Goal: Task Accomplishment & Management: Manage account settings

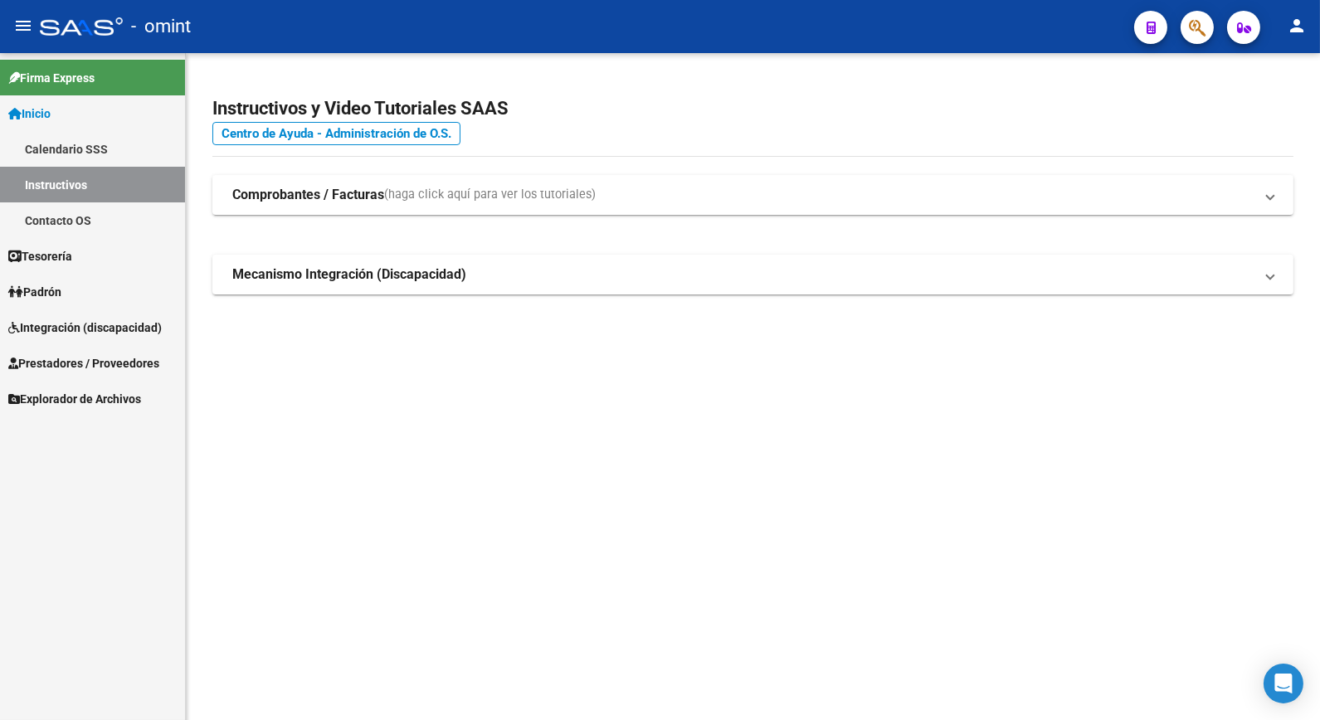
click at [72, 329] on span "Integración (discapacidad)" at bounding box center [85, 328] width 154 height 18
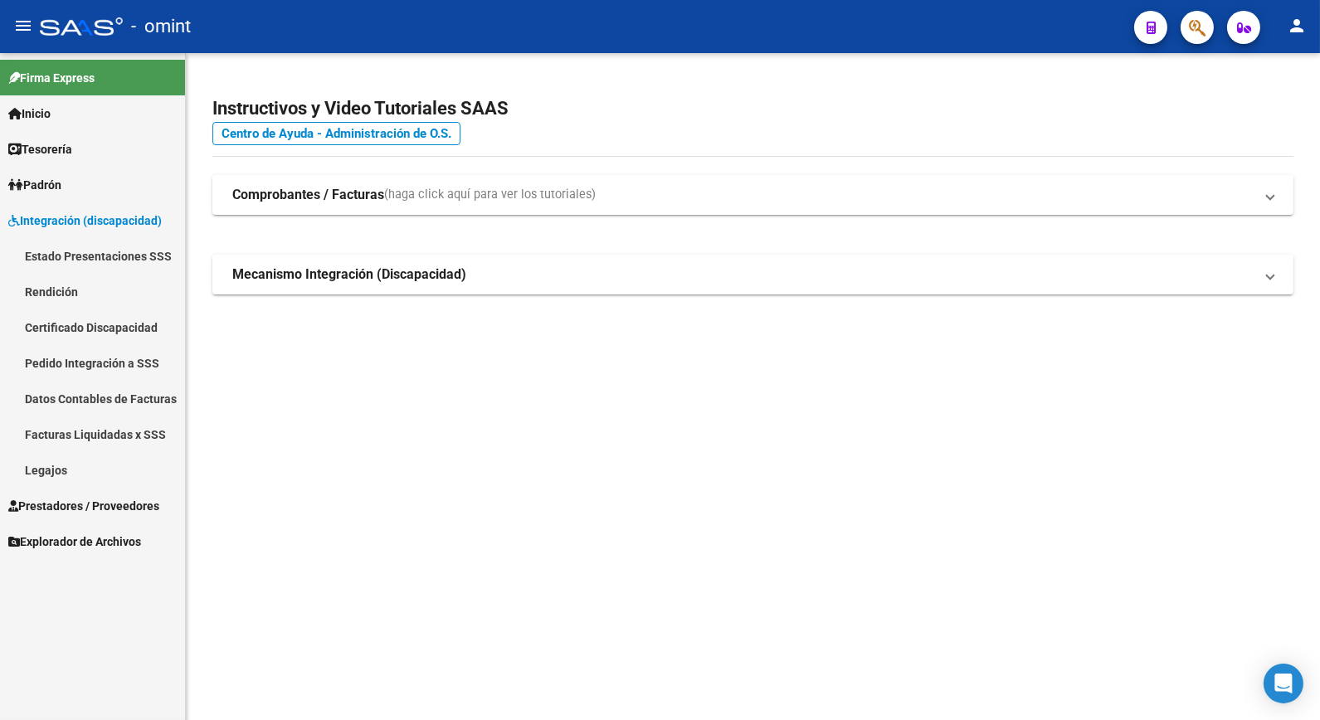
click at [78, 474] on link "Legajos" at bounding box center [92, 470] width 185 height 36
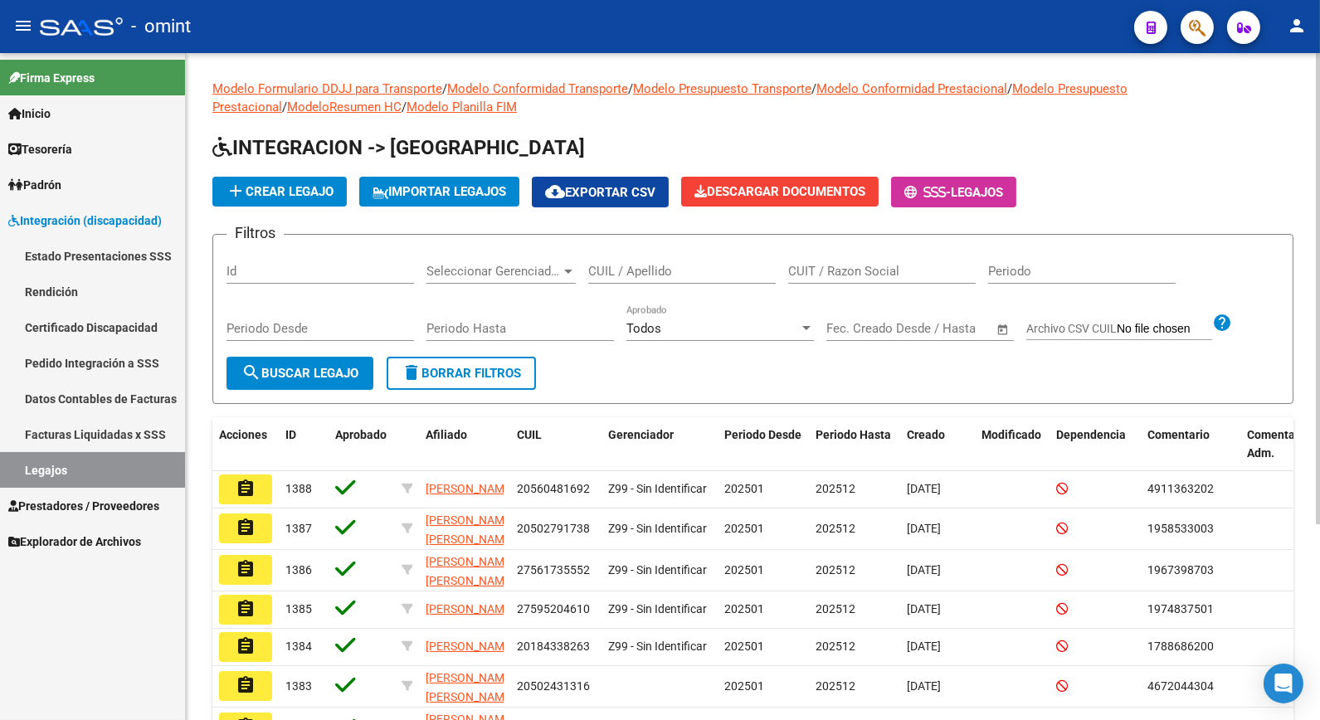
click at [659, 283] on div "CUIL / Apellido" at bounding box center [682, 266] width 188 height 36
click at [656, 274] on input "CUIL / Apellido" at bounding box center [682, 271] width 188 height 15
type input "[PERSON_NAME]"
click at [328, 370] on span "search Buscar Legajo" at bounding box center [299, 373] width 117 height 15
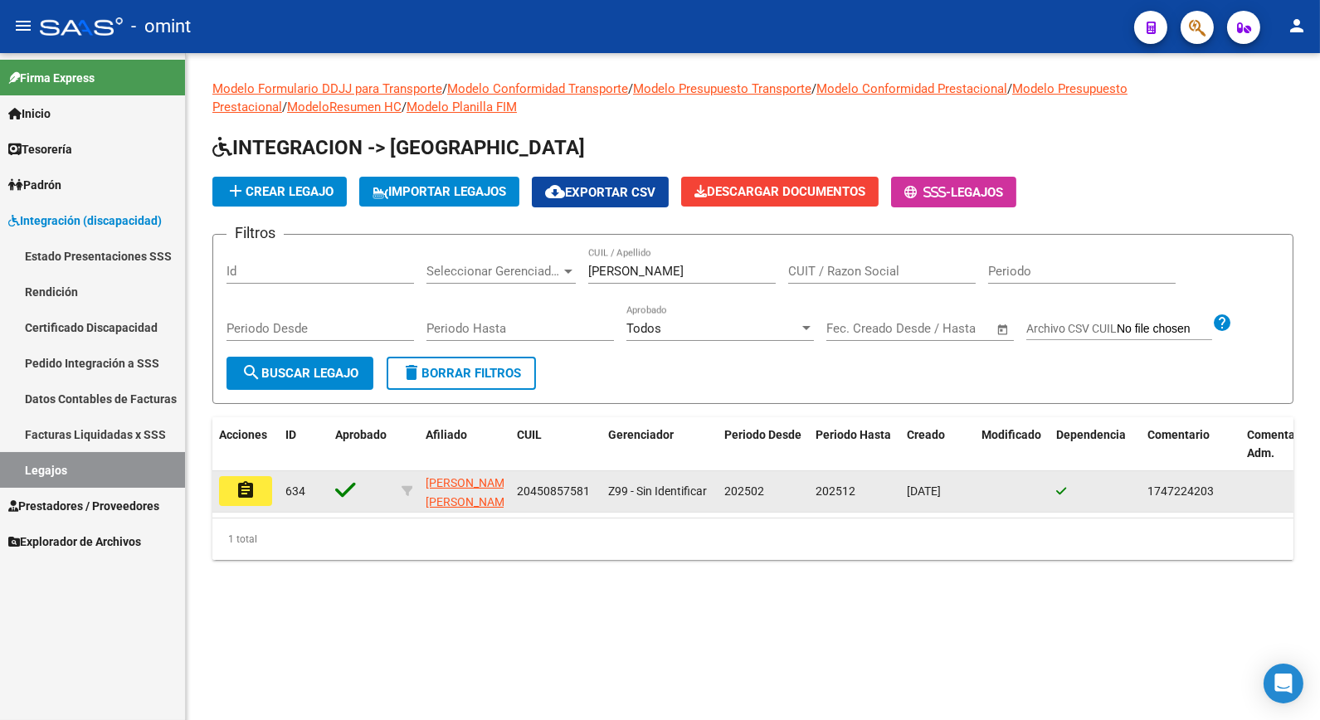
click at [252, 490] on mat-icon "assignment" at bounding box center [246, 490] width 20 height 20
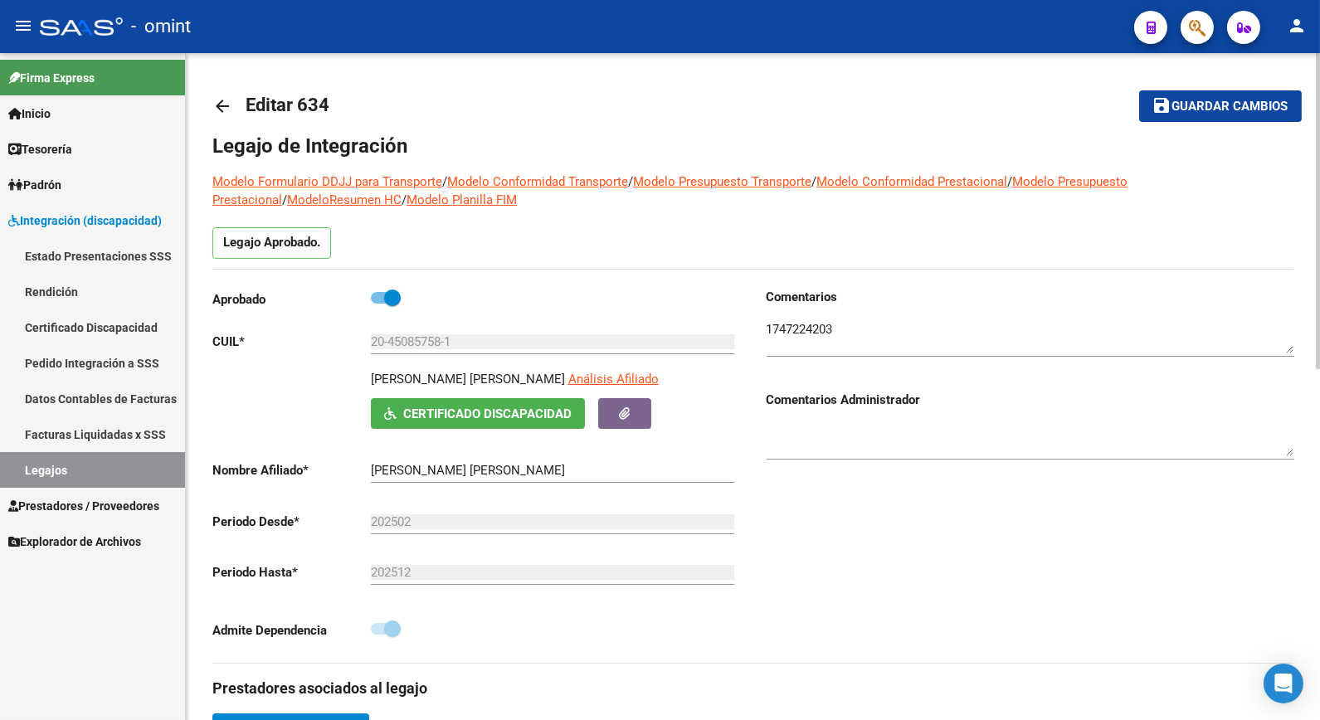
scroll to position [553, 0]
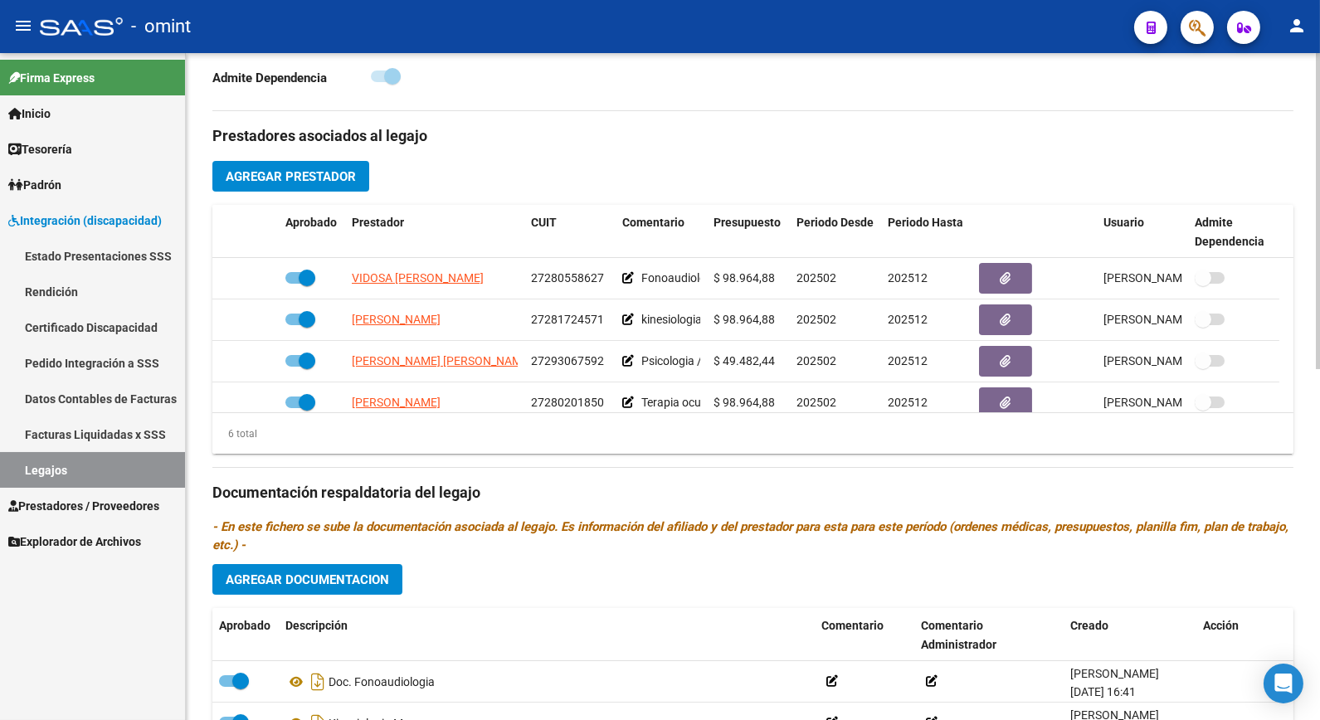
click at [284, 181] on span "Agregar Prestador" at bounding box center [291, 176] width 130 height 15
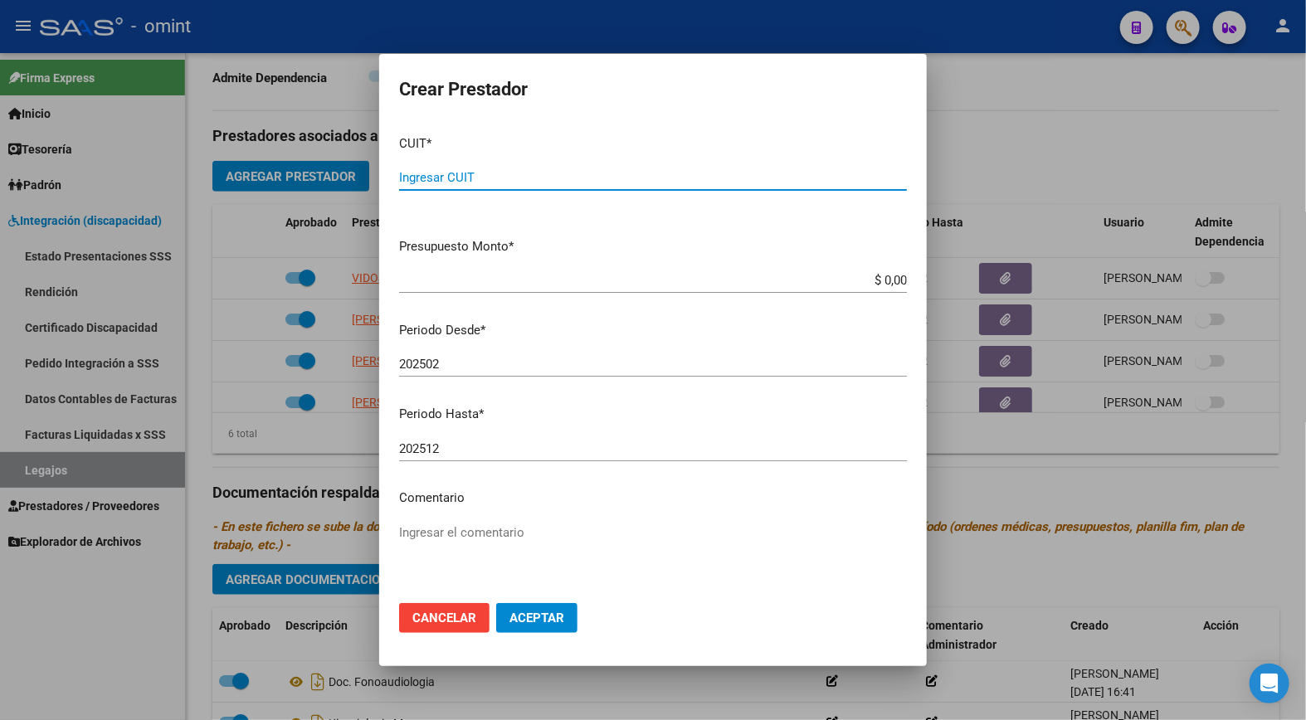
click at [480, 175] on input "Ingresar CUIT" at bounding box center [653, 177] width 508 height 15
type input "20-24629467-5"
click at [888, 280] on input "$ 0,00" at bounding box center [653, 280] width 508 height 15
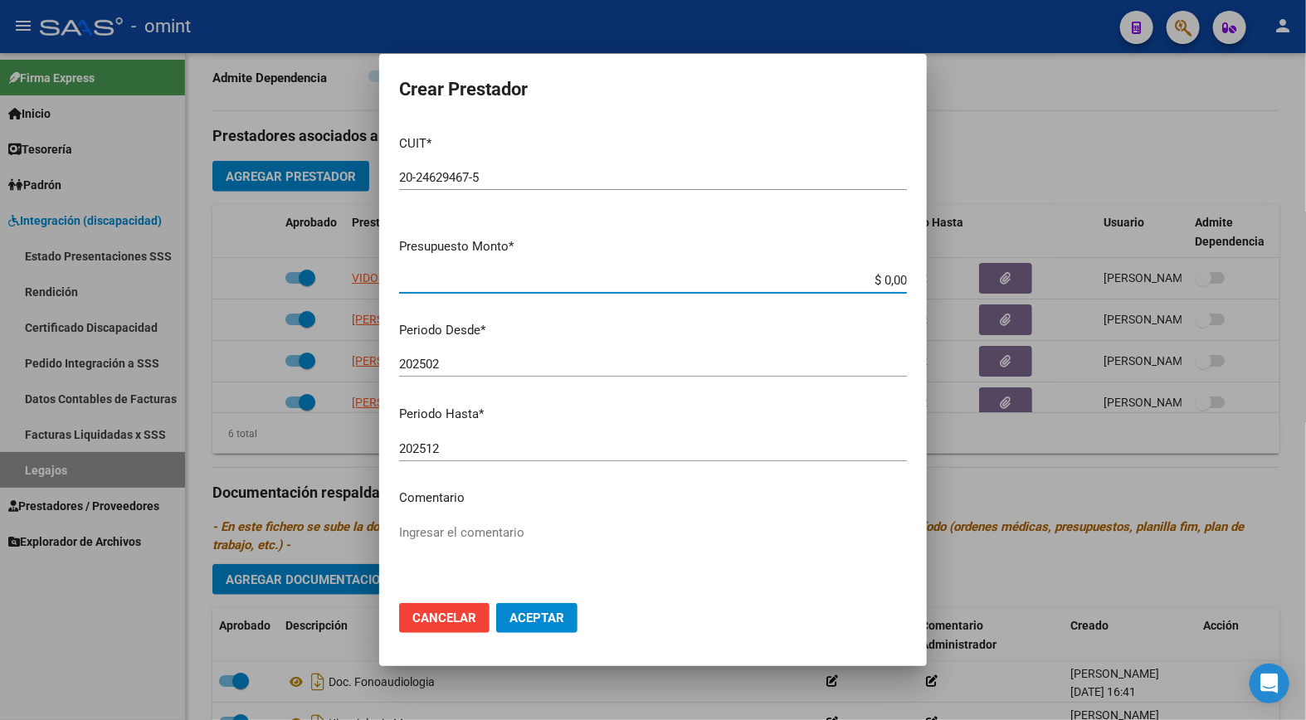
click at [888, 280] on input "$ 0,00" at bounding box center [653, 280] width 508 height 15
type input "$ 575.808,98"
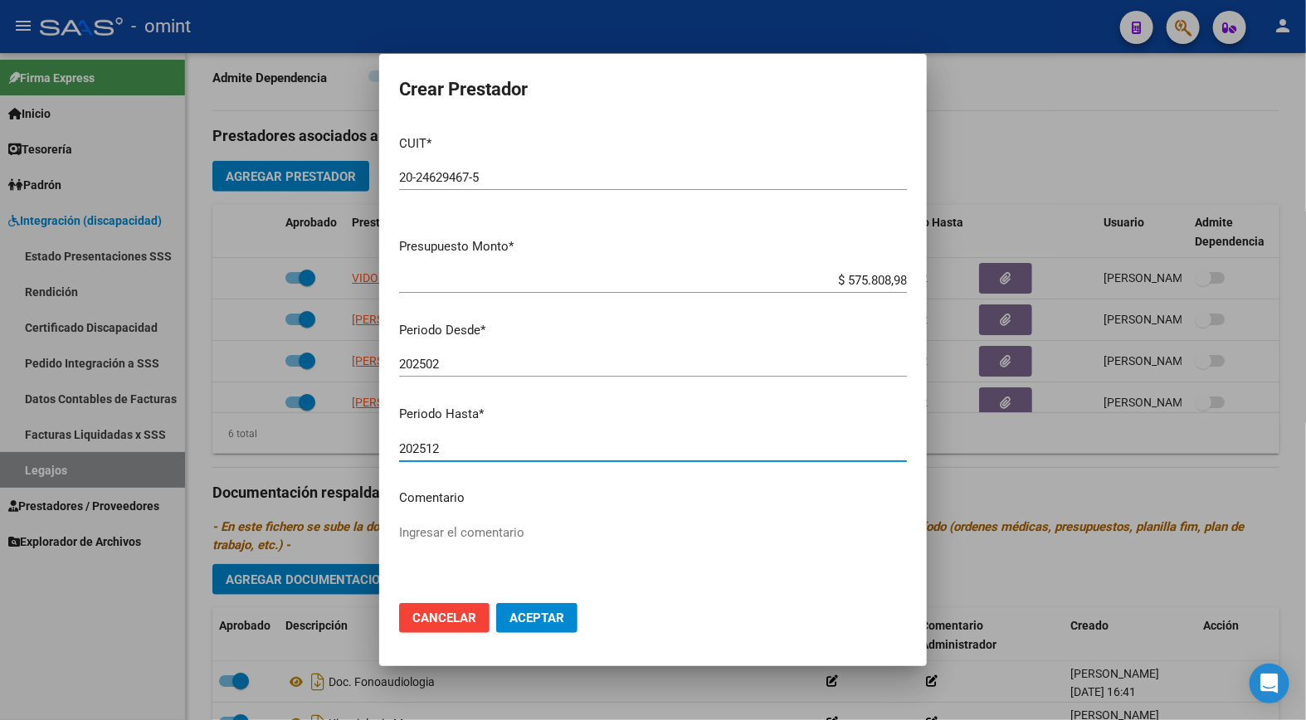
click at [455, 450] on input "202512" at bounding box center [653, 448] width 508 height 15
type input "202509"
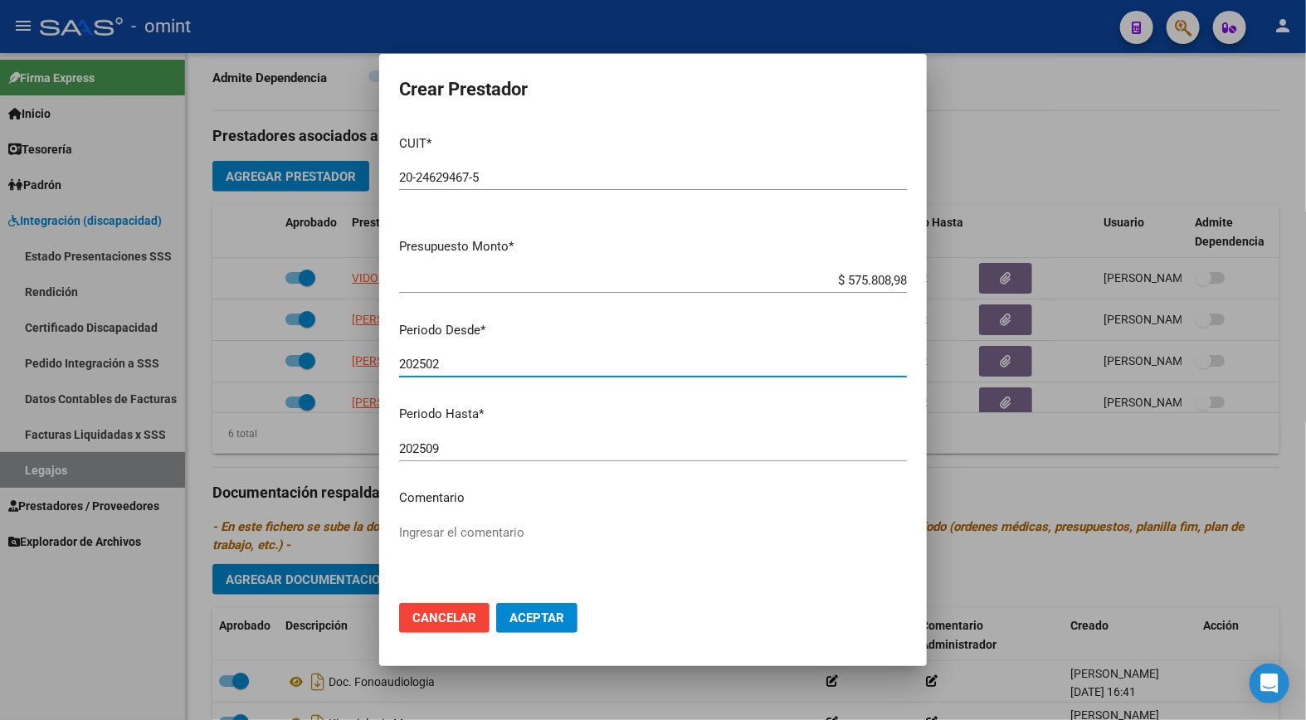
click at [448, 368] on input "202502" at bounding box center [653, 364] width 508 height 15
type input "202508"
click at [473, 496] on p "Comentario" at bounding box center [653, 498] width 508 height 19
click at [475, 532] on textarea "Ingresar el comentario" at bounding box center [653, 563] width 508 height 78
click at [577, 532] on textarea "Transporte nuevo prestador/" at bounding box center [653, 563] width 508 height 78
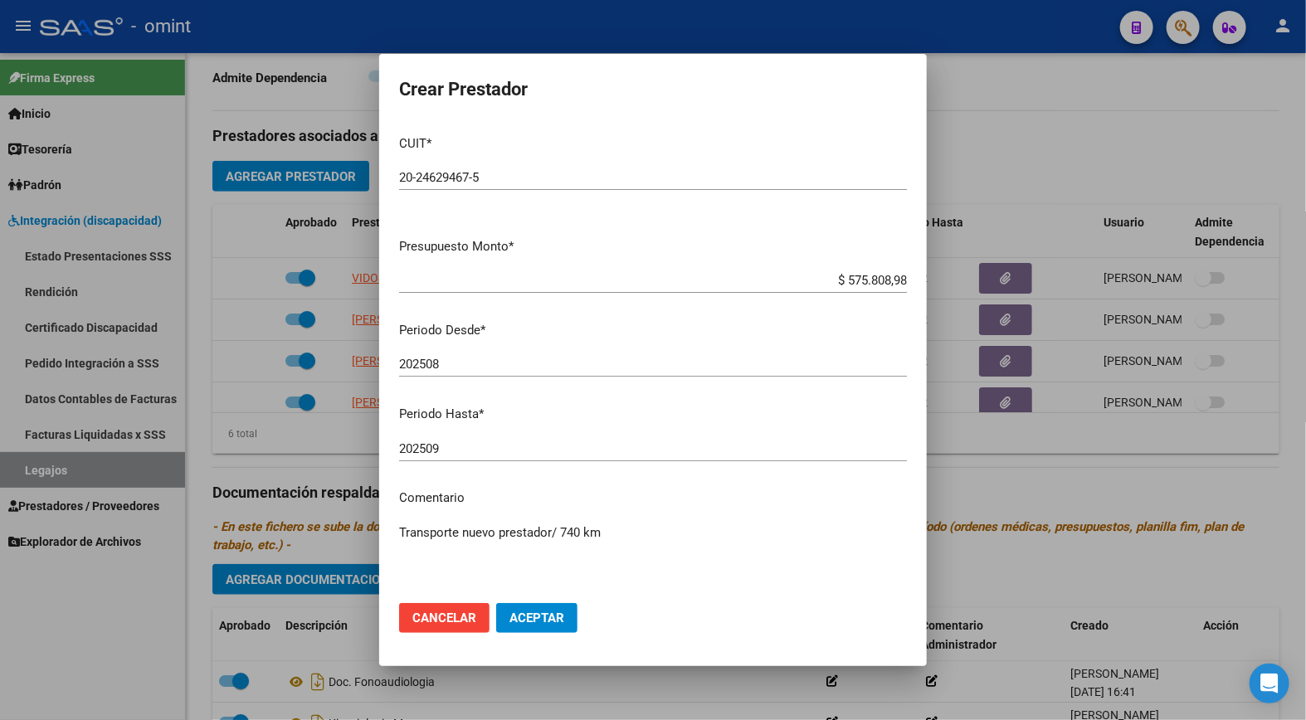
type textarea "Transporte nuevo prestador/ 740 km"
click at [540, 609] on button "Aceptar" at bounding box center [536, 618] width 81 height 30
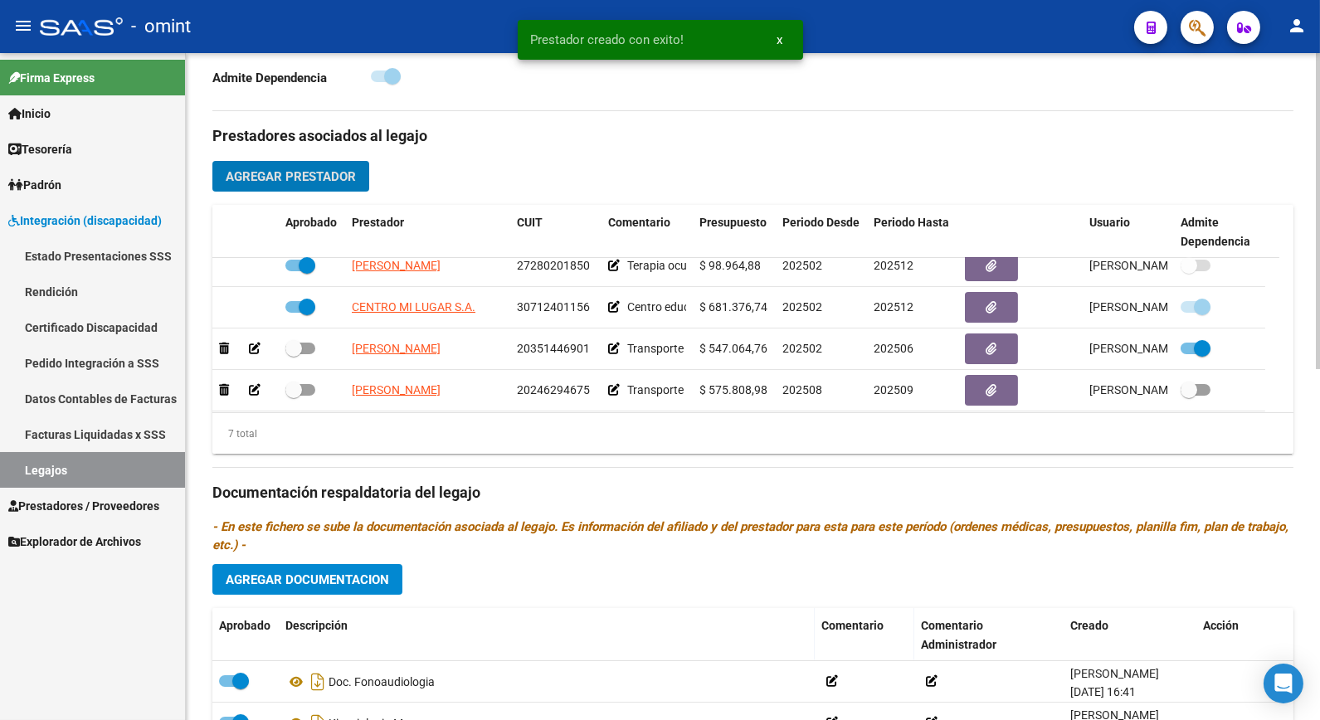
scroll to position [141, 0]
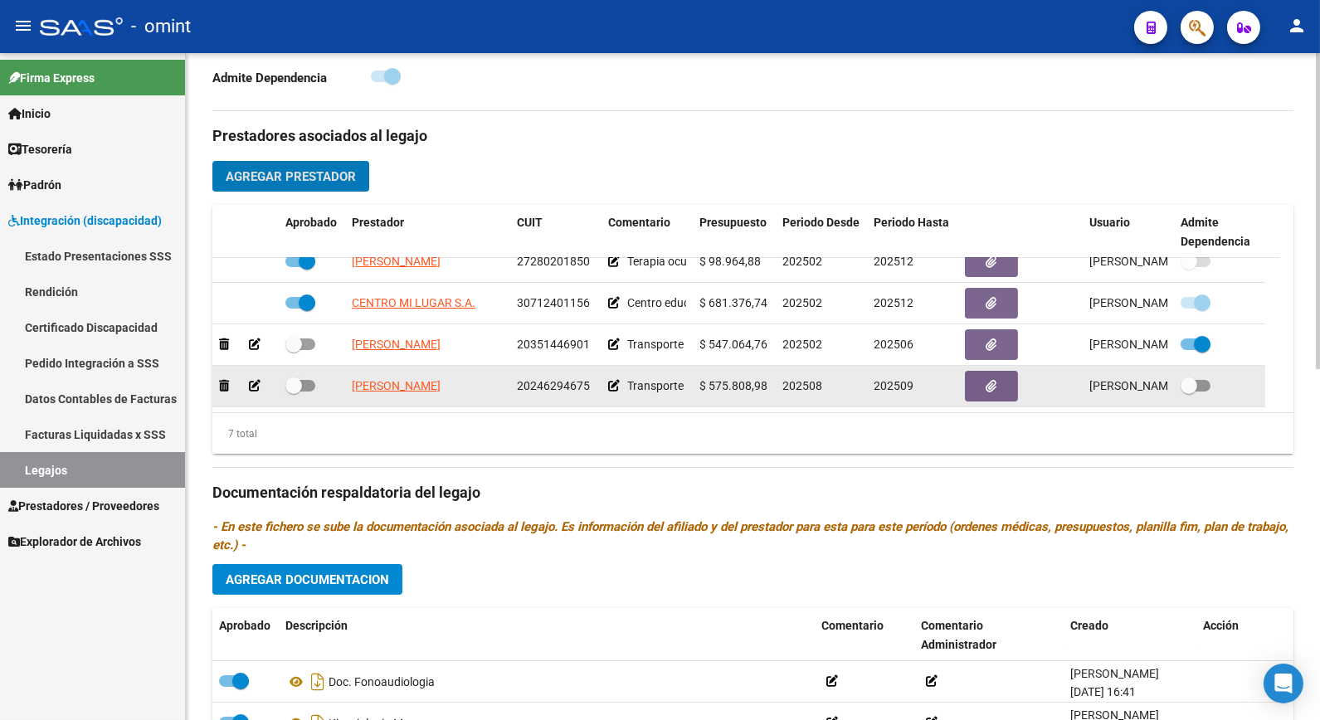
click at [988, 388] on icon "button" at bounding box center [992, 386] width 11 height 12
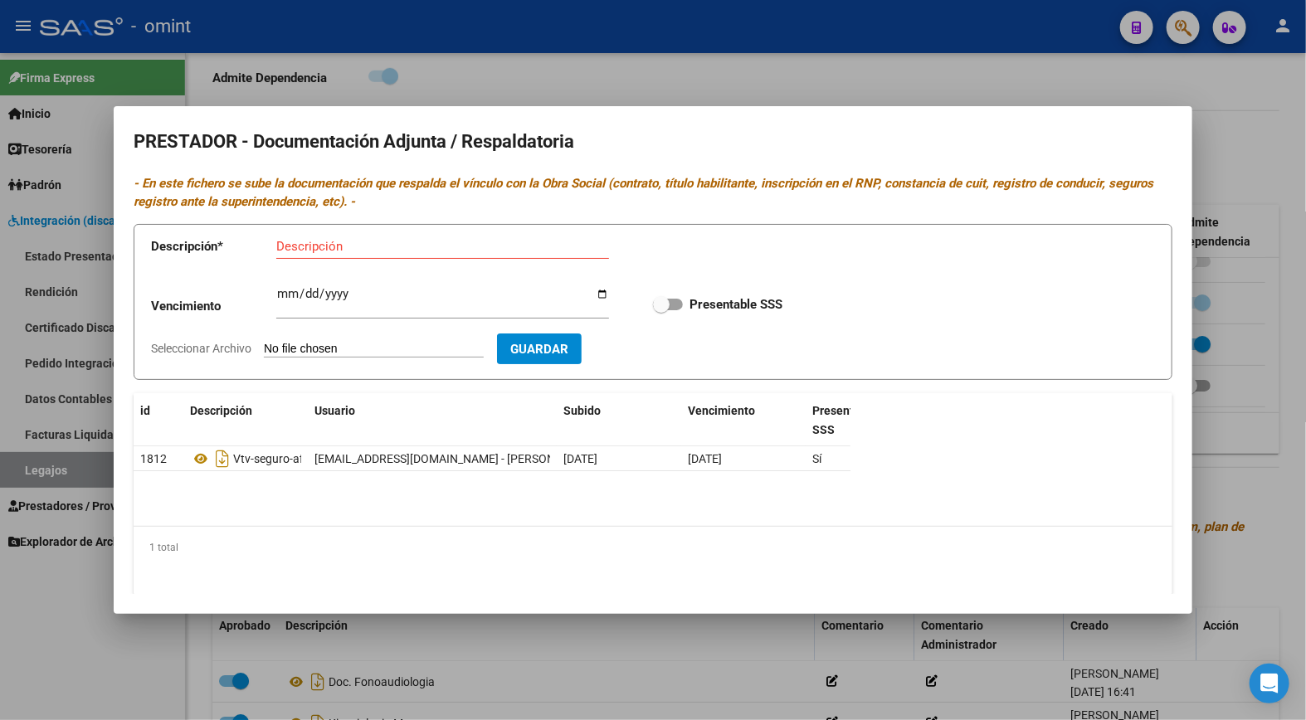
click at [272, 244] on p "Descripción *" at bounding box center [213, 246] width 125 height 19
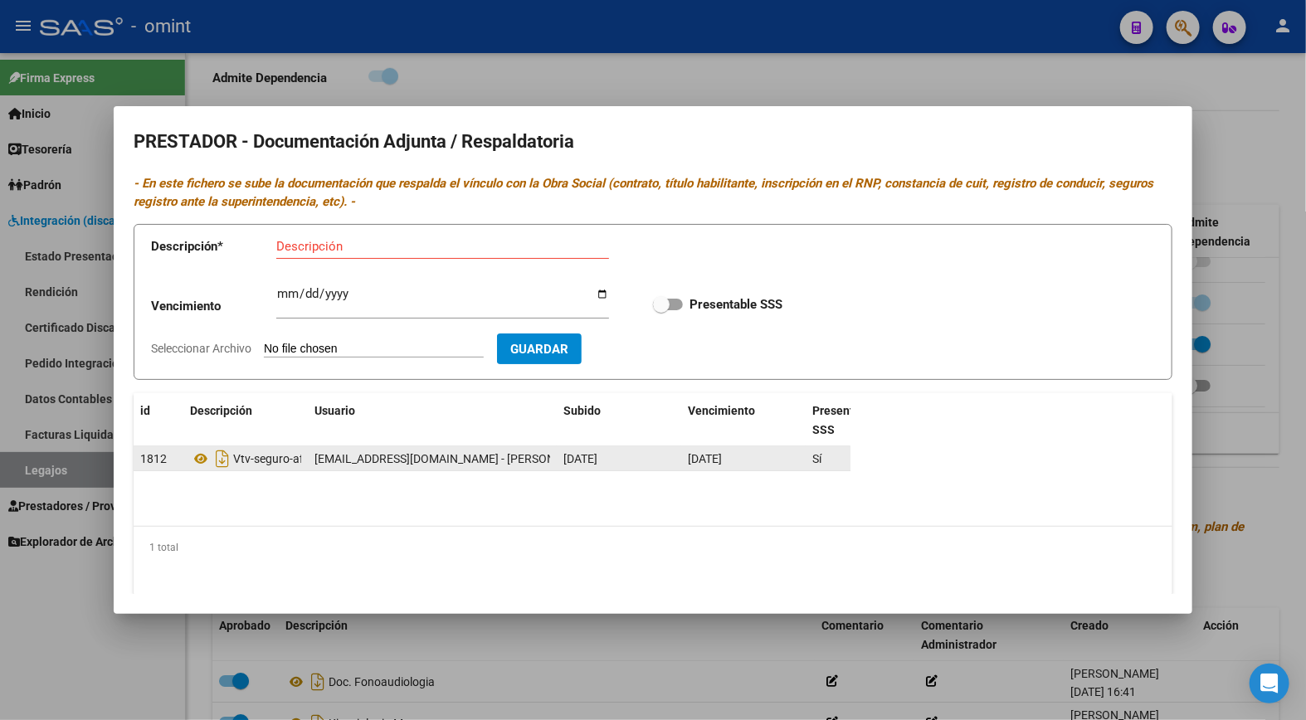
click at [198, 446] on div "Vtv-seguro-afip-cbu-" at bounding box center [245, 459] width 111 height 27
click at [193, 461] on icon at bounding box center [201, 459] width 22 height 20
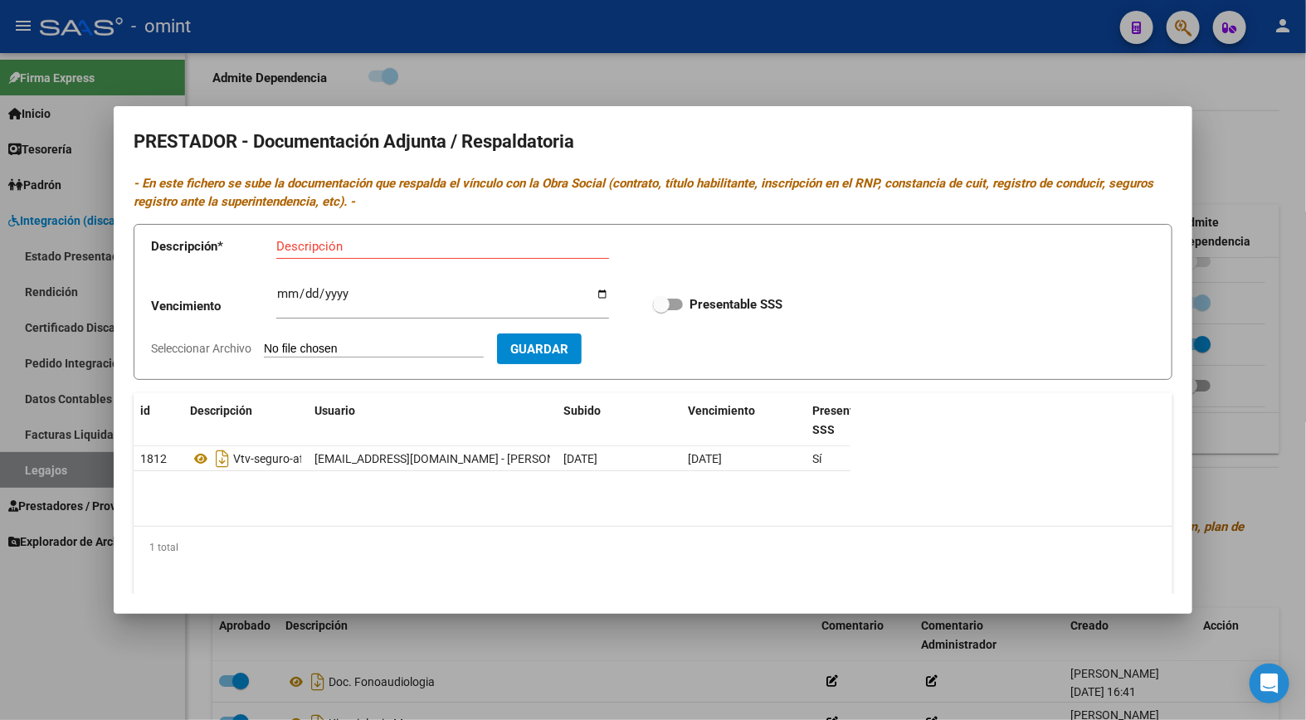
click at [536, 85] on div at bounding box center [653, 360] width 1306 height 720
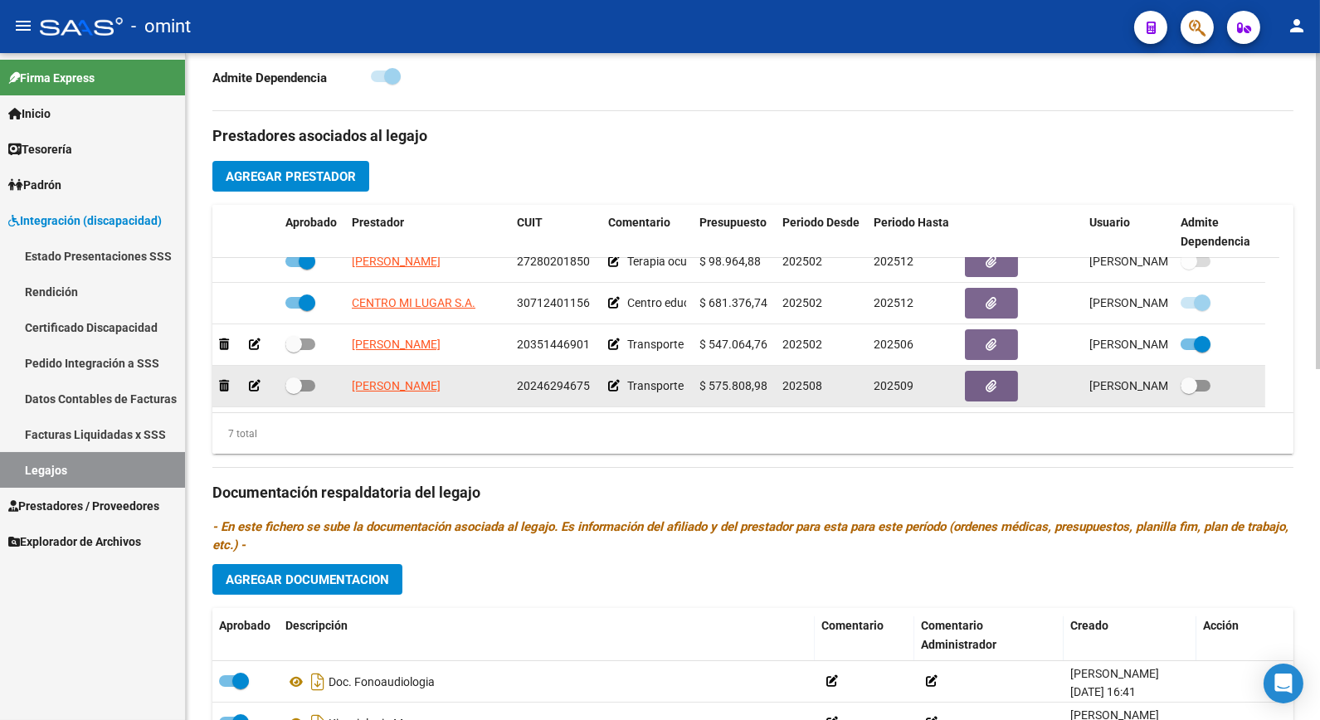
click at [293, 391] on span at bounding box center [293, 386] width 17 height 17
click at [293, 392] on input "checkbox" at bounding box center [293, 392] width 1 height 1
checkbox input "true"
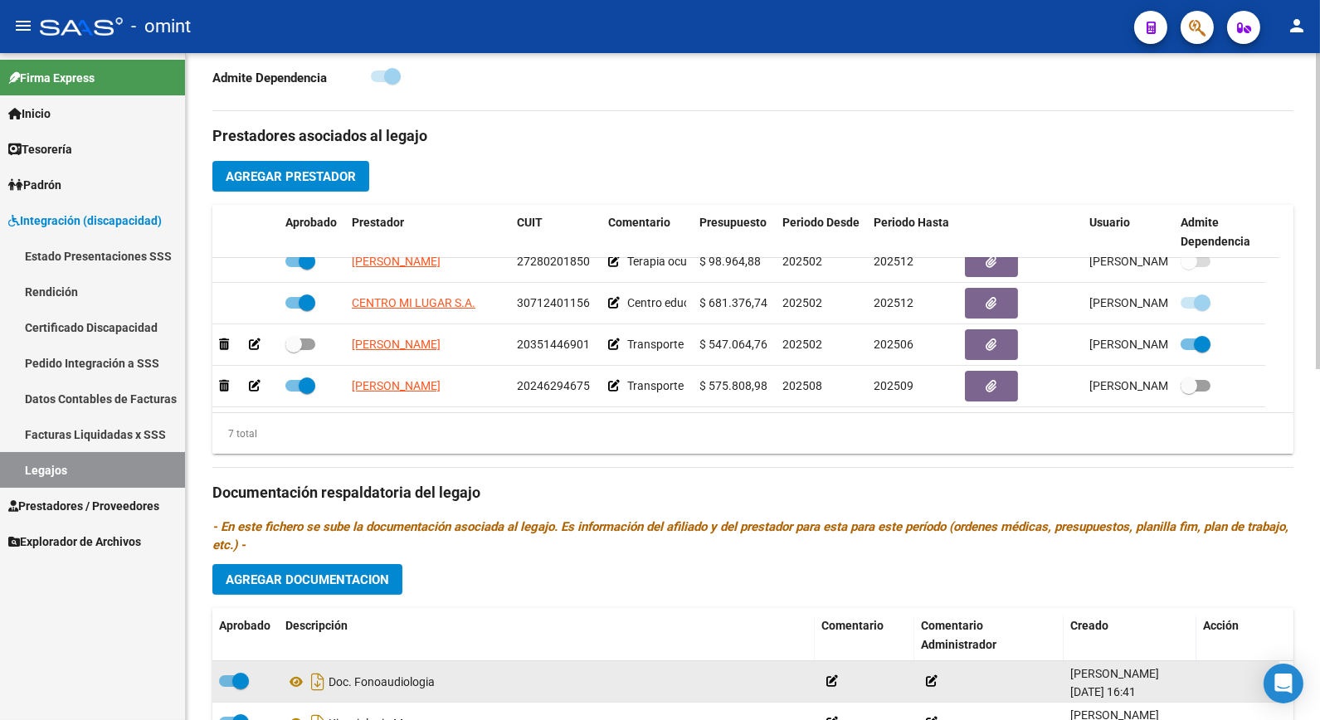
scroll to position [744, 0]
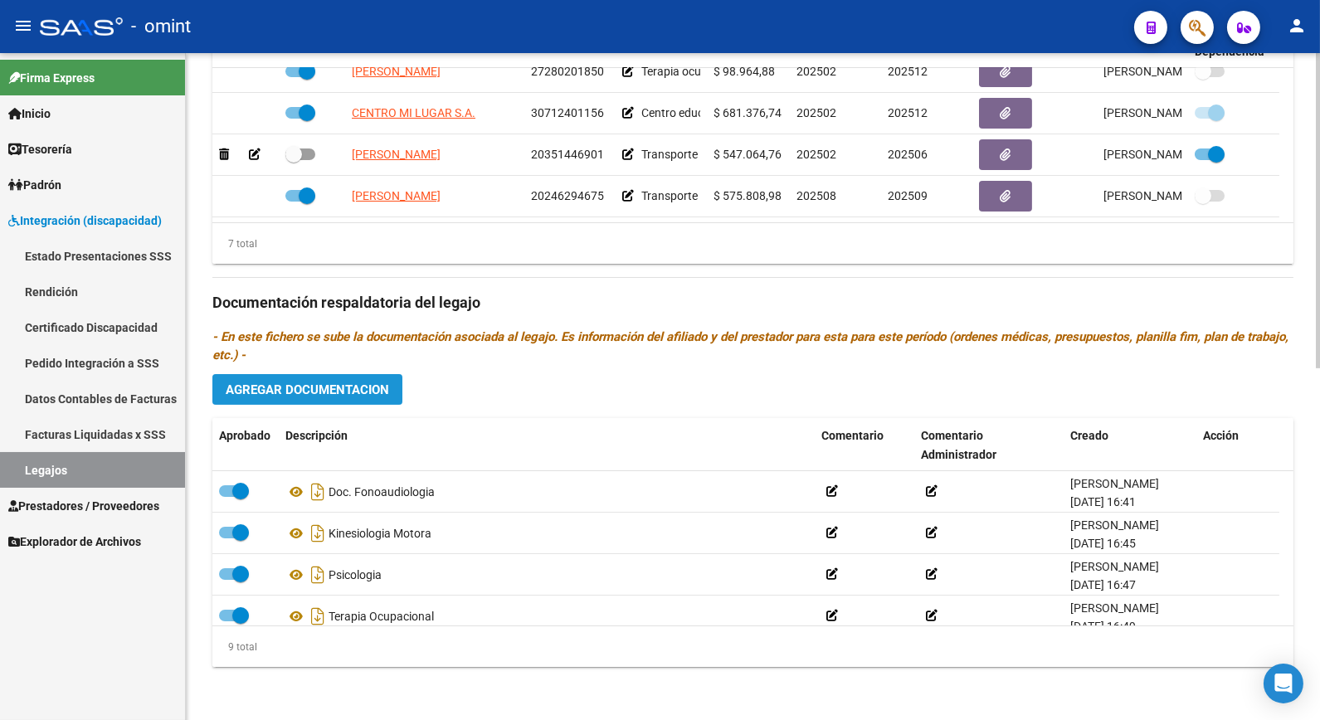
click at [287, 393] on span "Agregar Documentacion" at bounding box center [307, 390] width 163 height 15
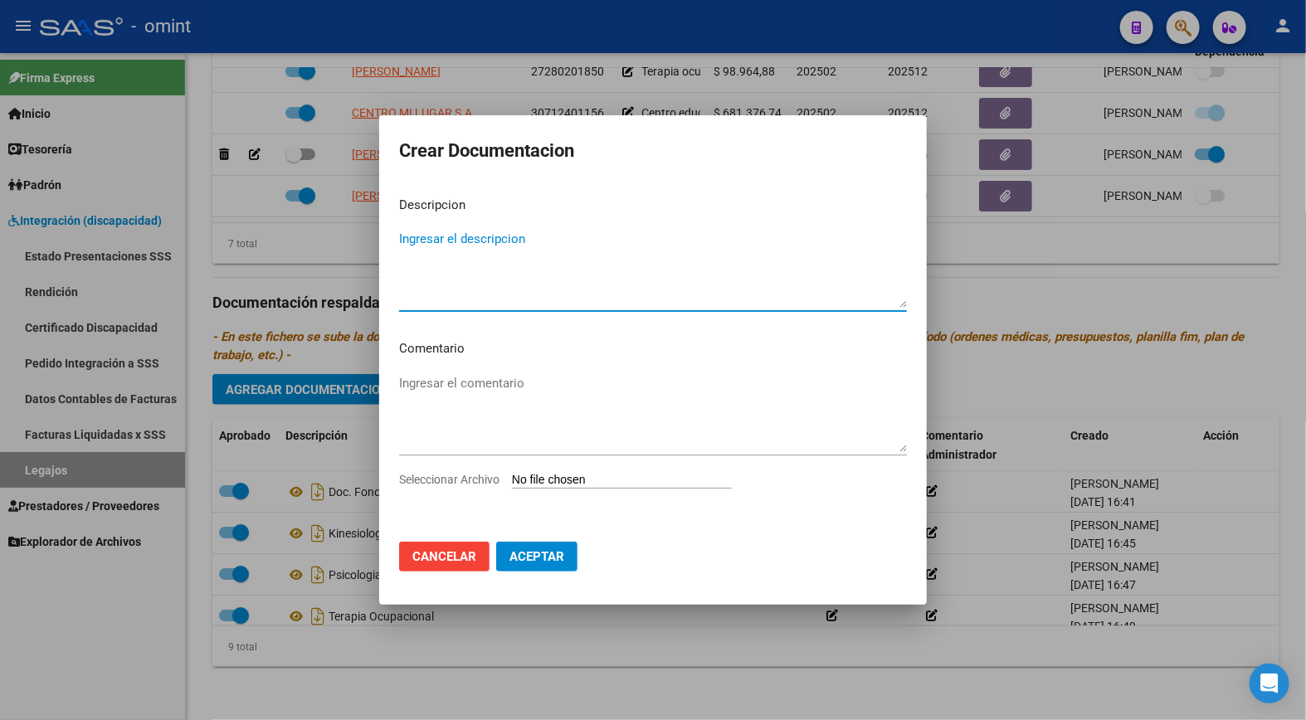
click at [465, 238] on textarea "Ingresar el descripcion" at bounding box center [653, 269] width 508 height 78
type textarea "Transporte nuevo prestador"
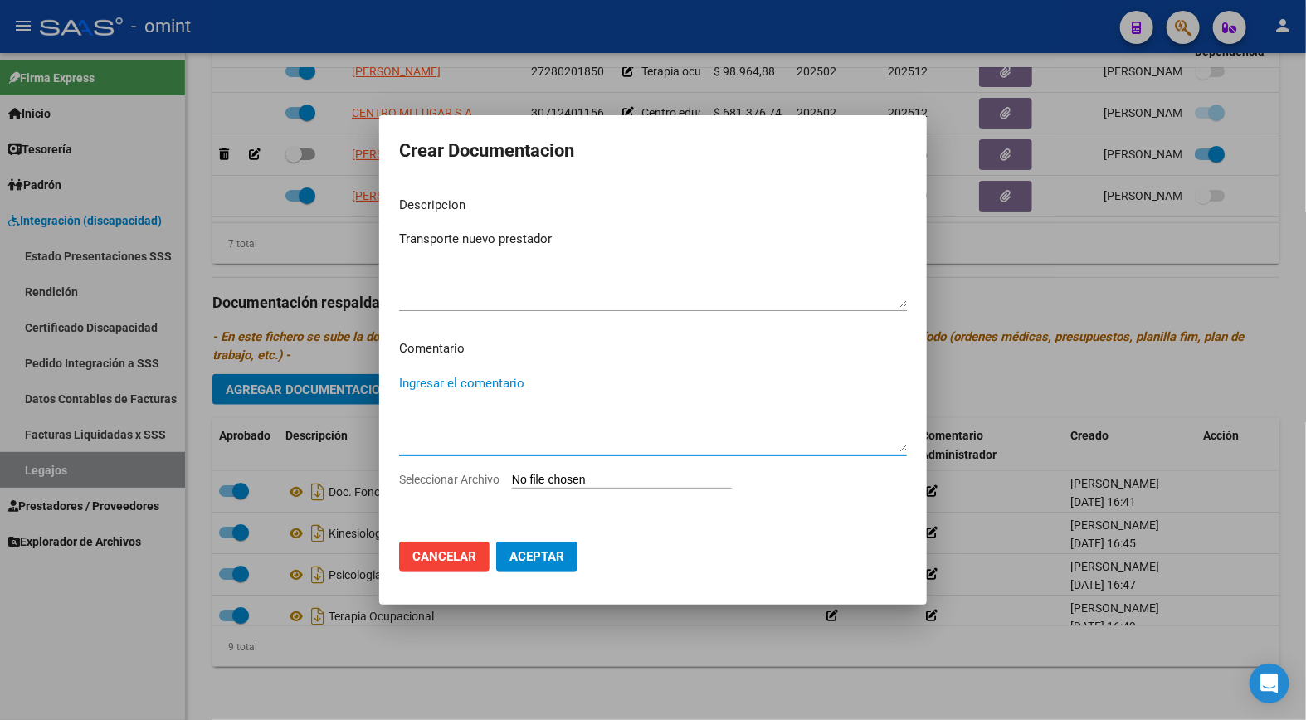
click at [500, 418] on textarea "Ingresar el comentario" at bounding box center [653, 413] width 508 height 78
type textarea "740 km"
click at [578, 488] on input "Seleccionar Archivo" at bounding box center [622, 481] width 220 height 16
type input "C:\fakepath\TRANSPORTE NVO.pdf"
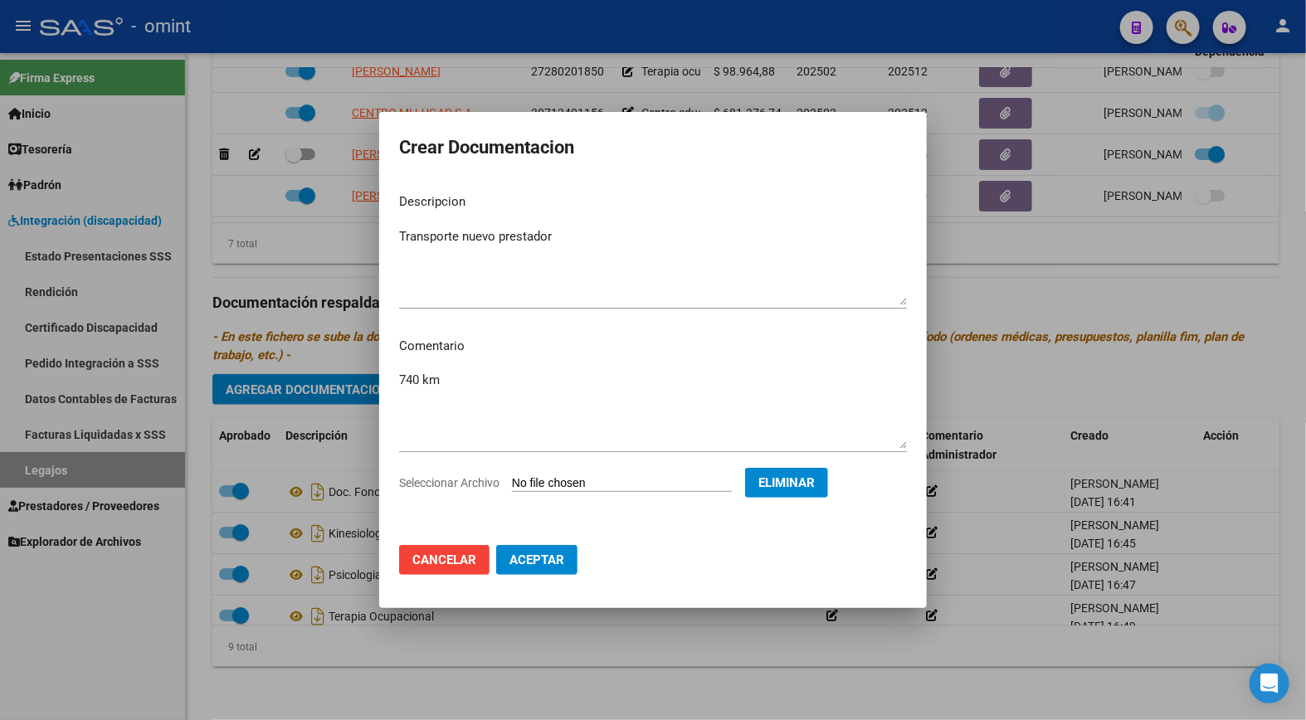
click at [549, 557] on span "Aceptar" at bounding box center [537, 560] width 55 height 15
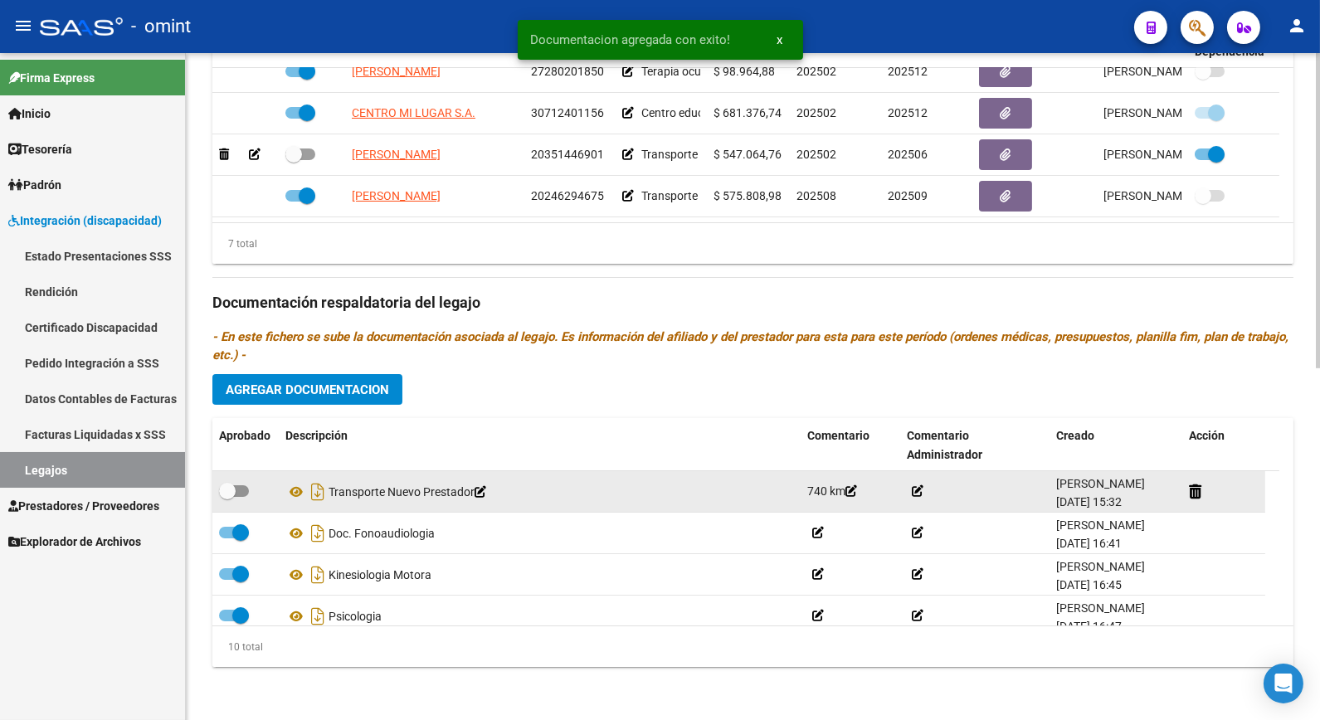
click at [225, 482] on datatable-body-cell at bounding box center [245, 491] width 66 height 41
click at [227, 488] on span at bounding box center [227, 491] width 17 height 17
click at [227, 497] on input "checkbox" at bounding box center [227, 497] width 1 height 1
checkbox input "true"
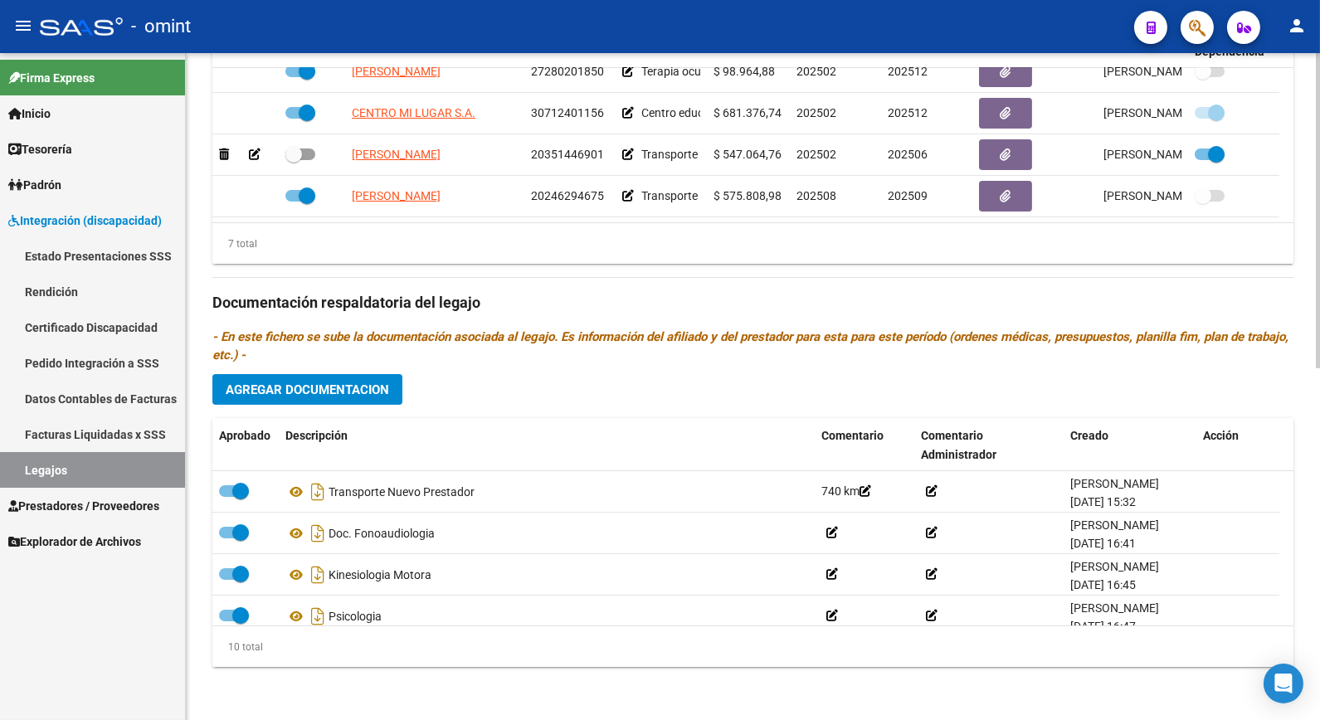
scroll to position [652, 0]
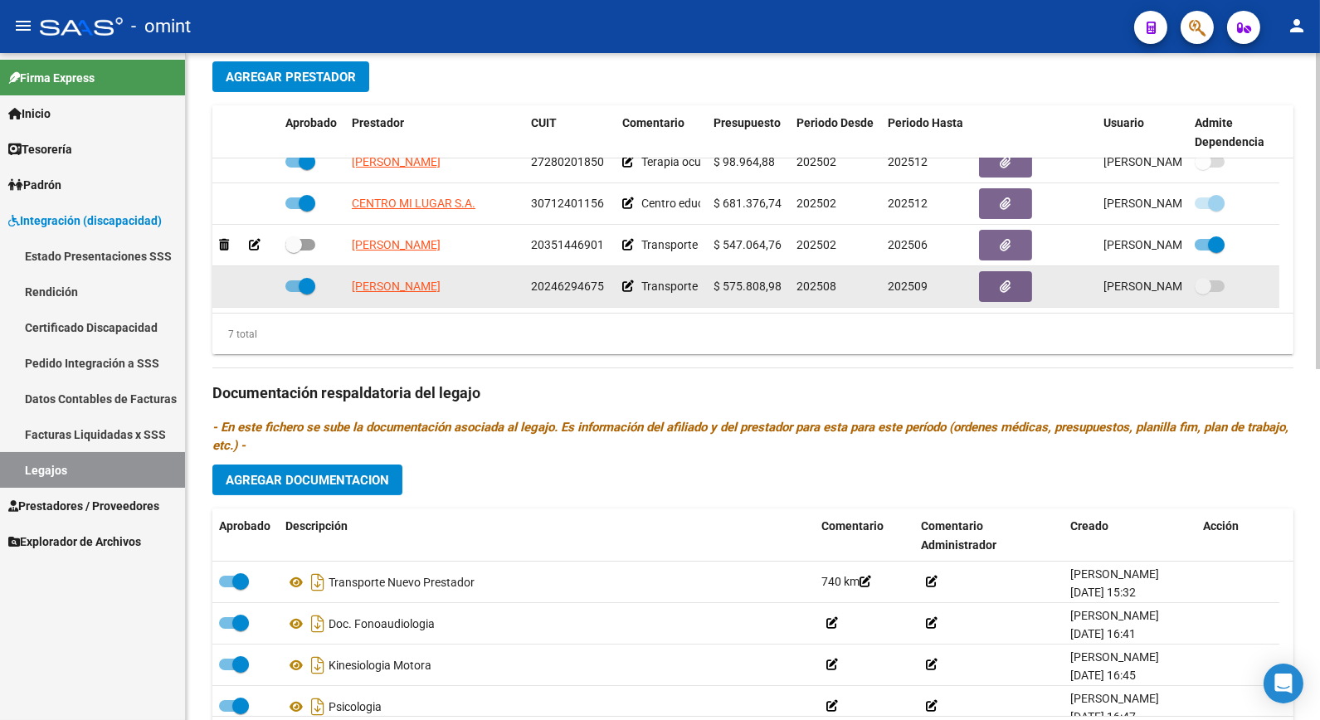
click at [1201, 285] on span at bounding box center [1203, 286] width 17 height 17
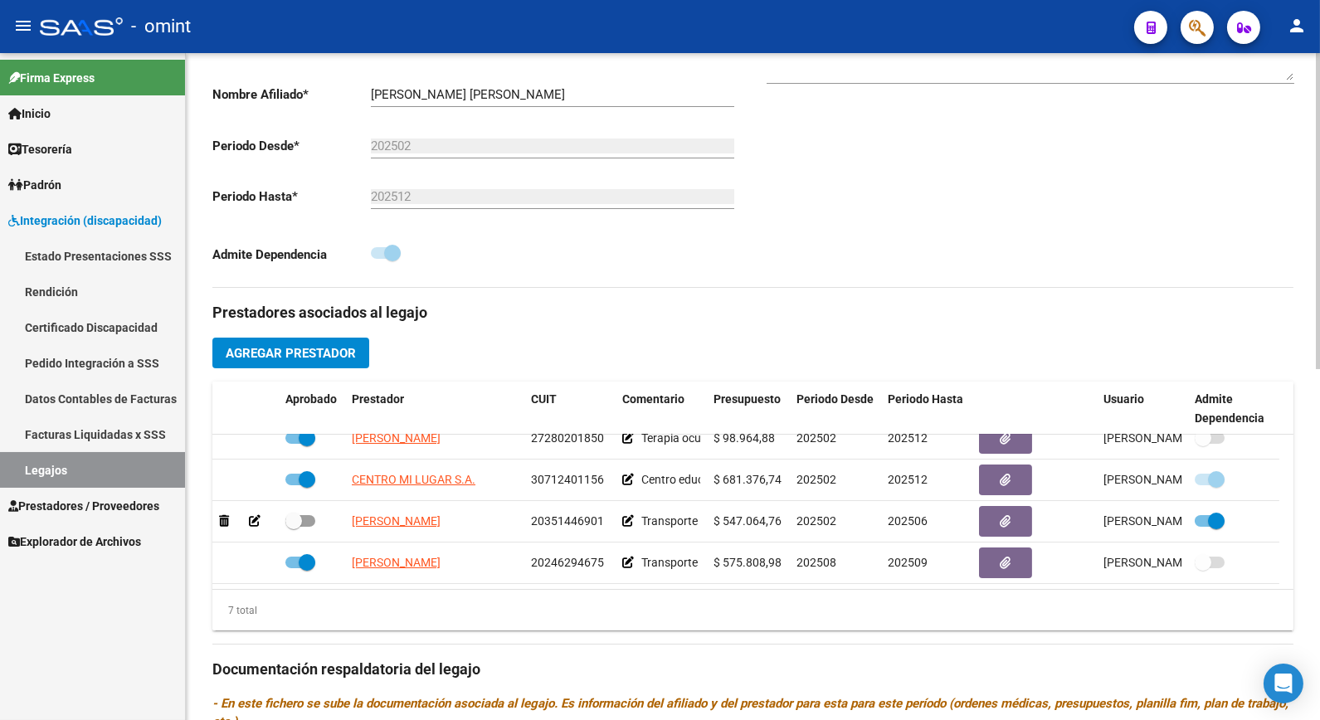
scroll to position [192, 0]
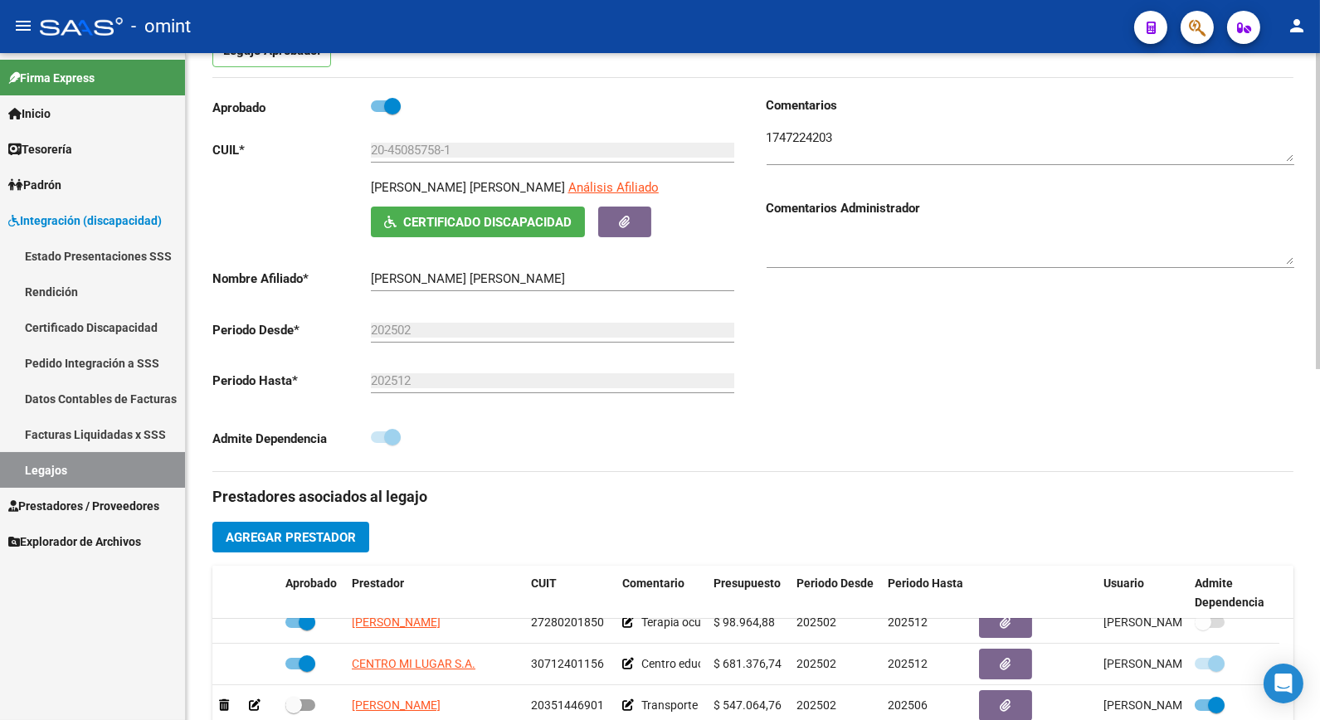
click at [394, 443] on span at bounding box center [392, 437] width 17 height 17
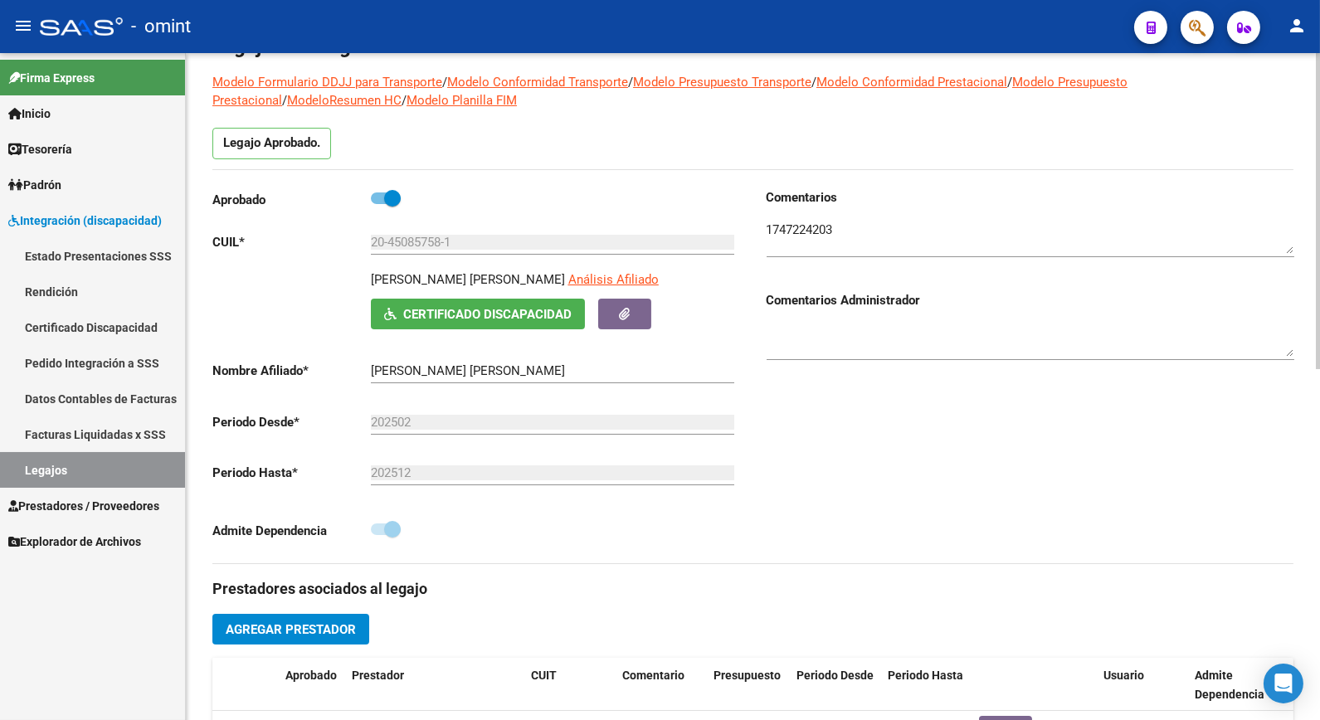
scroll to position [0, 0]
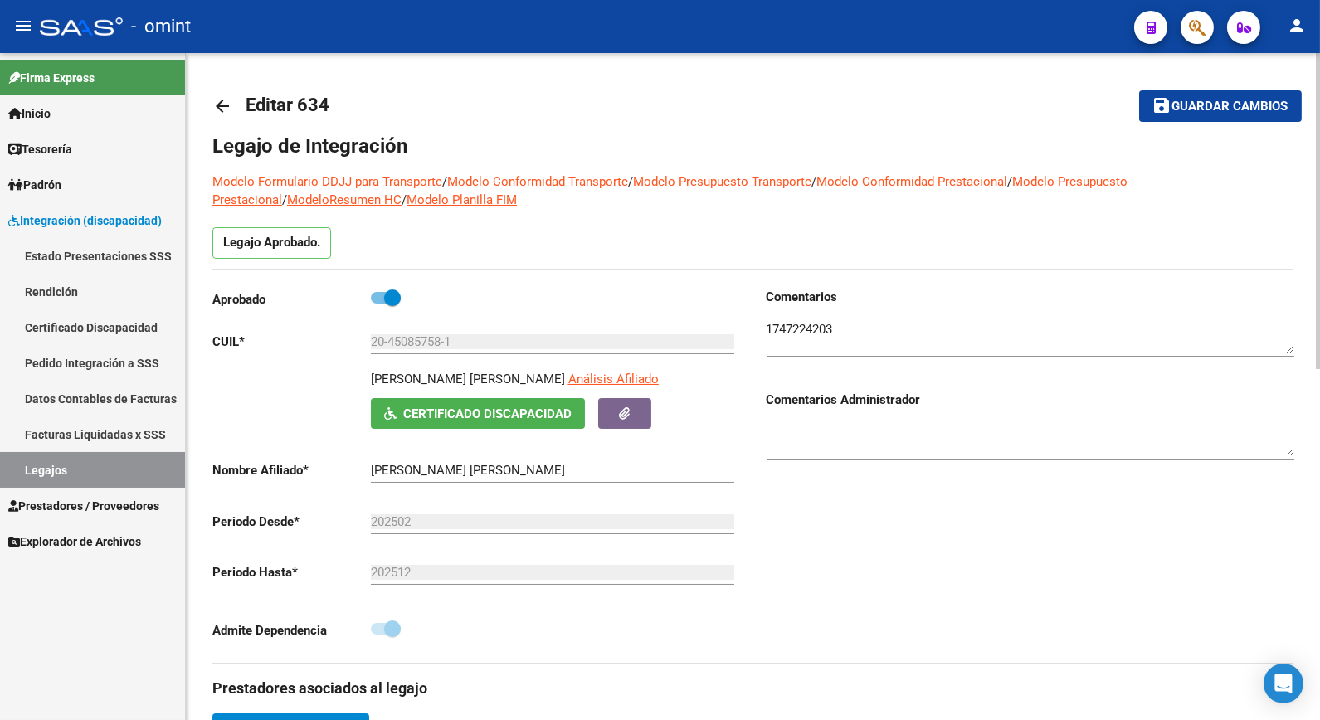
click at [1206, 101] on span "save Guardar cambios" at bounding box center [1221, 105] width 136 height 15
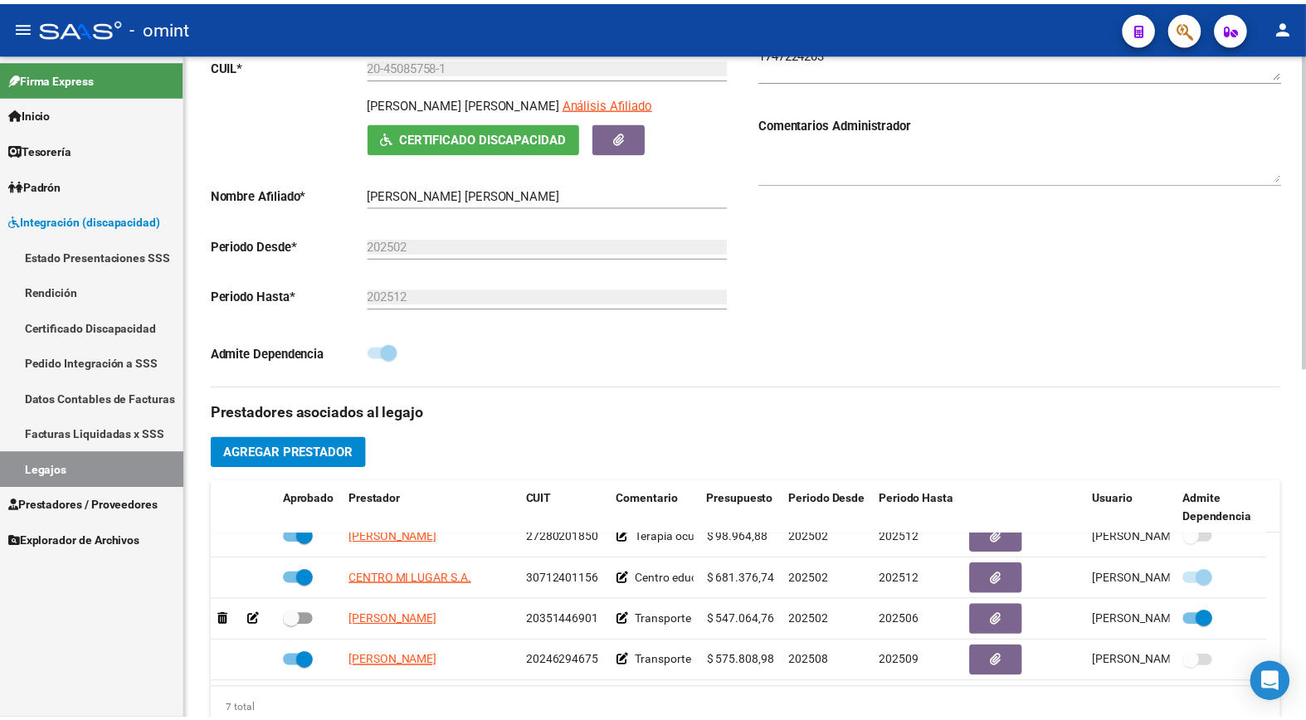
scroll to position [461, 0]
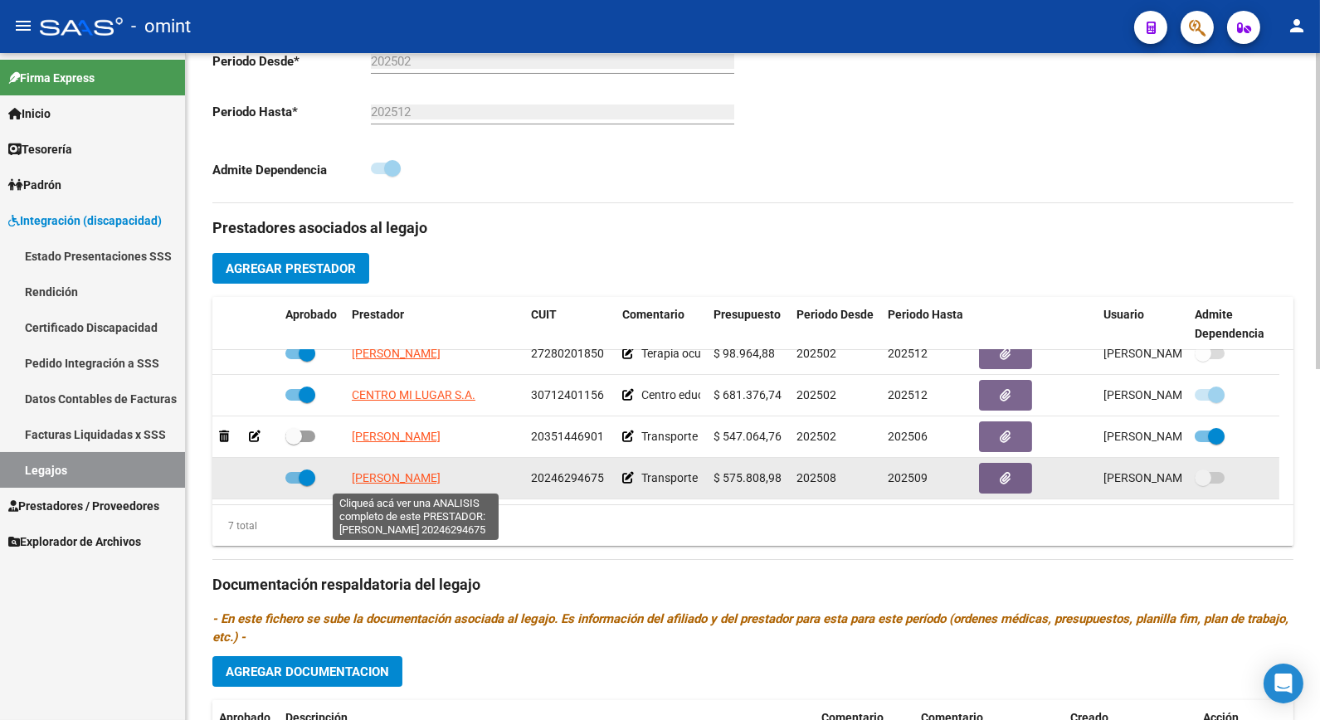
click at [419, 483] on span "[PERSON_NAME]" at bounding box center [396, 477] width 89 height 13
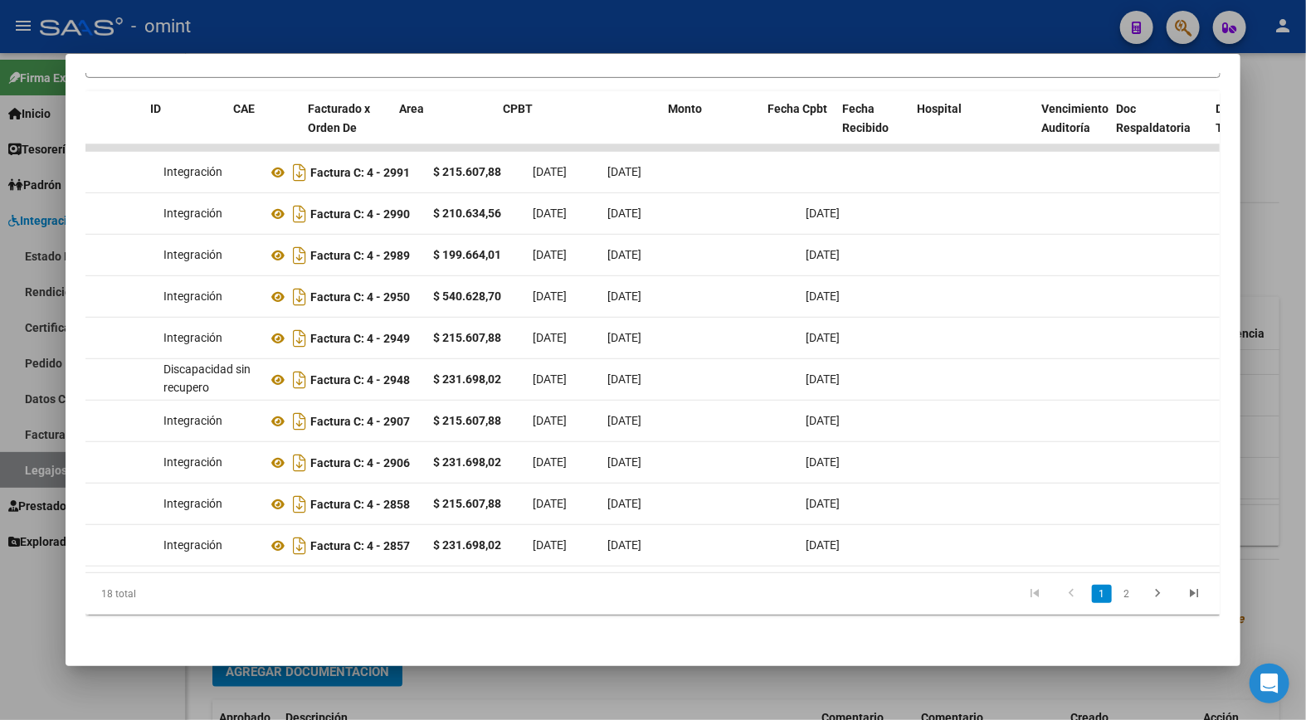
scroll to position [0, 0]
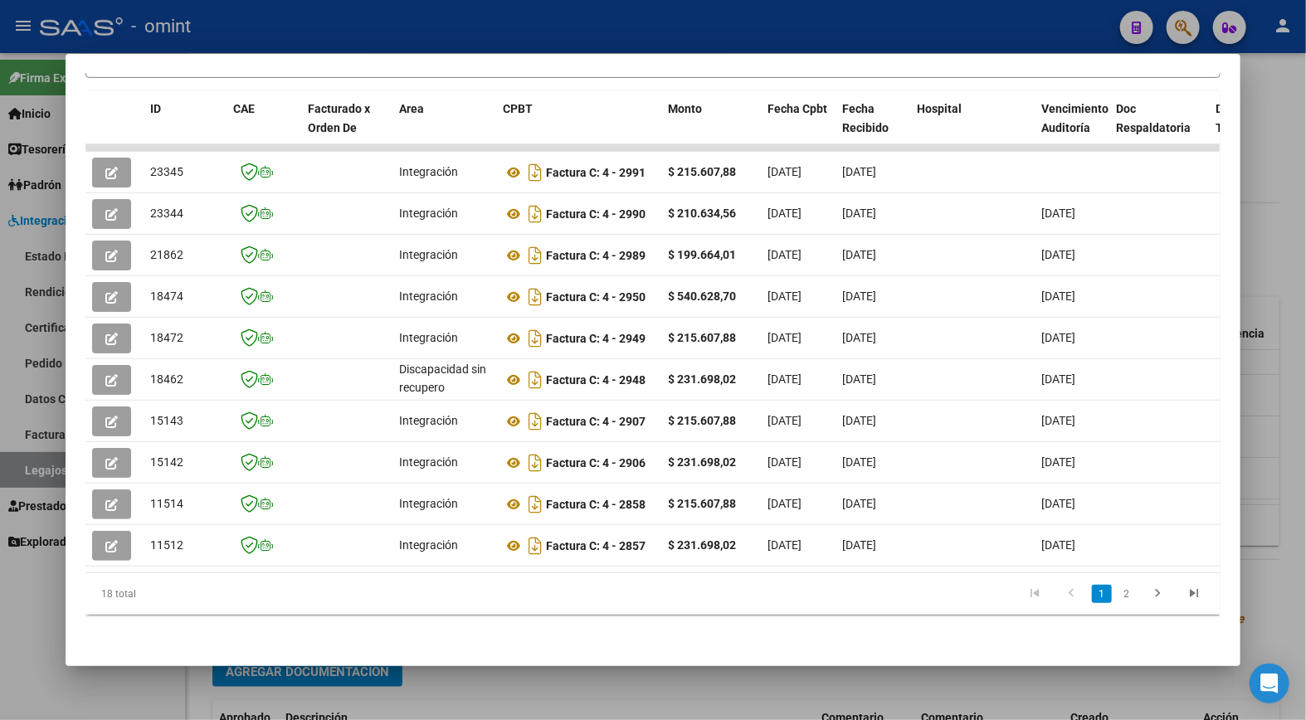
click at [900, 30] on div at bounding box center [653, 360] width 1306 height 720
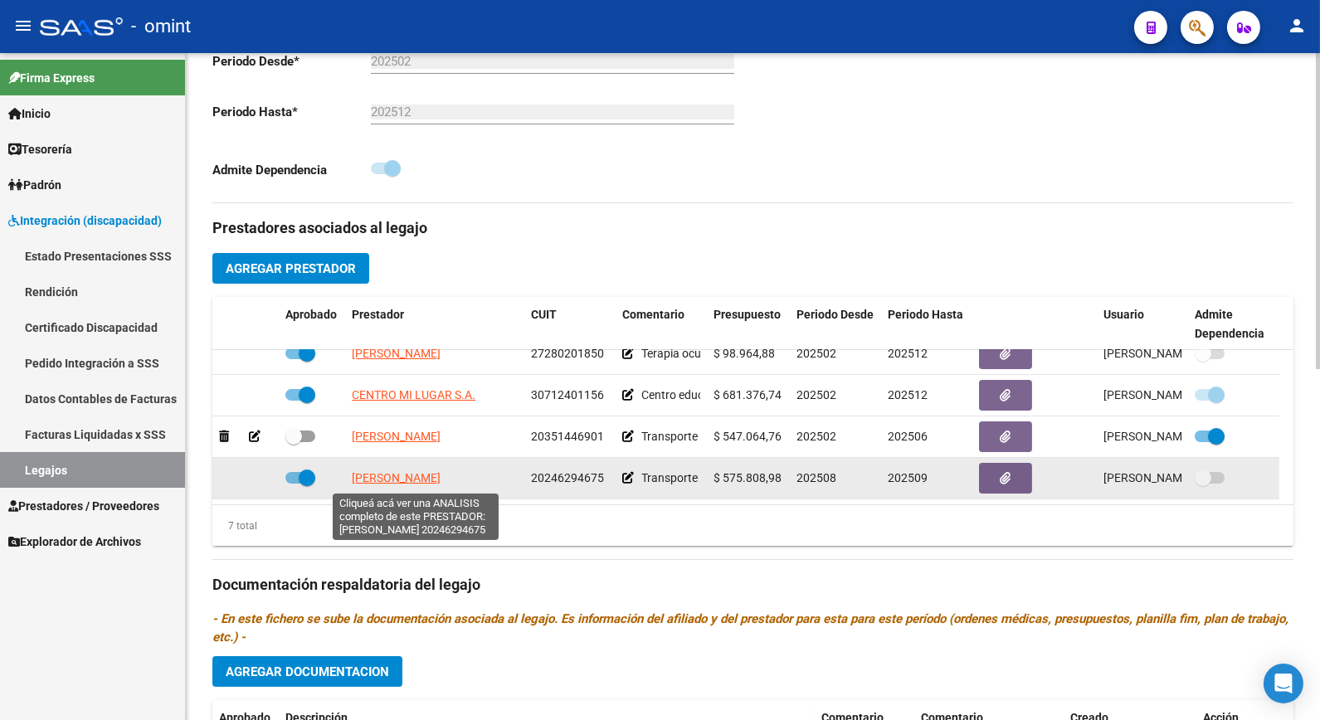
click at [427, 478] on span "[PERSON_NAME]" at bounding box center [396, 477] width 89 height 13
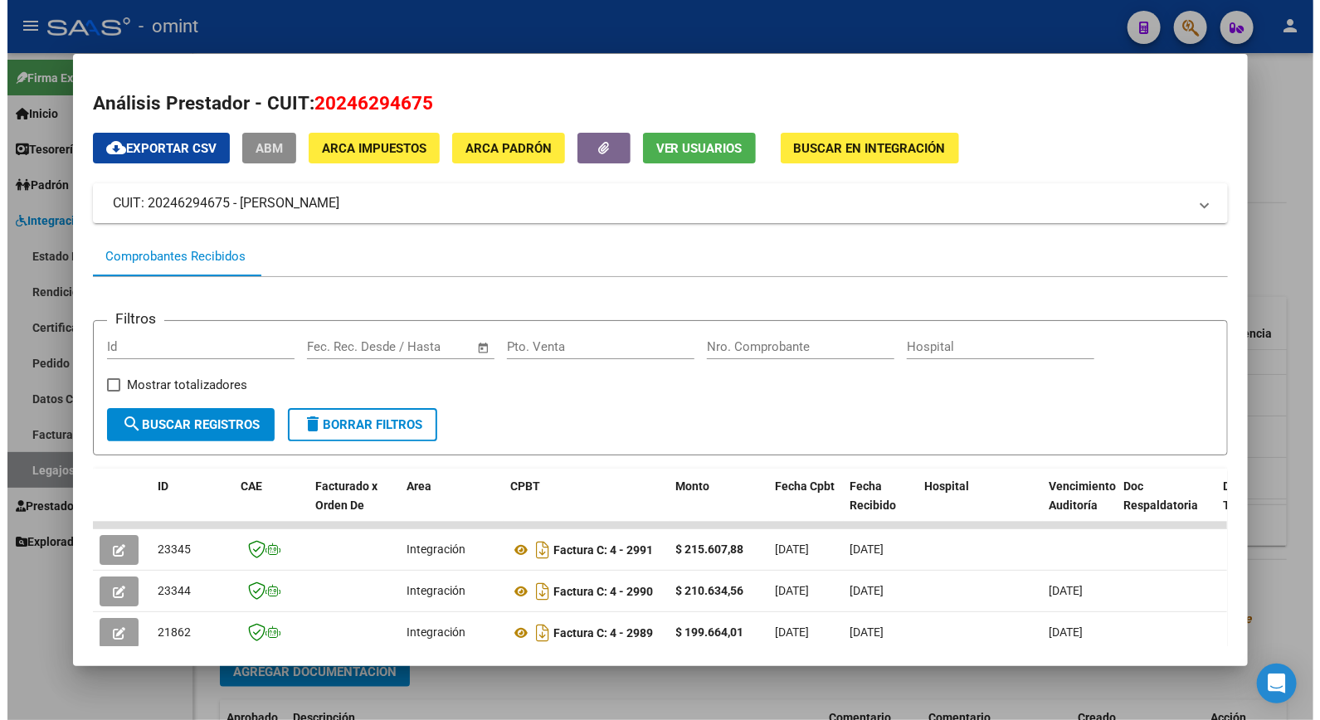
scroll to position [276, 0]
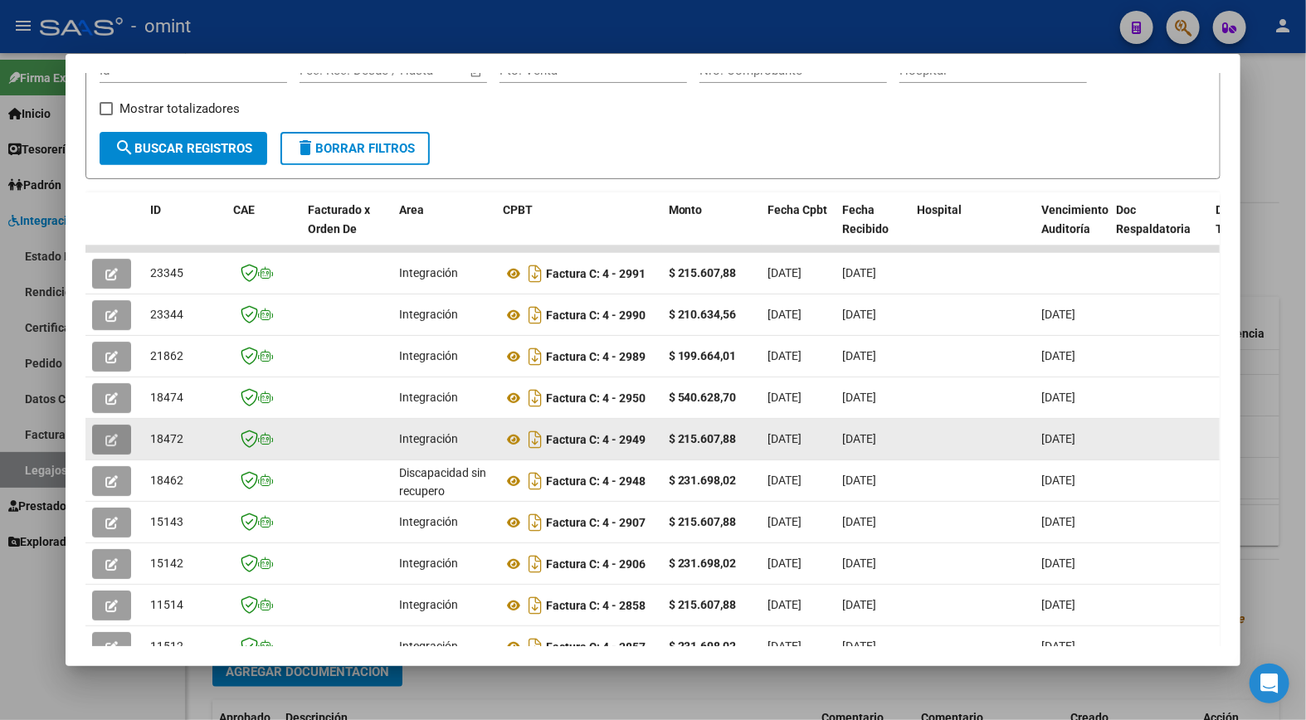
click at [110, 440] on button "button" at bounding box center [111, 440] width 39 height 30
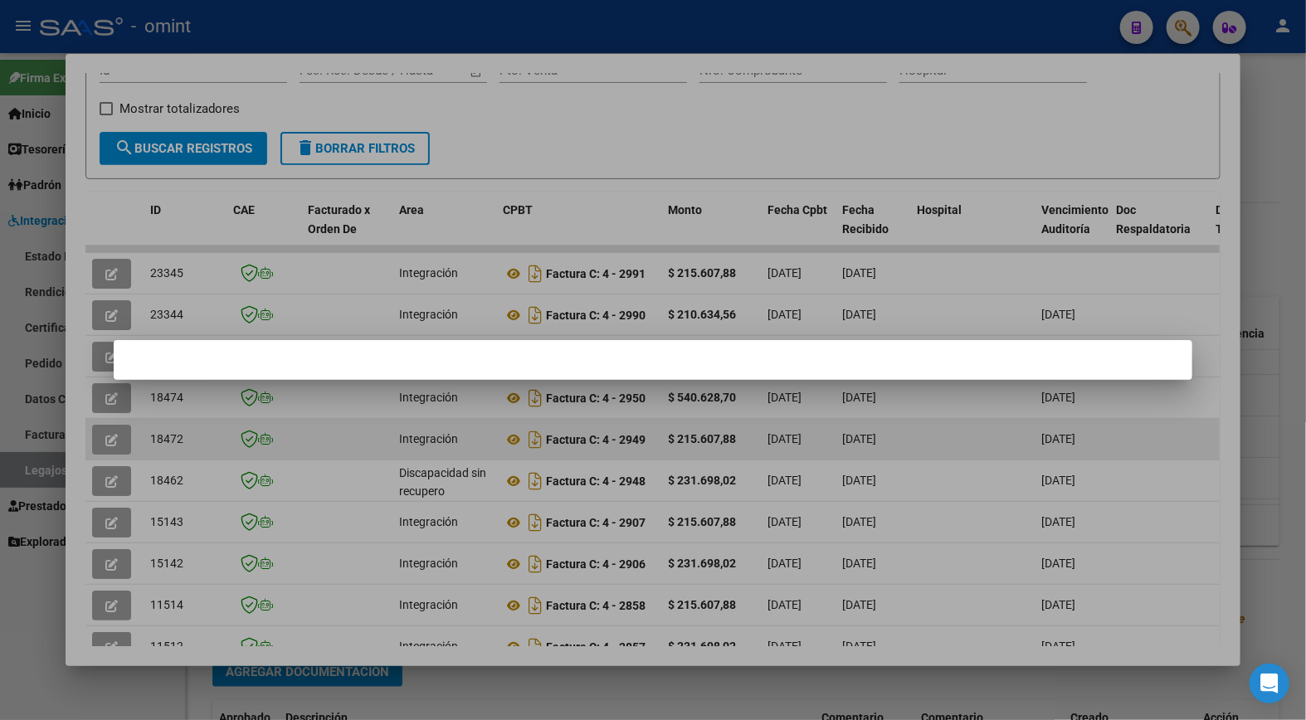
click at [258, 421] on div at bounding box center [653, 360] width 1306 height 720
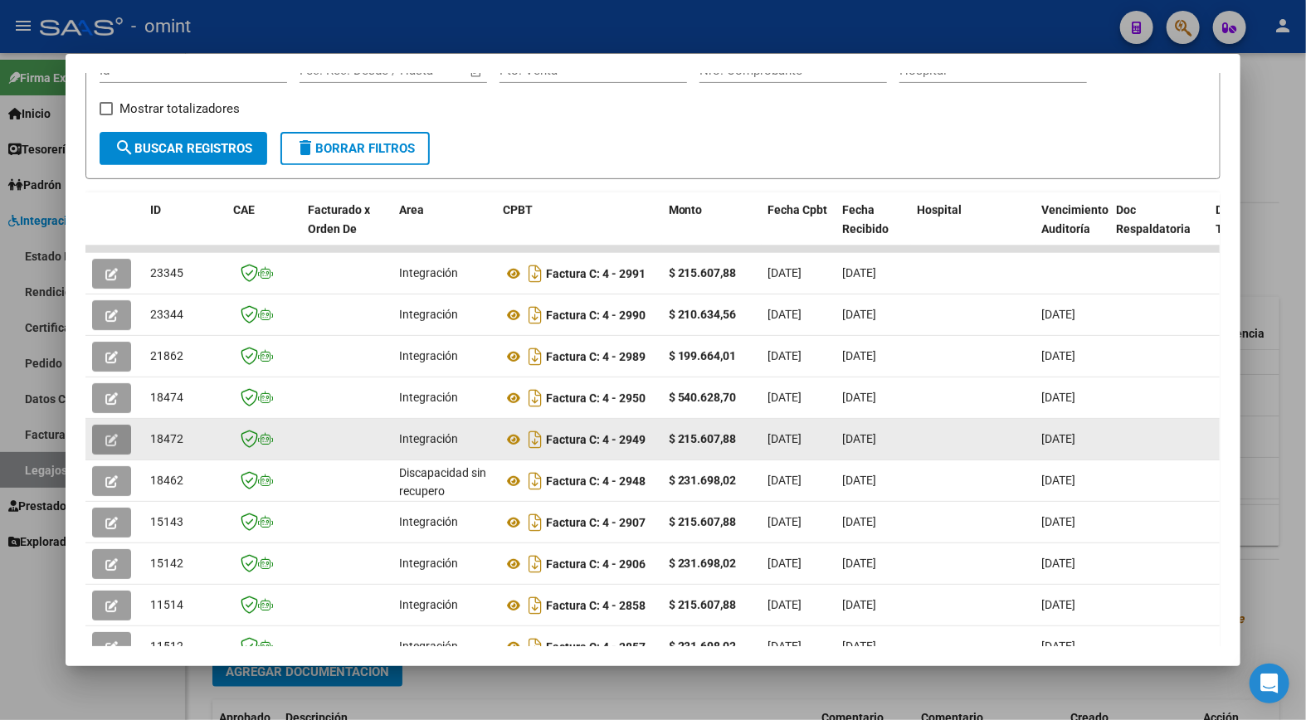
click at [111, 441] on button "button" at bounding box center [111, 440] width 39 height 30
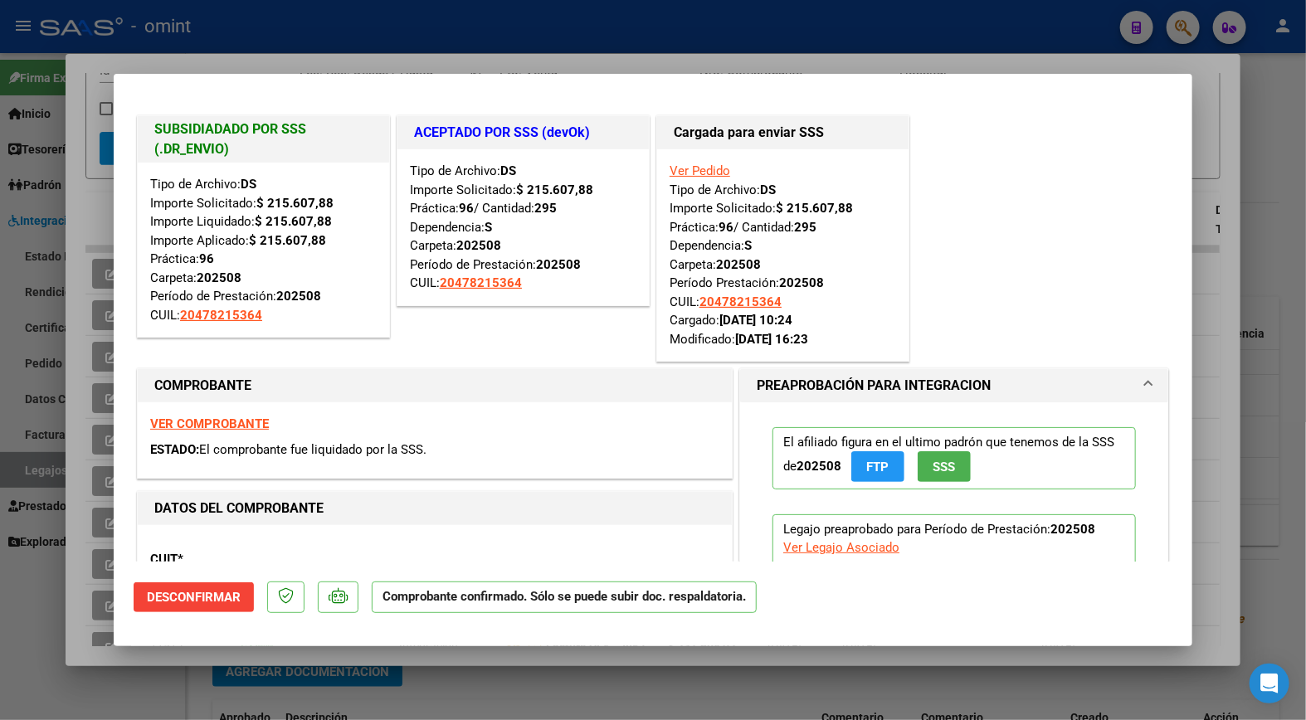
click at [305, 20] on div at bounding box center [653, 360] width 1306 height 720
type input "$ 0,00"
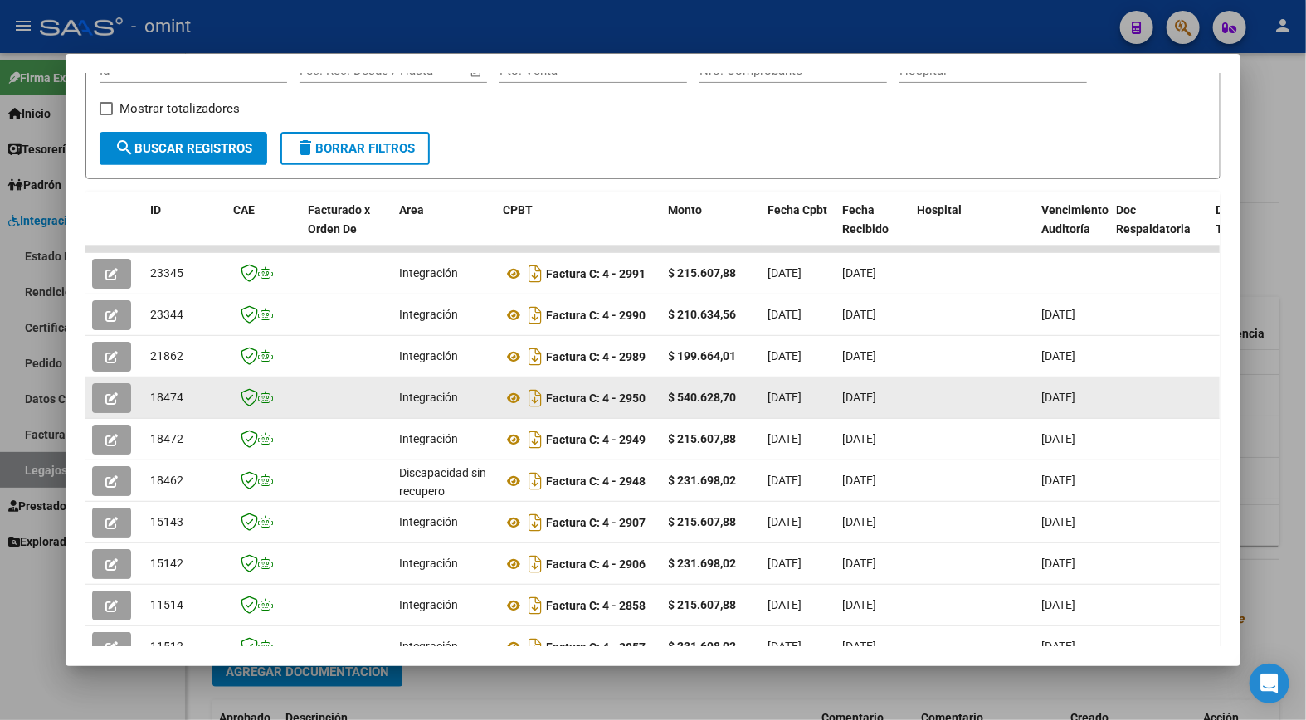
click at [105, 393] on icon "button" at bounding box center [111, 399] width 12 height 12
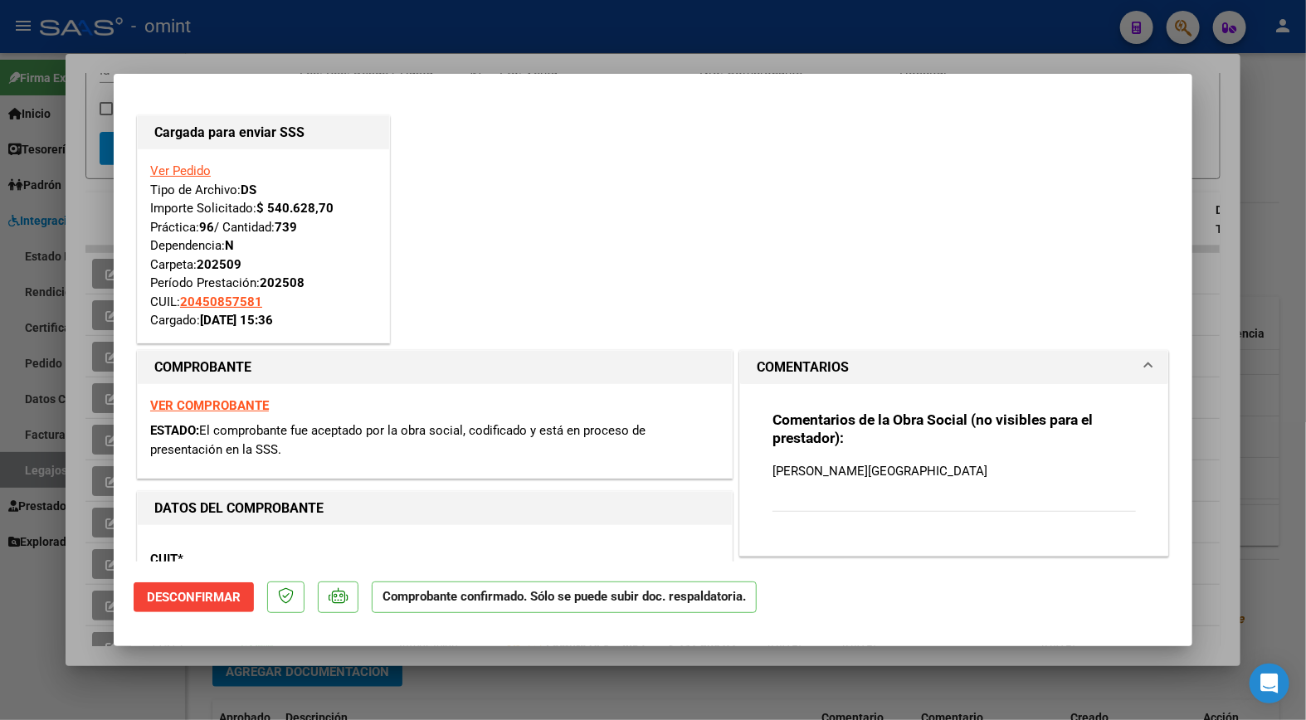
click at [569, 38] on div at bounding box center [653, 360] width 1306 height 720
type input "$ 0,00"
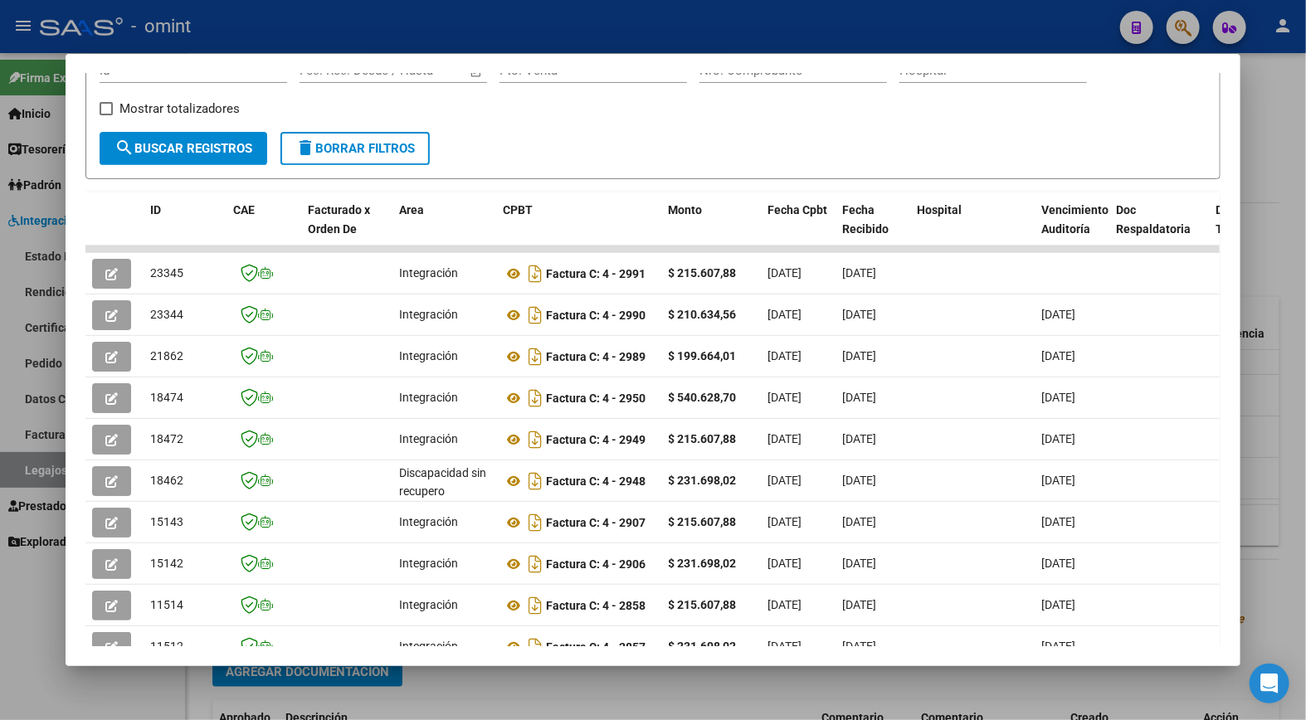
drag, startPoint x: 621, startPoint y: 36, endPoint x: 643, endPoint y: 36, distance: 22.4
click at [625, 33] on div at bounding box center [653, 360] width 1306 height 720
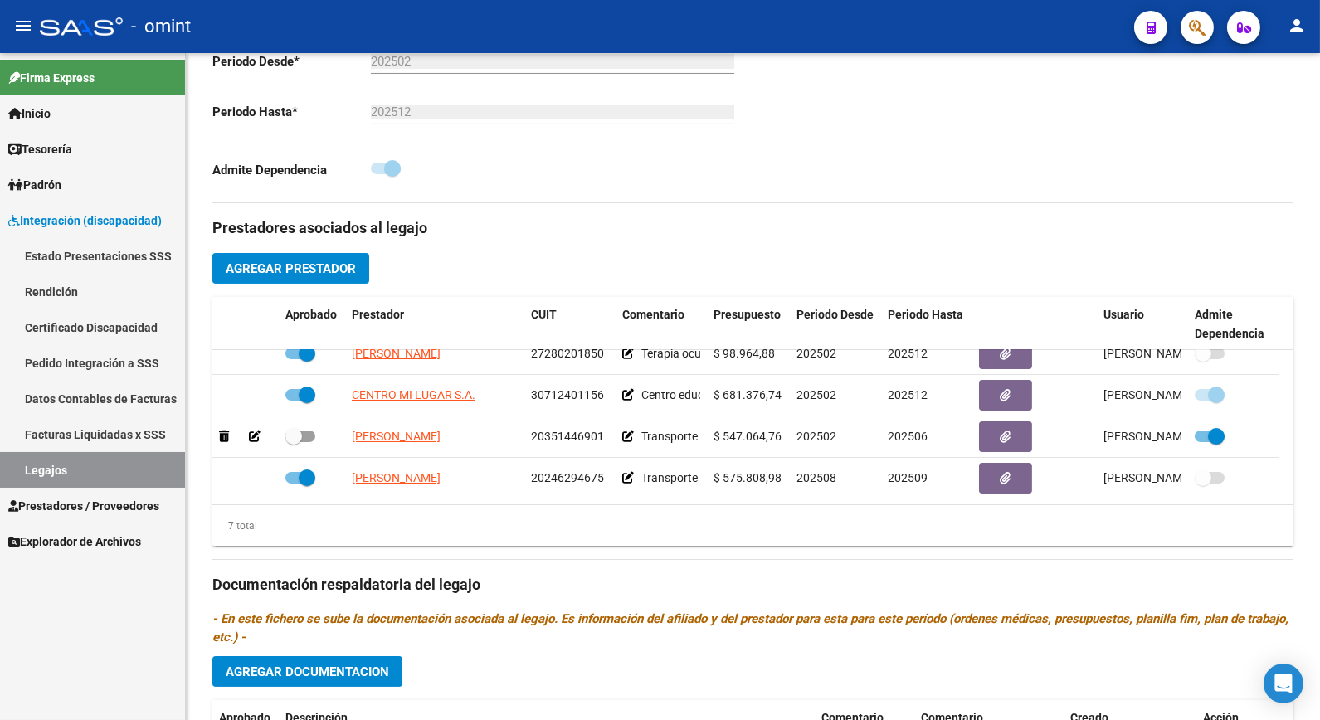
click at [110, 470] on link "Legajos" at bounding box center [92, 470] width 185 height 36
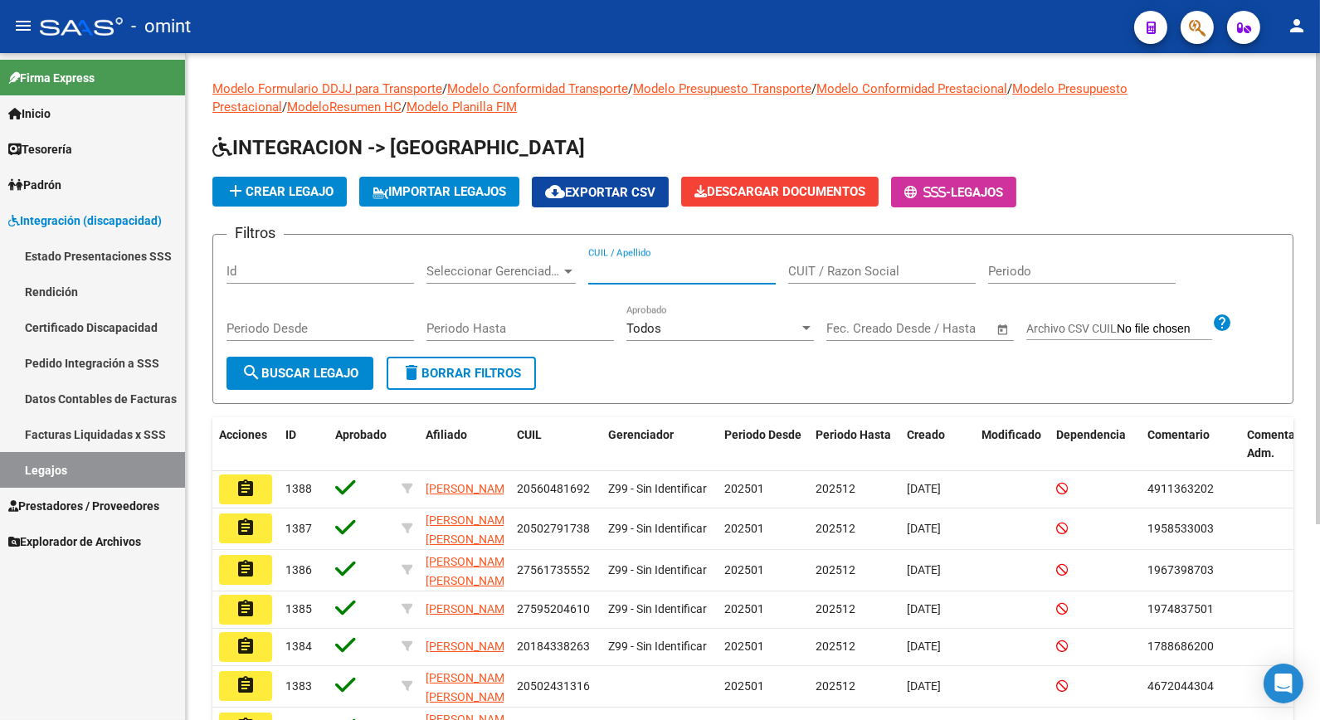
click at [657, 276] on input "CUIL / Apellido" at bounding box center [682, 271] width 188 height 15
type input "[PERSON_NAME]"
click at [312, 372] on span "search Buscar Legajo" at bounding box center [299, 373] width 117 height 15
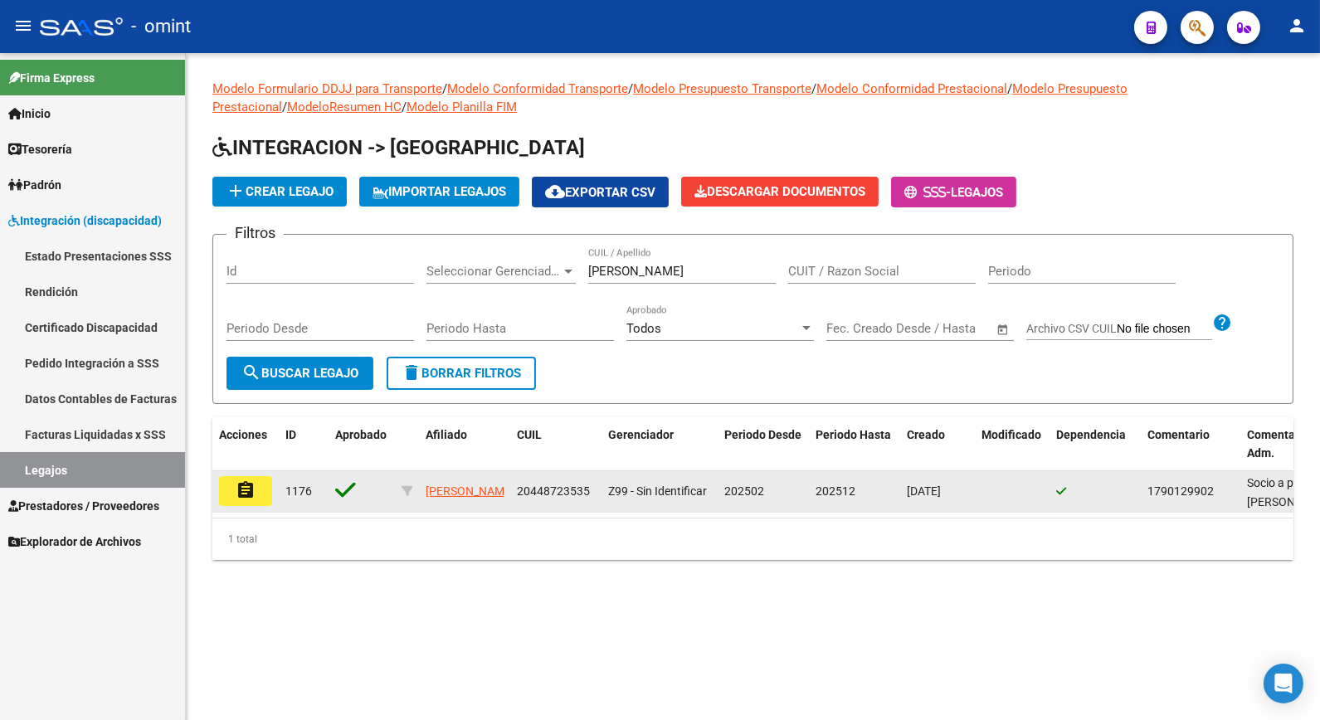
click at [272, 485] on datatable-body-cell "assignment" at bounding box center [245, 491] width 66 height 41
click at [259, 491] on button "assignment" at bounding box center [245, 491] width 53 height 30
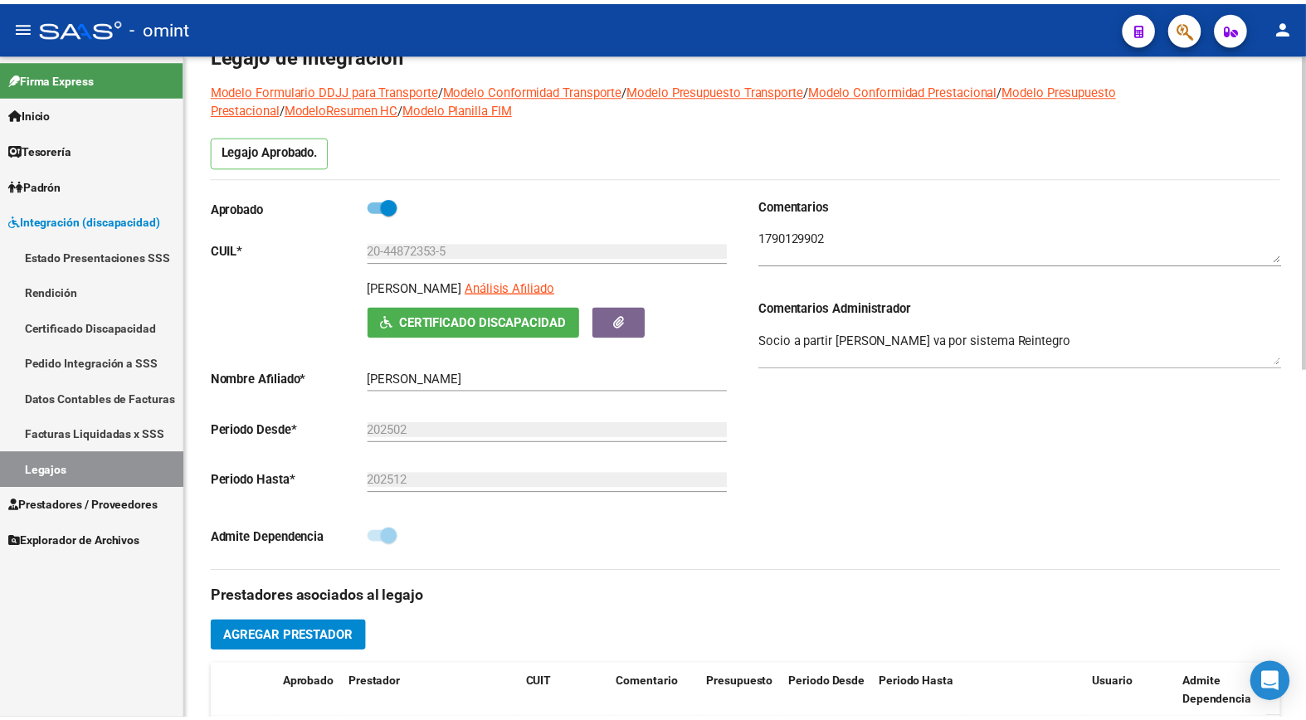
scroll to position [461, 0]
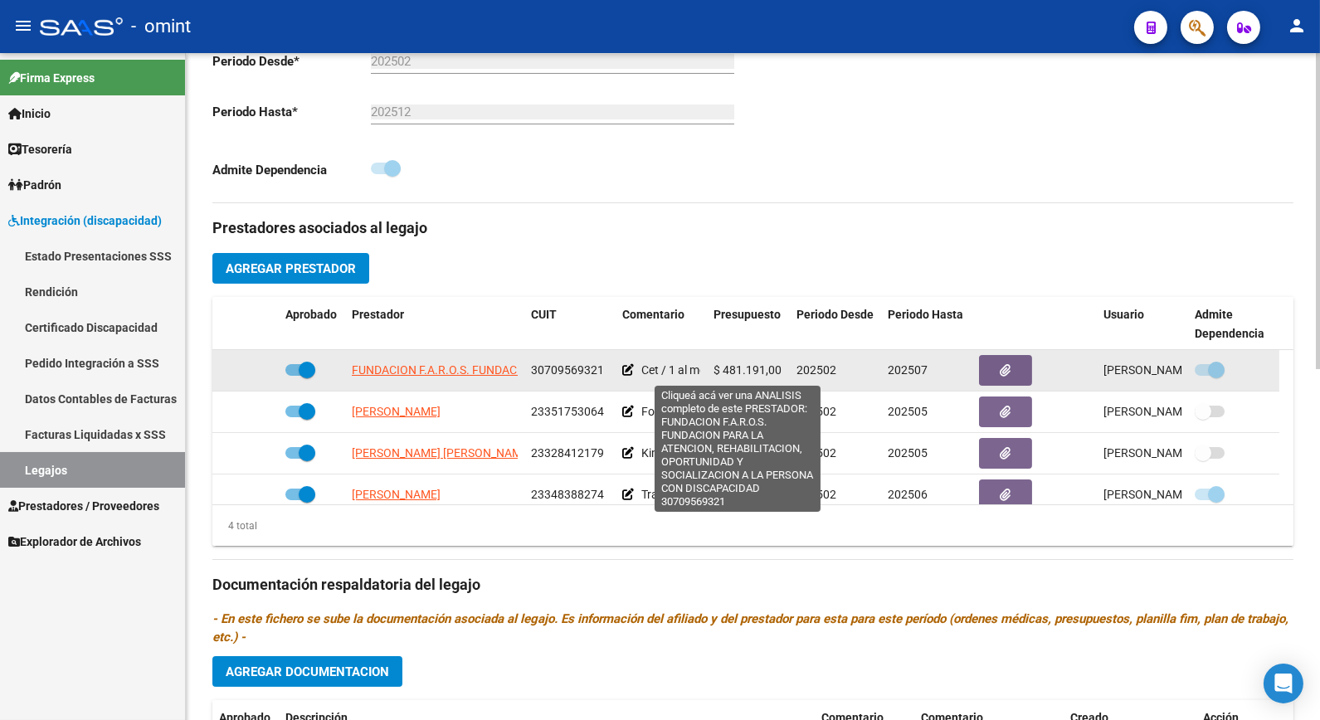
click at [395, 373] on span "FUNDACION F.A.R.O.S. FUNDACION PARA LA ATENCION, REHABILITACION, OPORTUNIDAD Y …" at bounding box center [731, 369] width 758 height 13
type textarea "30709569321"
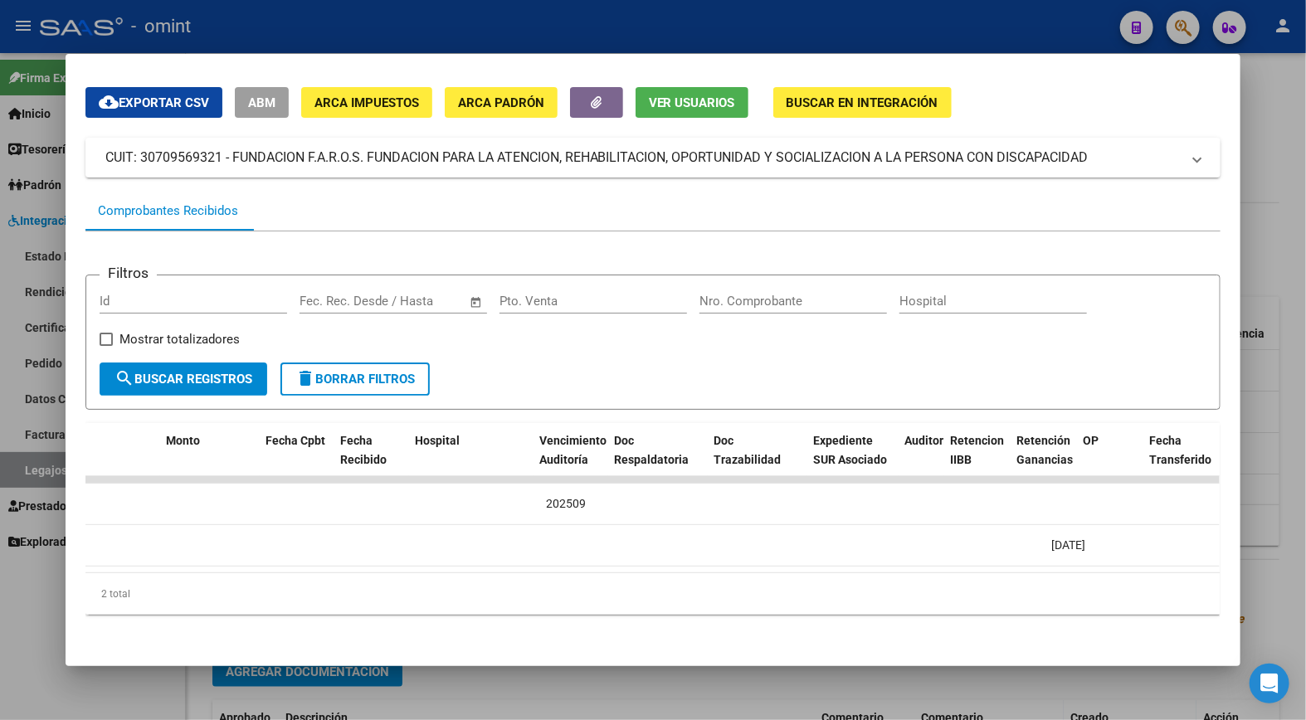
scroll to position [0, 0]
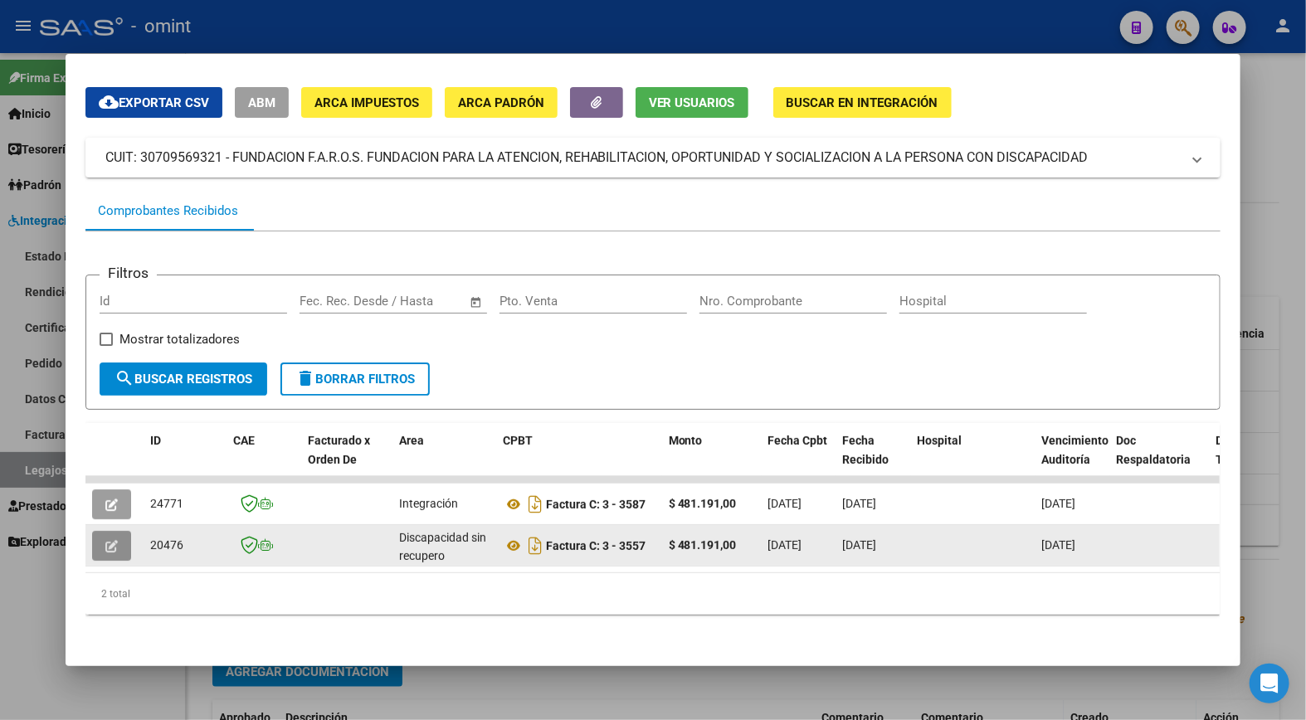
click at [108, 540] on icon "button" at bounding box center [111, 546] width 12 height 12
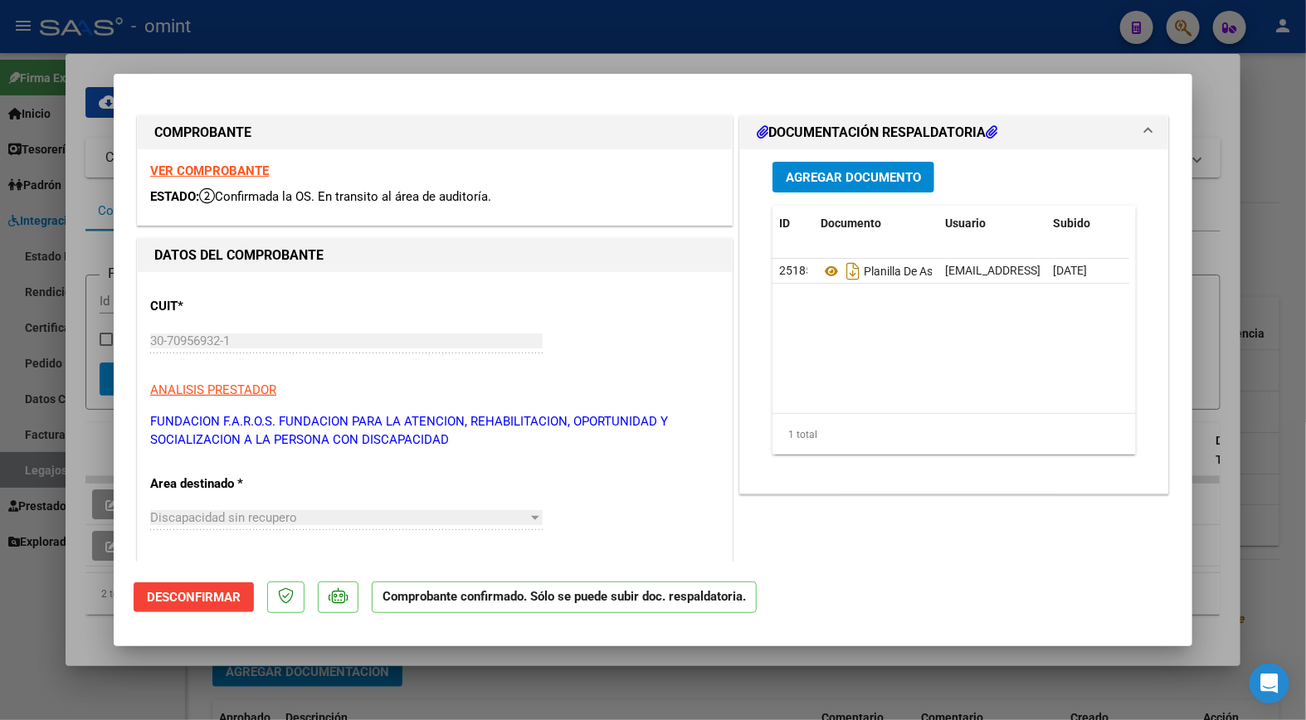
click at [316, 15] on div at bounding box center [653, 360] width 1306 height 720
type input "$ 0,00"
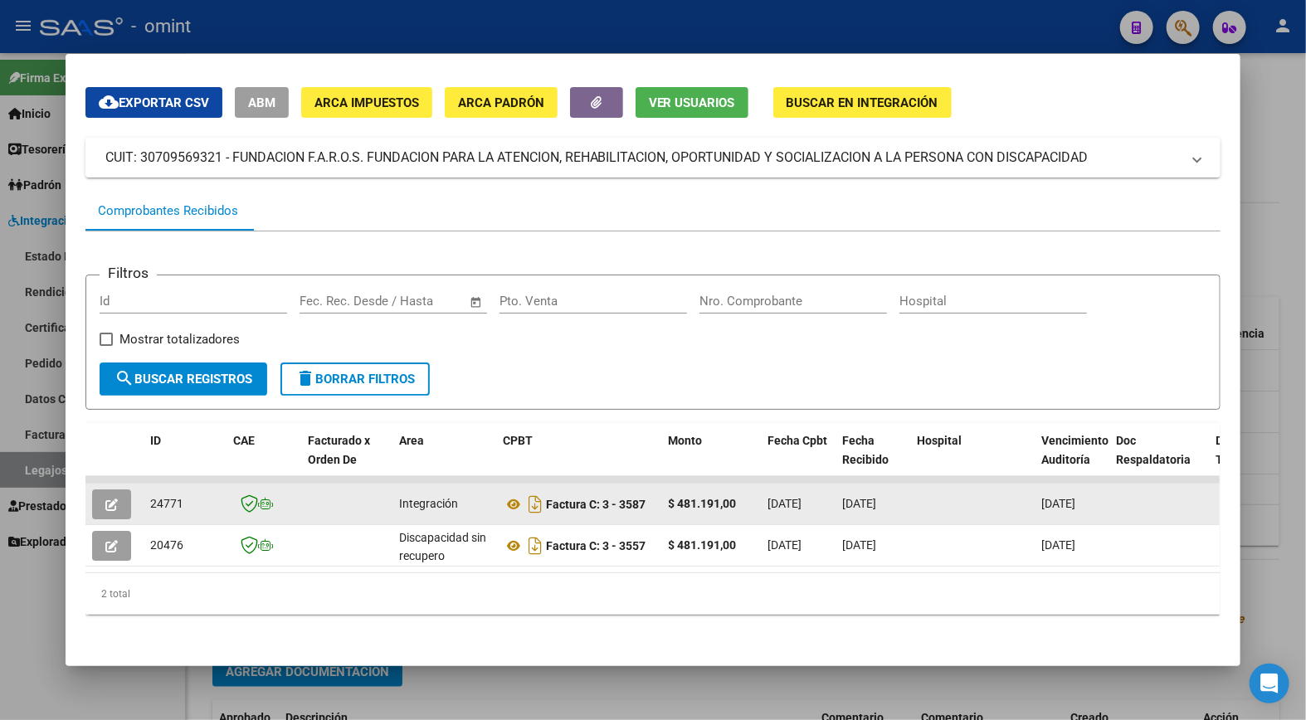
click at [111, 490] on button "button" at bounding box center [111, 505] width 39 height 30
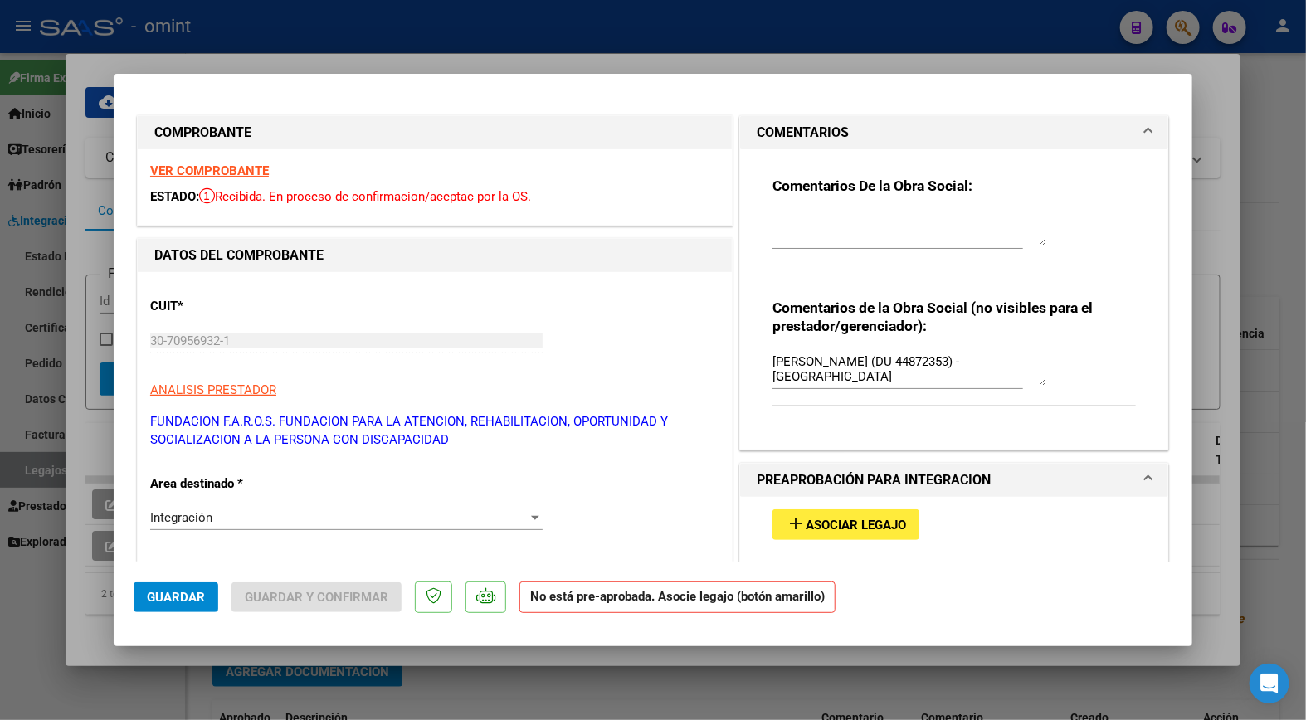
click at [277, 45] on div at bounding box center [653, 360] width 1306 height 720
type input "$ 0,00"
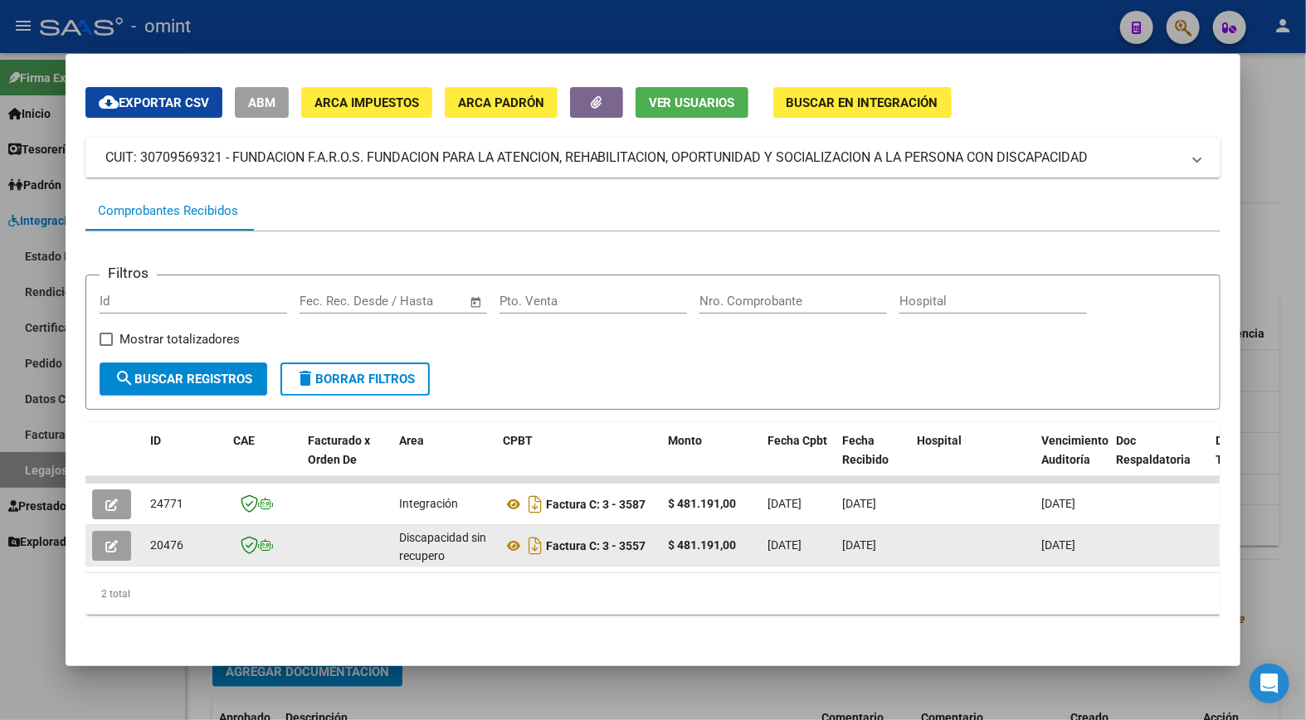
click at [109, 540] on icon "button" at bounding box center [111, 546] width 12 height 12
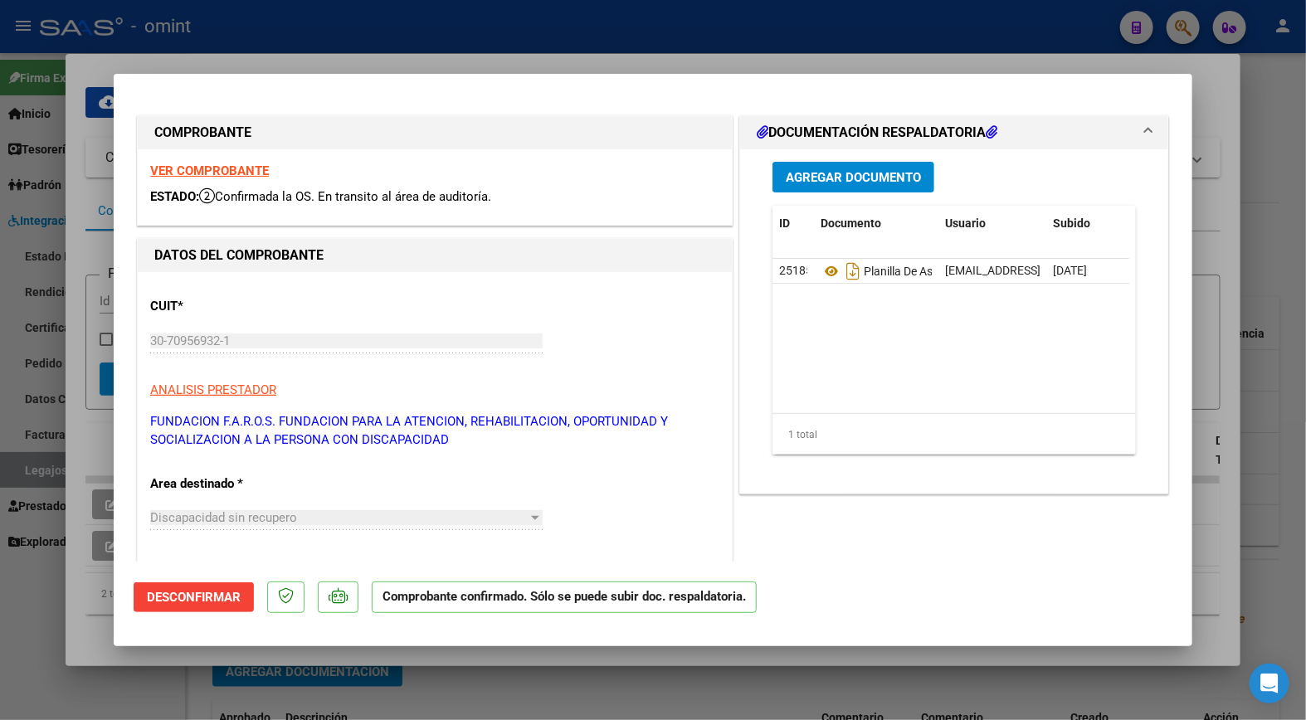
click at [300, 47] on div at bounding box center [653, 360] width 1306 height 720
type input "$ 0,00"
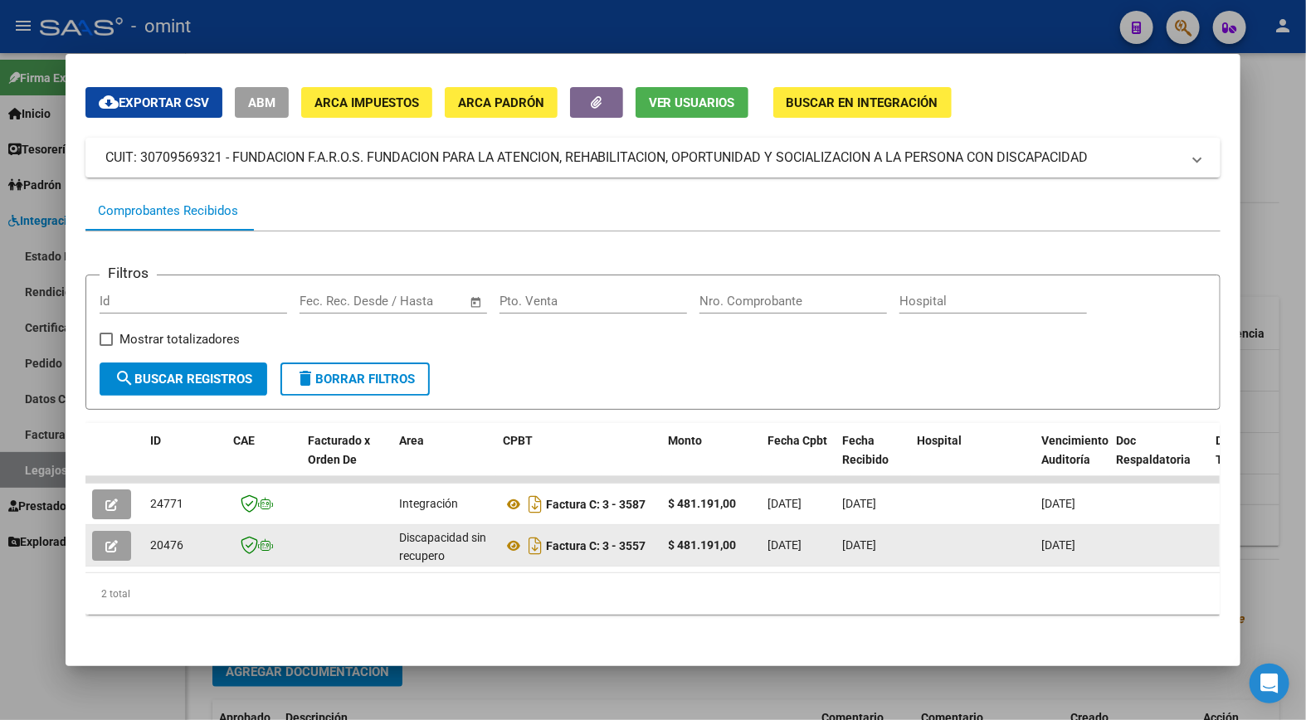
click at [152, 539] on span "20476" at bounding box center [166, 545] width 33 height 13
copy span "20476"
click at [110, 540] on icon "button" at bounding box center [111, 546] width 12 height 12
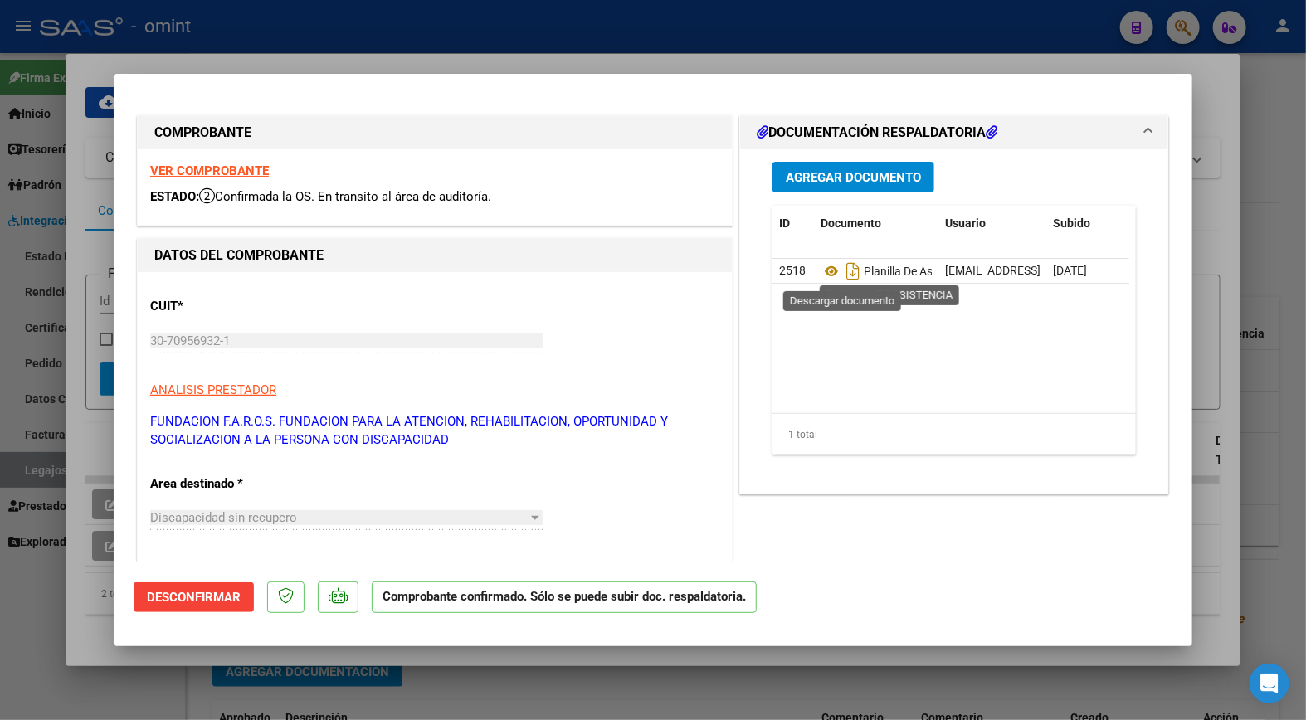
click at [212, 168] on strong "VER COMPROBANTE" at bounding box center [209, 170] width 119 height 15
click at [392, 38] on div at bounding box center [653, 360] width 1306 height 720
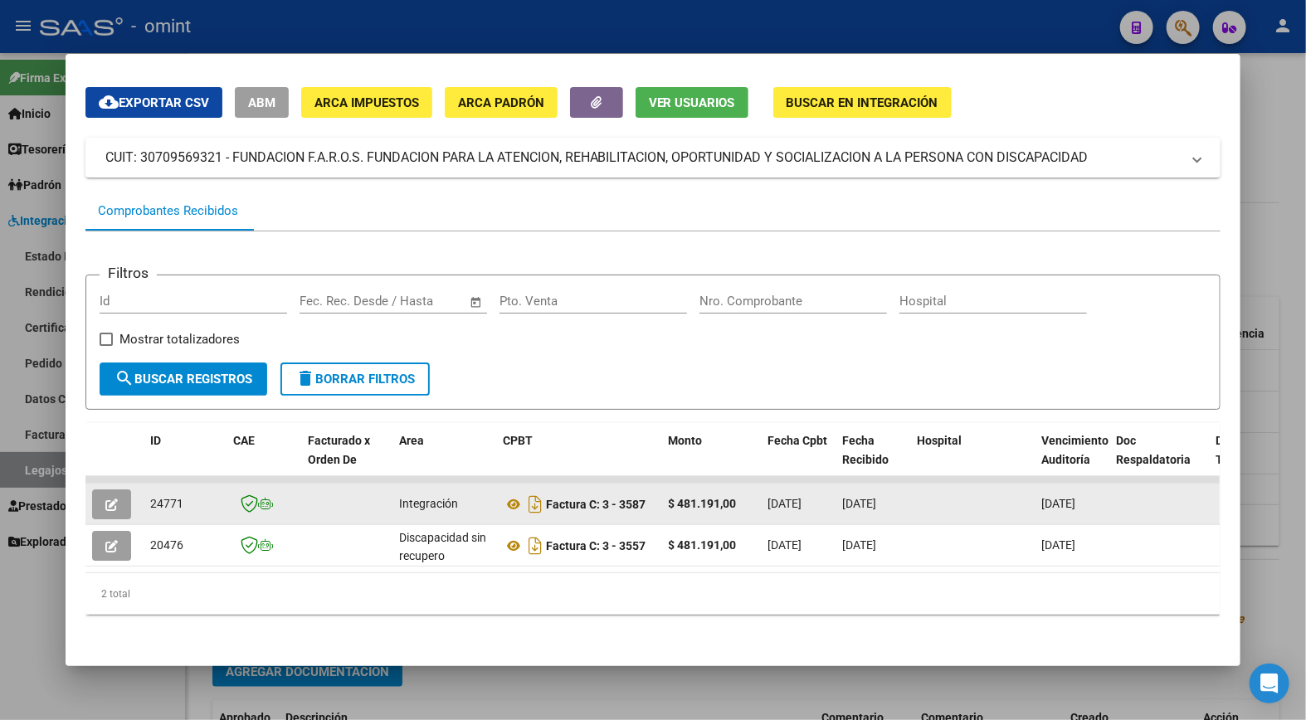
click at [120, 494] on button "button" at bounding box center [111, 505] width 39 height 30
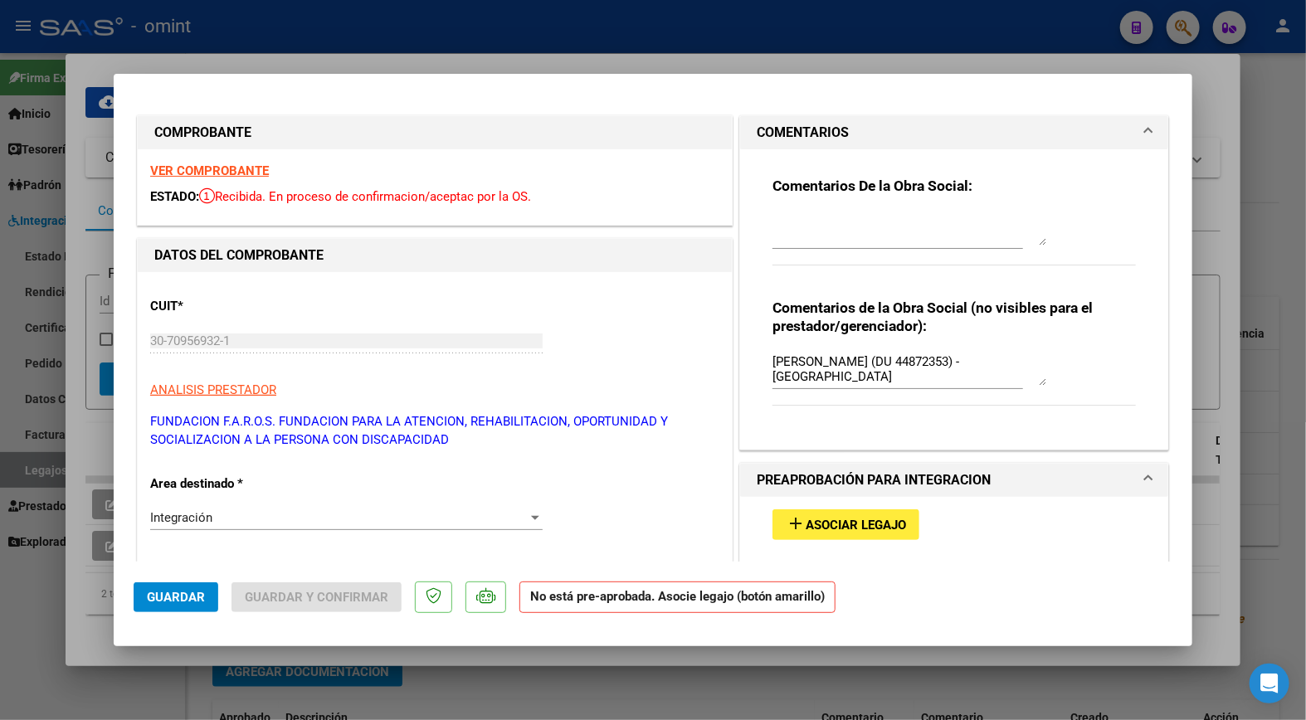
click at [208, 173] on strong "VER COMPROBANTE" at bounding box center [209, 170] width 119 height 15
click at [360, 46] on div at bounding box center [653, 360] width 1306 height 720
type input "$ 0,00"
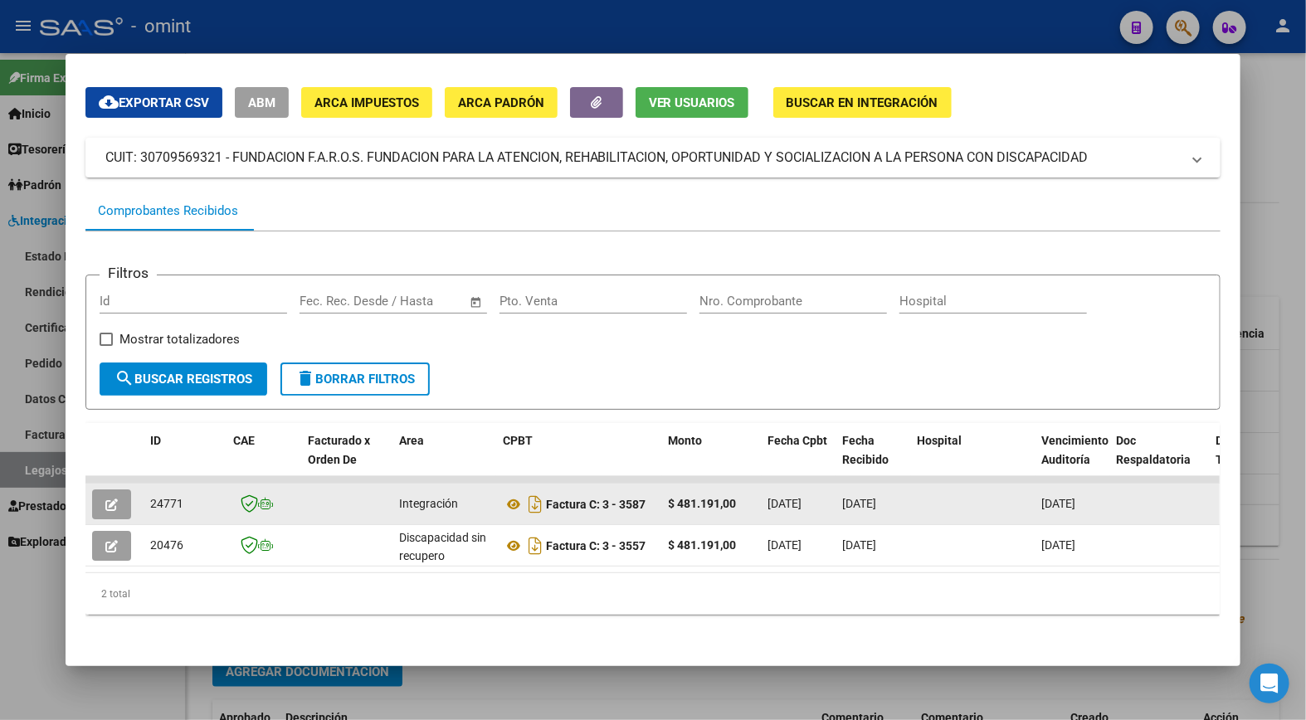
click at [105, 499] on icon "button" at bounding box center [111, 505] width 12 height 12
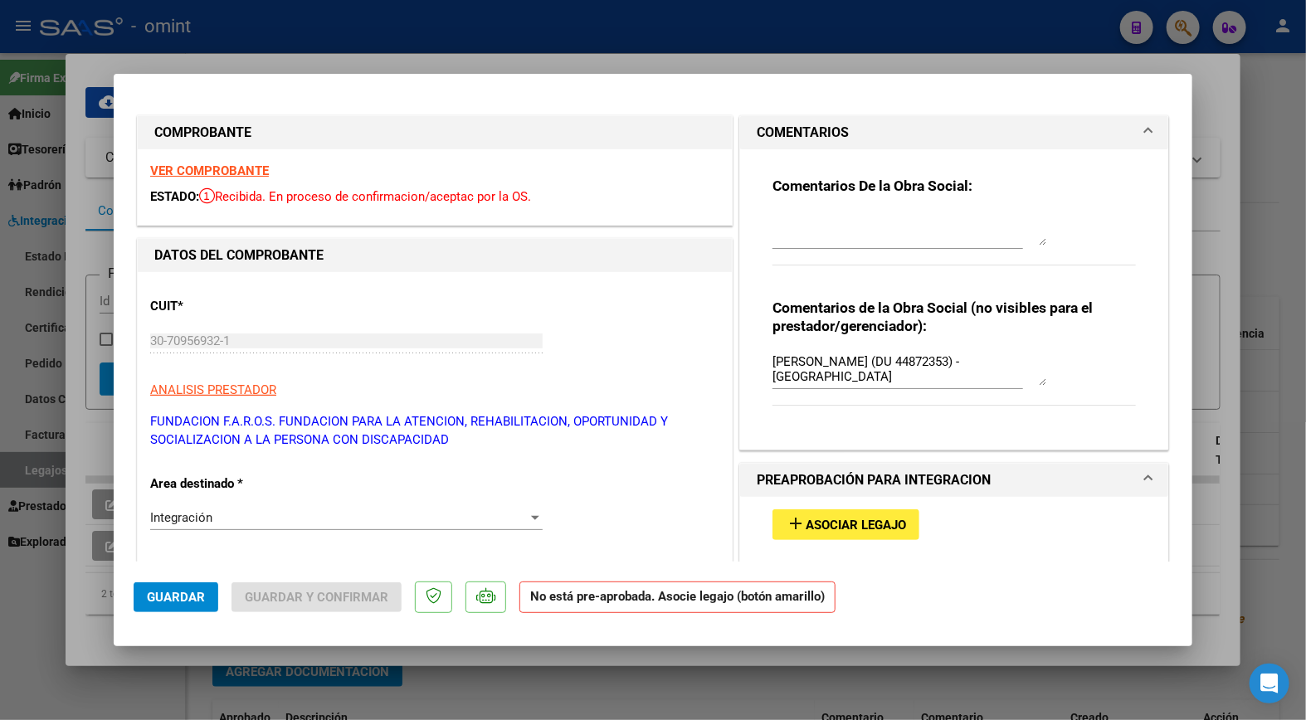
click at [227, 168] on strong "VER COMPROBANTE" at bounding box center [209, 170] width 119 height 15
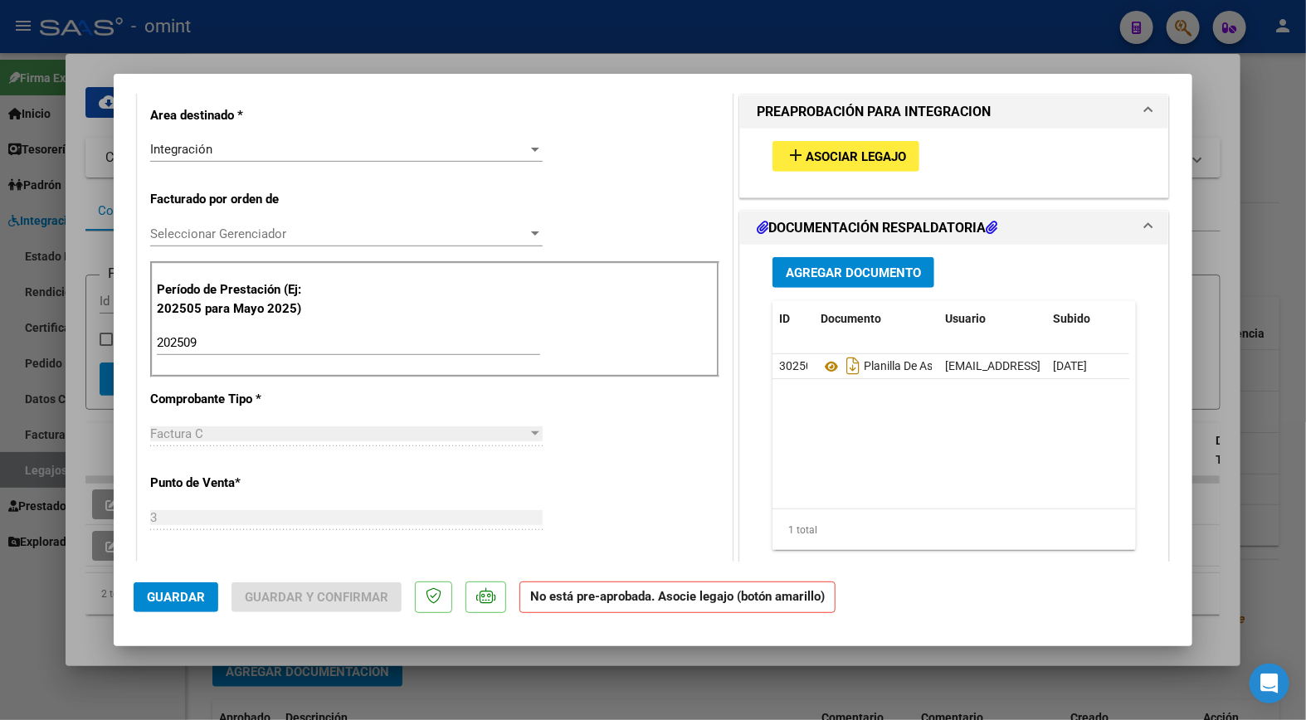
scroll to position [461, 0]
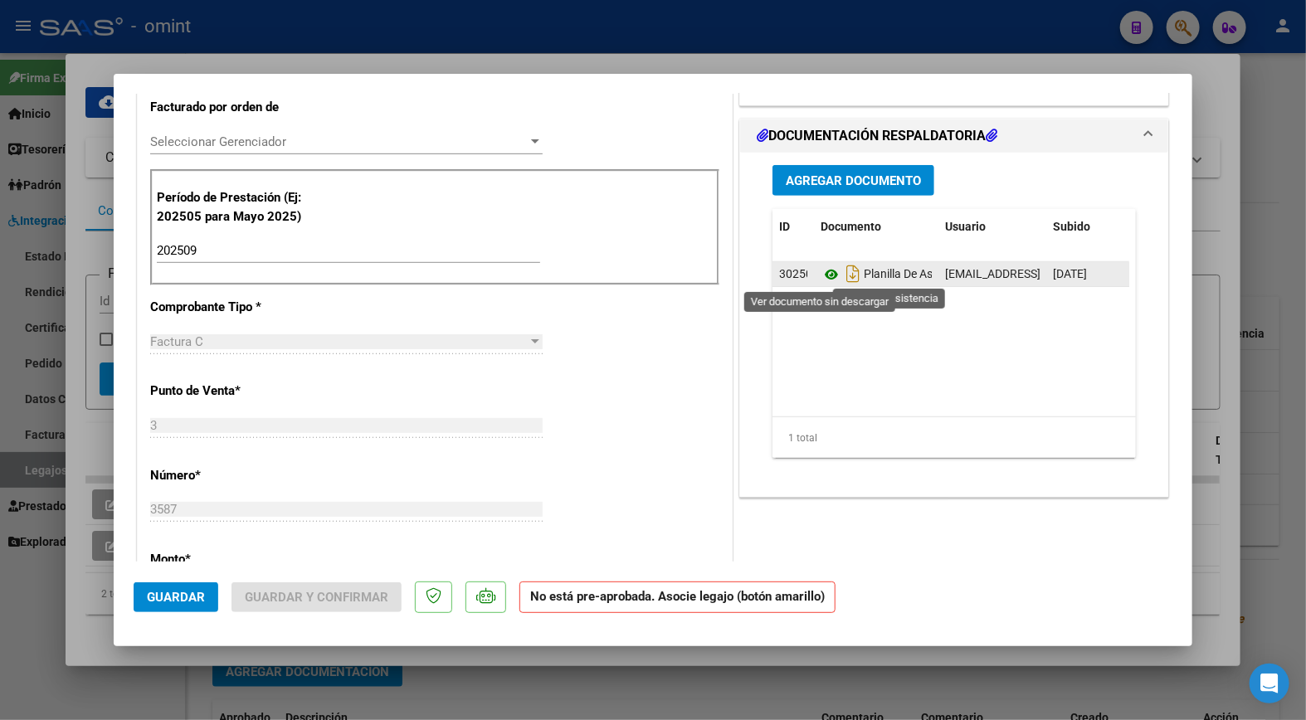
click at [821, 276] on icon at bounding box center [832, 275] width 22 height 20
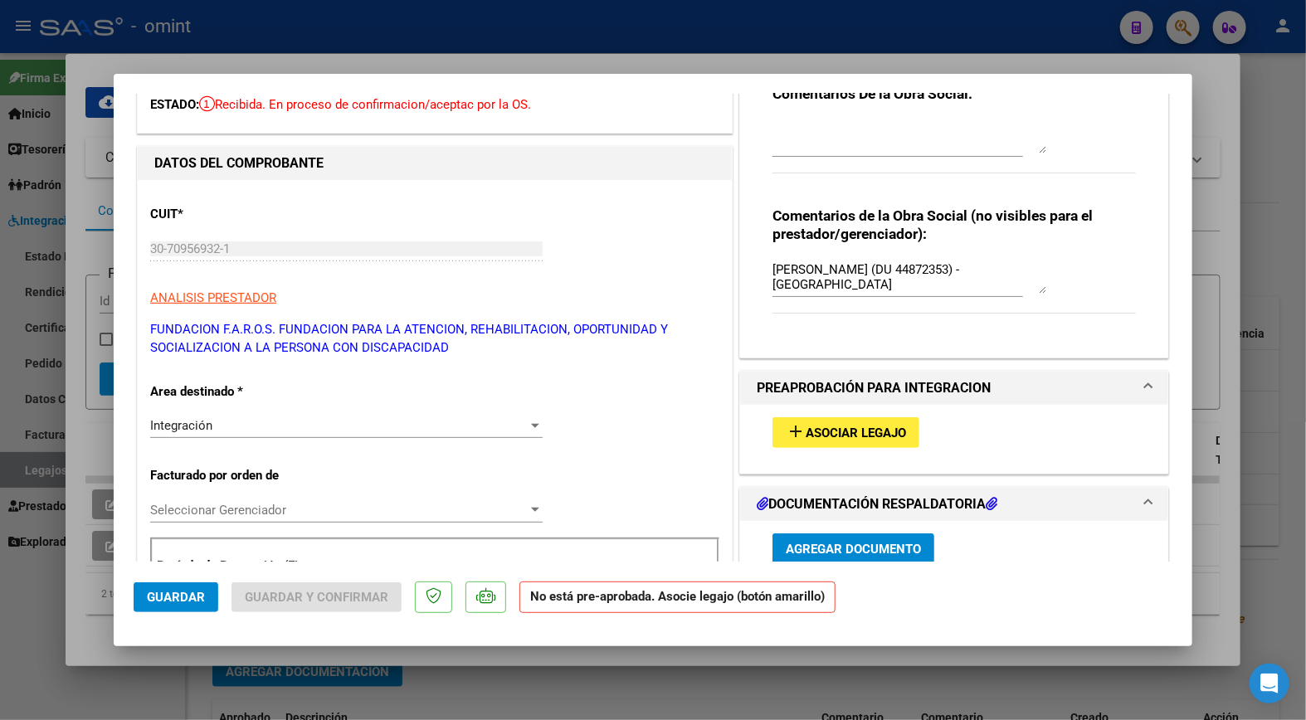
scroll to position [184, 0]
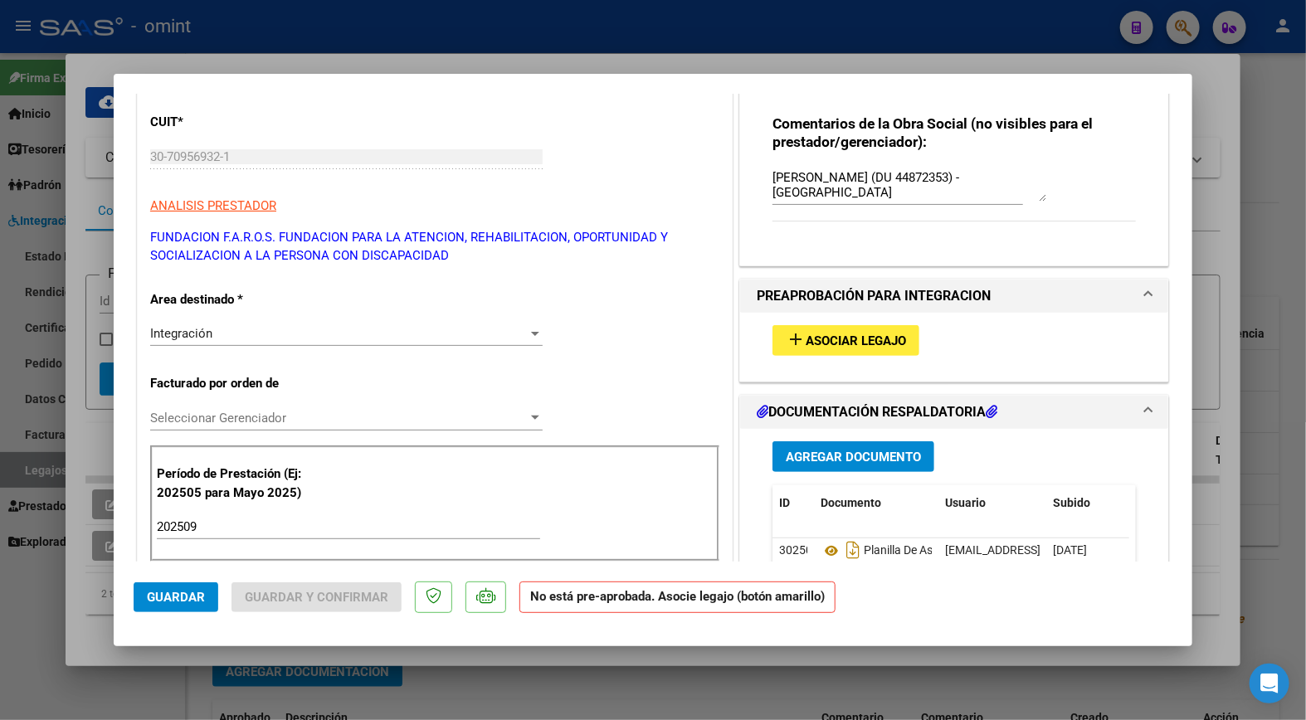
click at [856, 334] on span "Asociar Legajo" at bounding box center [856, 341] width 100 height 15
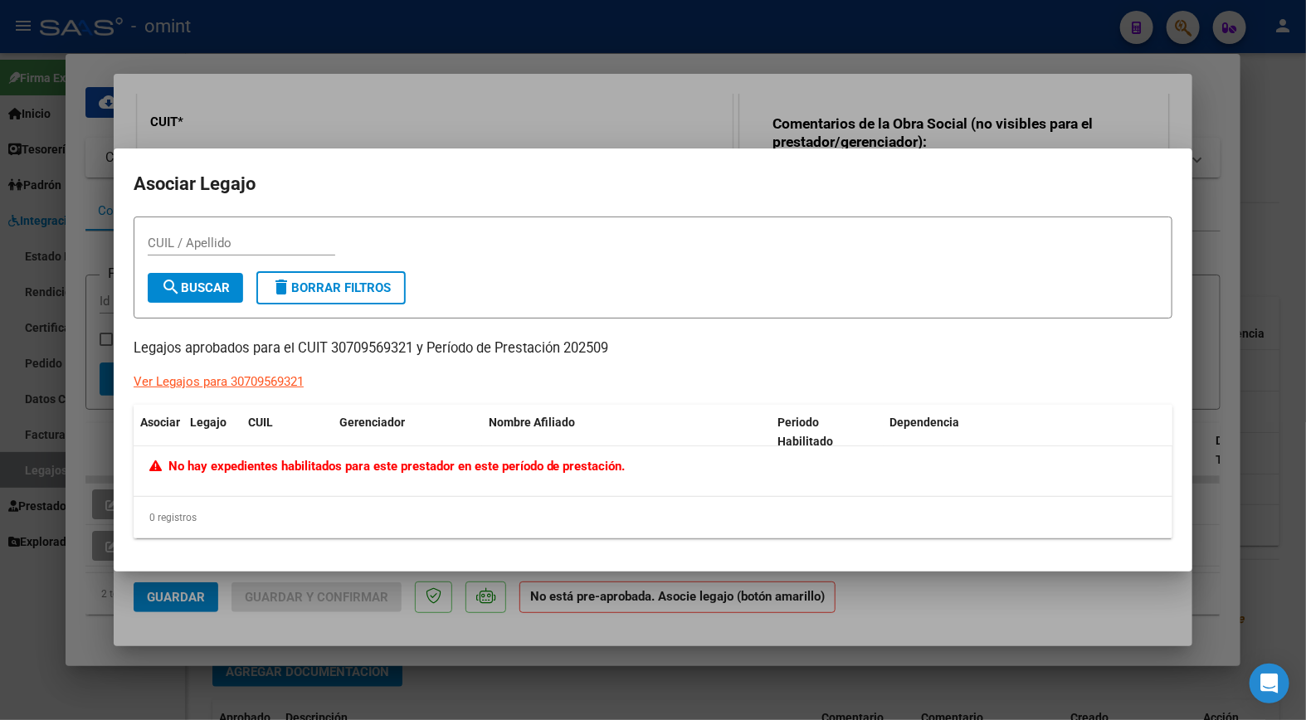
click at [679, 112] on div at bounding box center [653, 360] width 1306 height 720
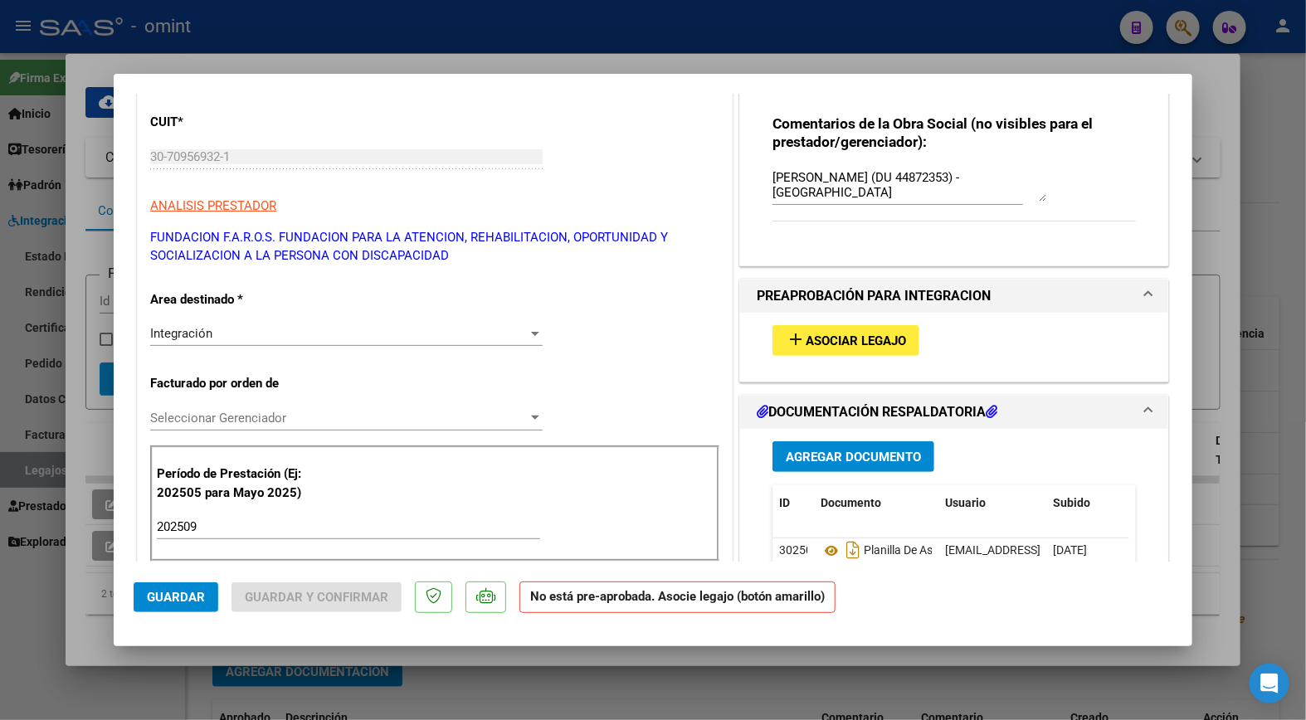
click at [562, 34] on div at bounding box center [653, 360] width 1306 height 720
type input "$ 0,00"
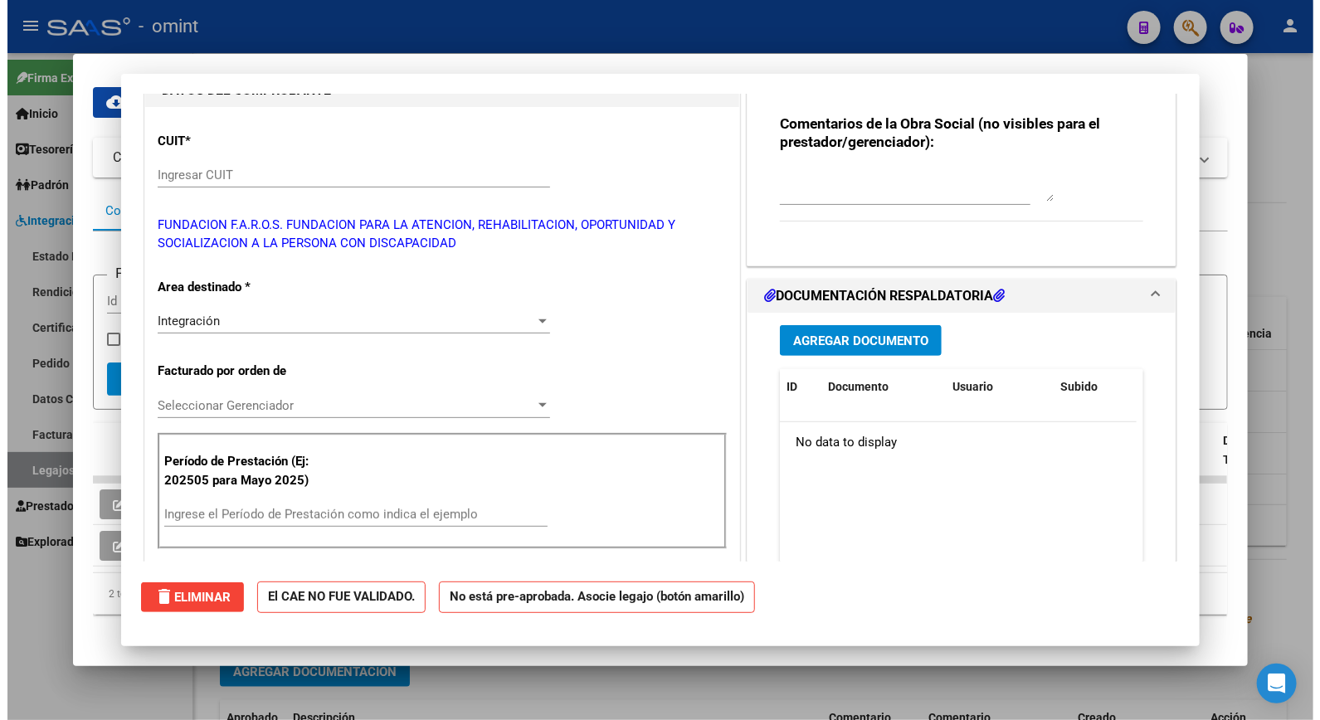
scroll to position [202, 0]
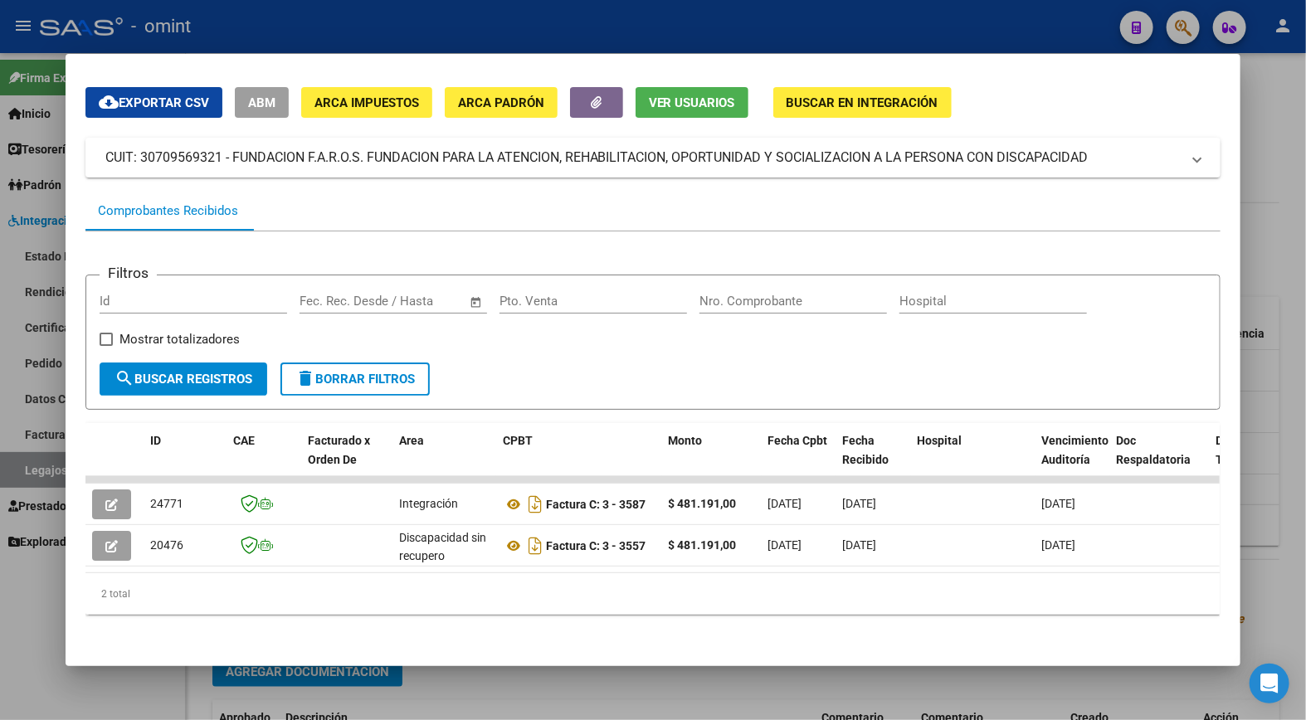
click at [363, 2] on div at bounding box center [653, 360] width 1306 height 720
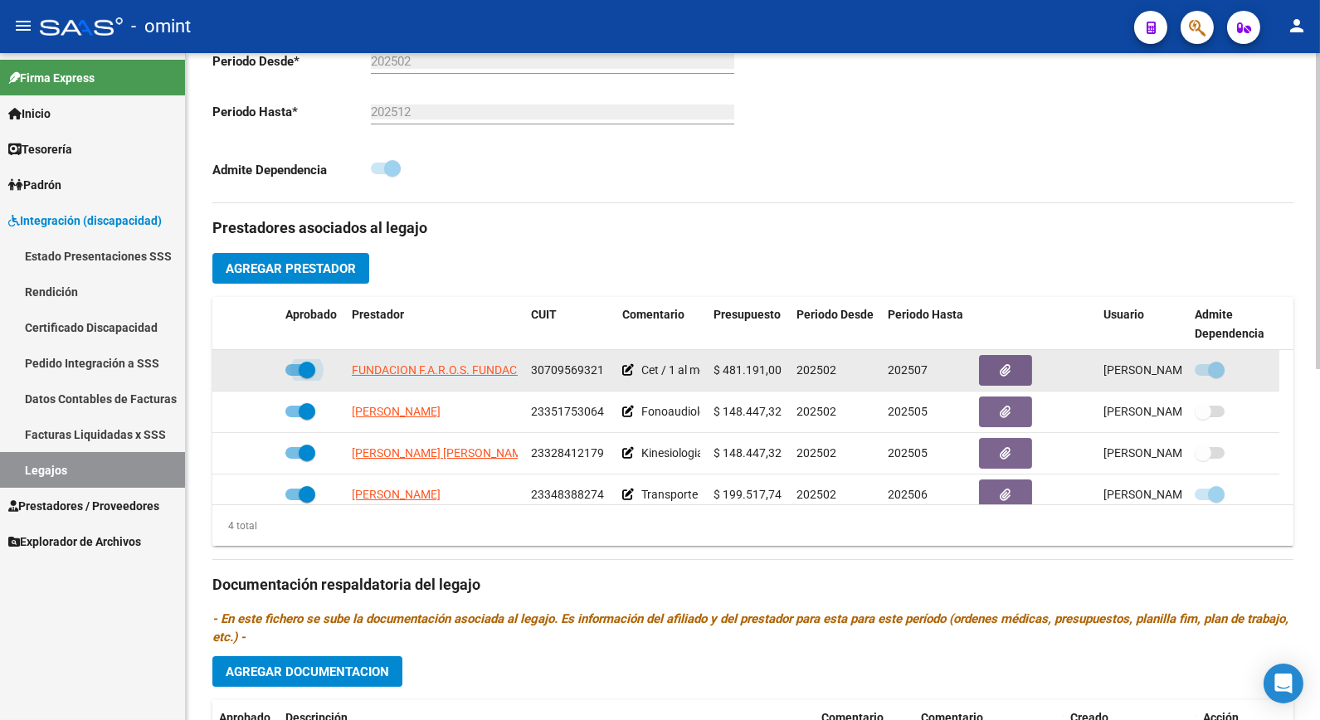
click at [309, 373] on span at bounding box center [307, 370] width 17 height 17
click at [294, 376] on input "checkbox" at bounding box center [293, 376] width 1 height 1
checkbox input "false"
click at [254, 374] on icon at bounding box center [255, 370] width 12 height 12
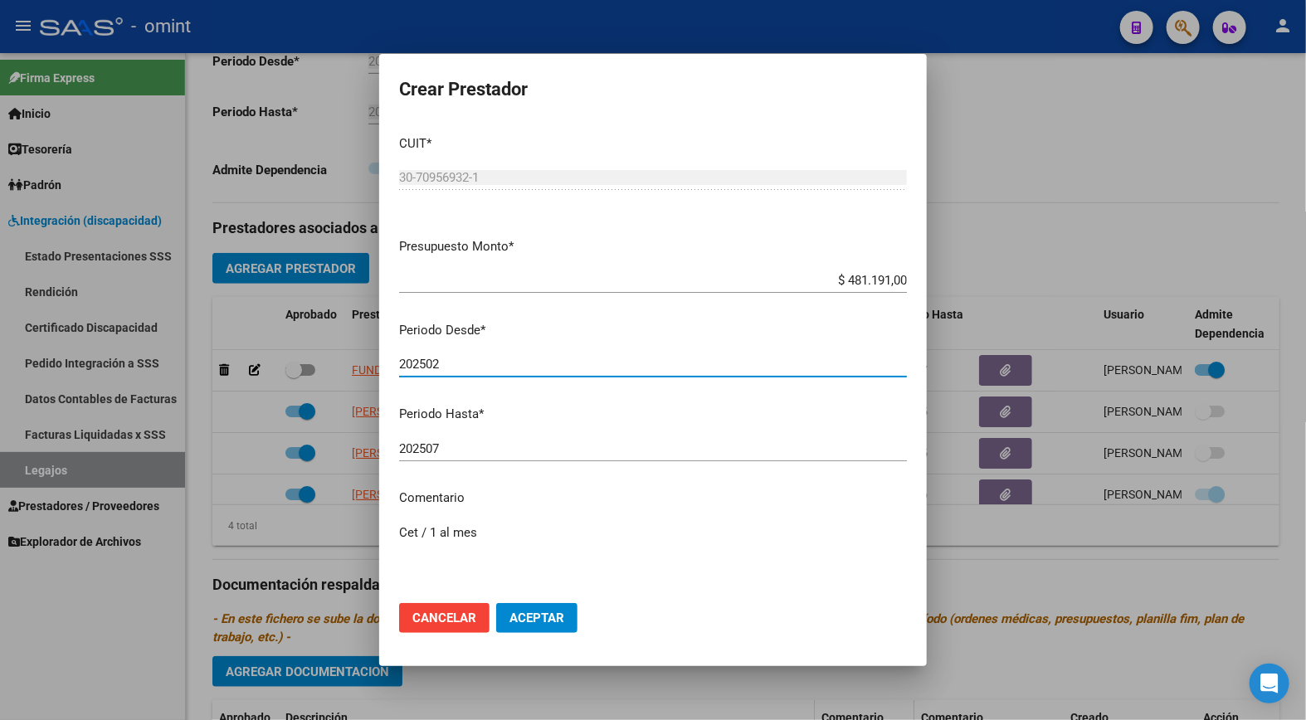
click at [465, 361] on input "202502" at bounding box center [653, 364] width 508 height 15
type input "202508"
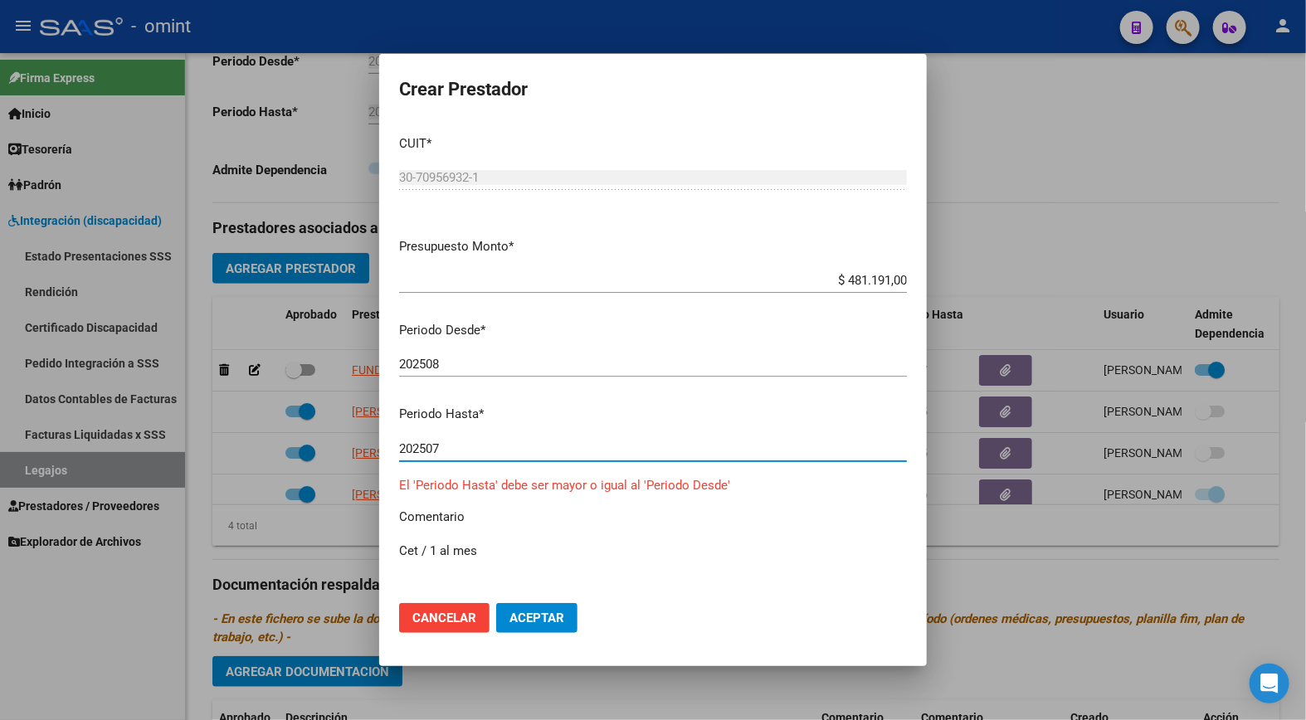
click at [468, 448] on input "202507" at bounding box center [653, 448] width 508 height 15
type input "202512"
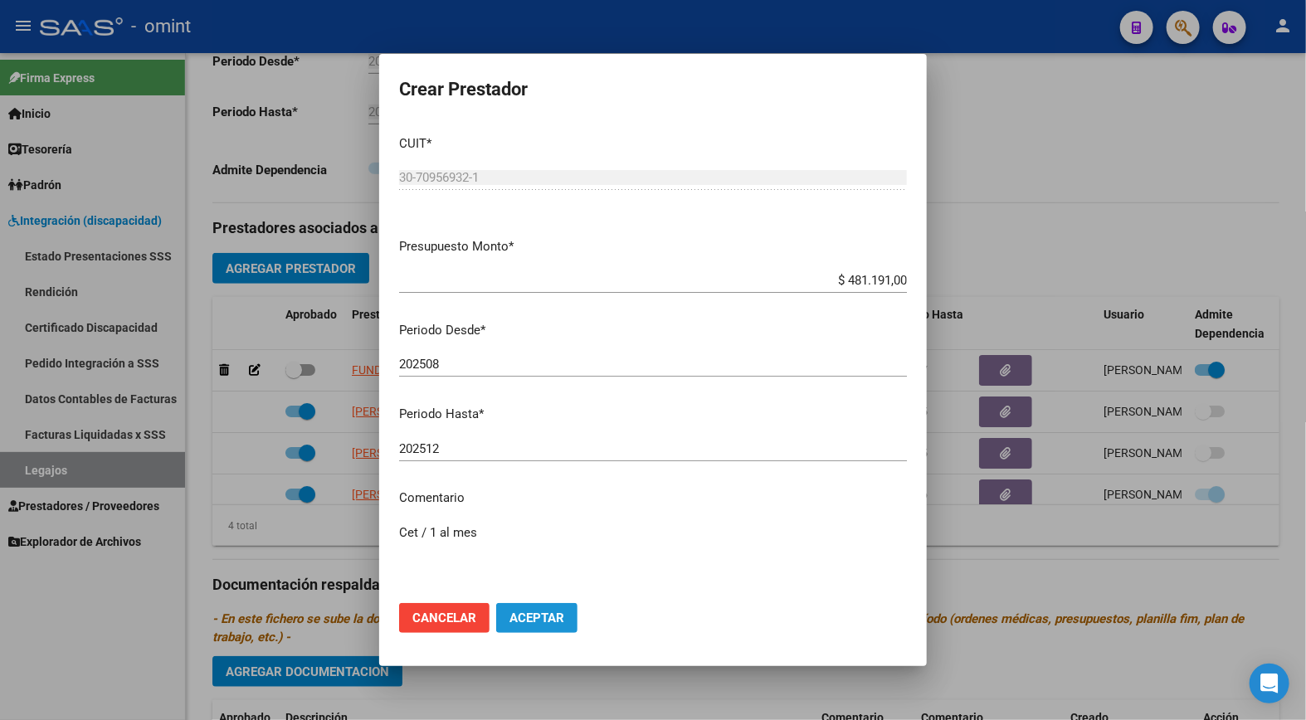
click at [545, 616] on span "Aceptar" at bounding box center [537, 618] width 55 height 15
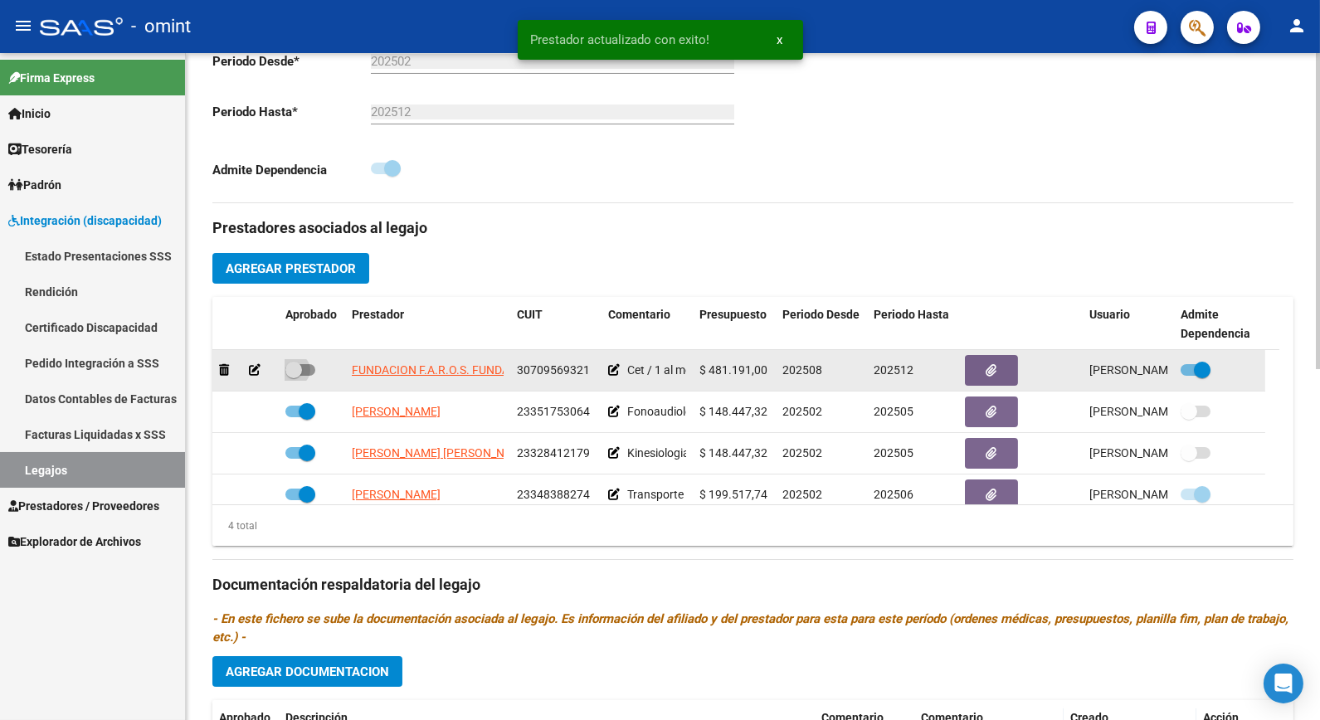
click at [291, 378] on span at bounding box center [293, 370] width 17 height 17
click at [293, 377] on input "checkbox" at bounding box center [293, 376] width 1 height 1
checkbox input "true"
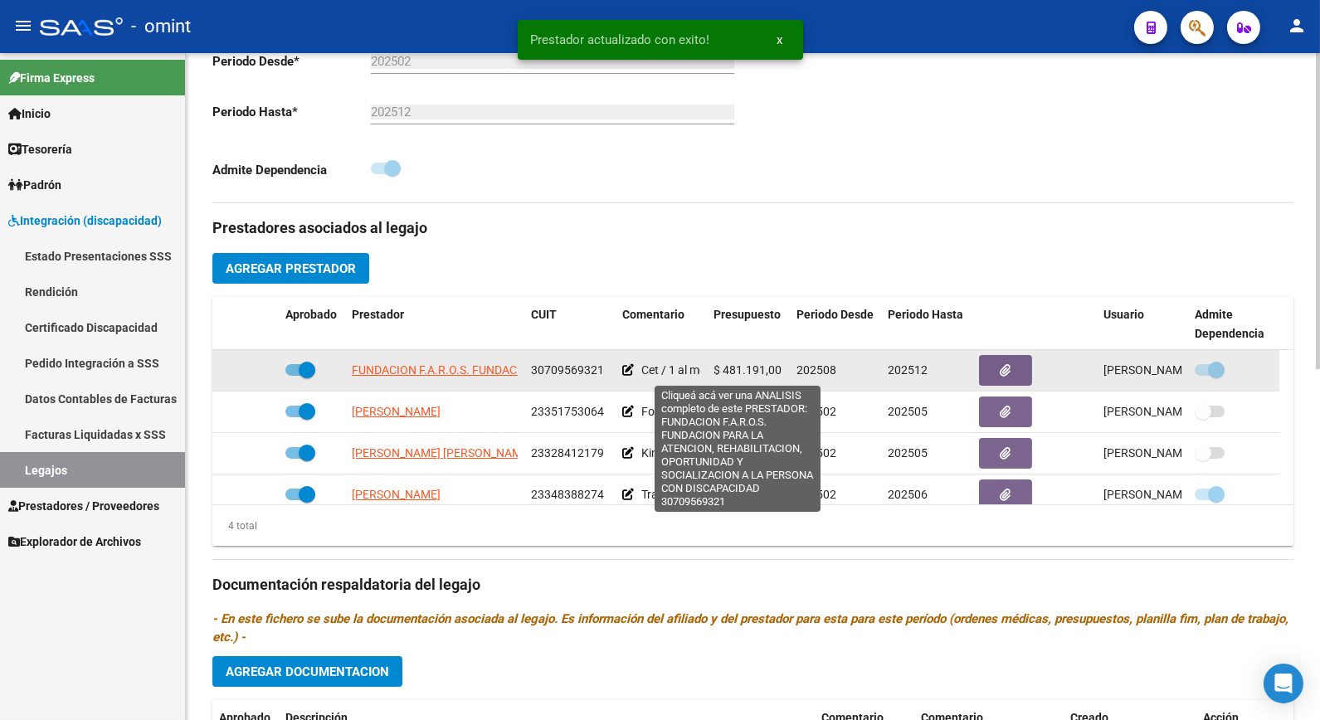
click at [436, 370] on span "FUNDACION F.A.R.O.S. FUNDACION PARA LA ATENCION, REHABILITACION, OPORTUNIDAD Y …" at bounding box center [731, 369] width 758 height 13
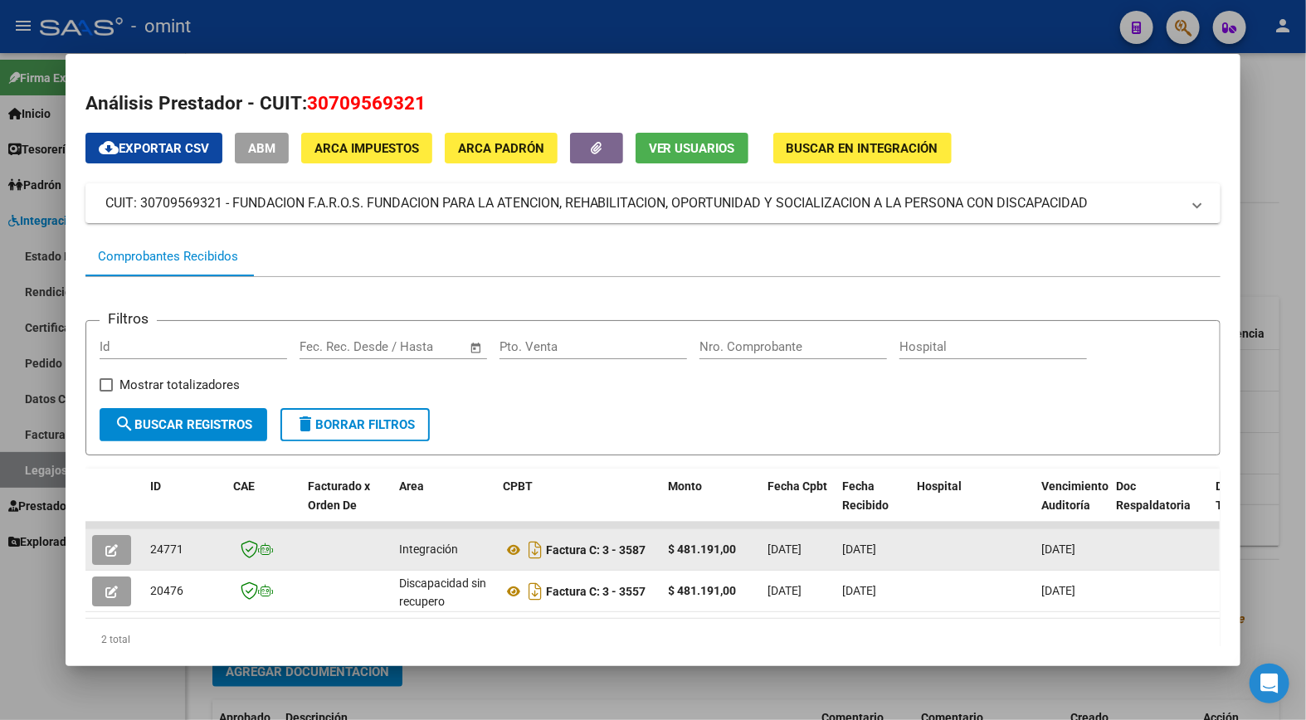
click at [101, 557] on button "button" at bounding box center [111, 550] width 39 height 30
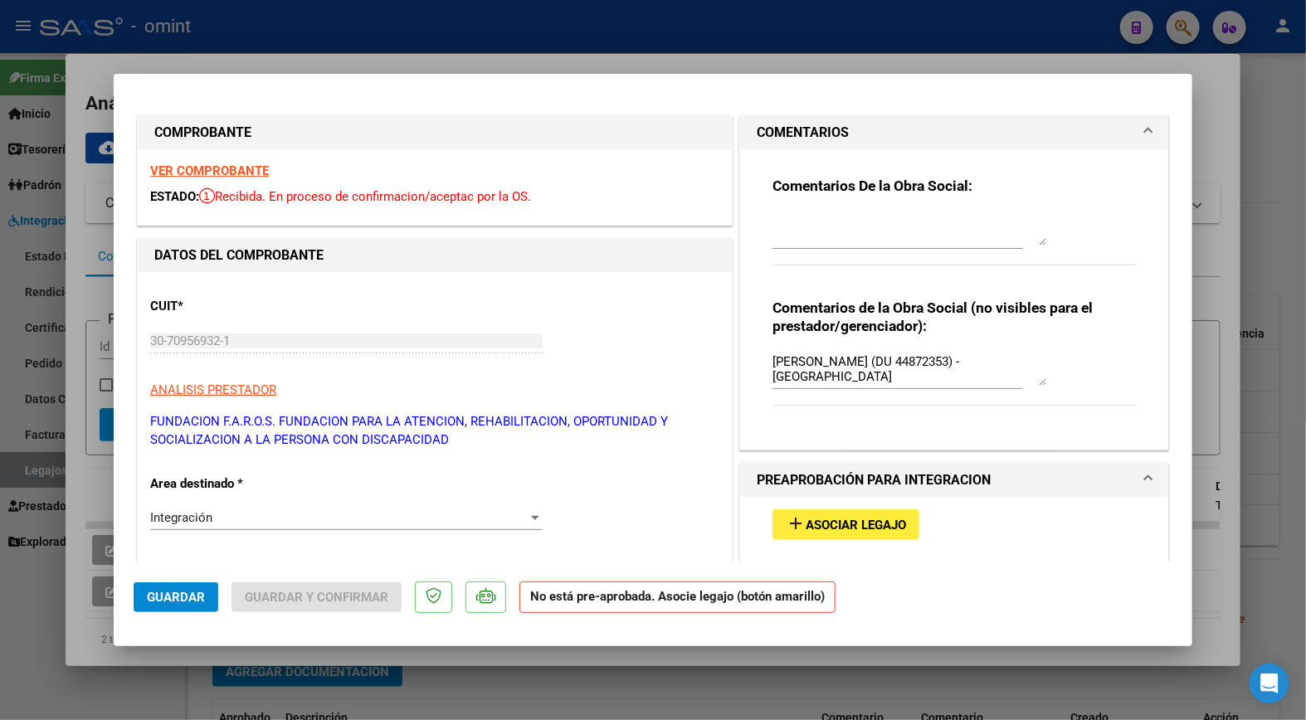
drag, startPoint x: 812, startPoint y: 508, endPoint x: 817, endPoint y: 516, distance: 10.1
click at [817, 516] on div "add Asociar Legajo" at bounding box center [954, 525] width 388 height 56
click at [823, 521] on span "Asociar Legajo" at bounding box center [856, 525] width 100 height 15
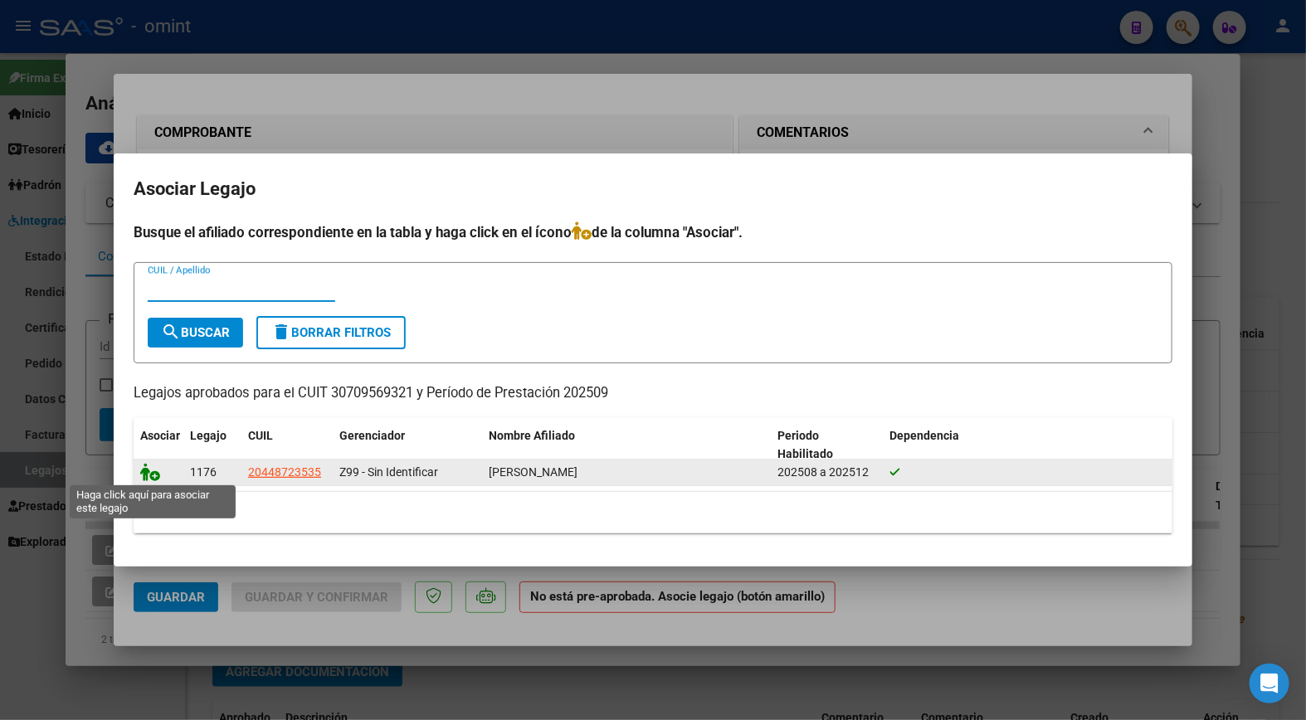
click at [149, 470] on icon at bounding box center [150, 472] width 20 height 18
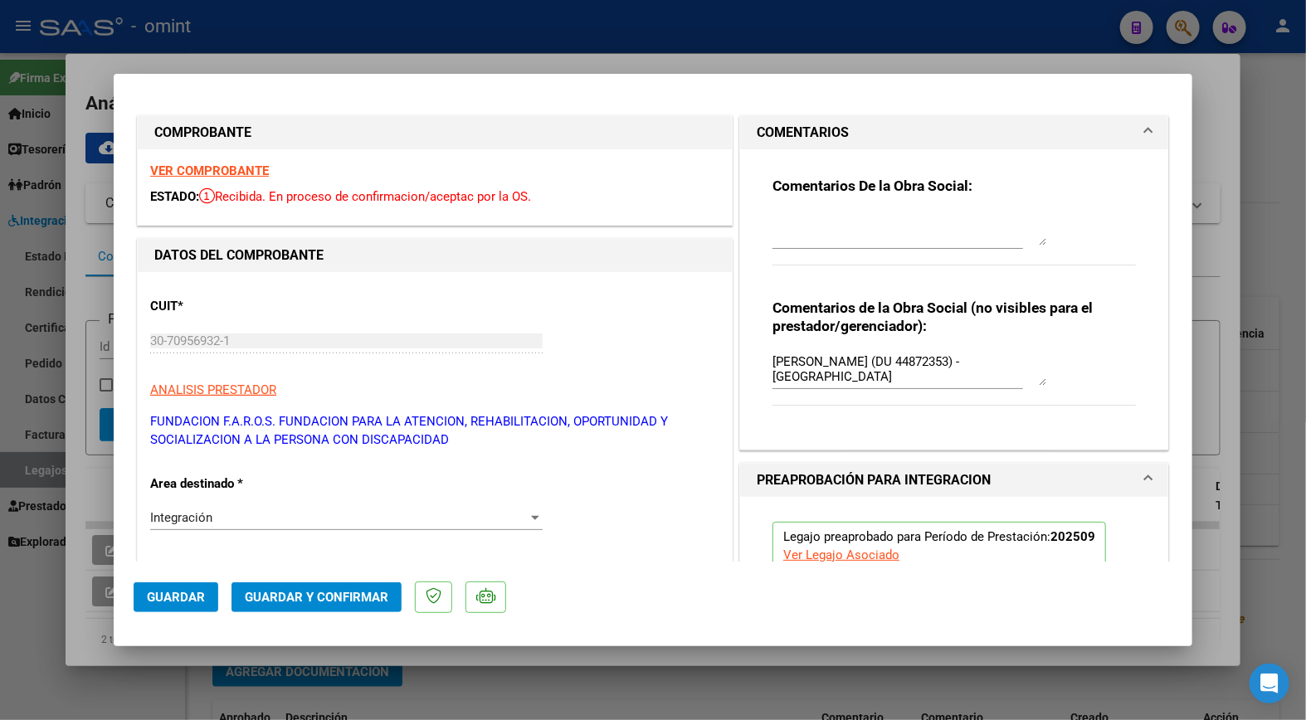
click at [358, 606] on button "Guardar y Confirmar" at bounding box center [317, 598] width 170 height 30
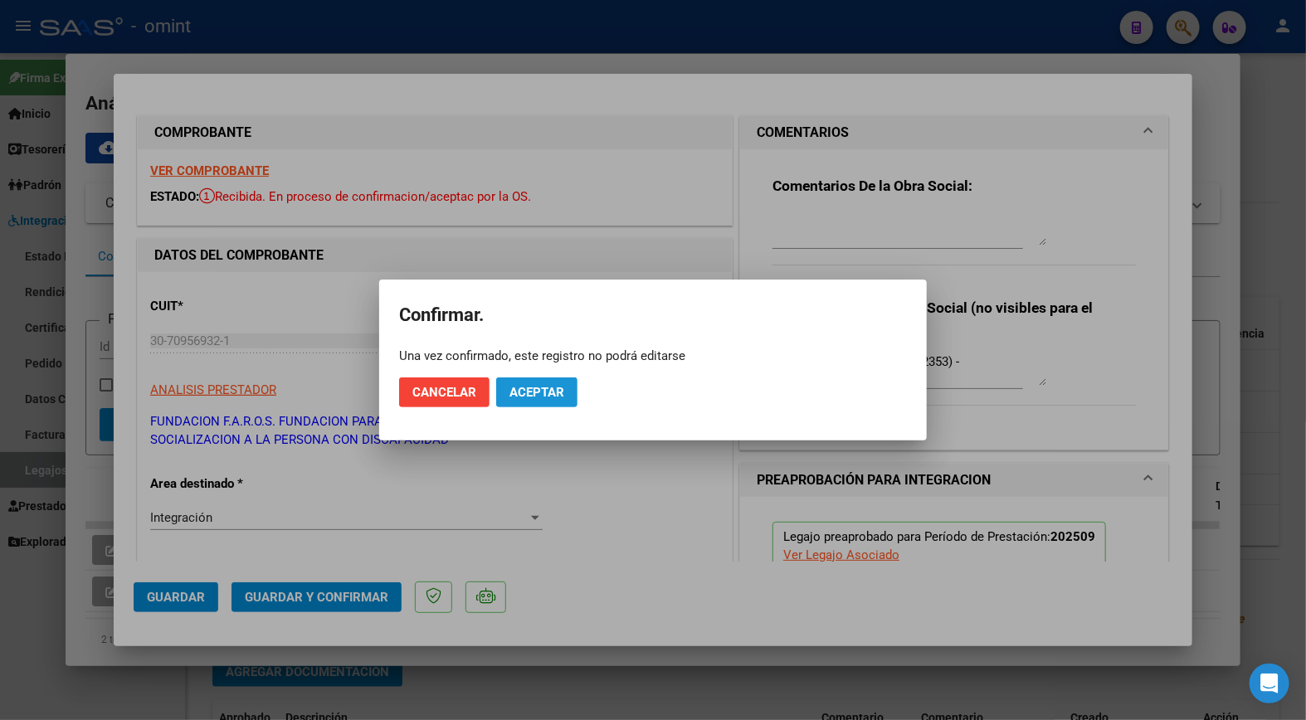
click at [563, 391] on span "Aceptar" at bounding box center [537, 392] width 55 height 15
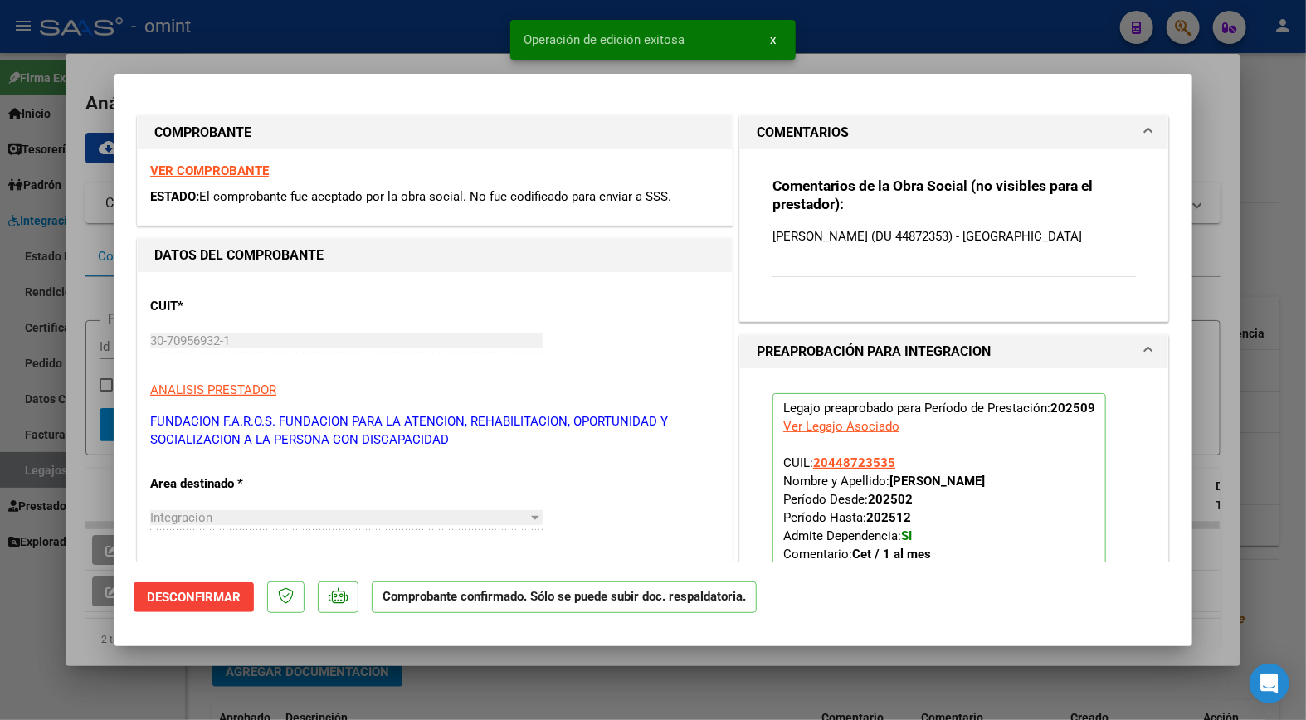
click at [454, 37] on div at bounding box center [653, 360] width 1306 height 720
type input "$ 0,00"
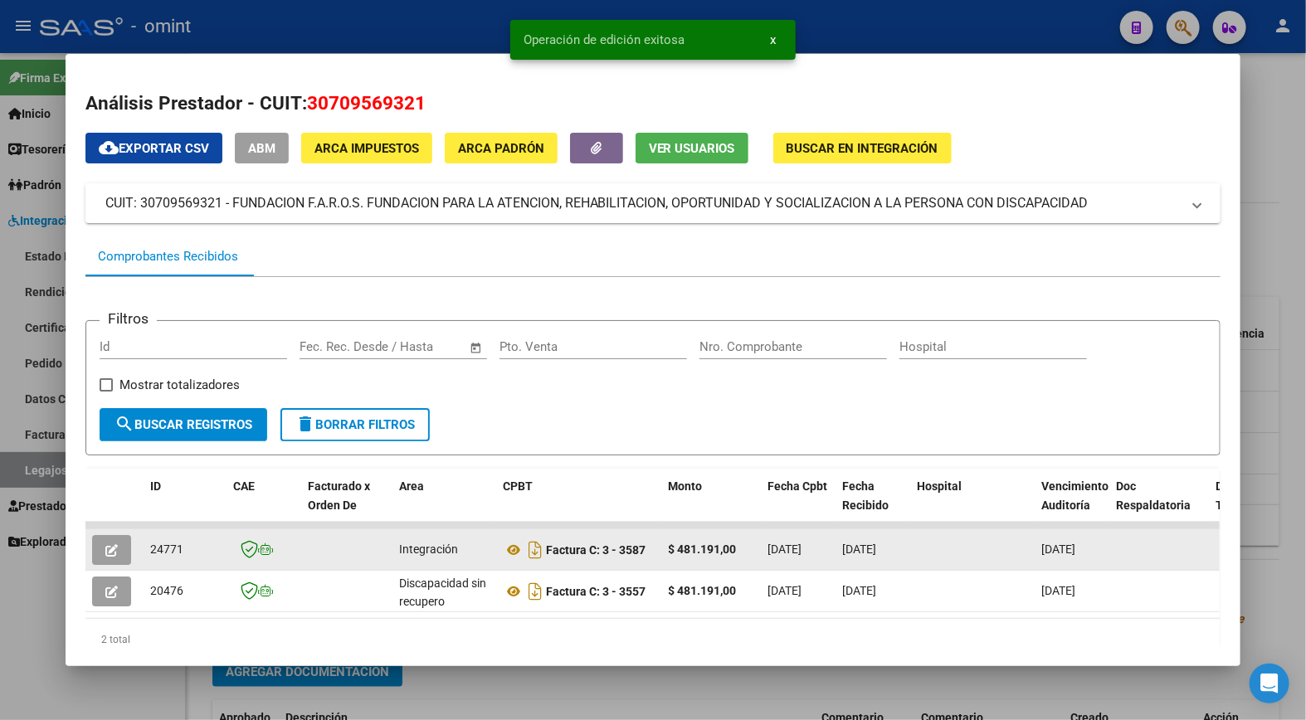
click at [150, 545] on span "24771" at bounding box center [166, 549] width 33 height 13
copy span "24771"
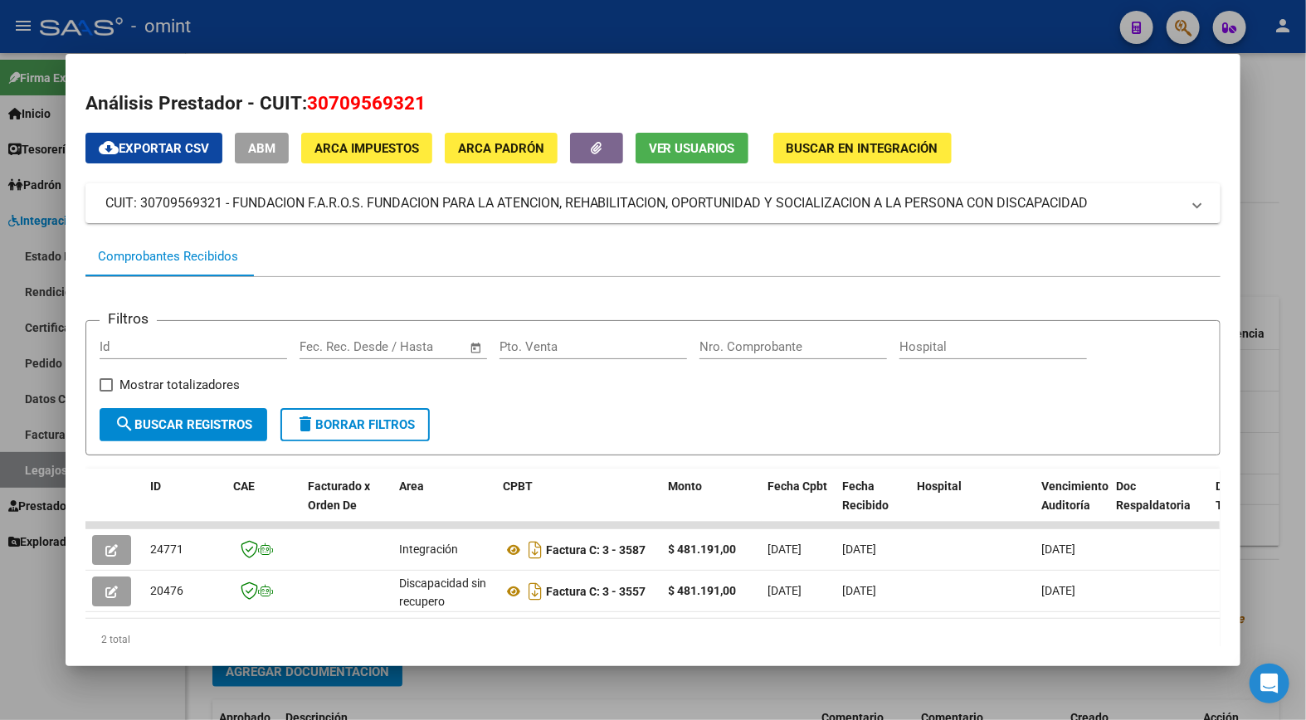
click at [370, 27] on div at bounding box center [653, 360] width 1306 height 720
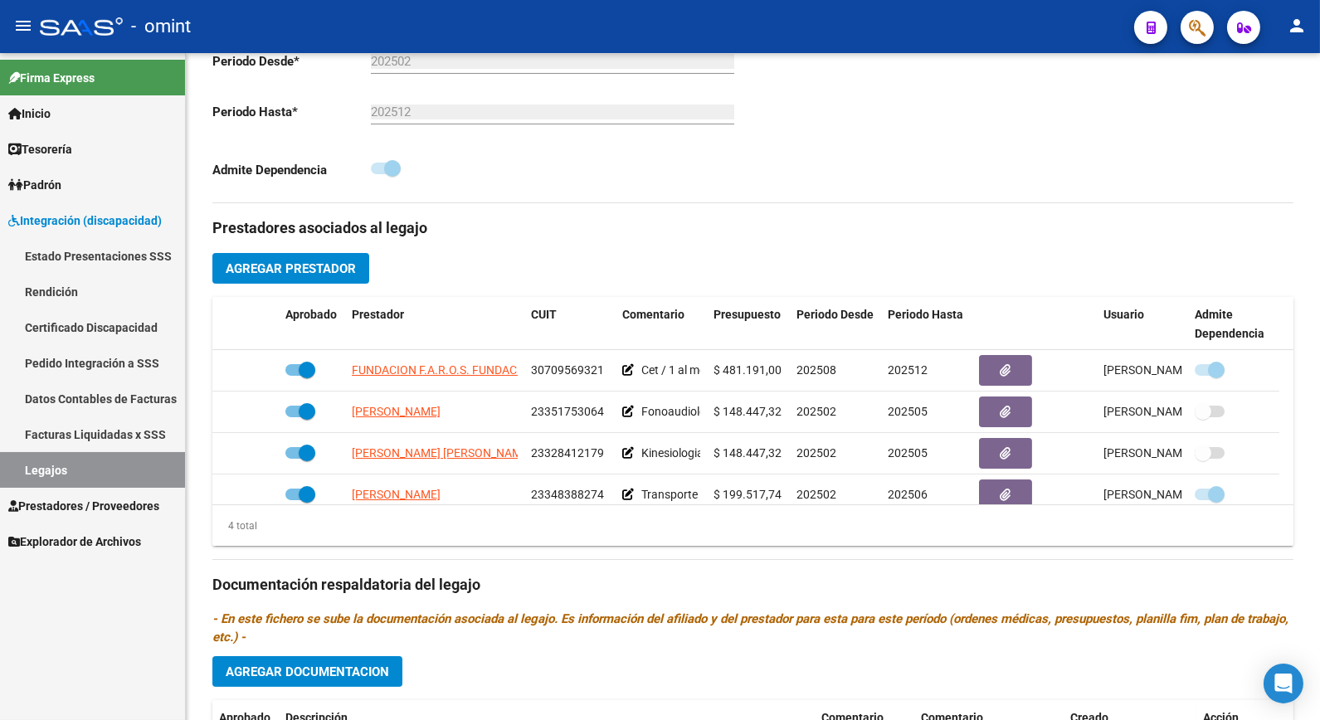
click at [58, 475] on link "Legajos" at bounding box center [92, 470] width 185 height 36
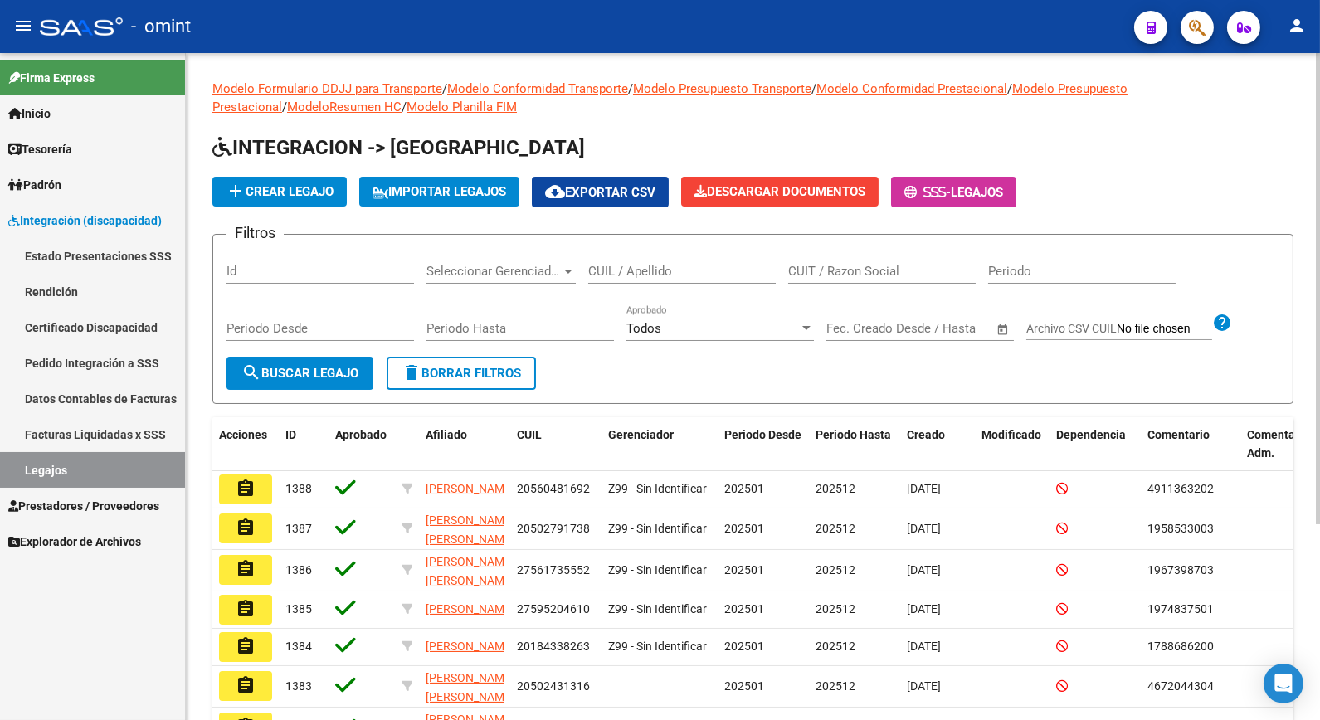
click at [704, 268] on input "CUIL / Apellido" at bounding box center [682, 271] width 188 height 15
type input "[PERSON_NAME]"
click at [343, 372] on span "search Buscar Legajo" at bounding box center [299, 373] width 117 height 15
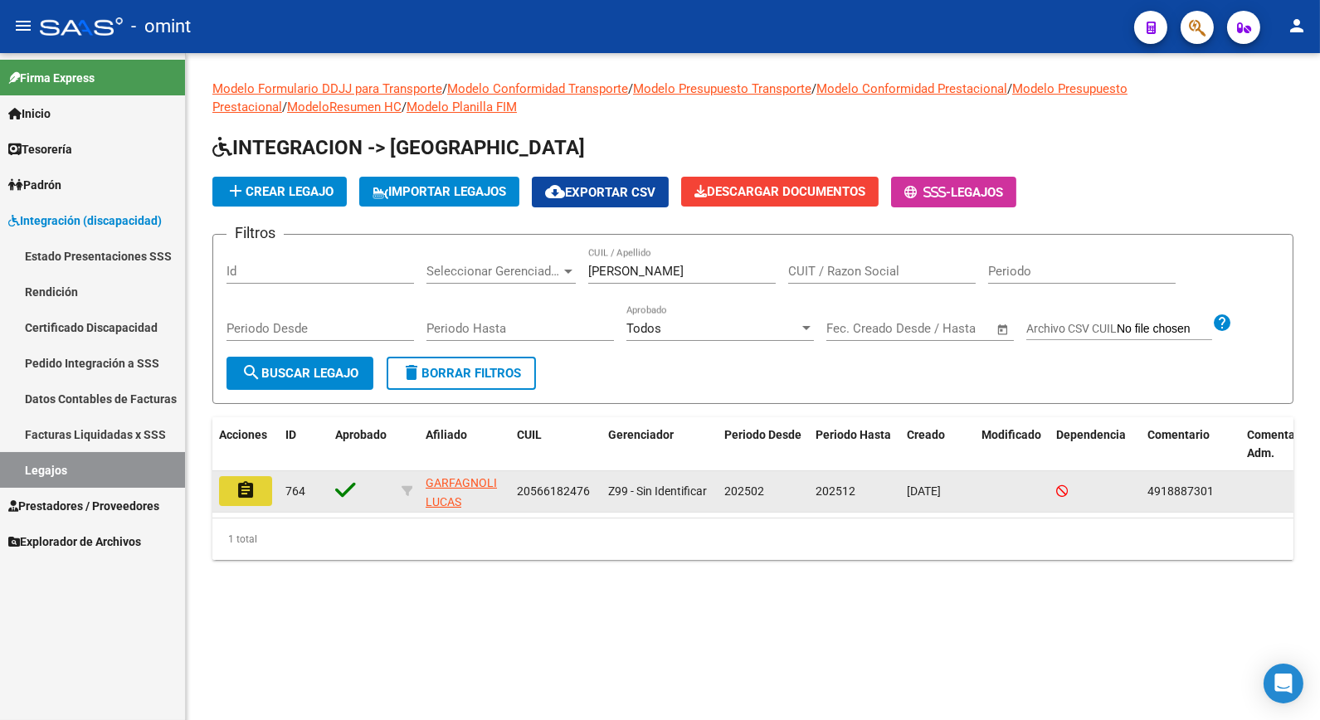
click at [258, 480] on button "assignment" at bounding box center [245, 491] width 53 height 30
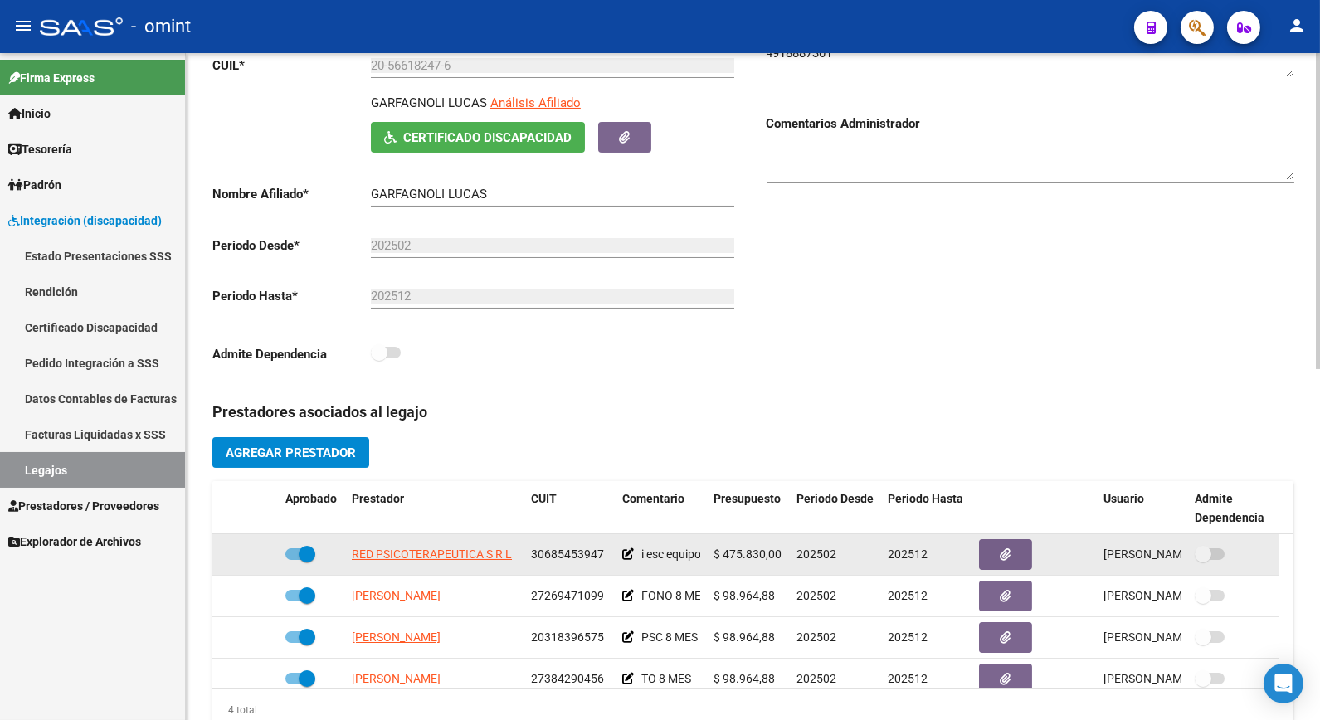
scroll to position [461, 0]
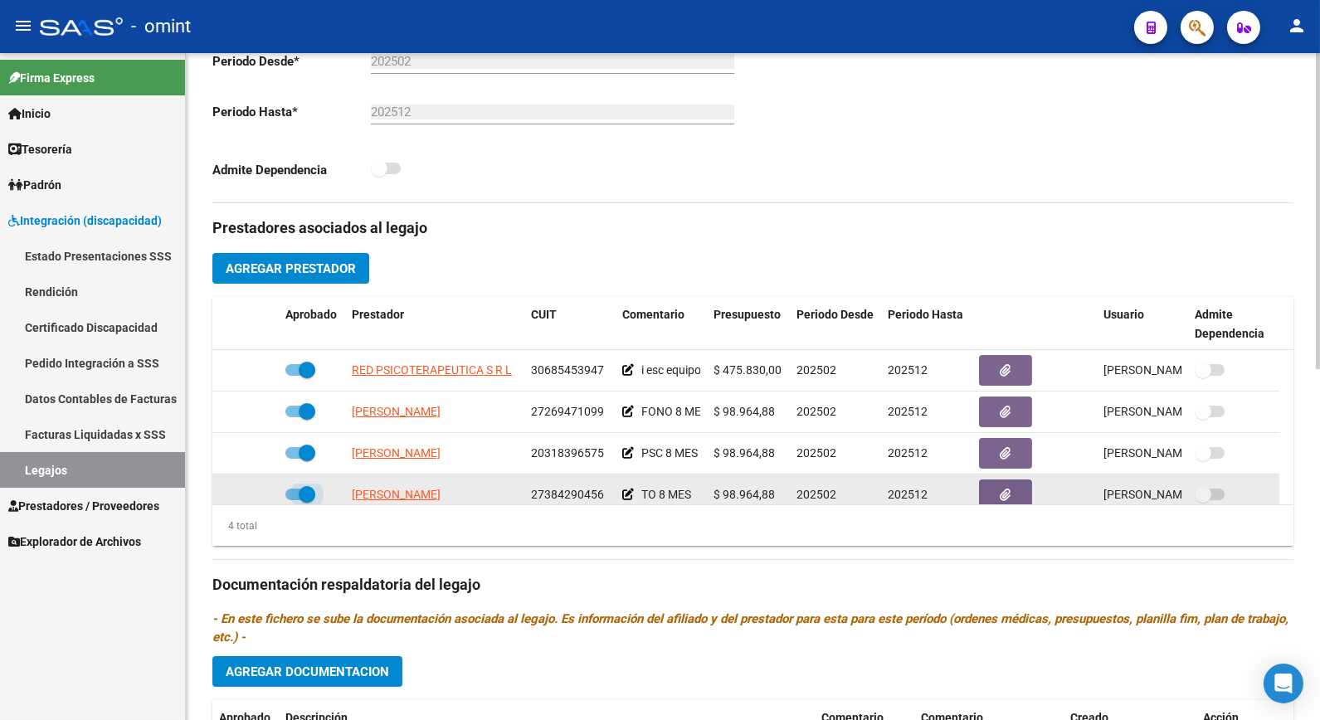
click at [299, 496] on span at bounding box center [307, 494] width 17 height 17
click at [294, 500] on input "checkbox" at bounding box center [293, 500] width 1 height 1
checkbox input "false"
click at [253, 500] on icon at bounding box center [255, 495] width 12 height 12
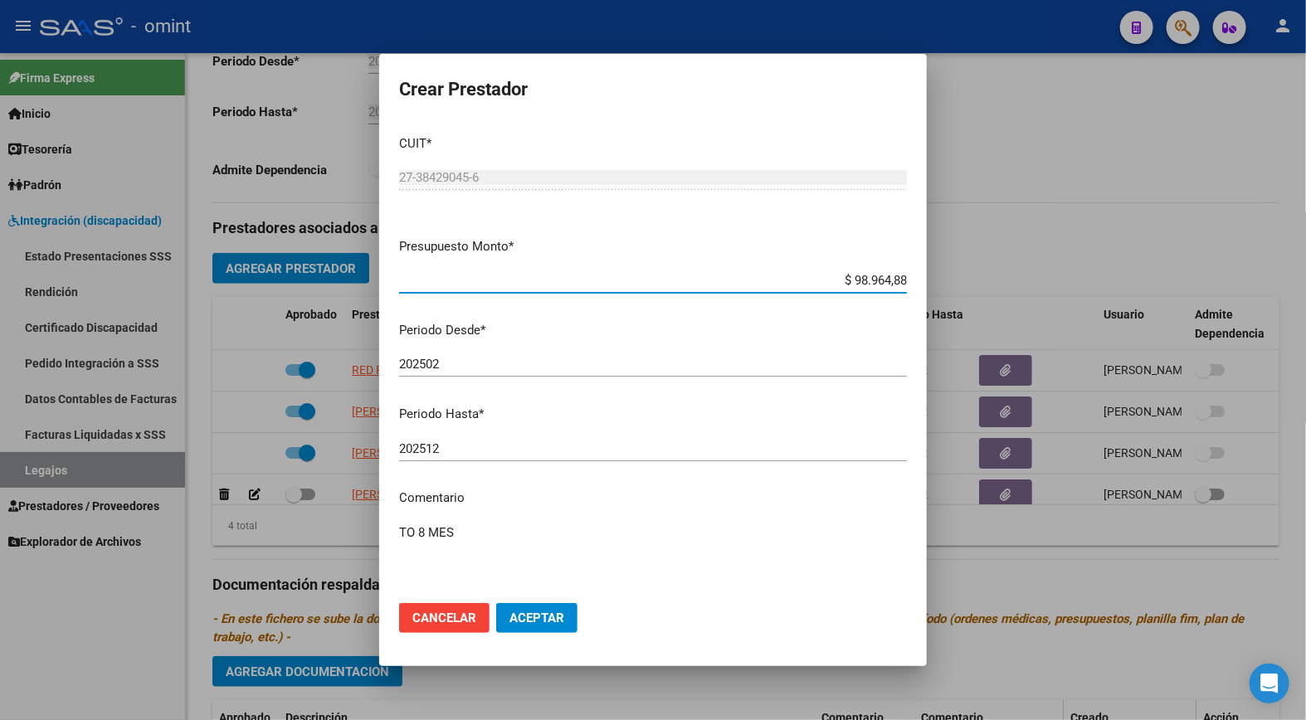
click at [466, 446] on input "202512" at bounding box center [653, 448] width 508 height 15
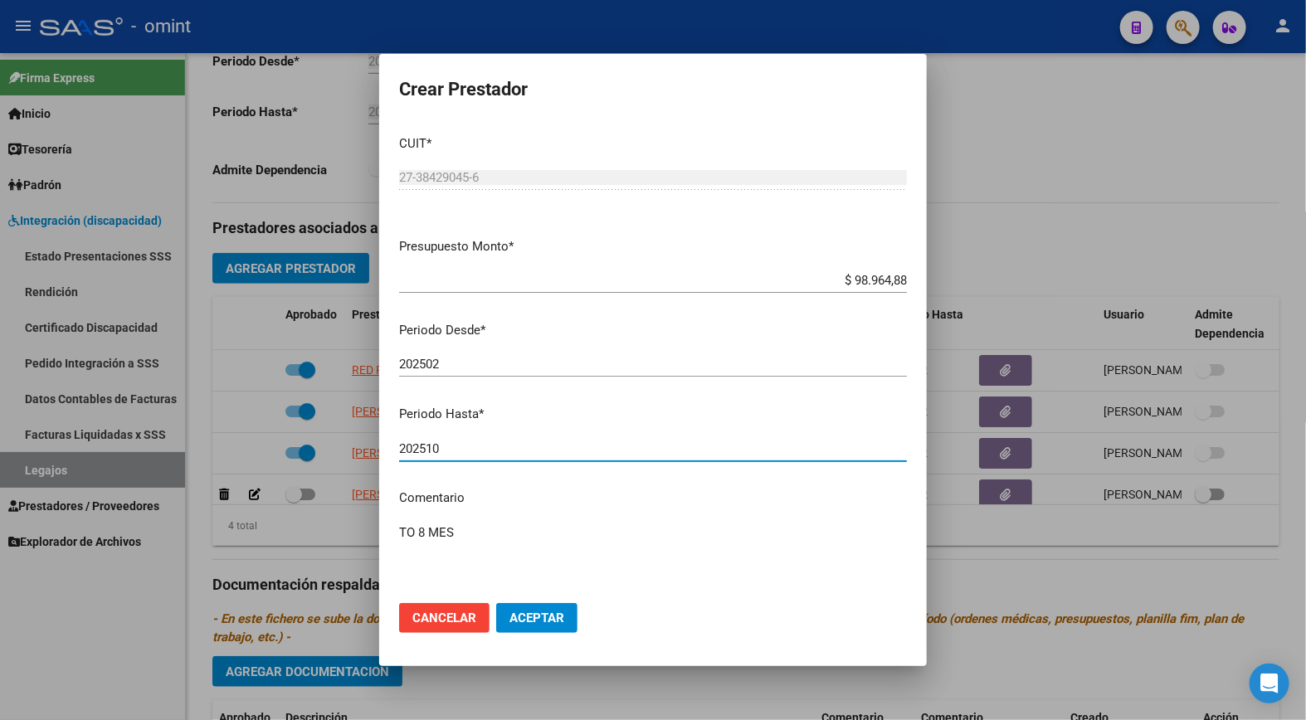
type input "202510"
click at [541, 622] on span "Aceptar" at bounding box center [537, 618] width 55 height 15
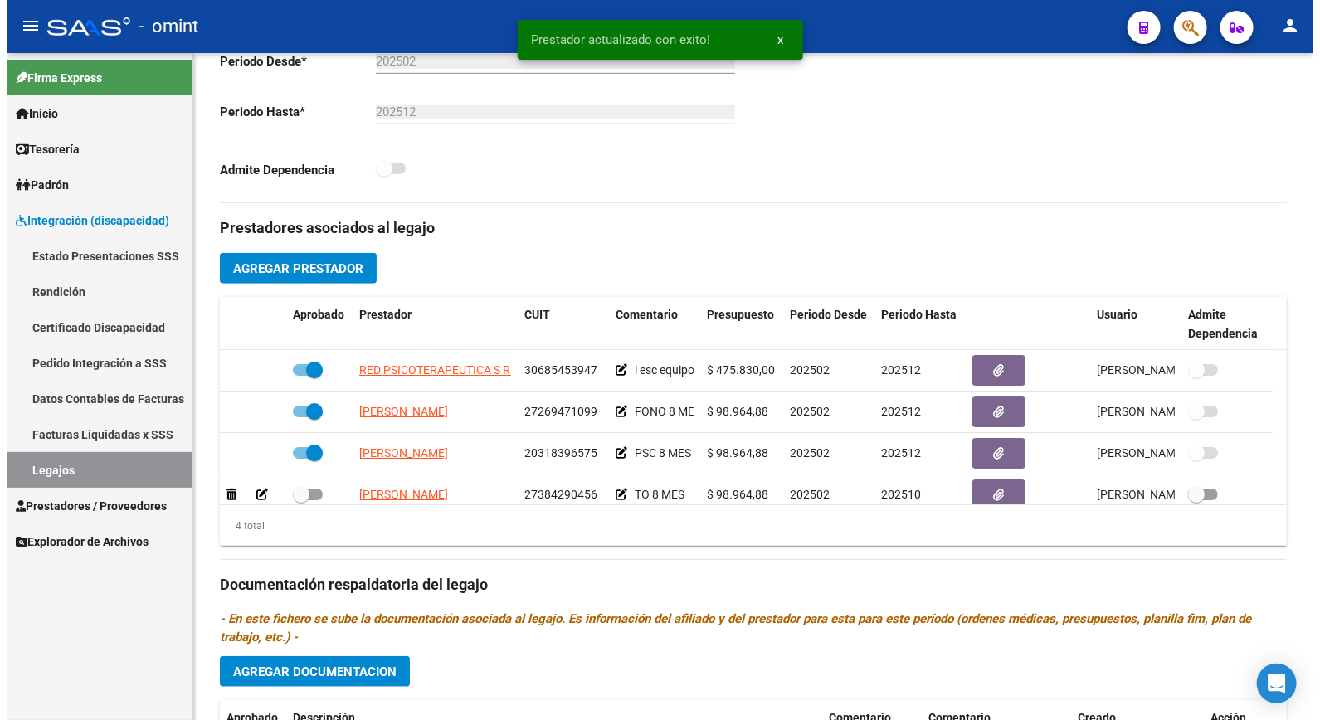
scroll to position [11, 0]
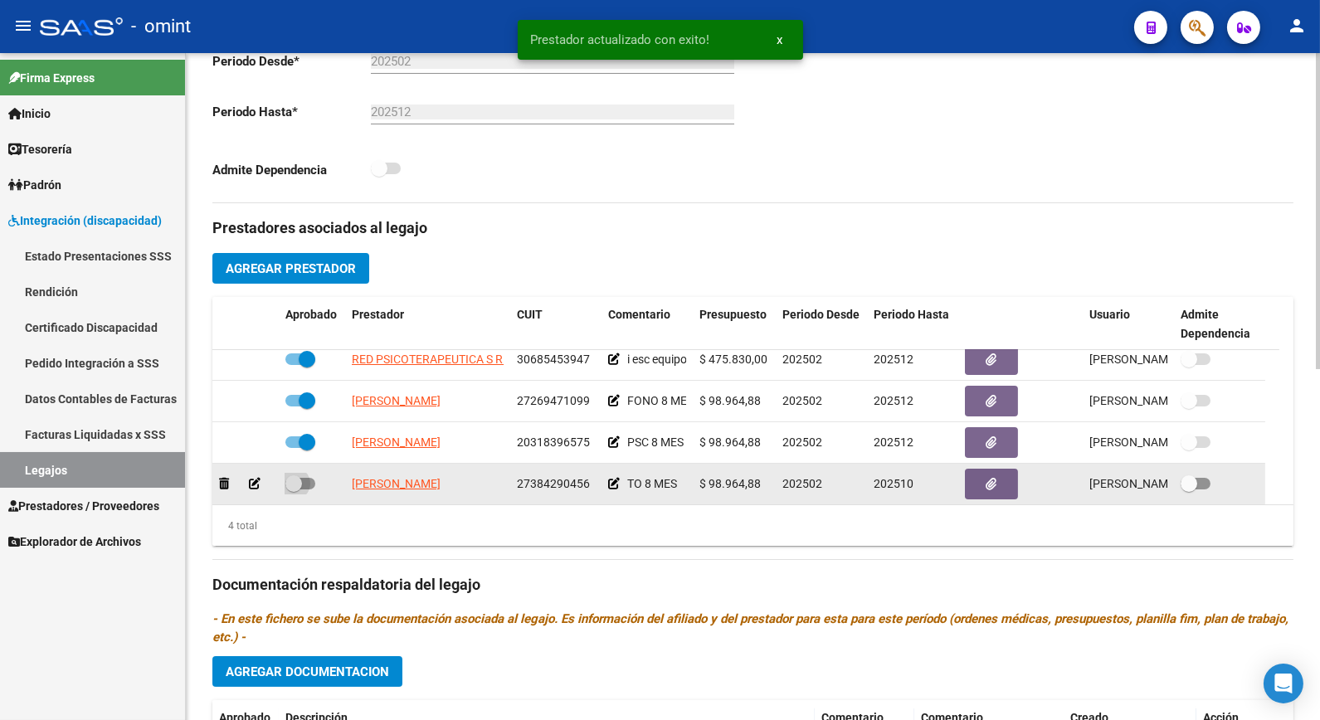
click at [291, 490] on span at bounding box center [293, 484] width 17 height 17
click at [293, 490] on input "checkbox" at bounding box center [293, 490] width 1 height 1
checkbox input "true"
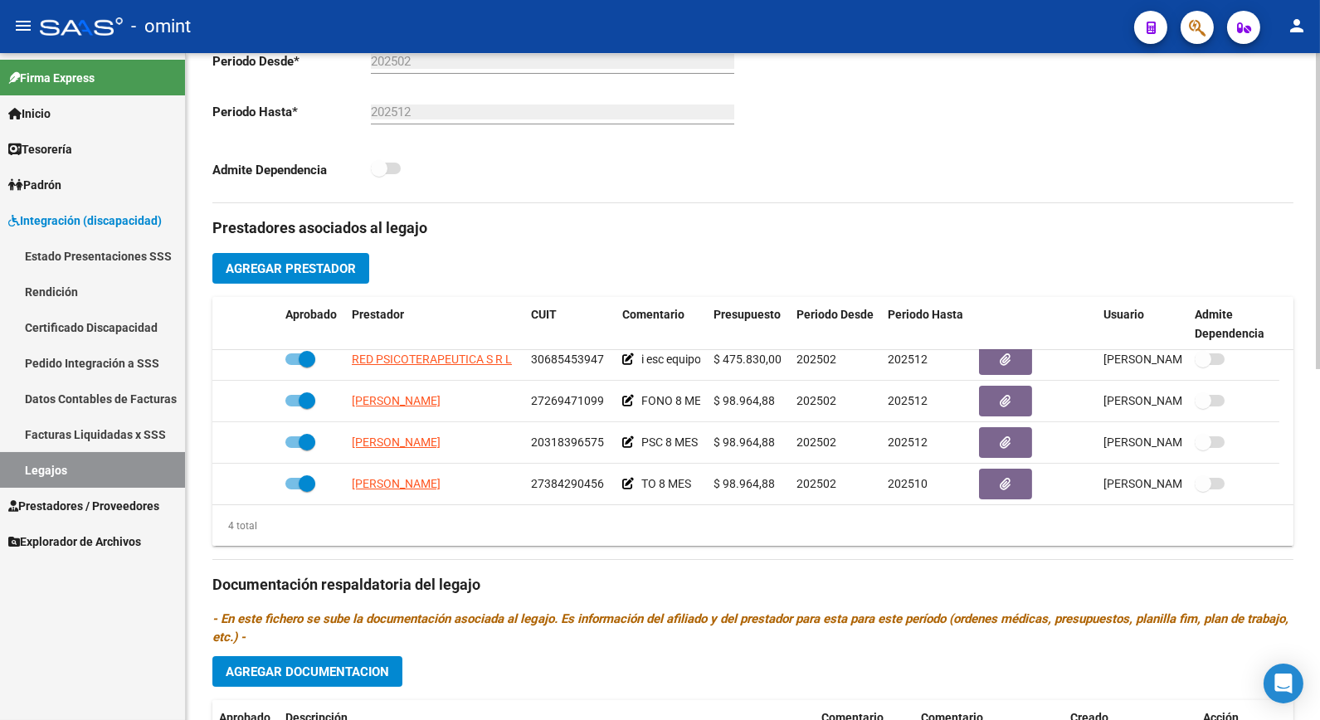
scroll to position [744, 0]
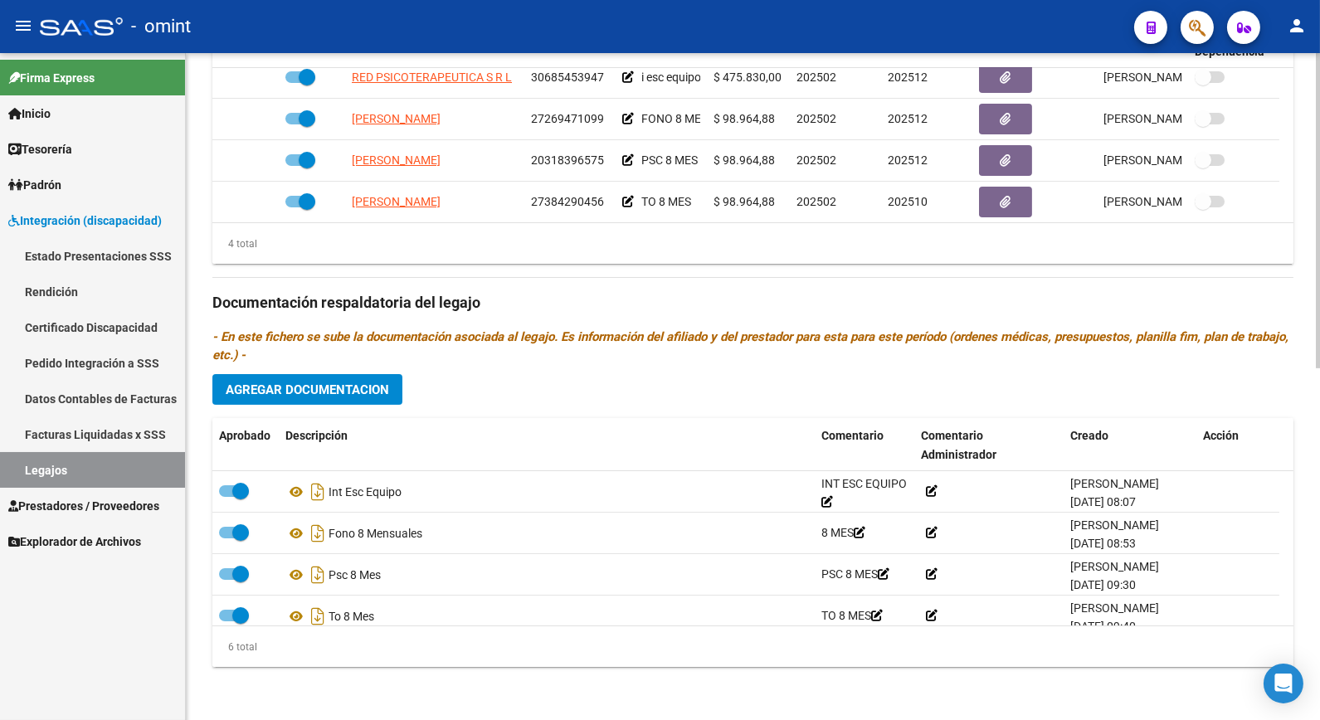
click at [318, 396] on button "Agregar Documentacion" at bounding box center [307, 389] width 190 height 31
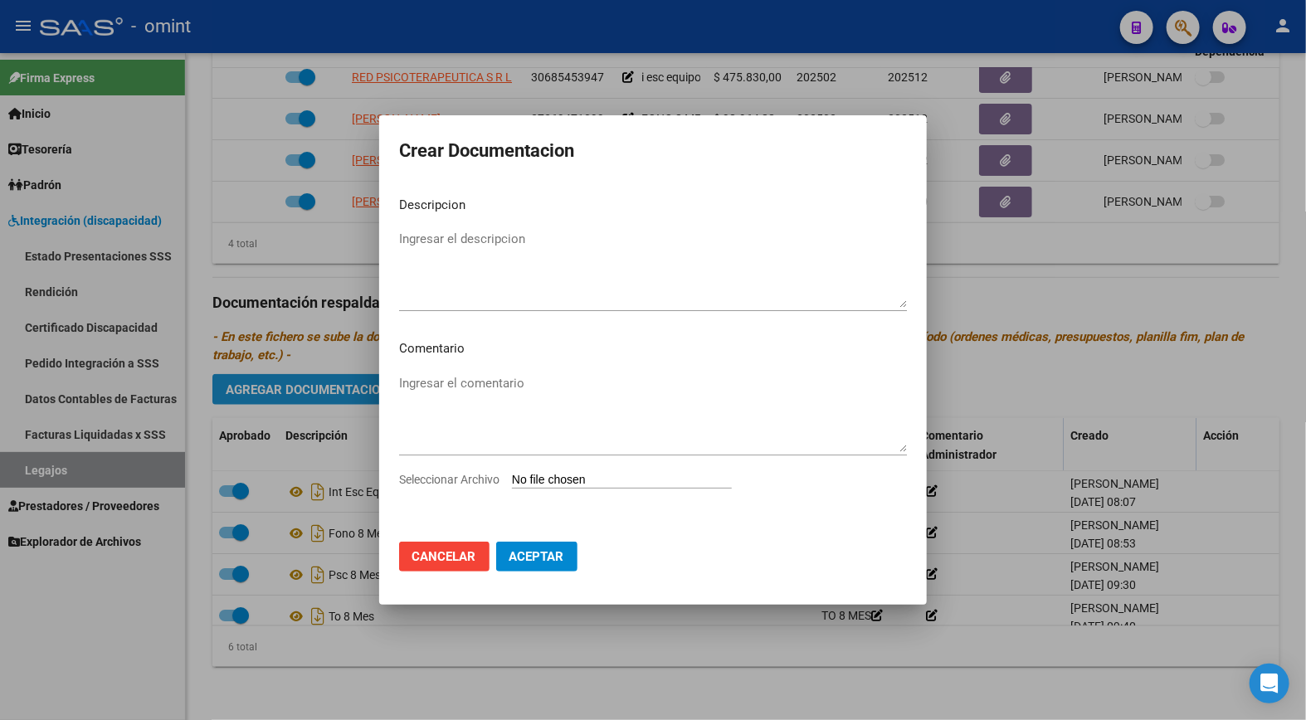
click at [313, 386] on div at bounding box center [653, 360] width 1306 height 720
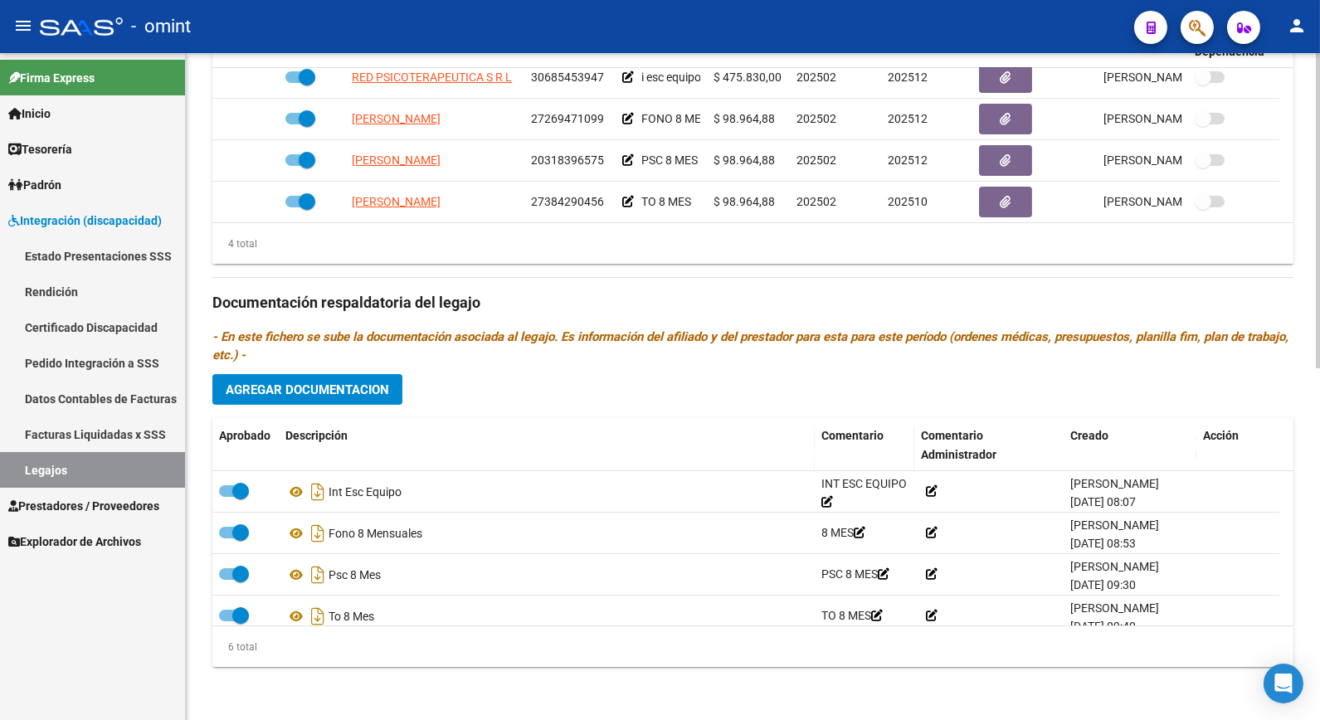
click at [367, 387] on span "Agregar Documentacion" at bounding box center [307, 390] width 163 height 15
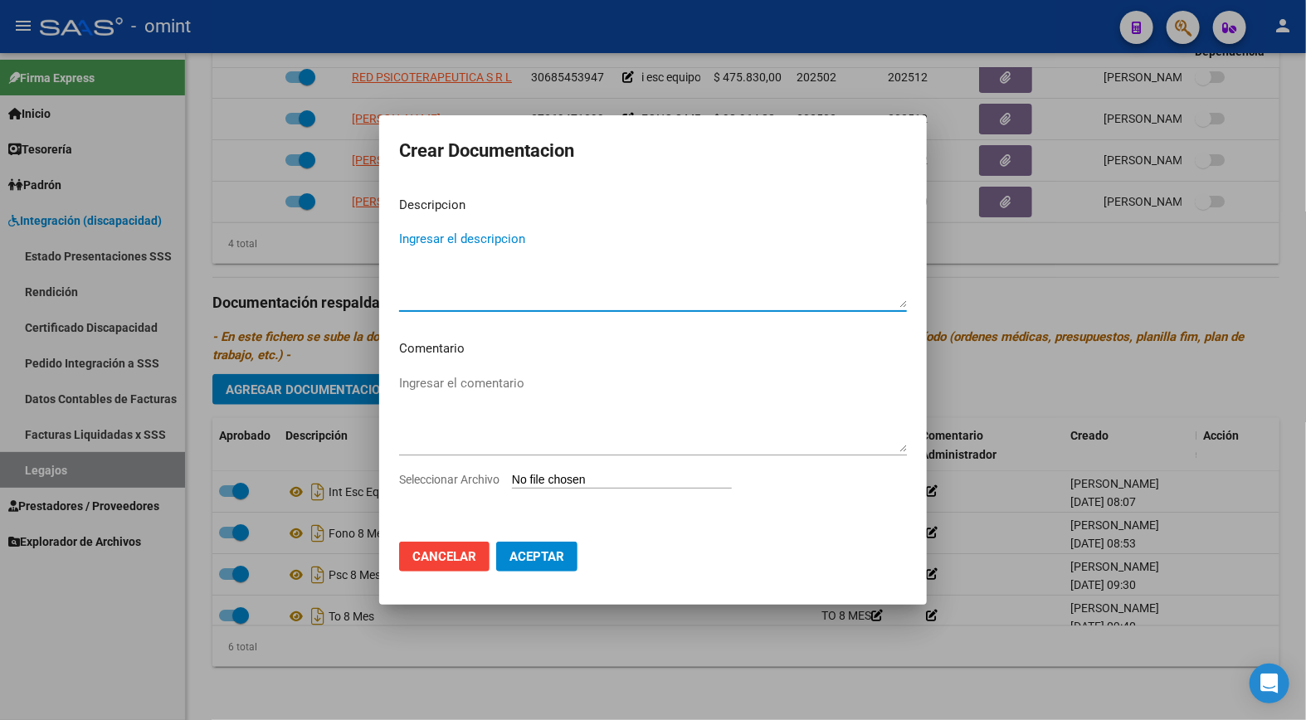
click at [443, 233] on textarea "Ingresar el descripcion" at bounding box center [653, 269] width 508 height 78
type textarea "iNFORME TO"
click at [577, 476] on input "Seleccionar Archivo" at bounding box center [622, 481] width 220 height 16
click at [544, 486] on input "Seleccionar Archivo" at bounding box center [622, 481] width 220 height 16
type input "C:\fakepath\INFORME-[PERSON_NAME]-TO.pdf"
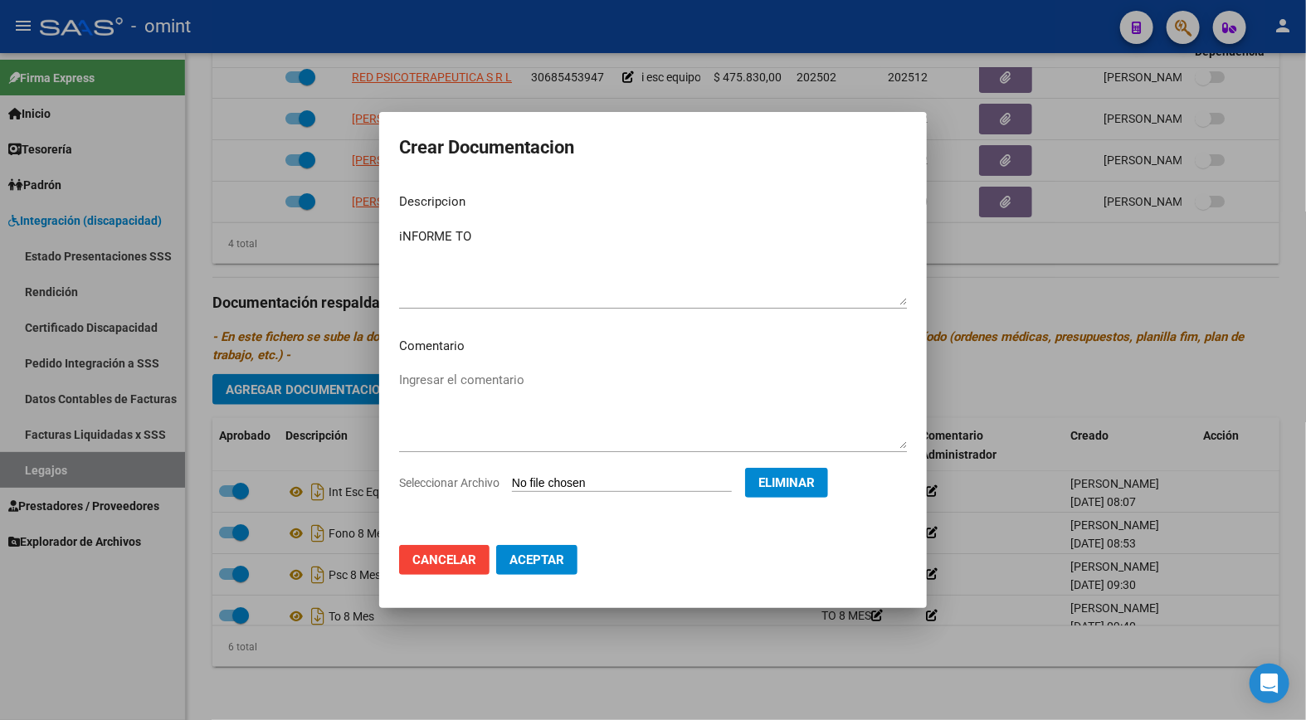
click at [542, 558] on span "Aceptar" at bounding box center [537, 560] width 55 height 15
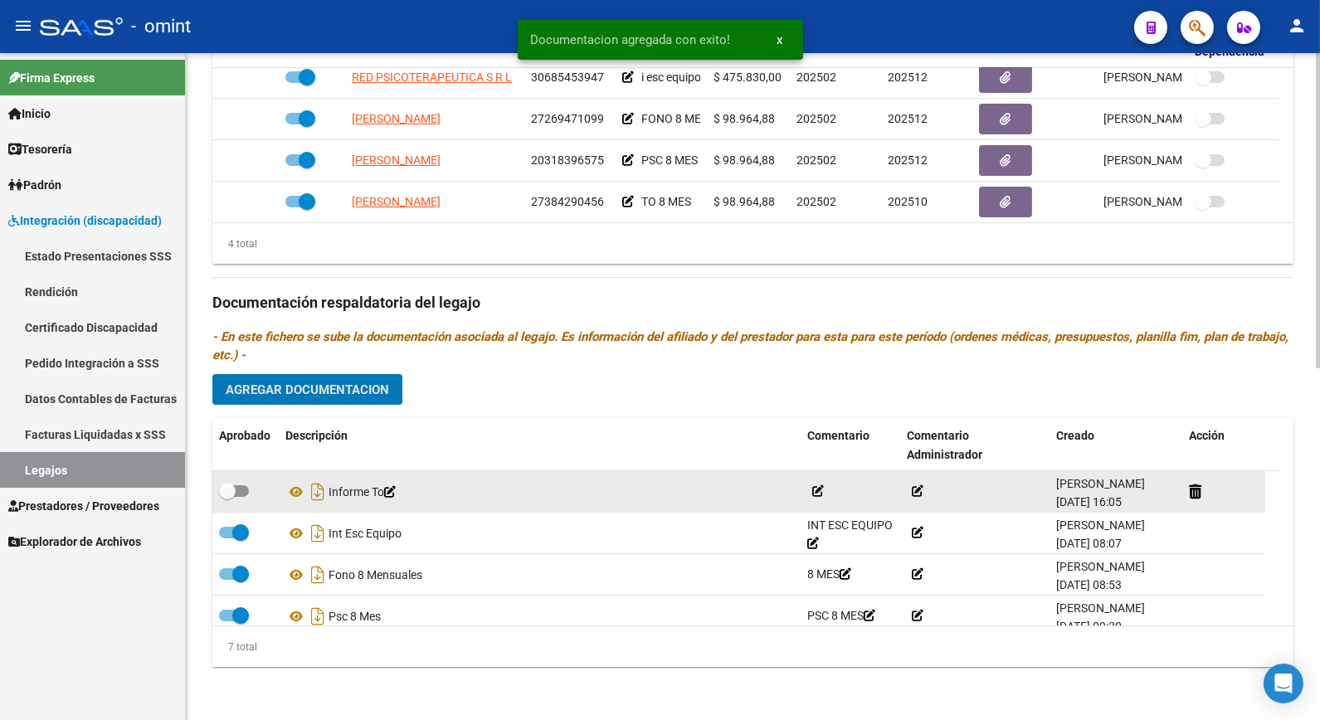
click at [226, 494] on span at bounding box center [227, 491] width 17 height 17
click at [227, 497] on input "checkbox" at bounding box center [227, 497] width 1 height 1
checkbox input "true"
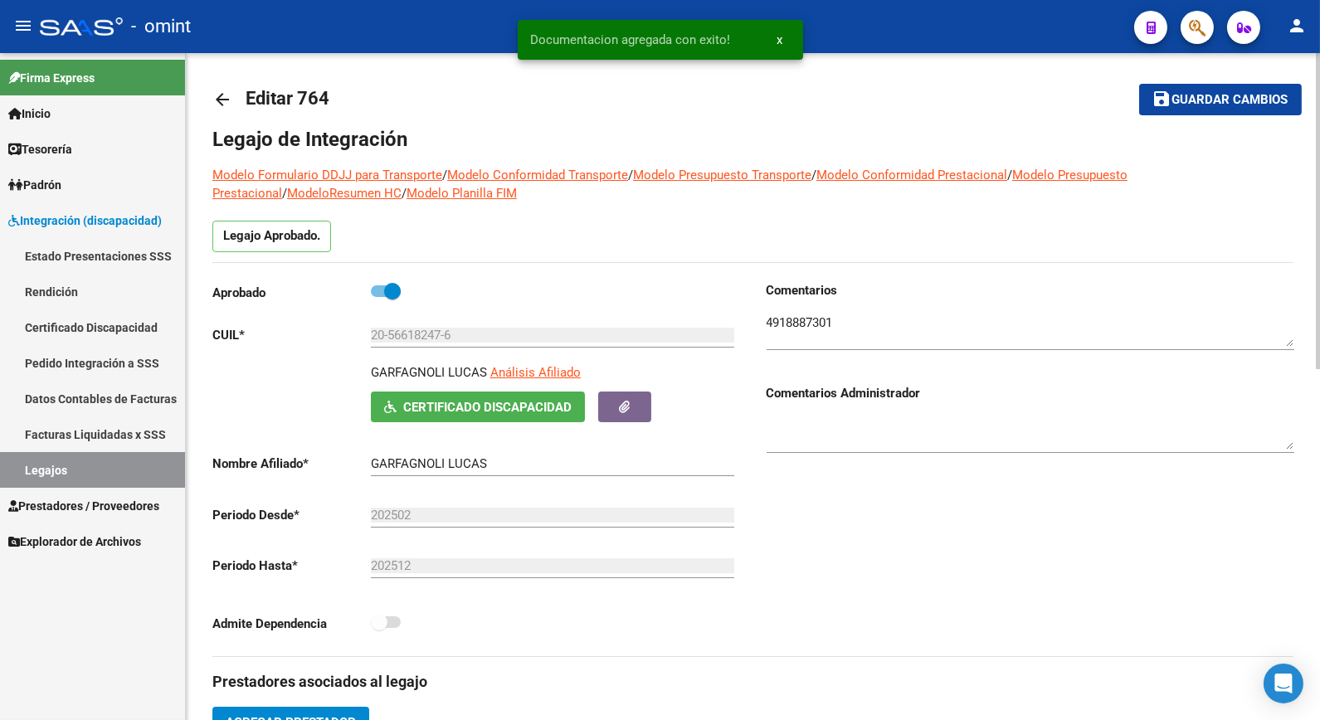
scroll to position [0, 0]
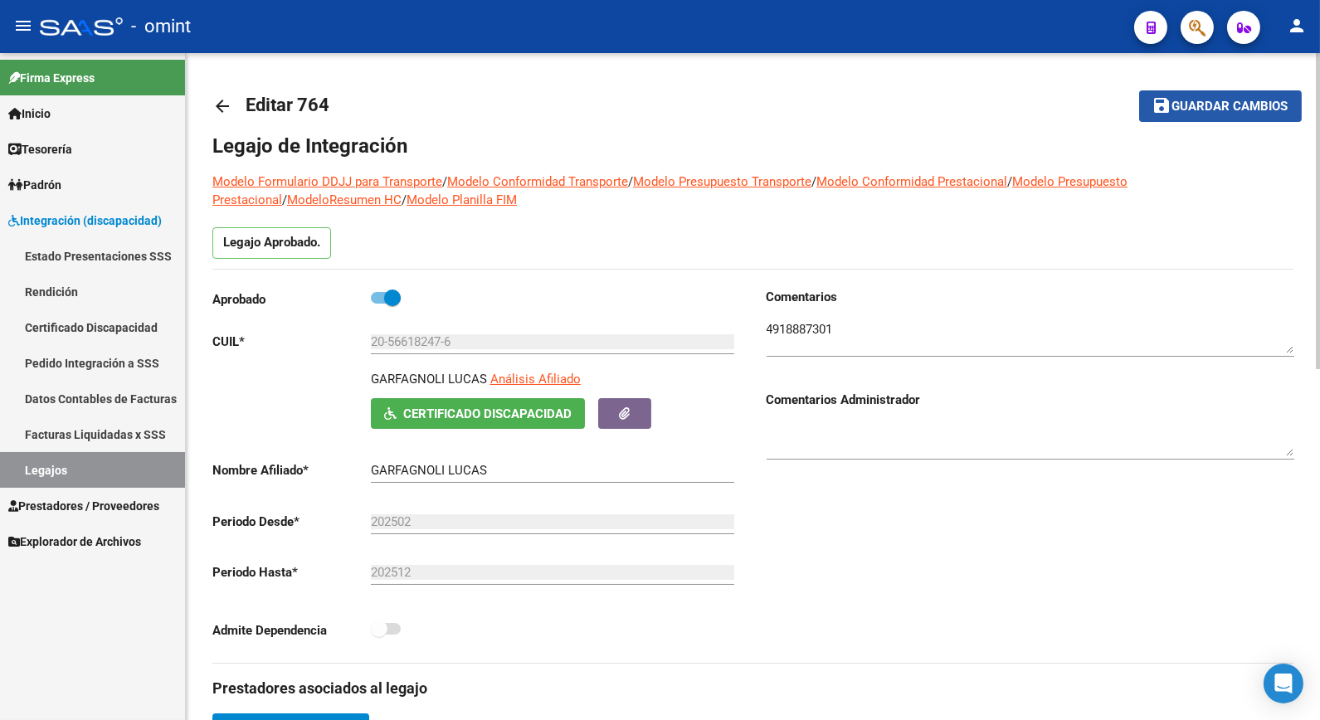
drag, startPoint x: 1212, startPoint y: 102, endPoint x: 1236, endPoint y: 112, distance: 26.8
click at [1216, 106] on span "Guardar cambios" at bounding box center [1231, 107] width 116 height 15
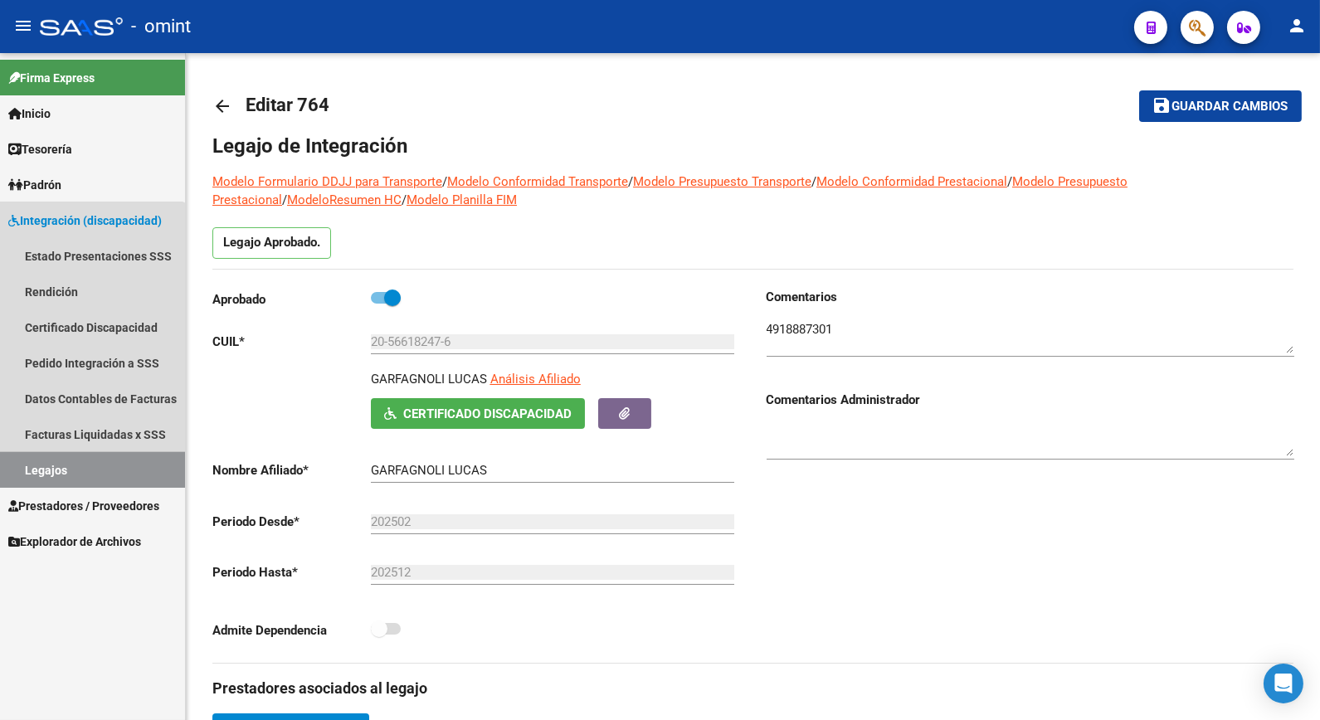
click at [62, 471] on link "Legajos" at bounding box center [92, 470] width 185 height 36
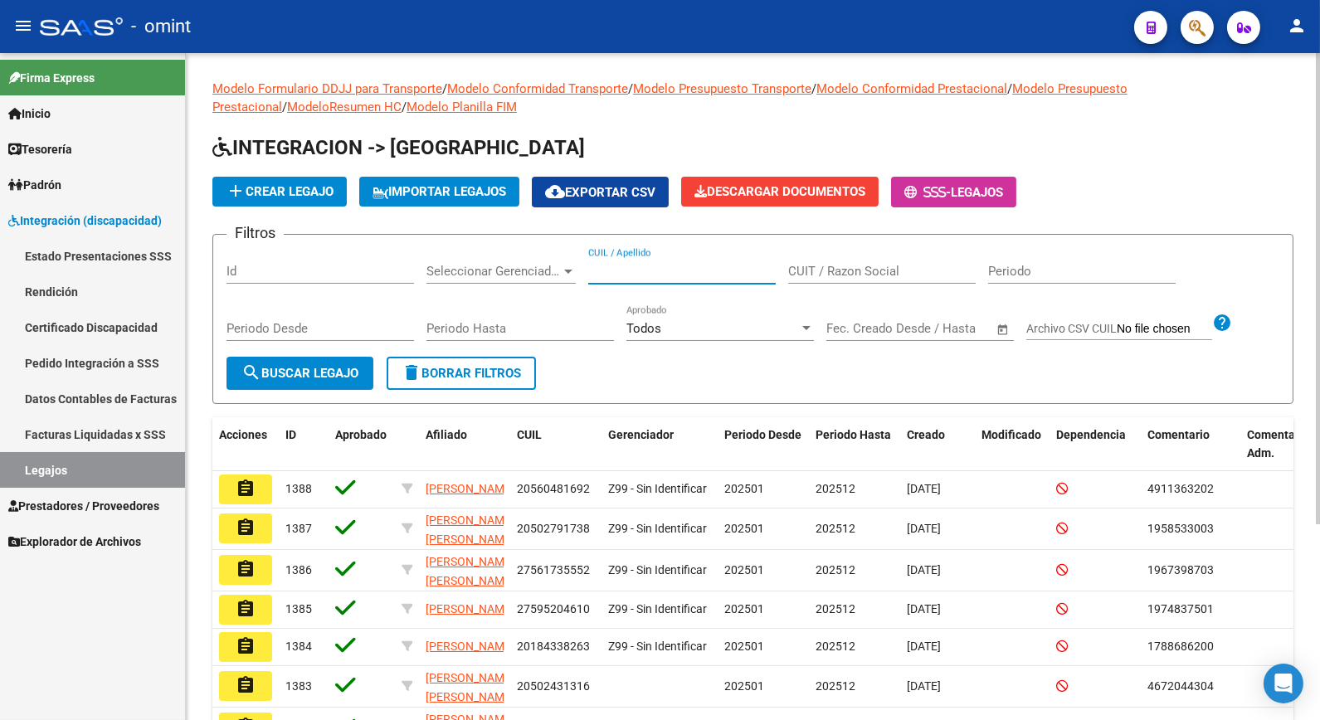
click at [666, 271] on input "CUIL / Apellido" at bounding box center [682, 271] width 188 height 15
type input "GARRUD"
click at [349, 367] on span "search Buscar Legajo" at bounding box center [299, 373] width 117 height 15
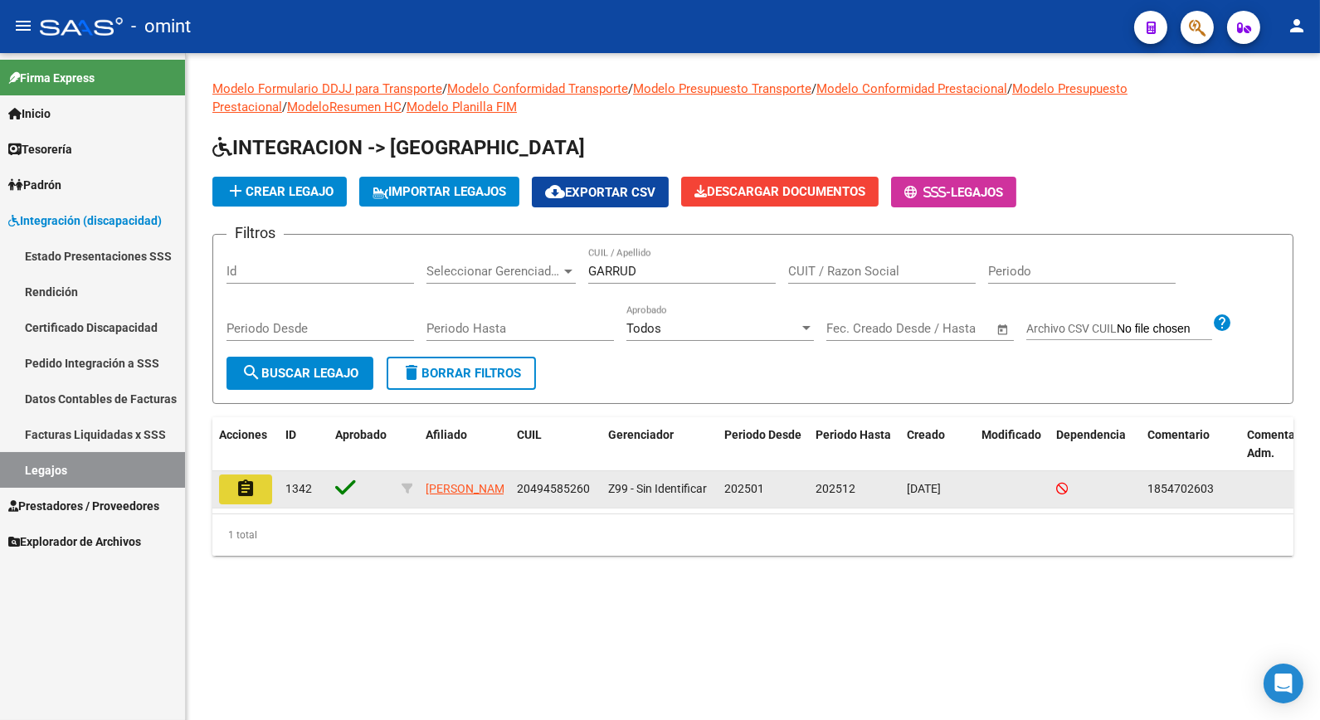
click at [256, 490] on button "assignment" at bounding box center [245, 490] width 53 height 30
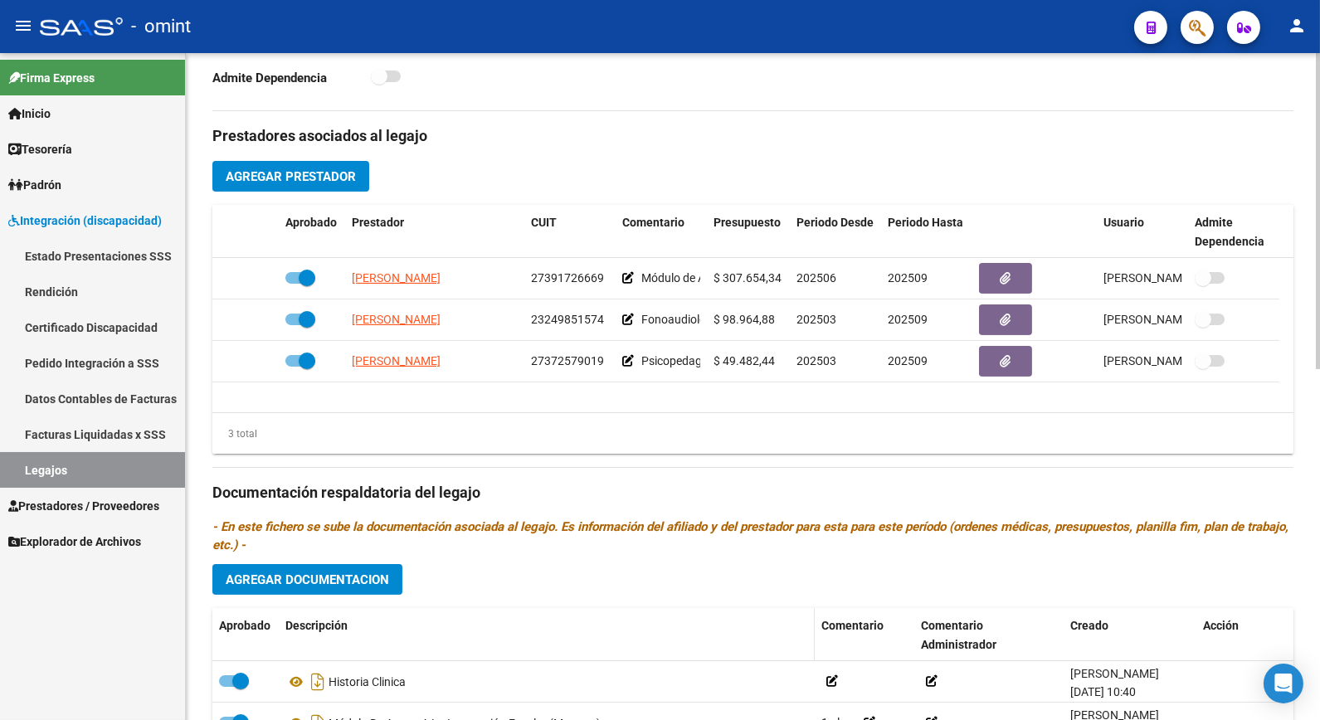
scroll to position [744, 0]
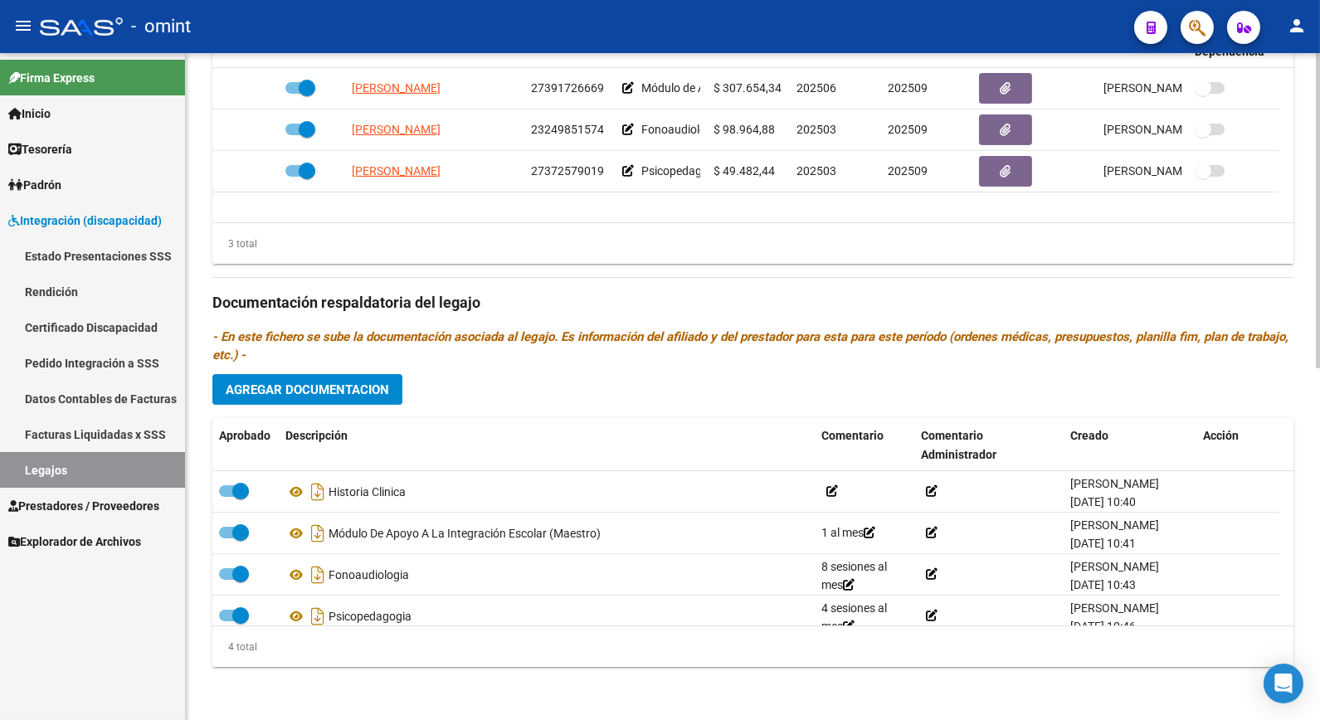
click at [349, 383] on span "Agregar Documentacion" at bounding box center [307, 390] width 163 height 15
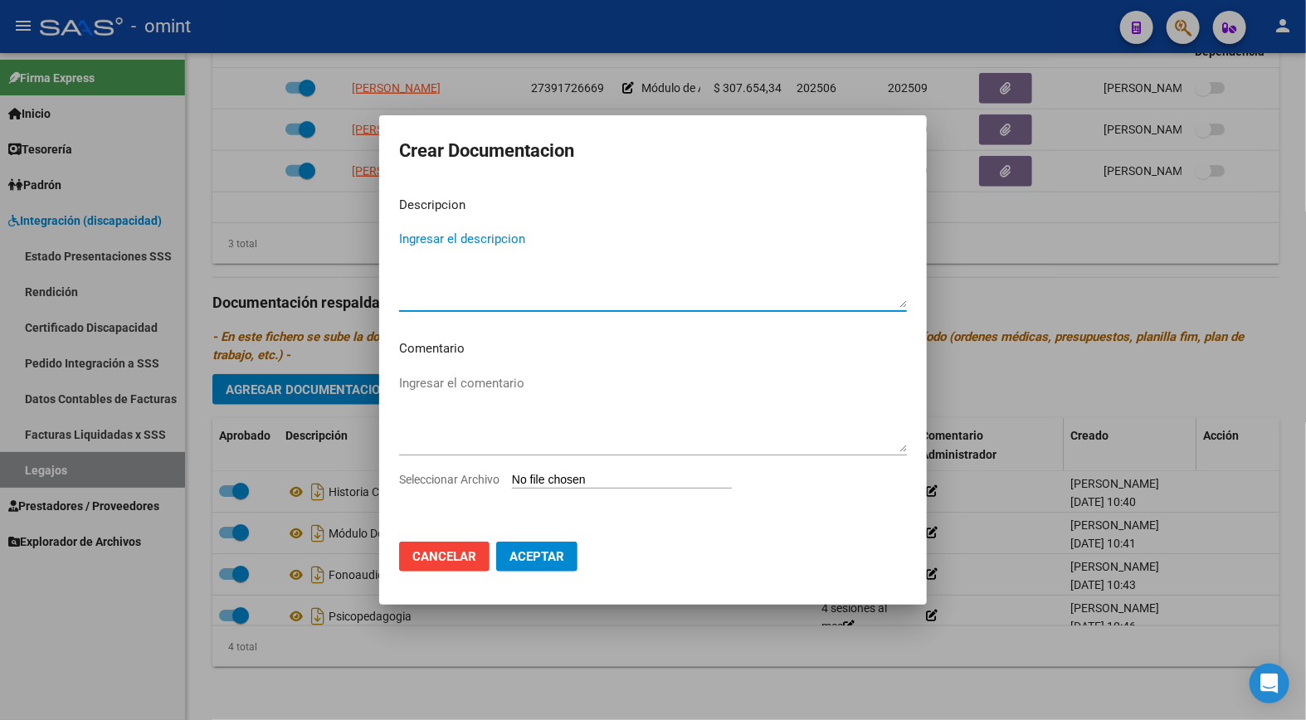
click at [440, 245] on textarea "Ingresar el descripcion" at bounding box center [653, 269] width 508 height 78
type textarea "informe [PERSON_NAME]"
click at [551, 492] on div "Seleccionar Archivo" at bounding box center [653, 487] width 508 height 32
click at [551, 481] on input "Seleccionar Archivo" at bounding box center [622, 481] width 220 height 16
type input "C:\fakepath\informe-[PERSON_NAME]-MAIE.pdf"
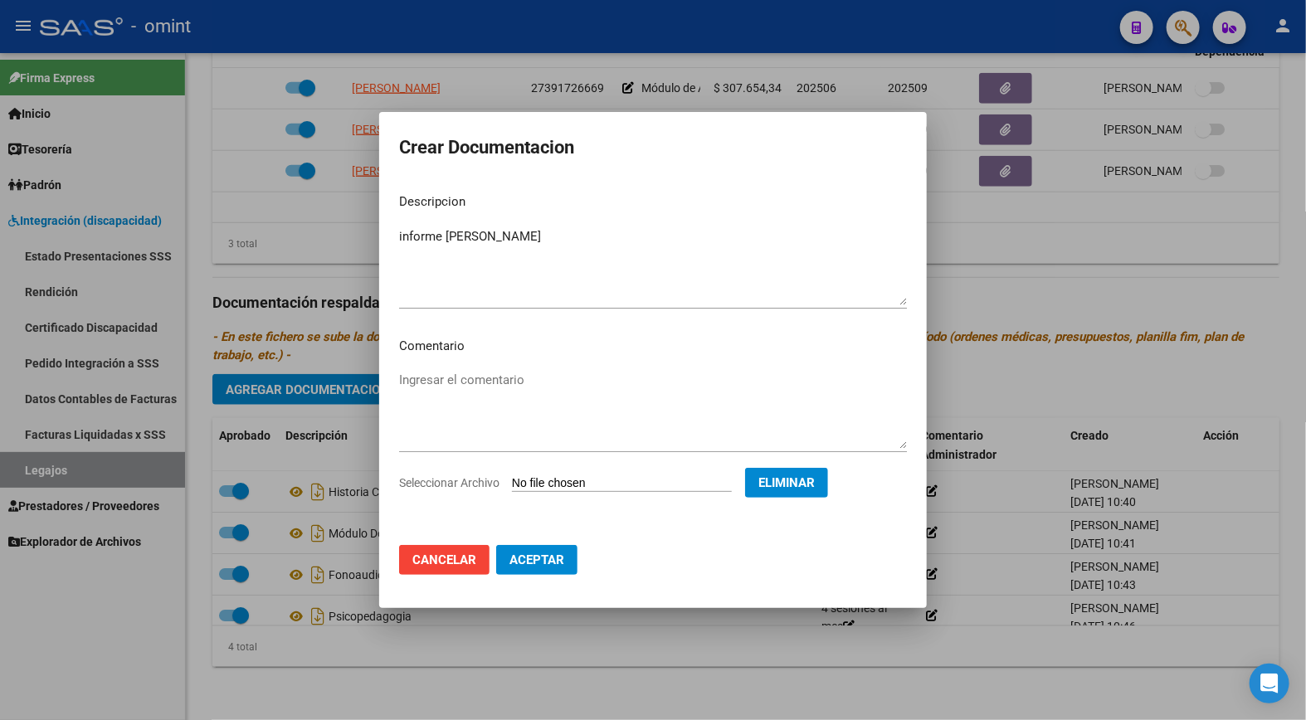
click at [561, 551] on button "Aceptar" at bounding box center [536, 560] width 81 height 30
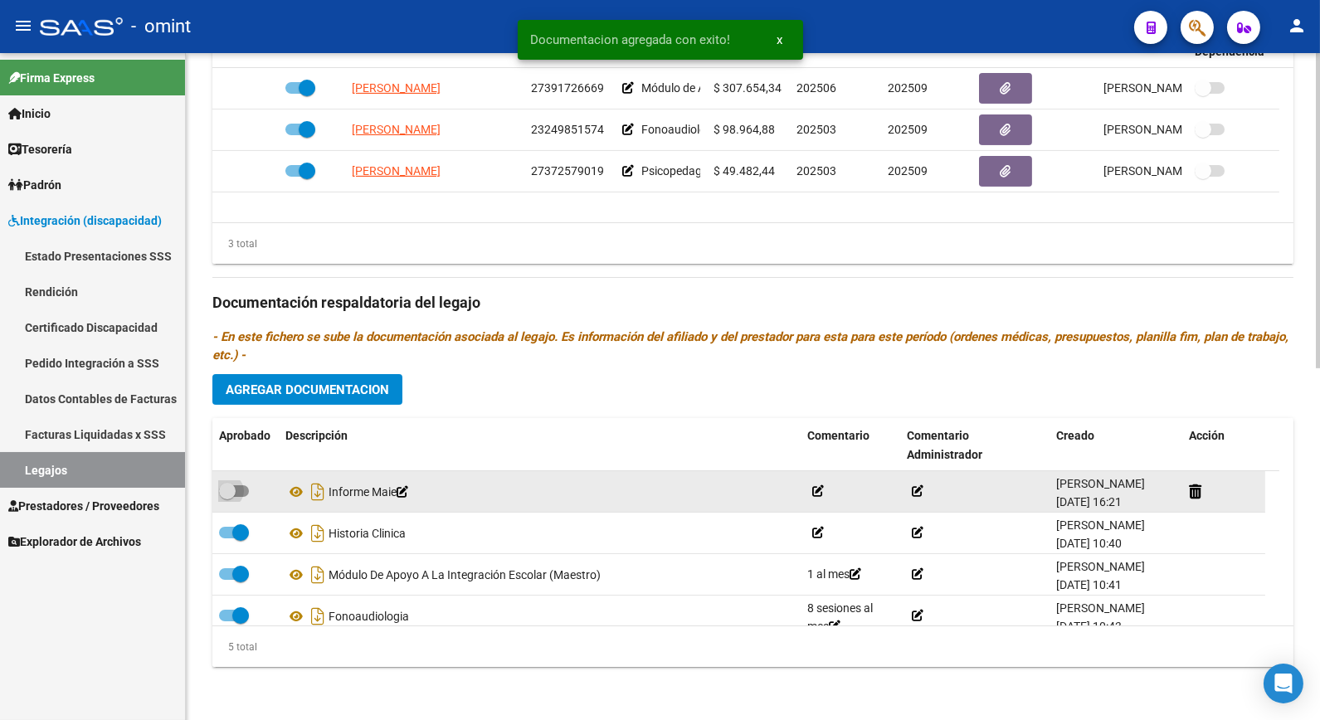
click at [229, 487] on span at bounding box center [227, 491] width 17 height 17
click at [227, 497] on input "checkbox" at bounding box center [227, 497] width 1 height 1
checkbox input "true"
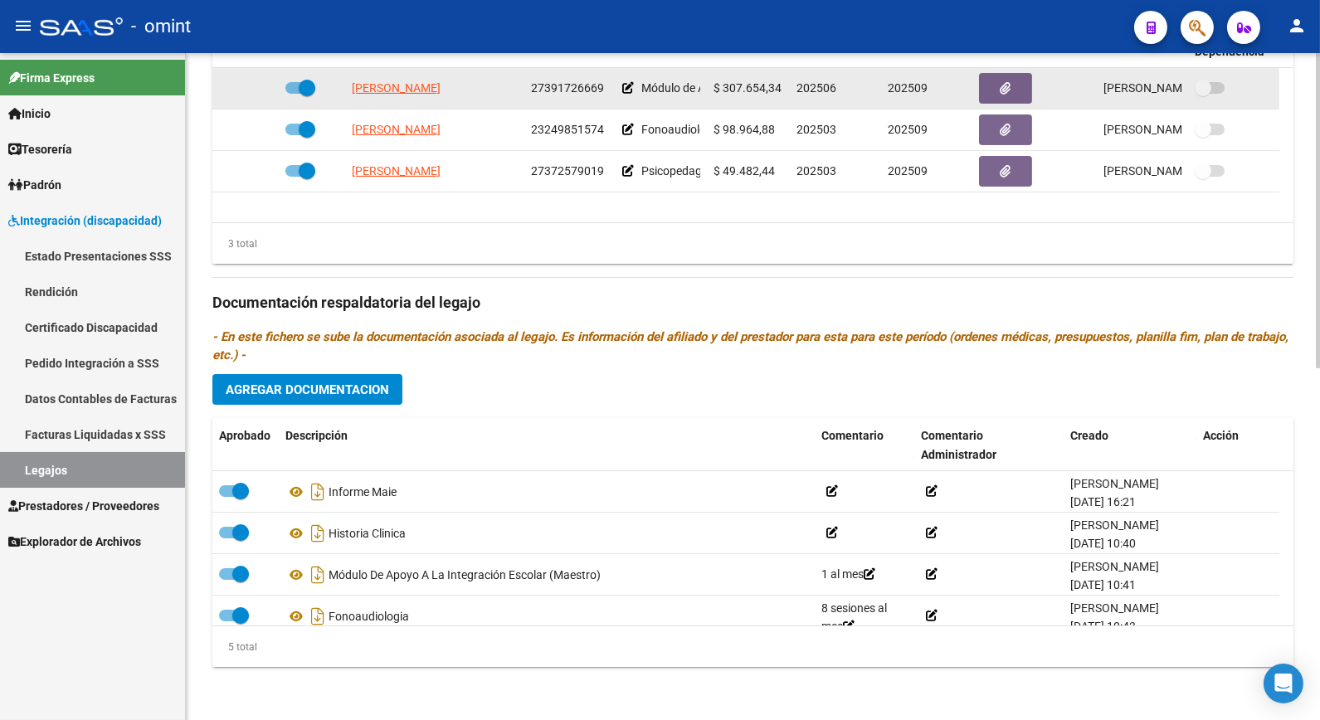
scroll to position [468, 0]
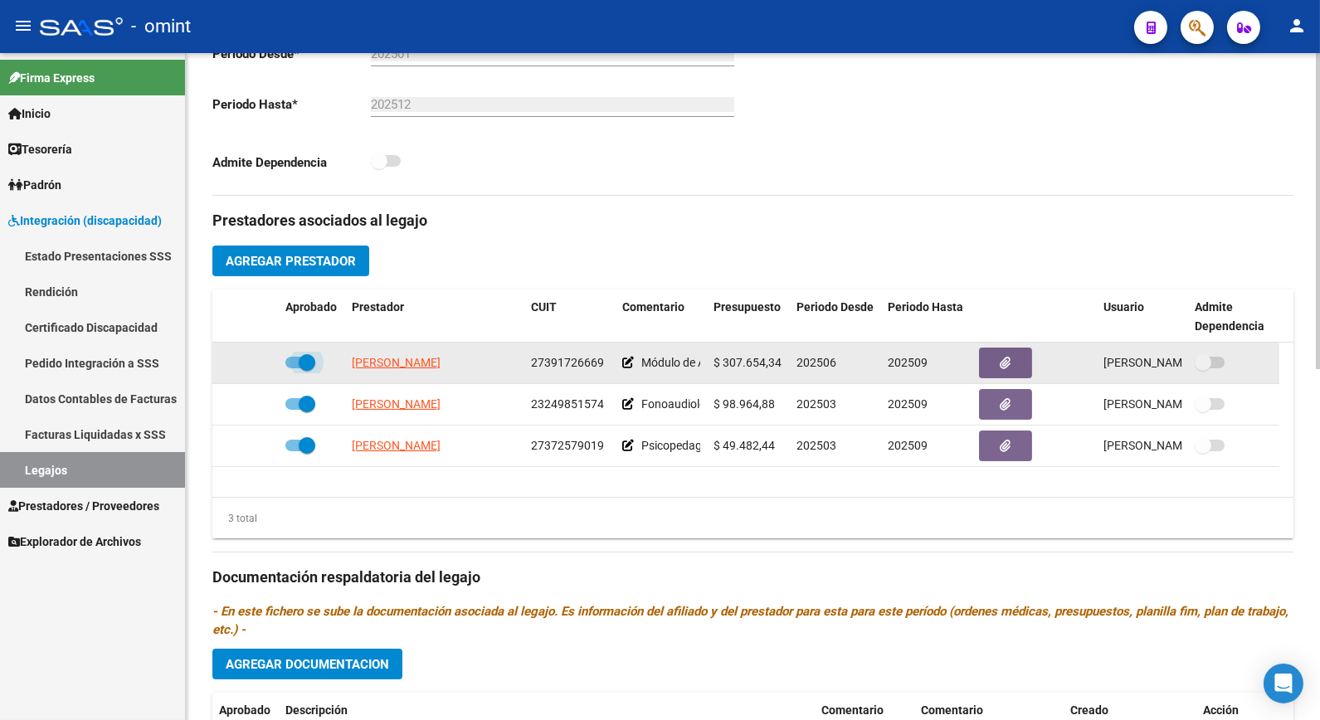
click at [305, 365] on span at bounding box center [307, 362] width 17 height 17
click at [294, 368] on input "checkbox" at bounding box center [293, 368] width 1 height 1
checkbox input "false"
click at [1015, 368] on button "button" at bounding box center [1005, 363] width 53 height 31
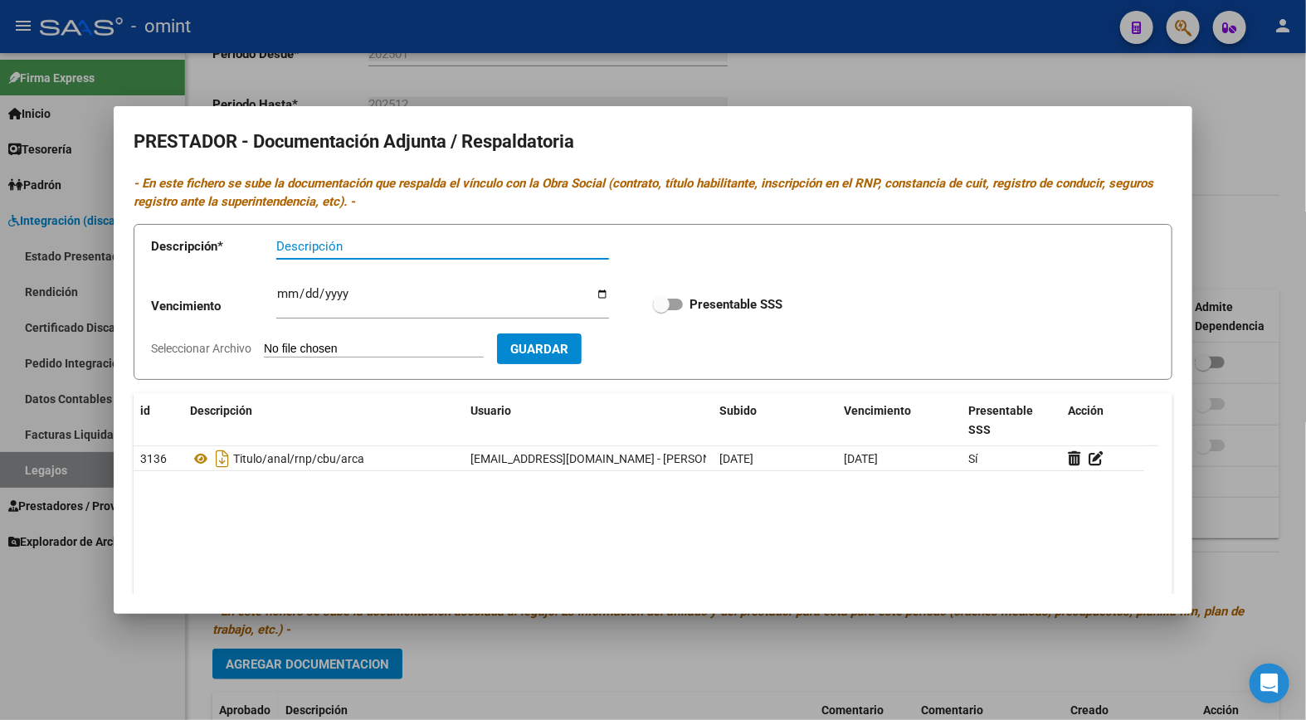
click at [617, 54] on div at bounding box center [653, 360] width 1306 height 720
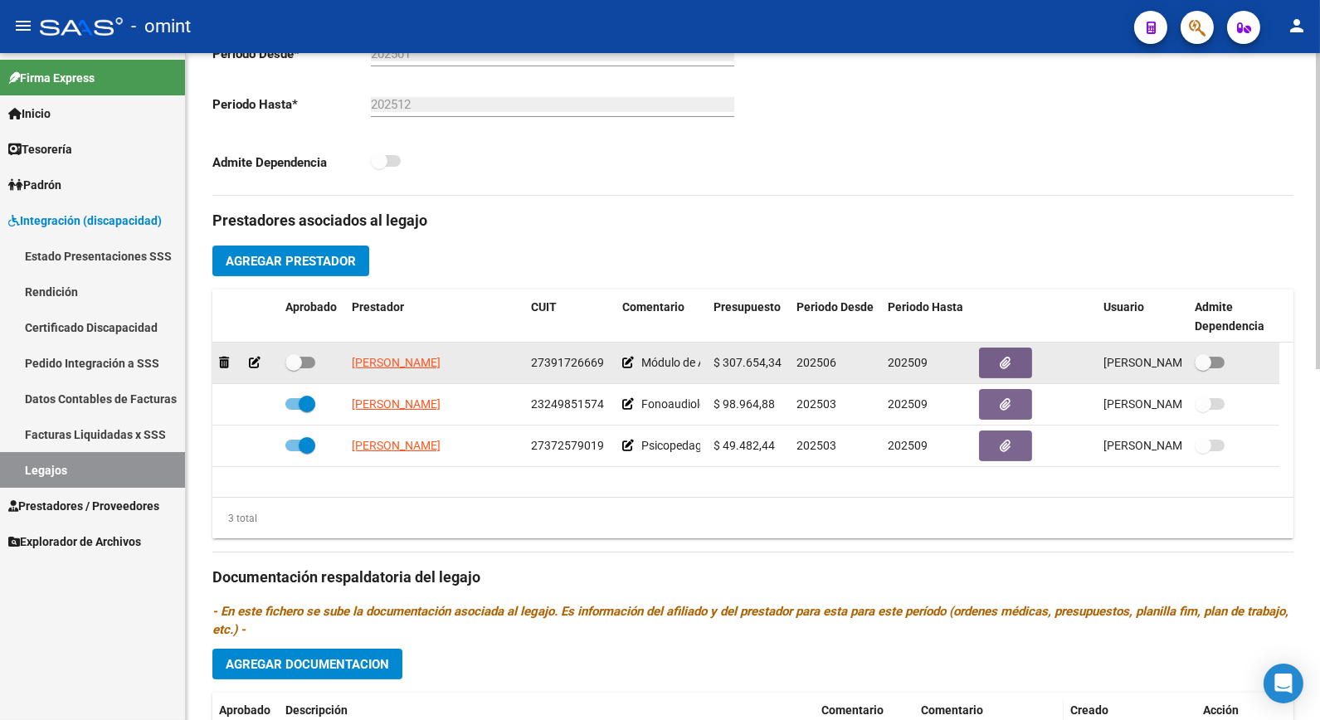
click at [251, 361] on icon at bounding box center [255, 363] width 12 height 12
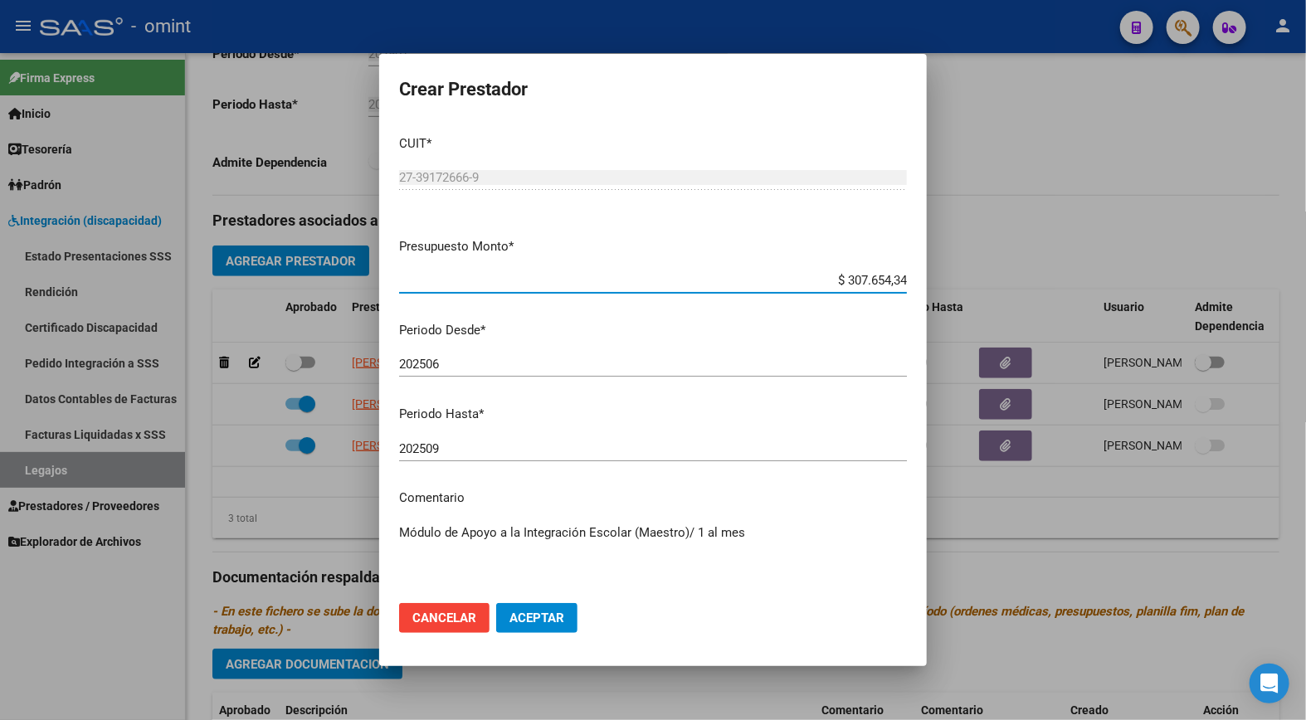
click at [462, 451] on input "202509" at bounding box center [653, 448] width 508 height 15
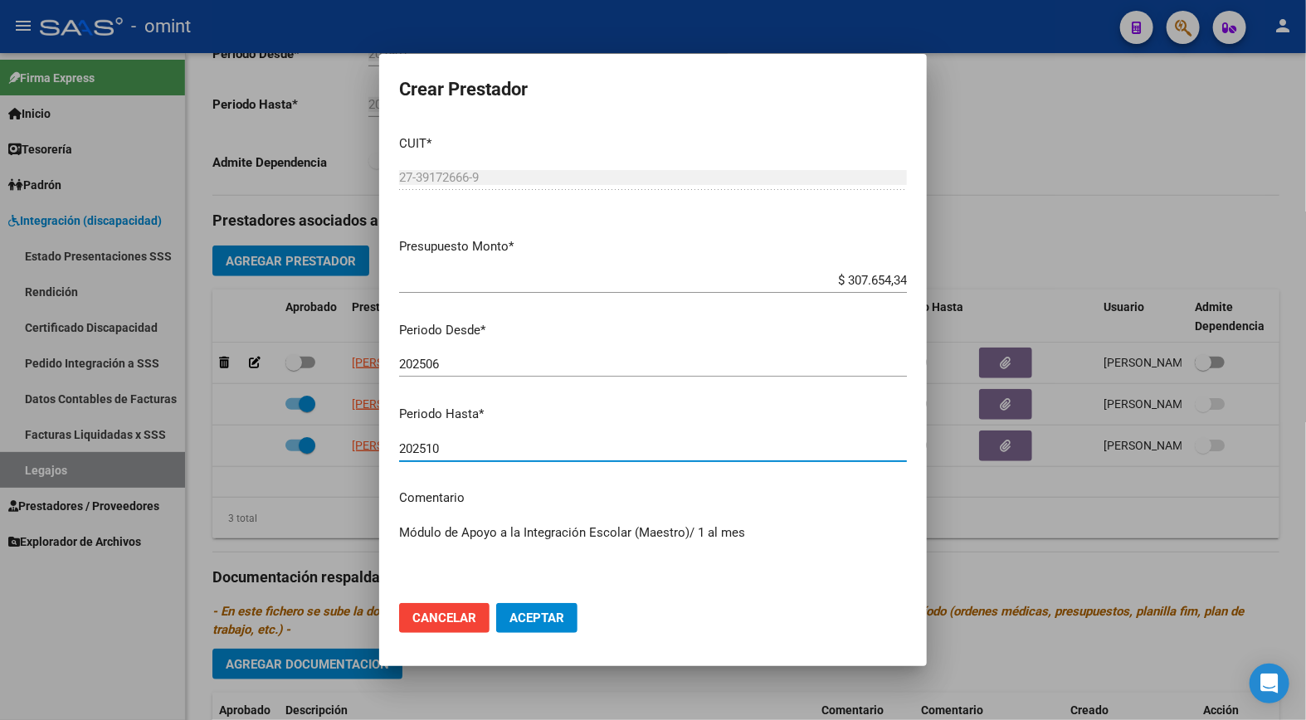
type input "202510"
click at [544, 621] on span "Aceptar" at bounding box center [537, 618] width 55 height 15
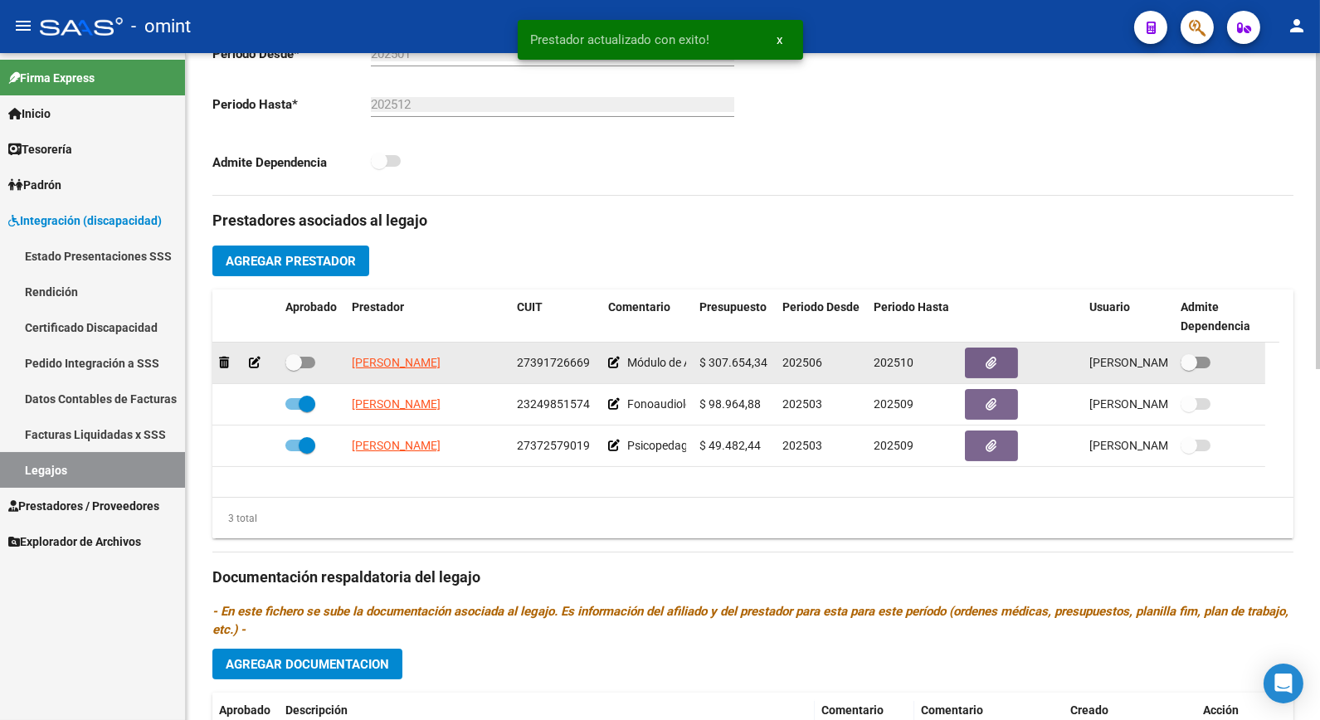
click at [302, 360] on span at bounding box center [300, 363] width 30 height 12
click at [294, 368] on input "checkbox" at bounding box center [293, 368] width 1 height 1
checkbox input "true"
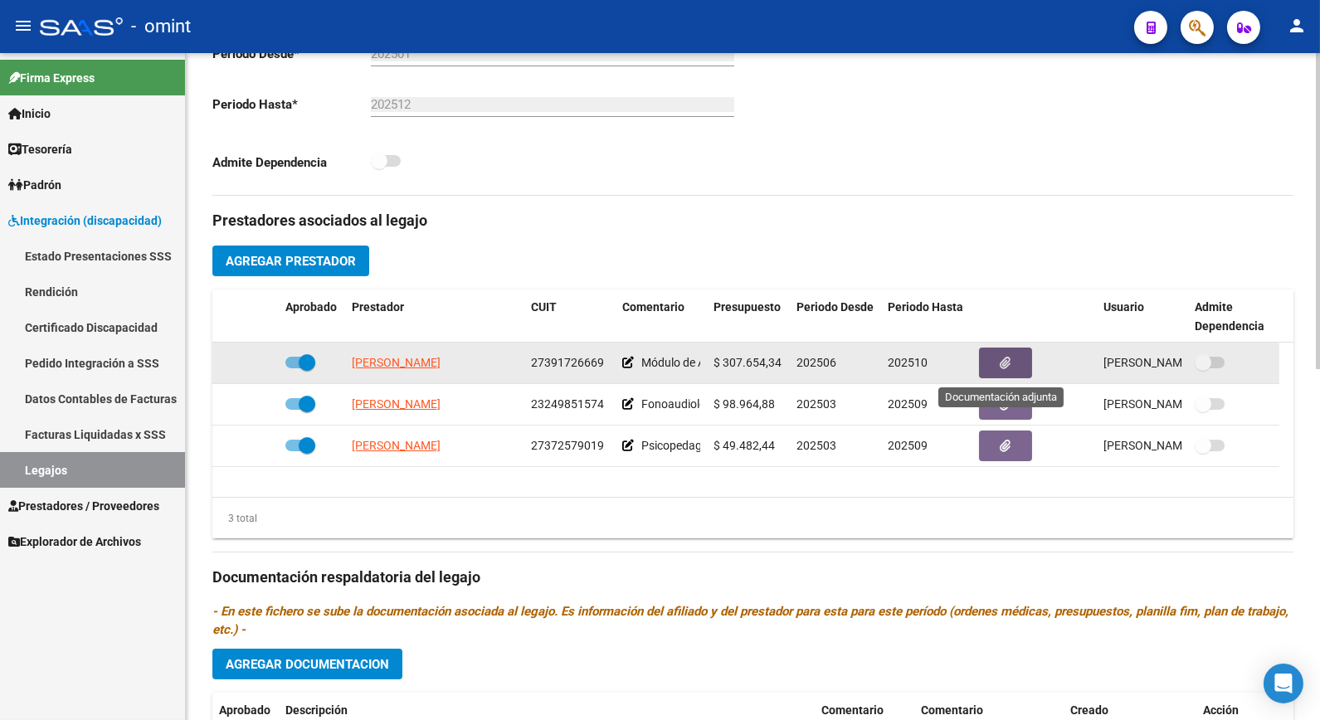
click at [1006, 361] on icon "button" at bounding box center [1006, 363] width 11 height 12
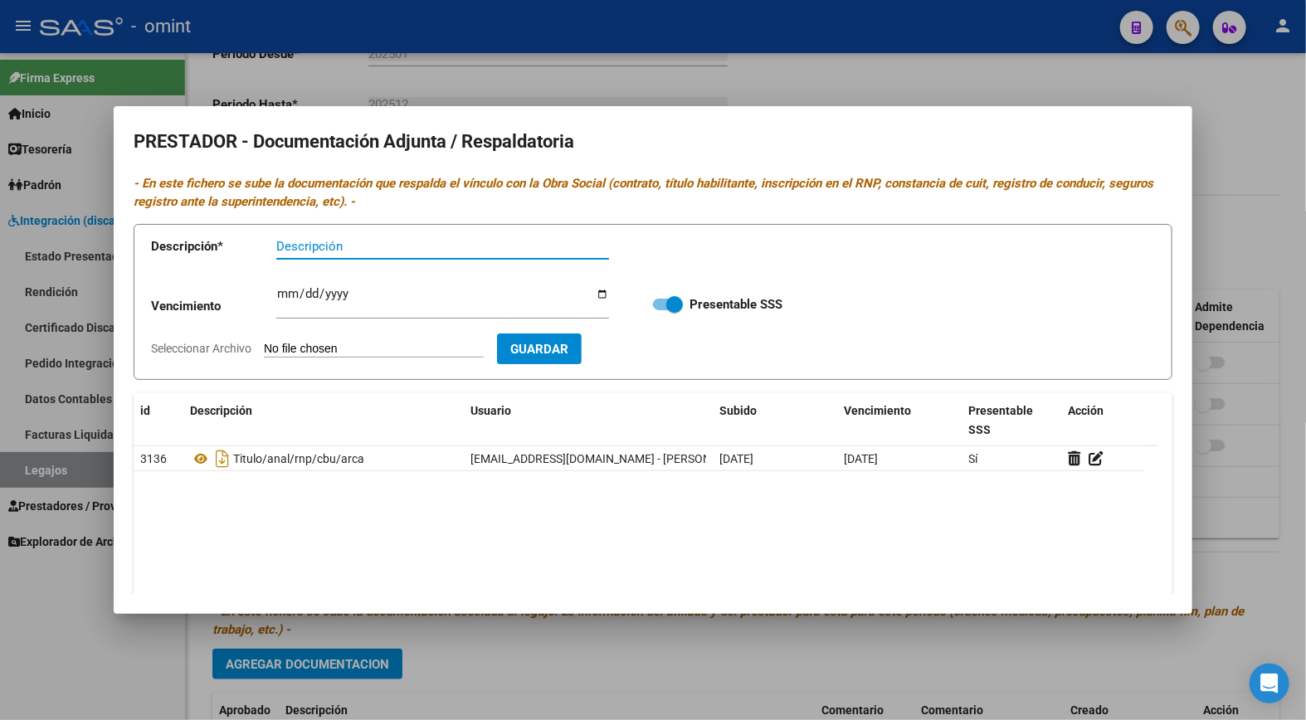
click at [337, 244] on input "Descripción" at bounding box center [442, 246] width 333 height 15
type input "t"
type input "Titulo/rnp/cbu/arca"
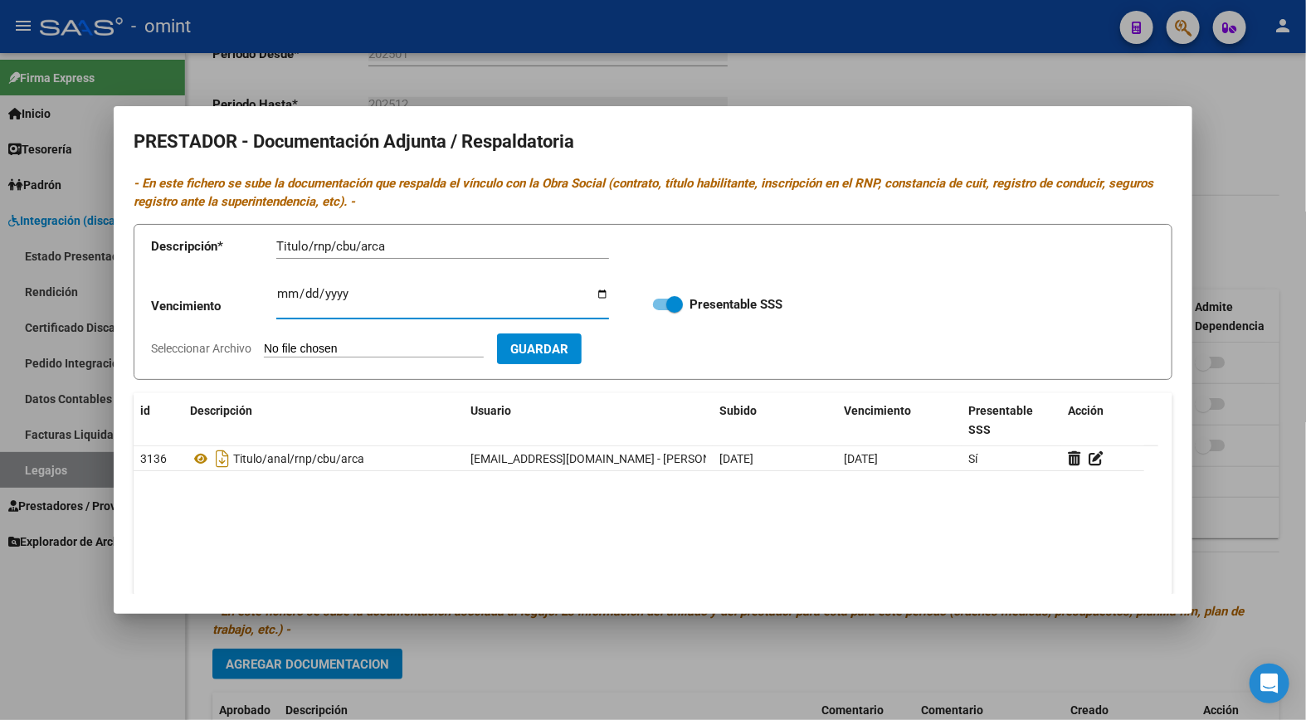
click at [291, 302] on input "Ingresar vencimiento" at bounding box center [442, 300] width 333 height 27
type input "[DATE]"
click at [310, 339] on form "Descripción * Titulo/rnp/cbu/arca Descripción Vencimiento [DATE] Ingresar venci…" at bounding box center [653, 302] width 1039 height 157
click at [310, 344] on input "Seleccionar Archivo" at bounding box center [374, 350] width 220 height 16
type input "C:\fakepath\MAESTRA NVO.pdf"
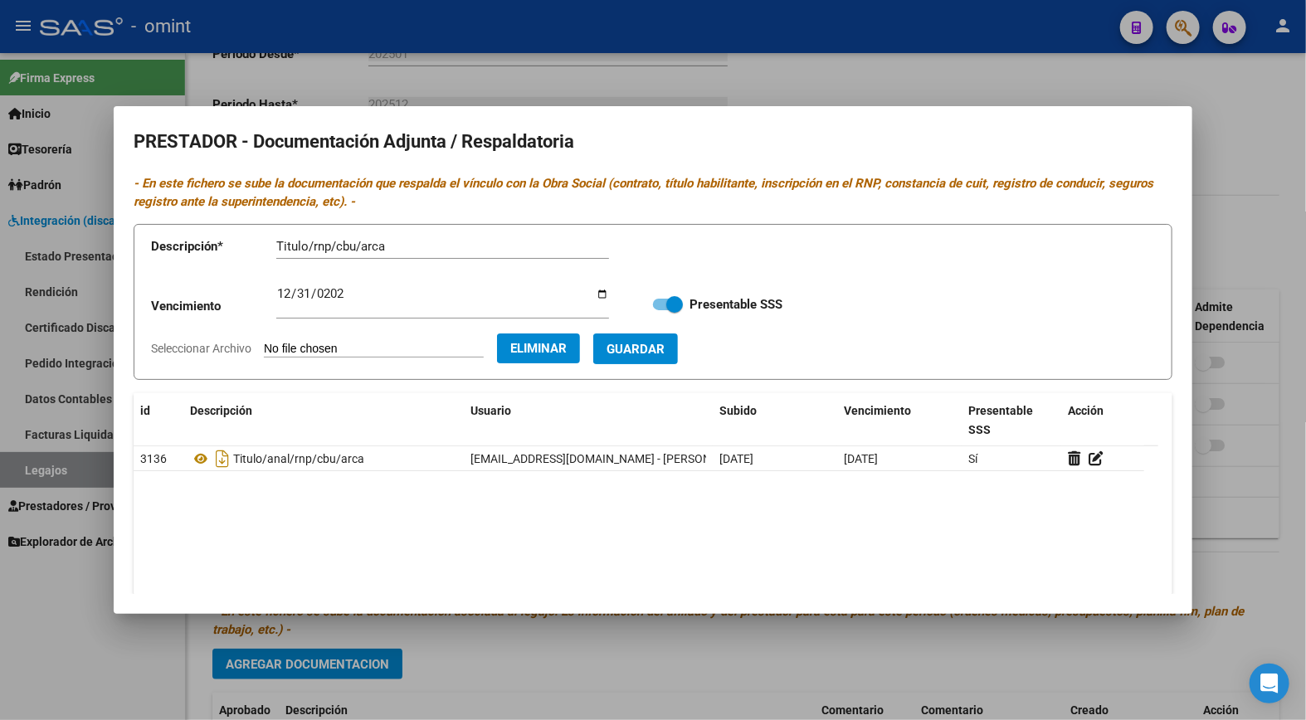
click at [643, 354] on span "Guardar" at bounding box center [636, 349] width 58 height 15
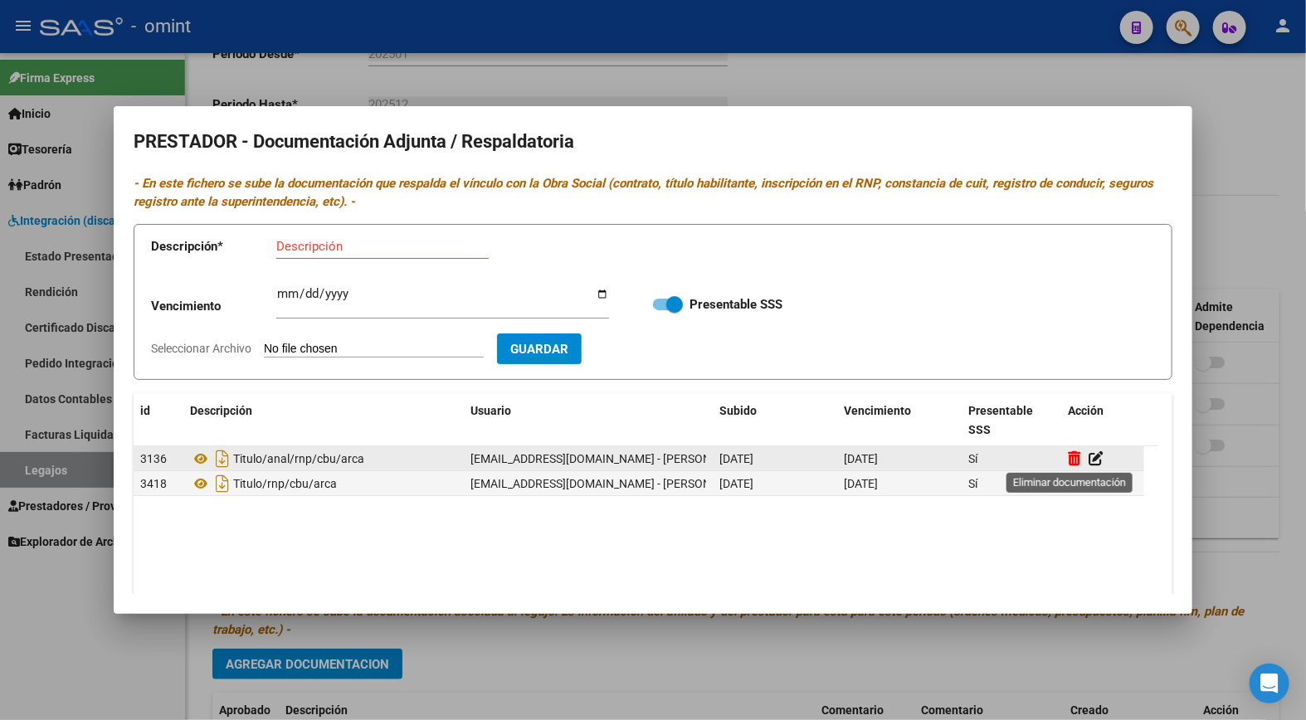
click at [1075, 452] on icon at bounding box center [1074, 459] width 12 height 16
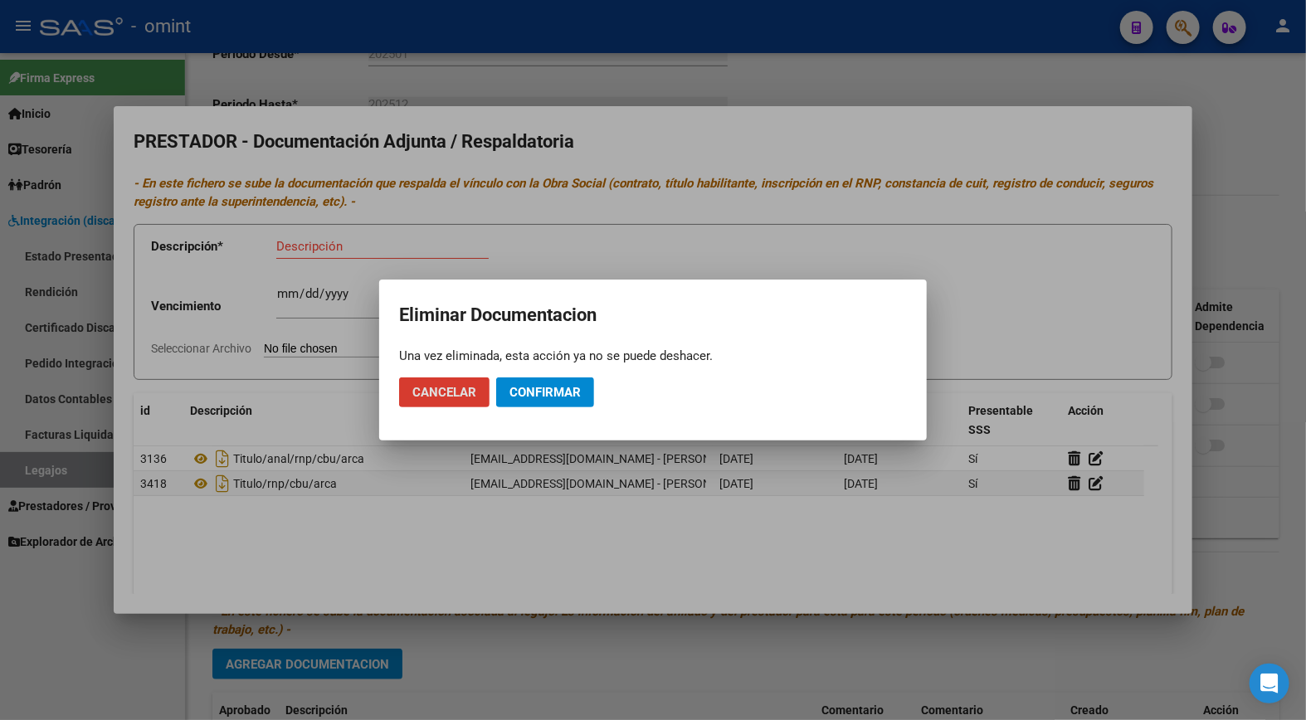
click at [527, 391] on span "Confirmar" at bounding box center [545, 392] width 71 height 15
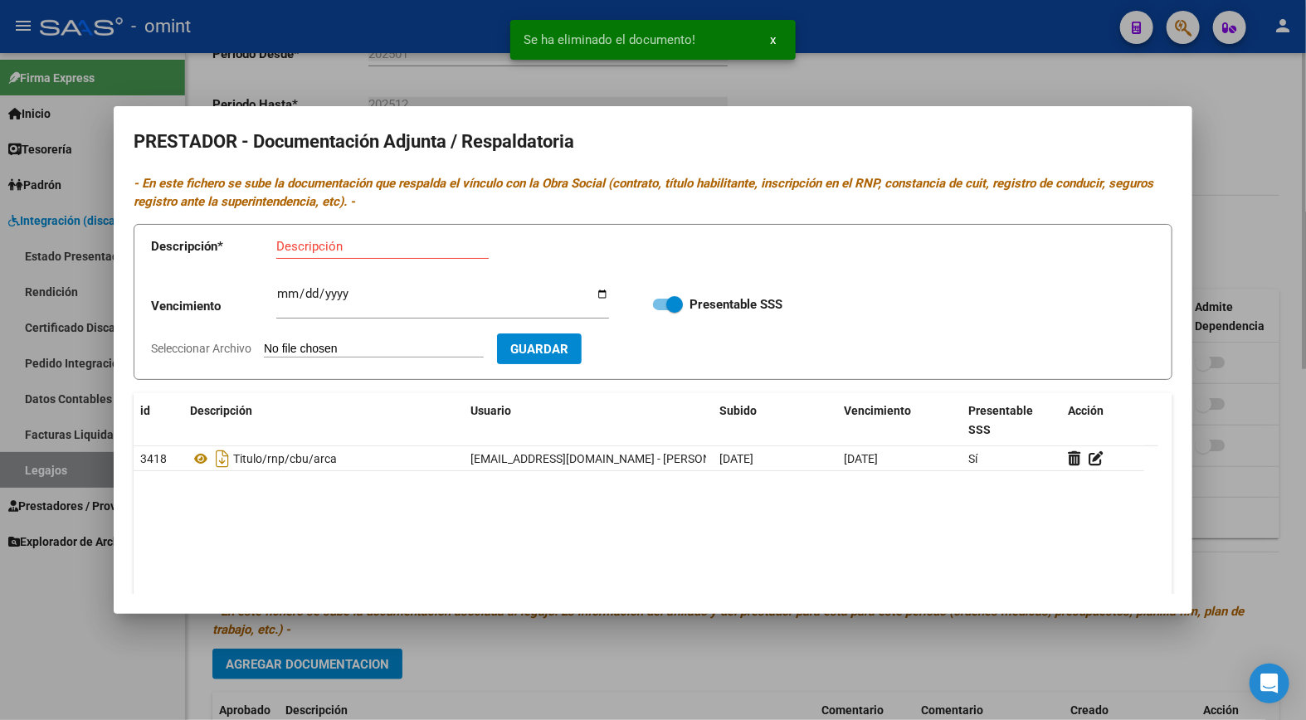
click at [344, 52] on div at bounding box center [653, 360] width 1306 height 720
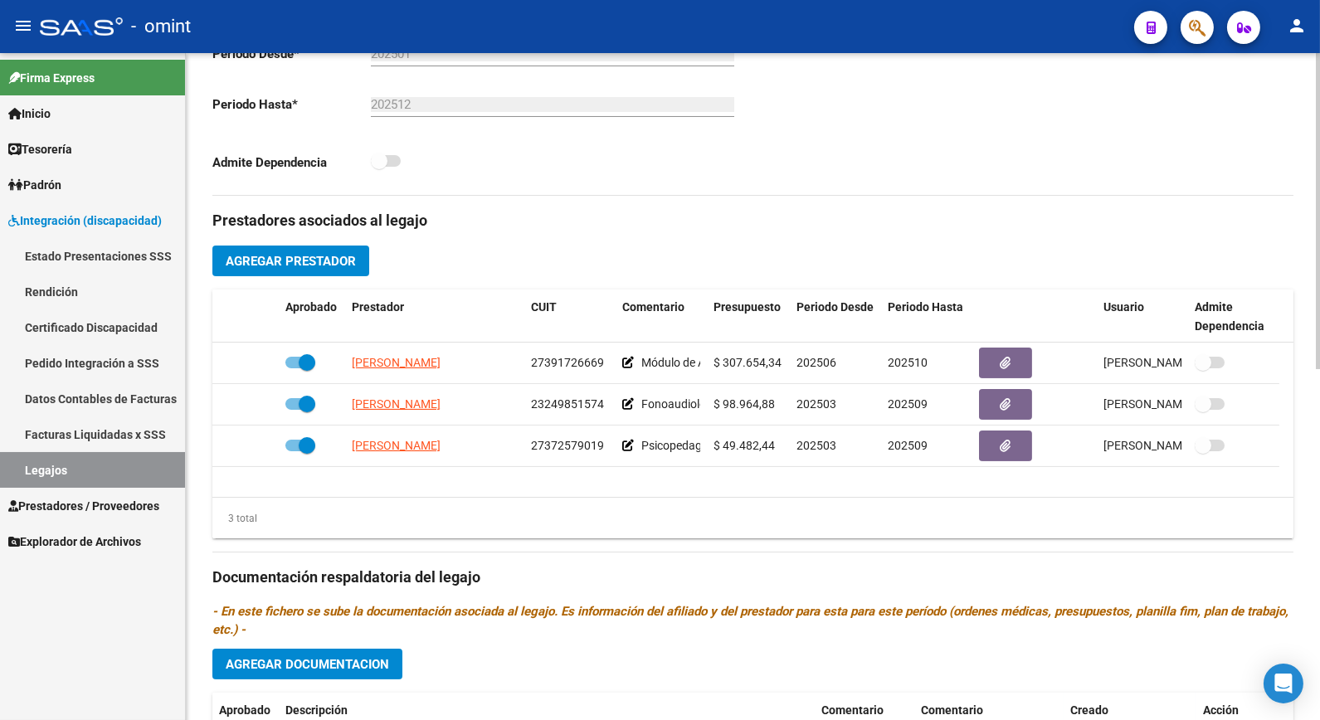
scroll to position [0, 0]
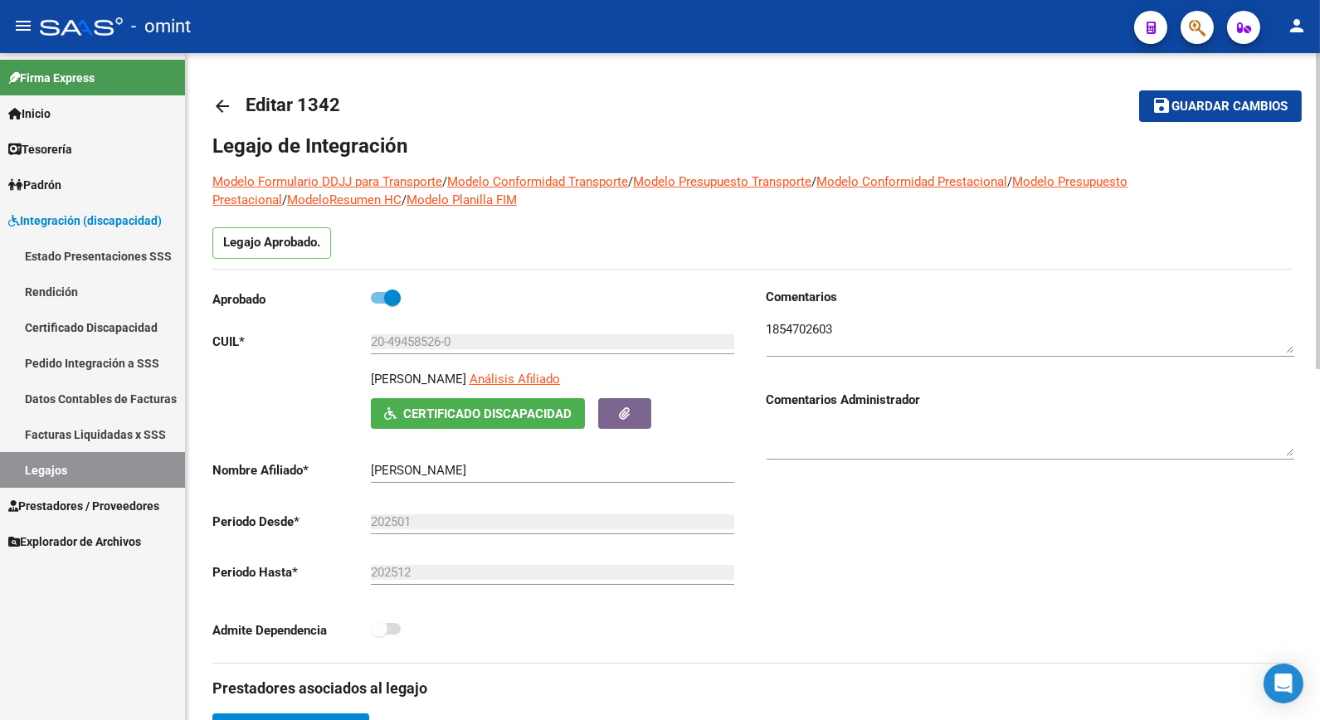
click at [1222, 102] on span "Guardar cambios" at bounding box center [1231, 107] width 116 height 15
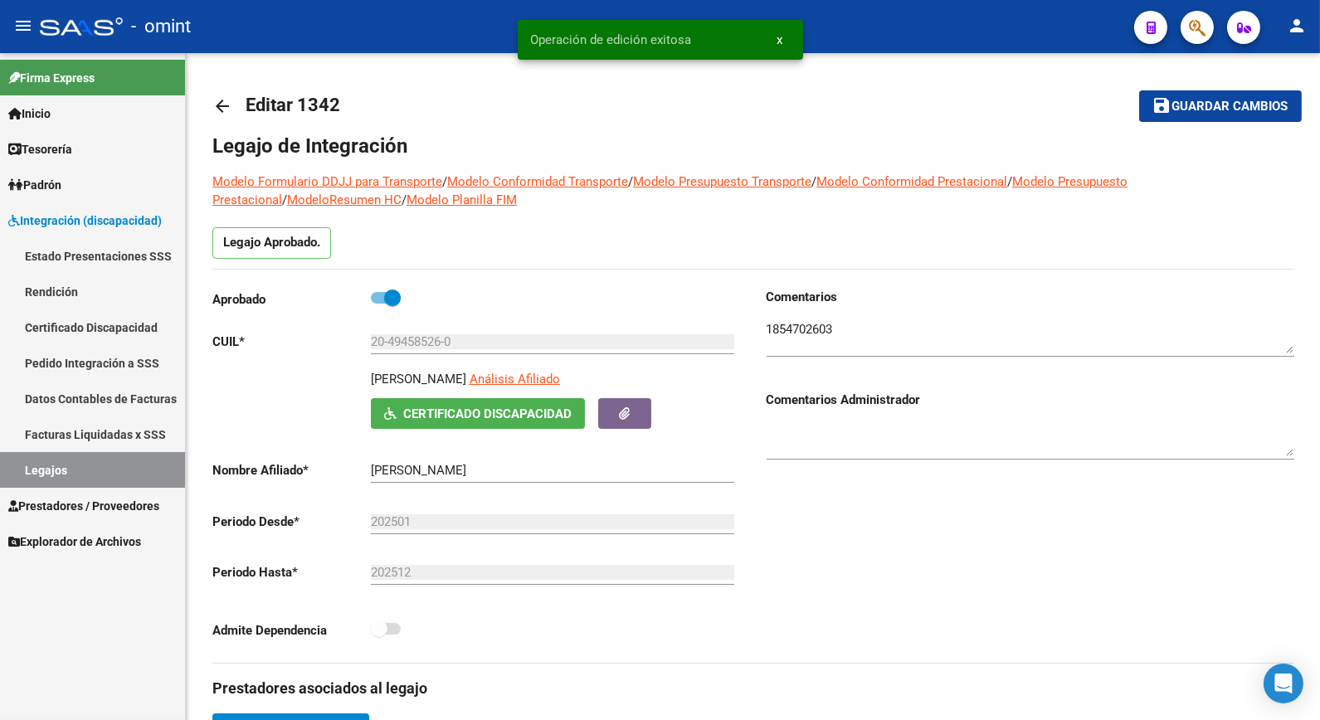
click at [127, 467] on link "Legajos" at bounding box center [92, 470] width 185 height 36
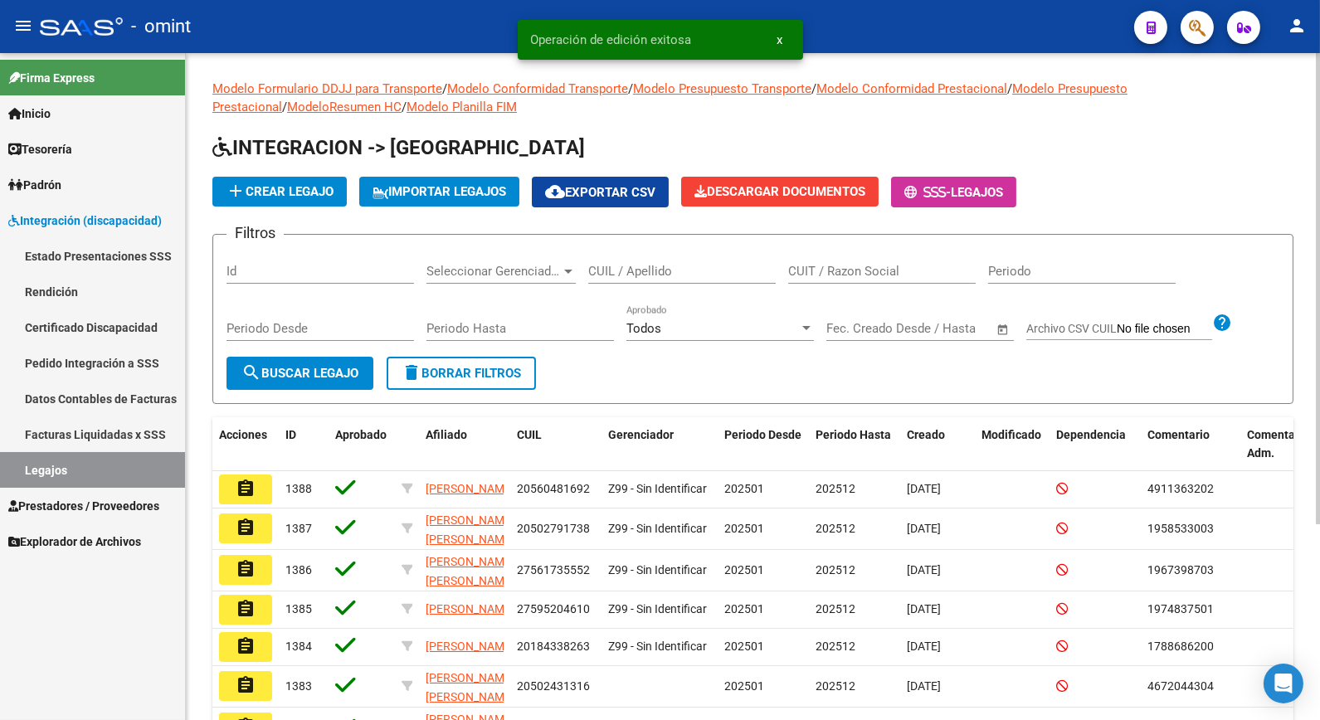
click at [660, 268] on input "CUIL / Apellido" at bounding box center [682, 271] width 188 height 15
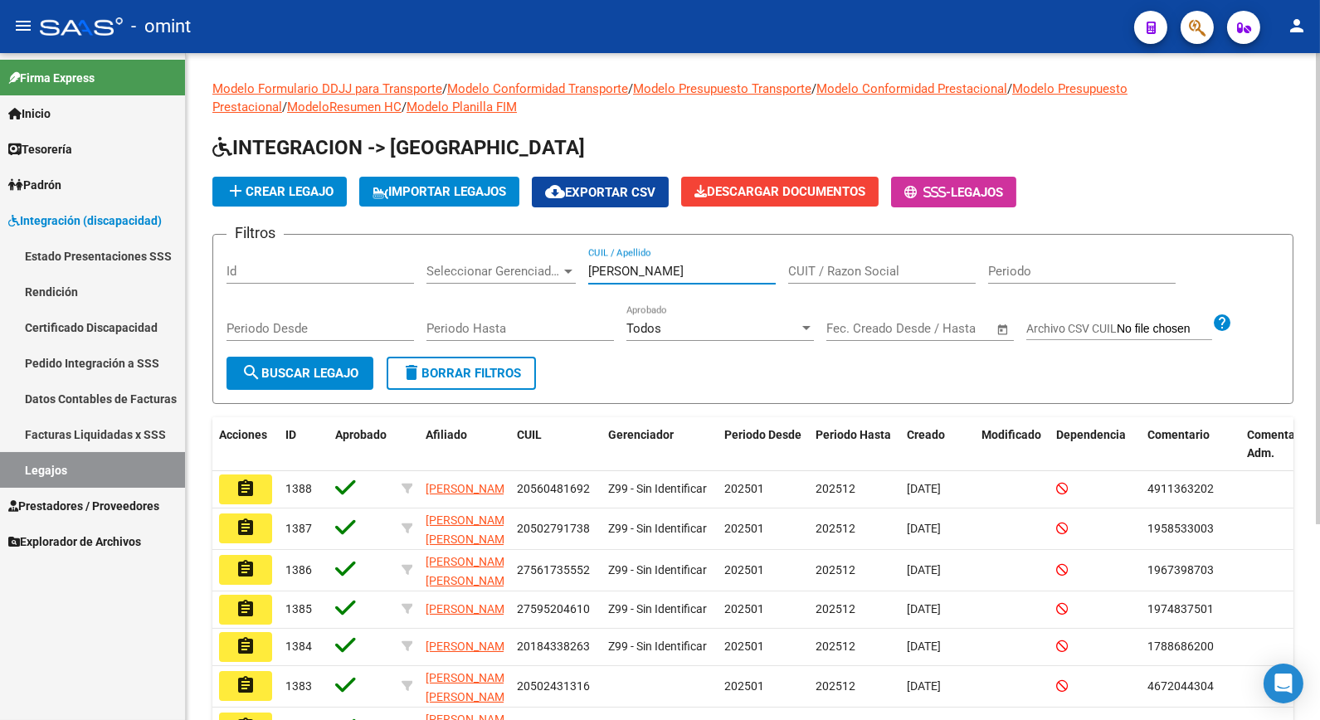
click at [661, 275] on input "[PERSON_NAME]" at bounding box center [682, 271] width 188 height 15
type input "[PERSON_NAME]"
click at [325, 362] on form "Filtros Id Seleccionar Gerenciador Seleccionar Gerenciador [PERSON_NAME] CUIL /…" at bounding box center [752, 319] width 1081 height 170
drag, startPoint x: 325, startPoint y: 362, endPoint x: 300, endPoint y: 374, distance: 27.8
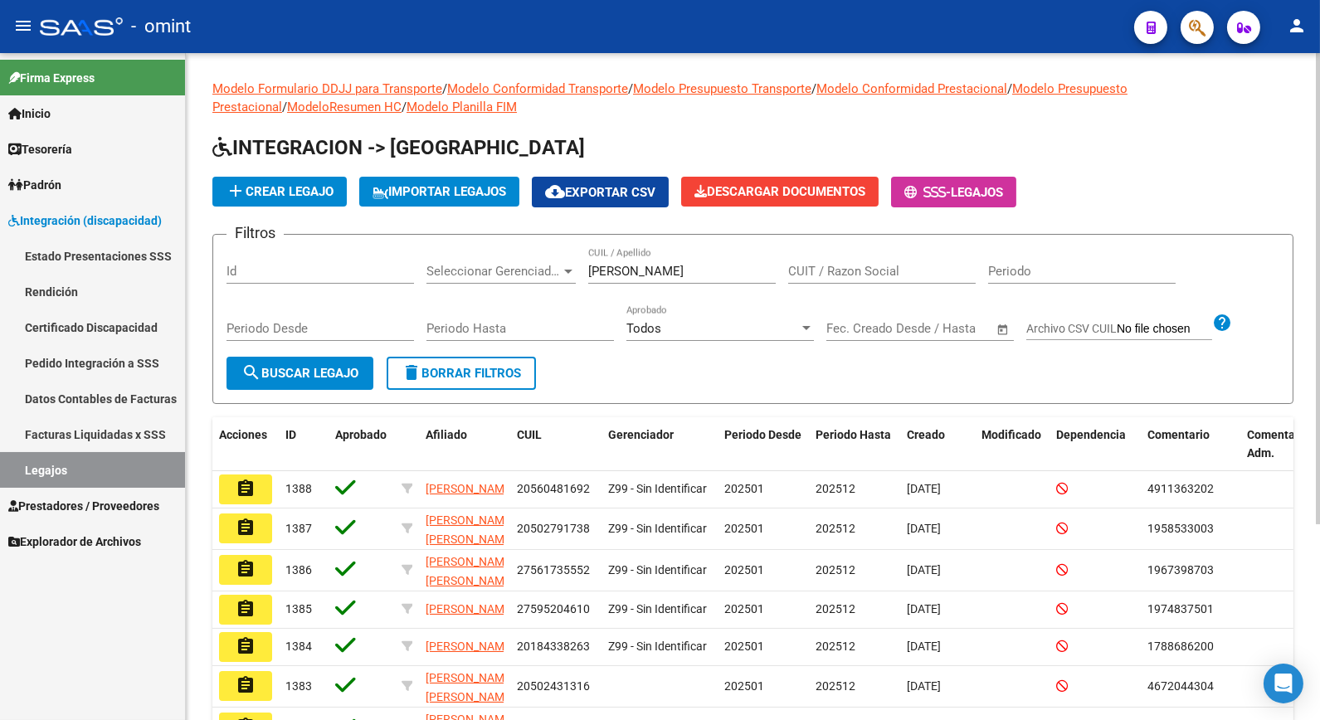
click at [300, 377] on span "search Buscar Legajo" at bounding box center [299, 373] width 117 height 15
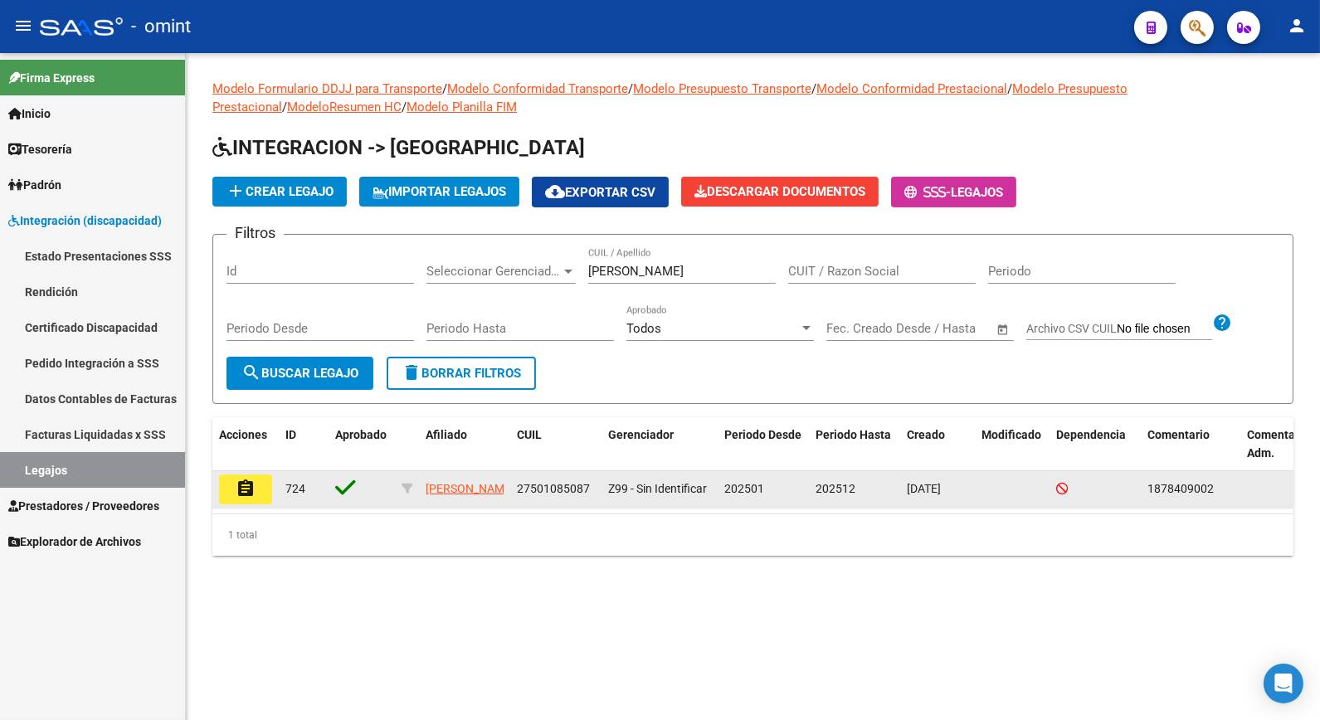
click at [268, 490] on button "assignment" at bounding box center [245, 490] width 53 height 30
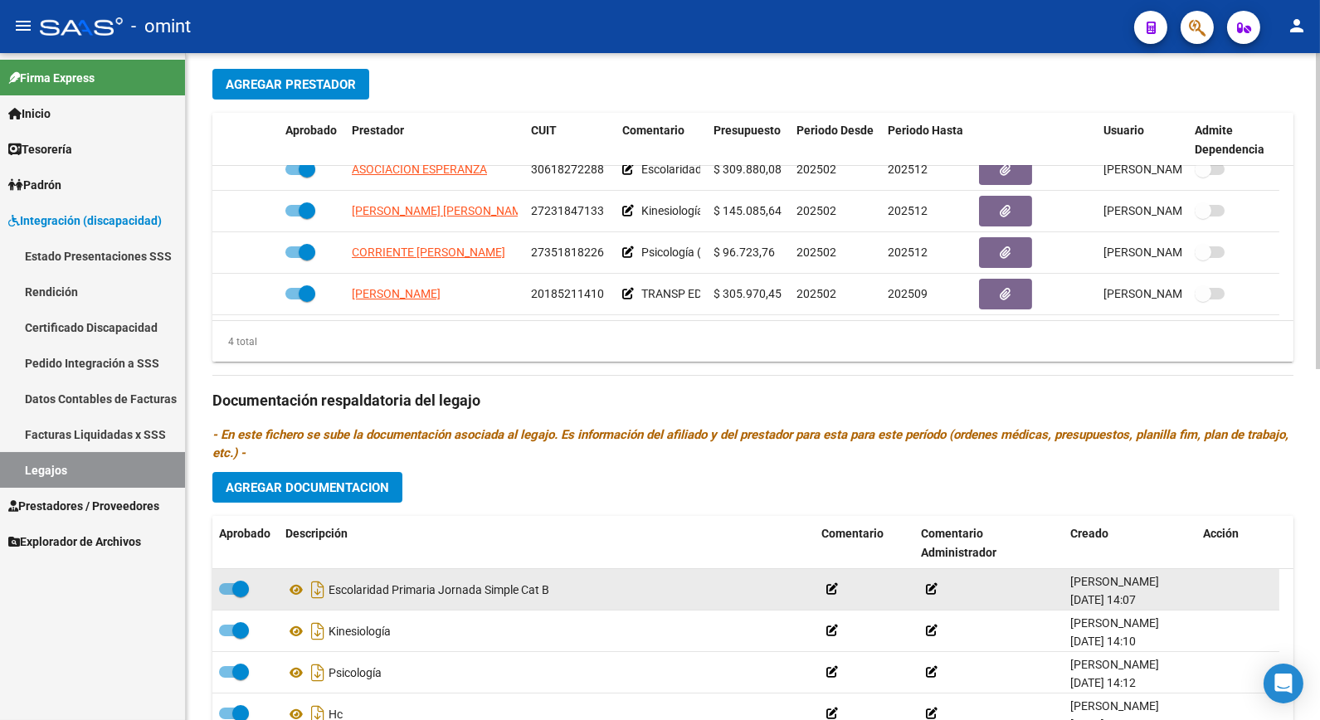
scroll to position [737, 0]
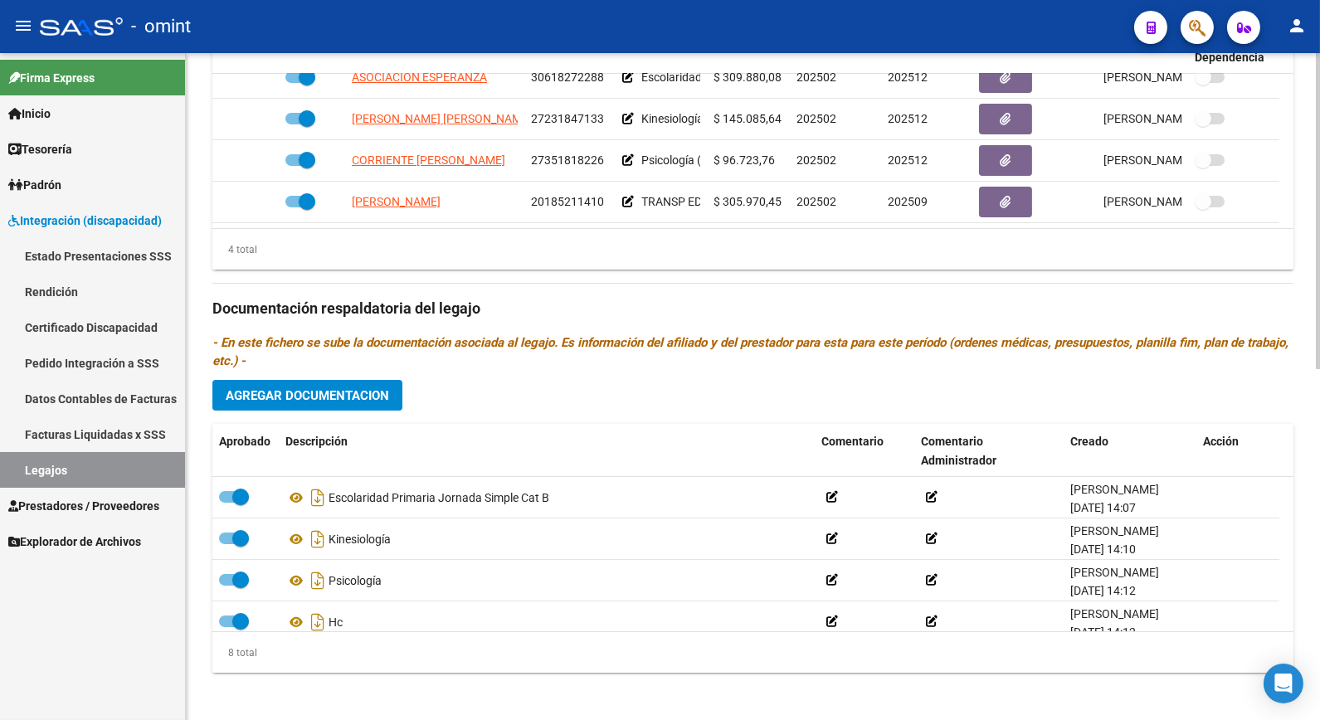
click at [299, 399] on span "Agregar Documentacion" at bounding box center [307, 395] width 163 height 15
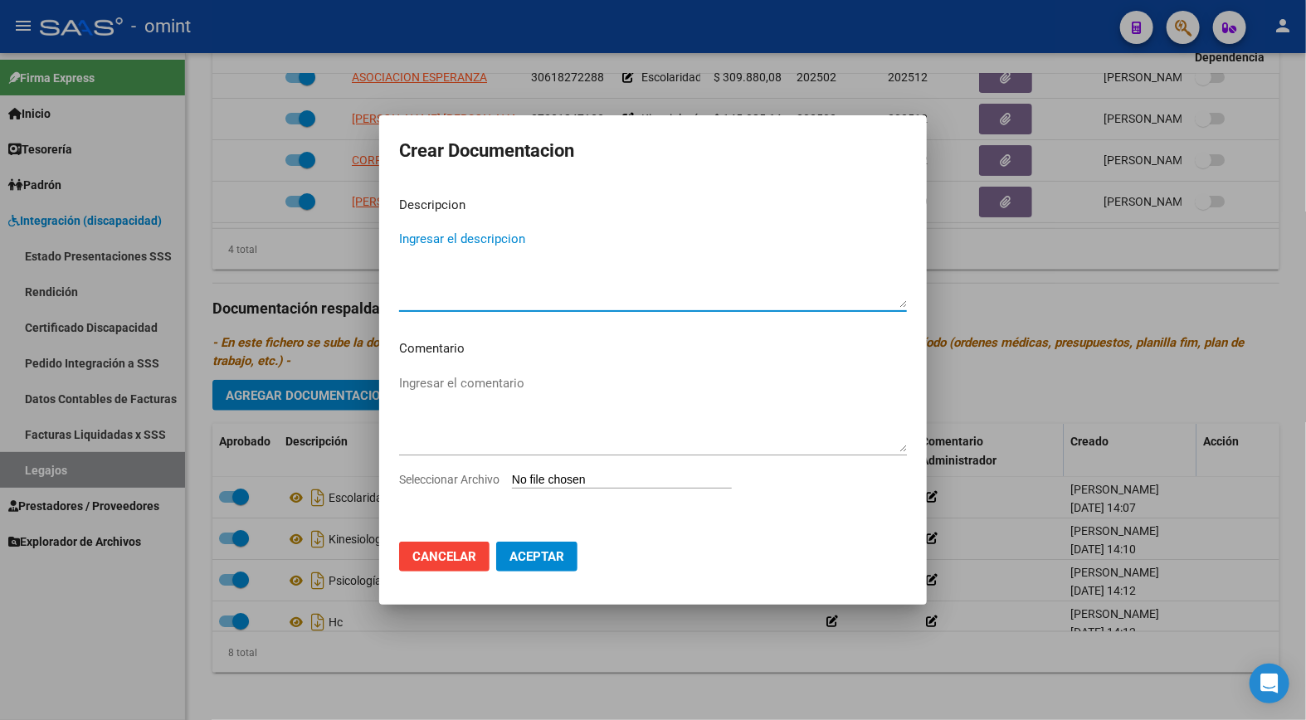
click at [448, 236] on textarea "Ingresar el descripcion" at bounding box center [653, 269] width 508 height 78
type textarea "Informe Escuela Especial"
click at [579, 478] on input "Seleccionar Archivo" at bounding box center [622, 481] width 220 height 16
type input "C:\fakepath\INFORME-[PERSON_NAME]. especial.pdf"
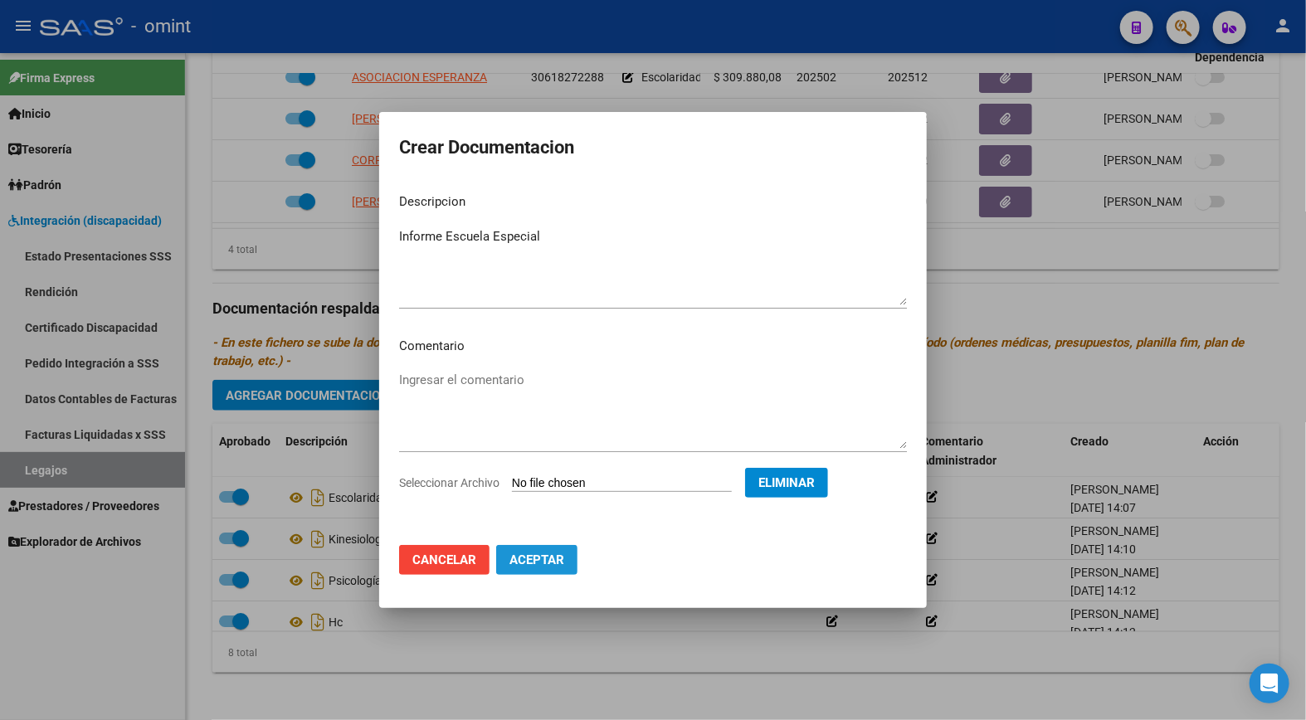
click at [548, 558] on span "Aceptar" at bounding box center [537, 560] width 55 height 15
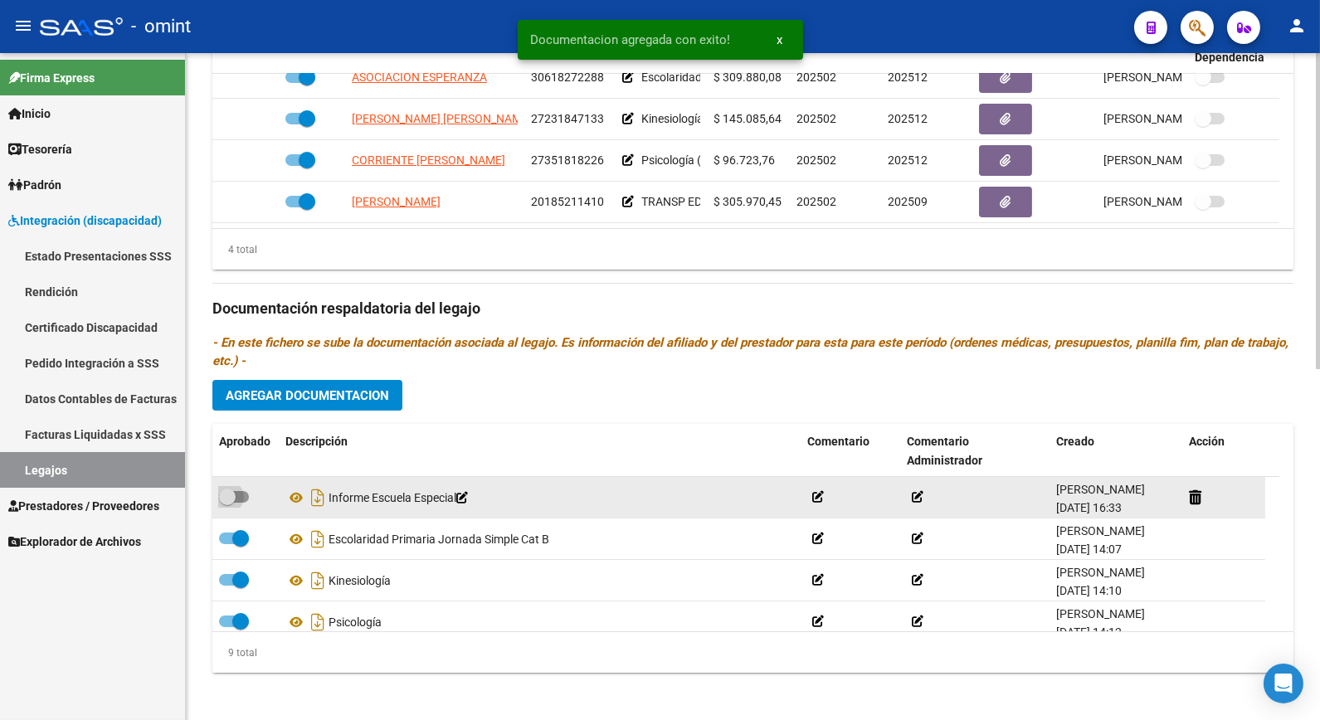
click at [226, 496] on span at bounding box center [227, 497] width 17 height 17
click at [227, 503] on input "checkbox" at bounding box center [227, 503] width 1 height 1
checkbox input "true"
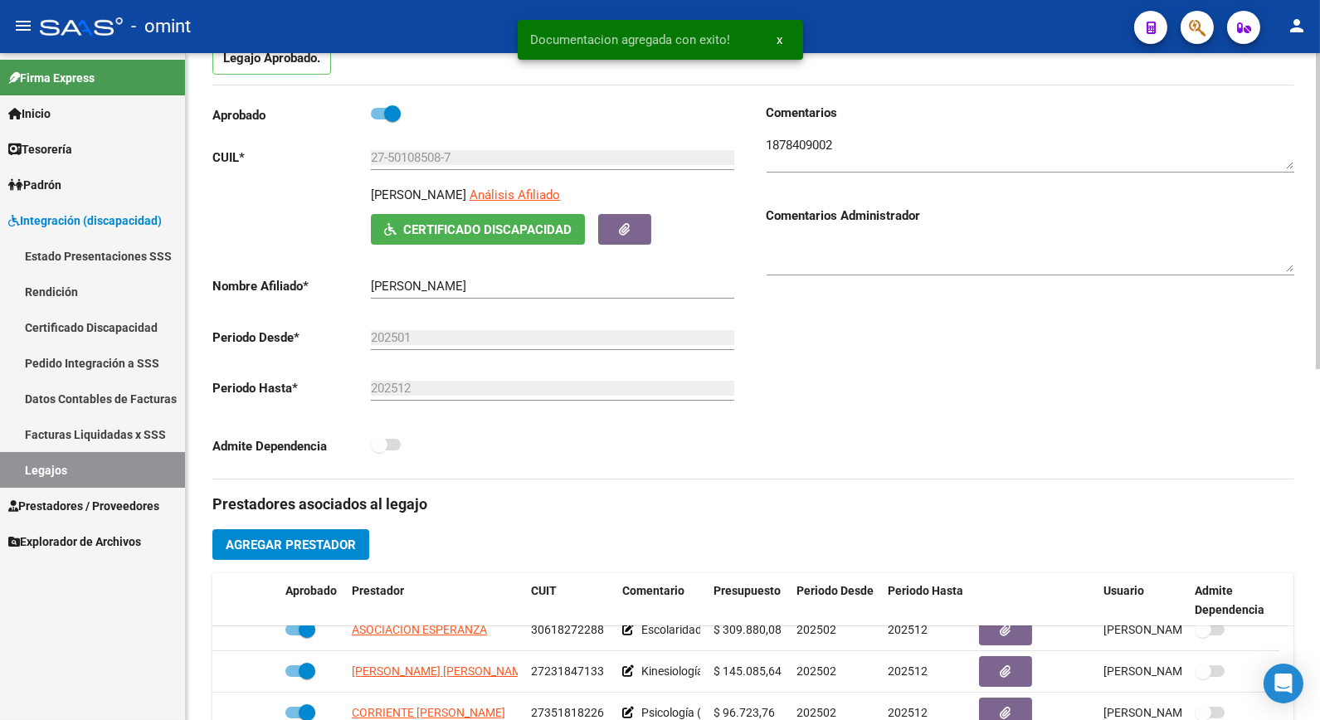
scroll to position [0, 0]
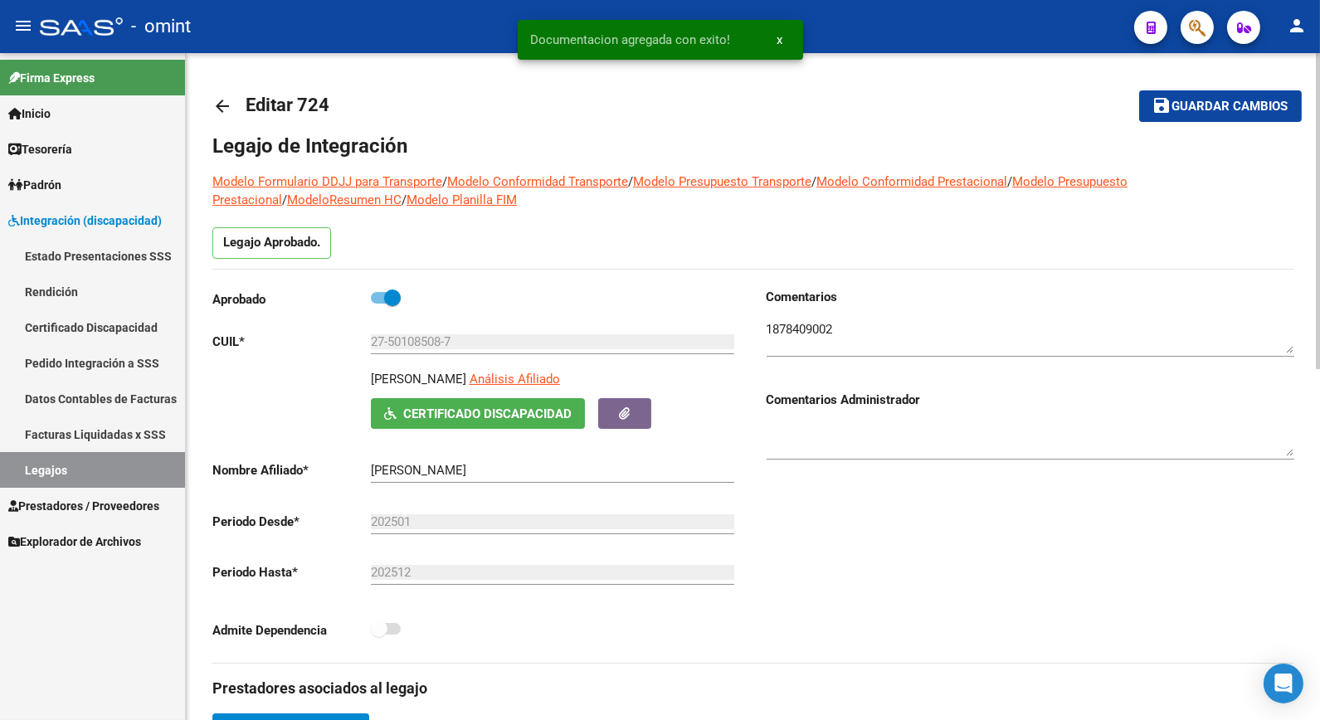
click at [1236, 104] on span "Guardar cambios" at bounding box center [1231, 107] width 116 height 15
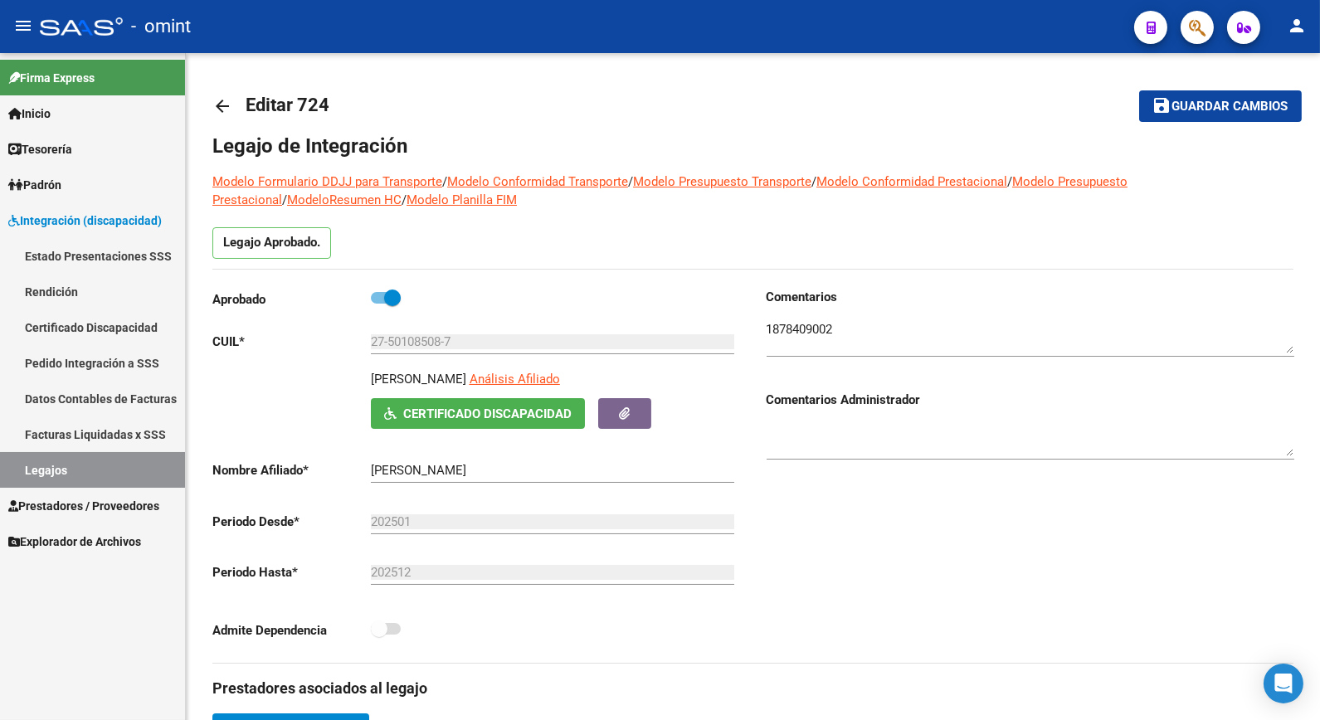
click at [123, 477] on link "Legajos" at bounding box center [92, 470] width 185 height 36
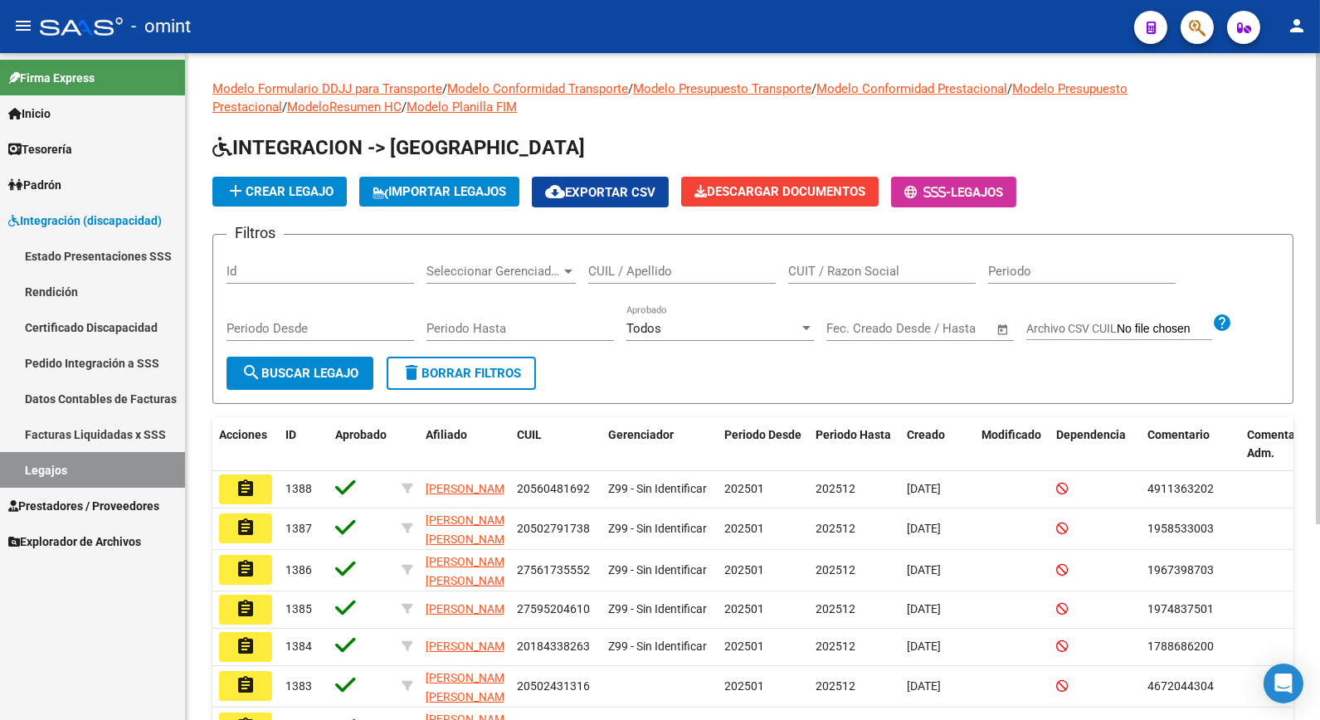
click at [643, 274] on input "CUIL / Apellido" at bounding box center [682, 271] width 188 height 15
type input "[PERSON_NAME] [PERSON_NAME]"
click at [330, 371] on span "search Buscar Legajo" at bounding box center [299, 373] width 117 height 15
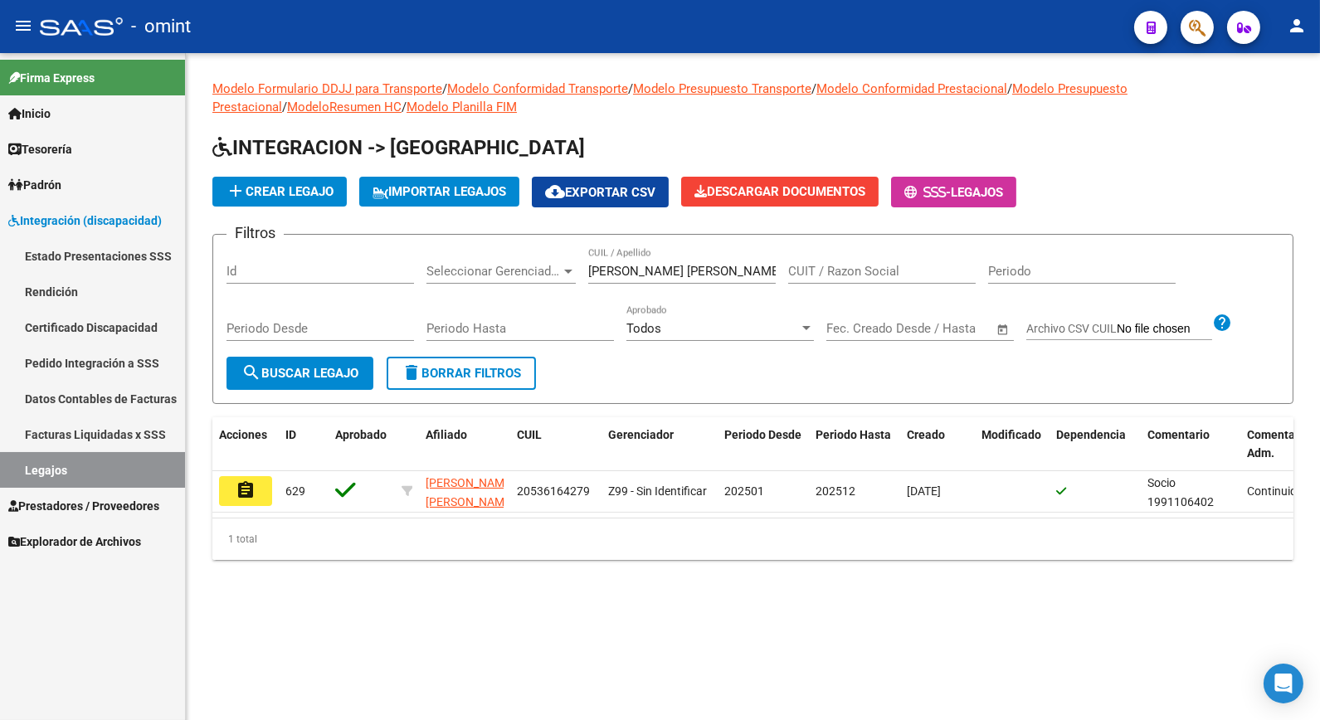
click at [254, 484] on mat-icon "assignment" at bounding box center [246, 490] width 20 height 20
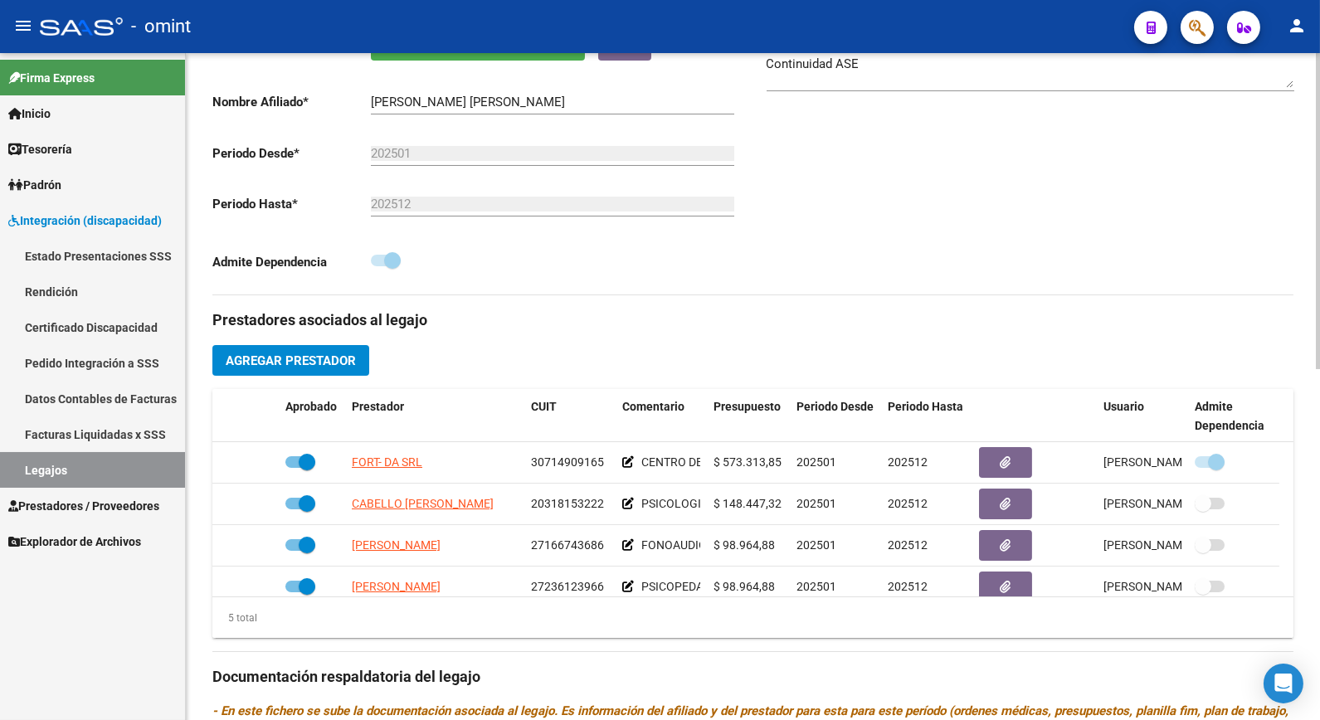
scroll to position [737, 0]
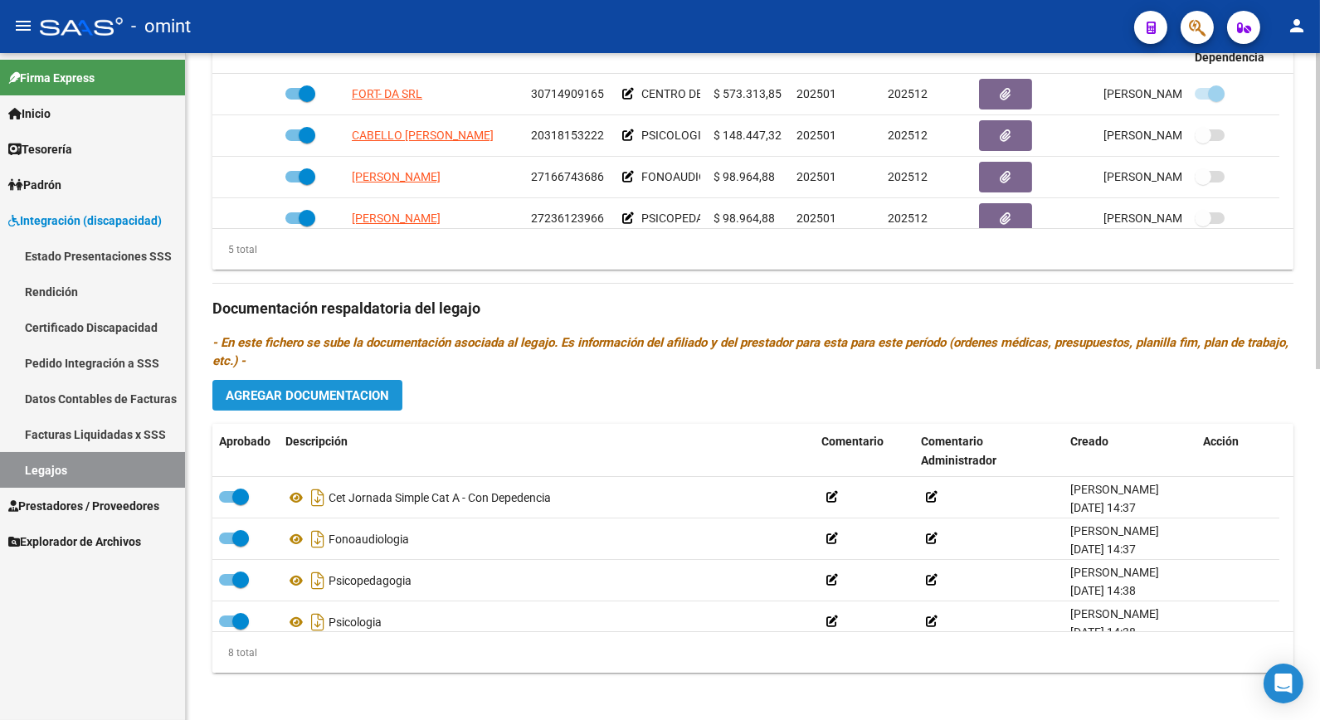
click at [334, 398] on span "Agregar Documentacion" at bounding box center [307, 395] width 163 height 15
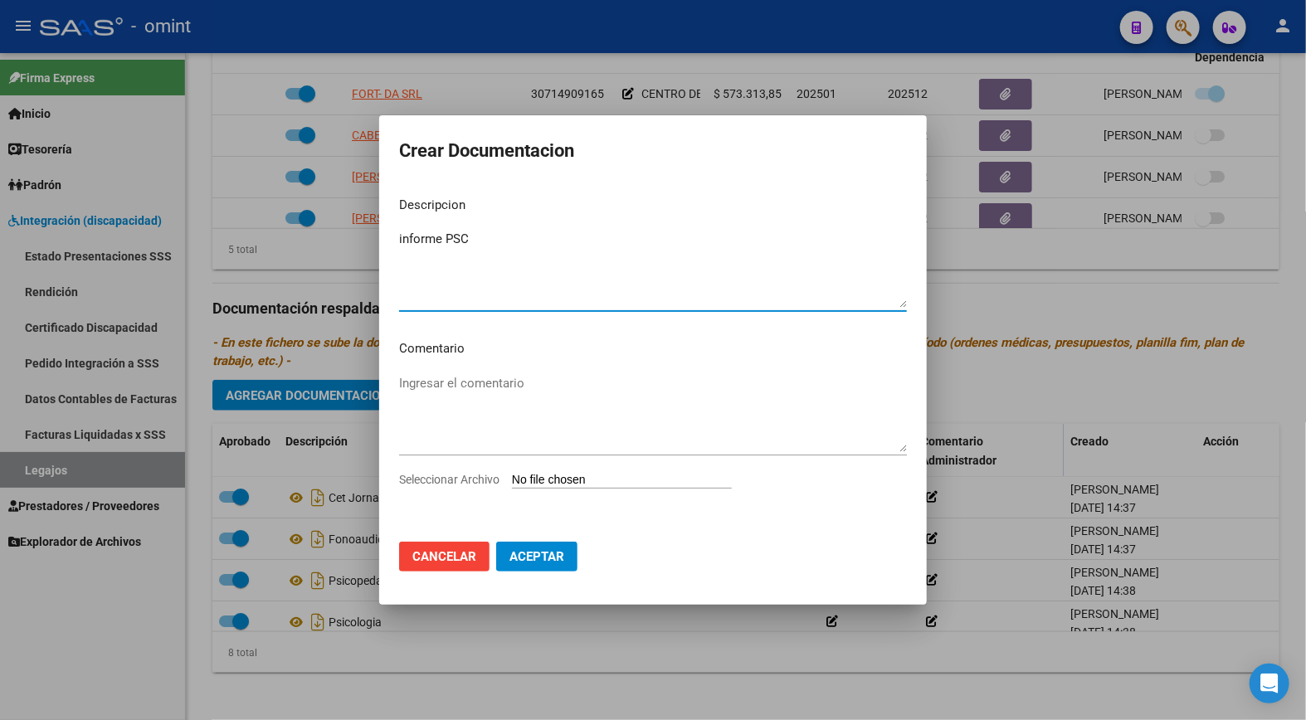
type textarea "informe PSC"
click at [561, 476] on input "Seleccionar Archivo" at bounding box center [622, 481] width 220 height 16
type input "C:\fakepath\INFORME-[PERSON_NAME] [PERSON_NAME]-PSC.pdf"
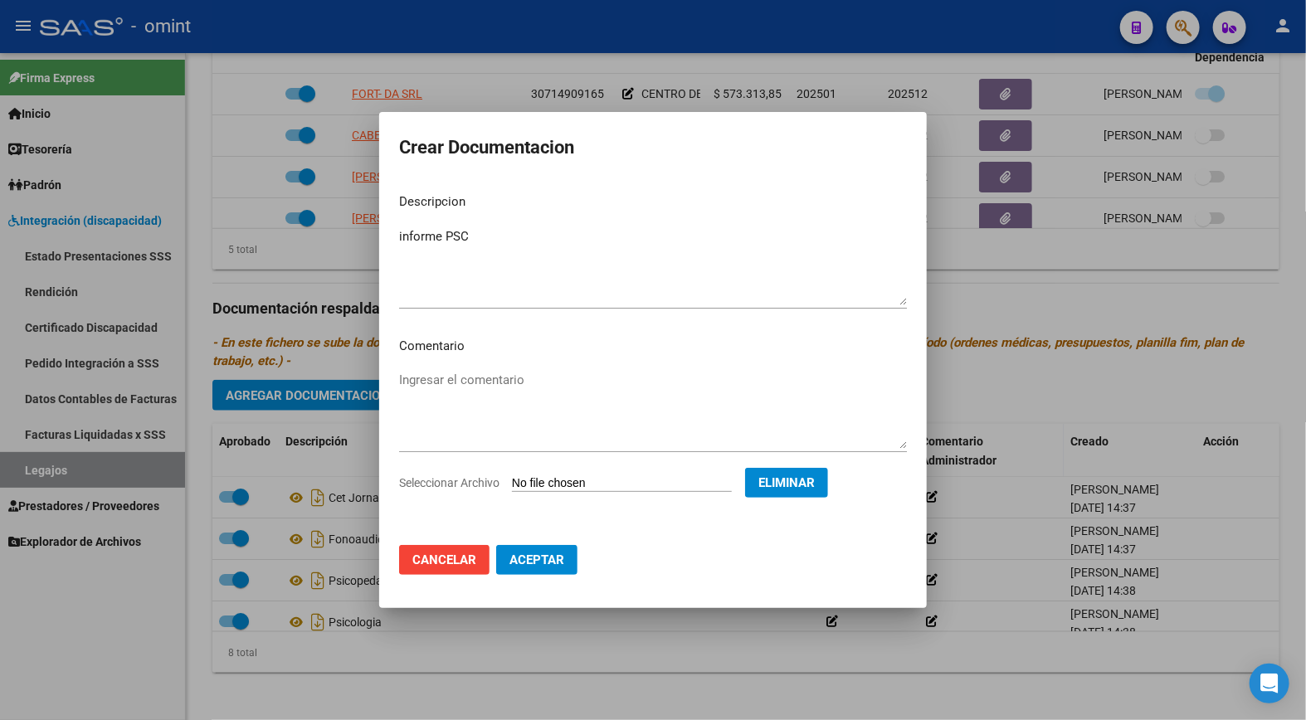
click at [544, 556] on span "Aceptar" at bounding box center [537, 560] width 55 height 15
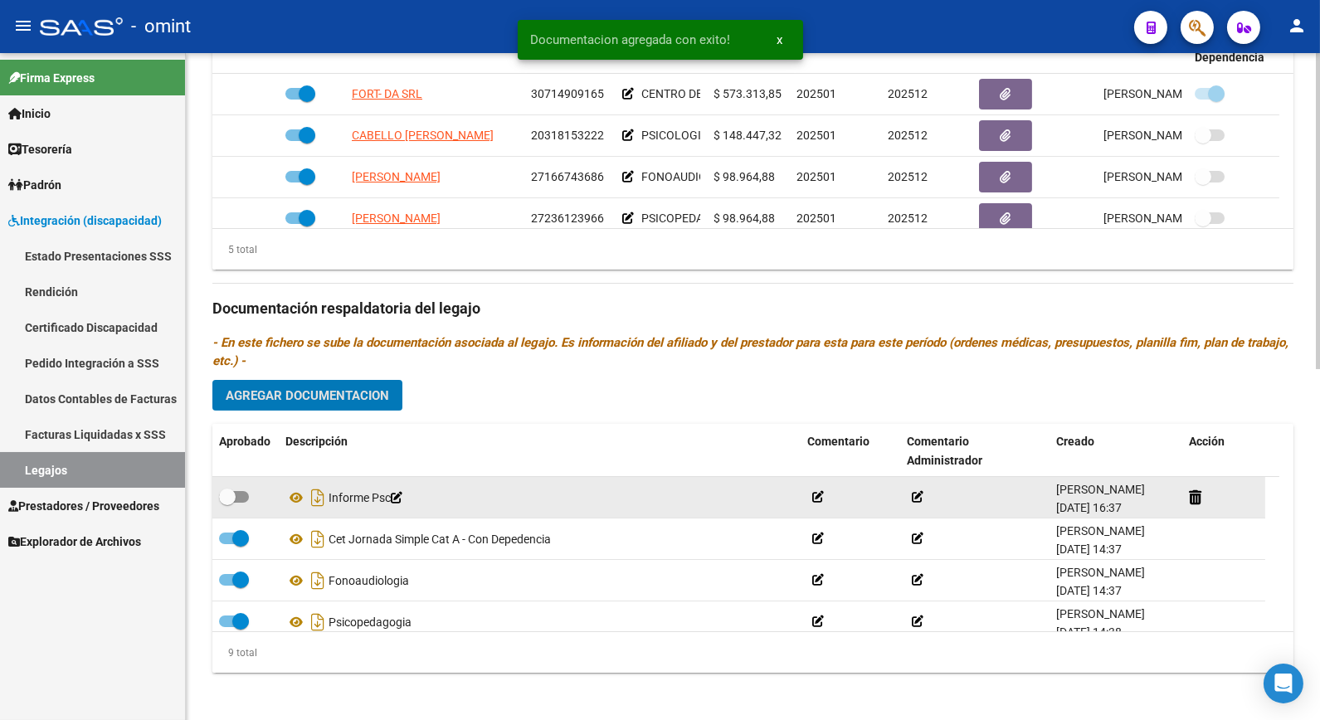
click at [239, 495] on span at bounding box center [234, 497] width 30 height 12
click at [227, 503] on input "checkbox" at bounding box center [227, 503] width 1 height 1
checkbox input "true"
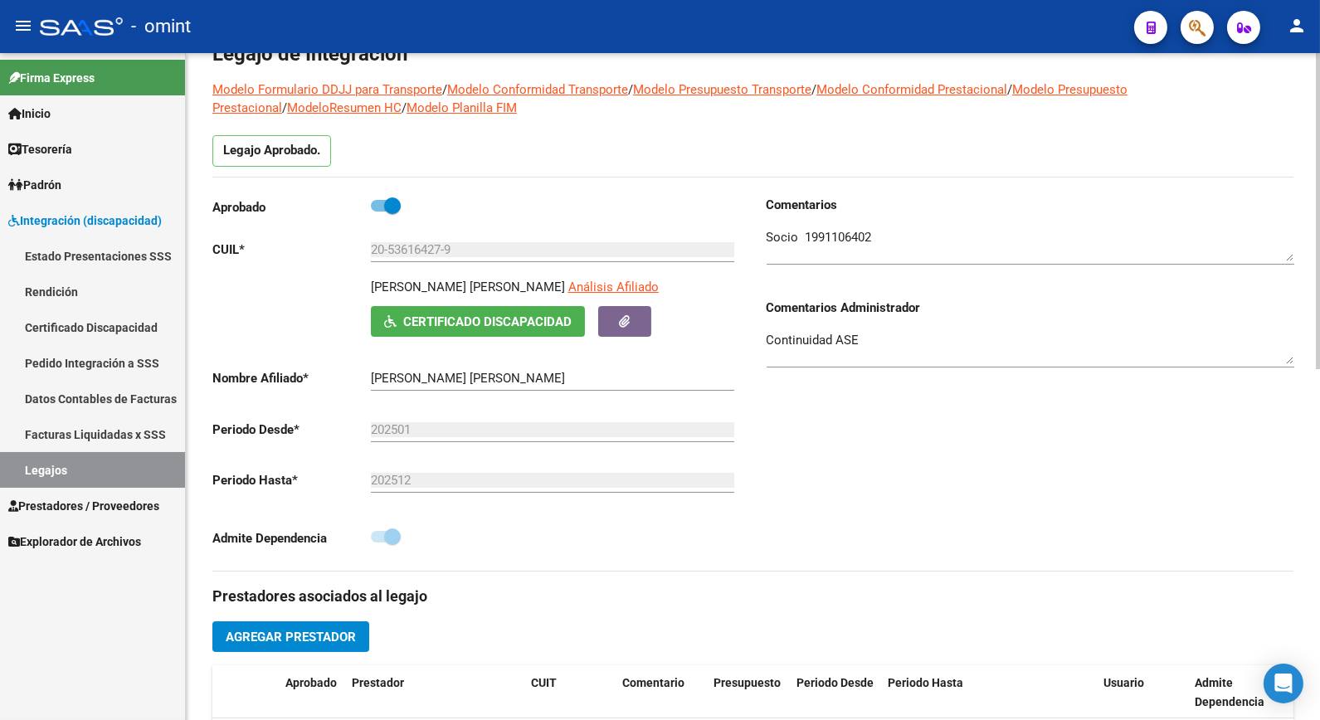
scroll to position [0, 0]
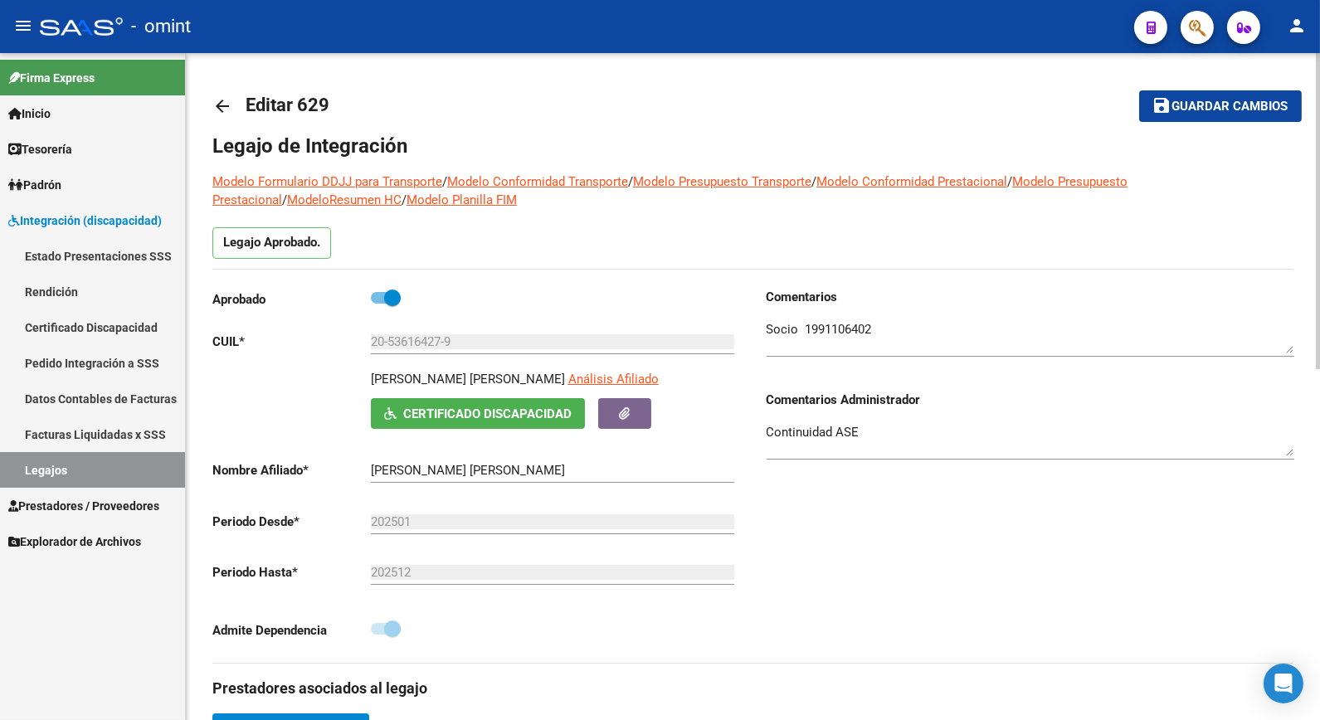
click at [1241, 103] on span "Guardar cambios" at bounding box center [1231, 107] width 116 height 15
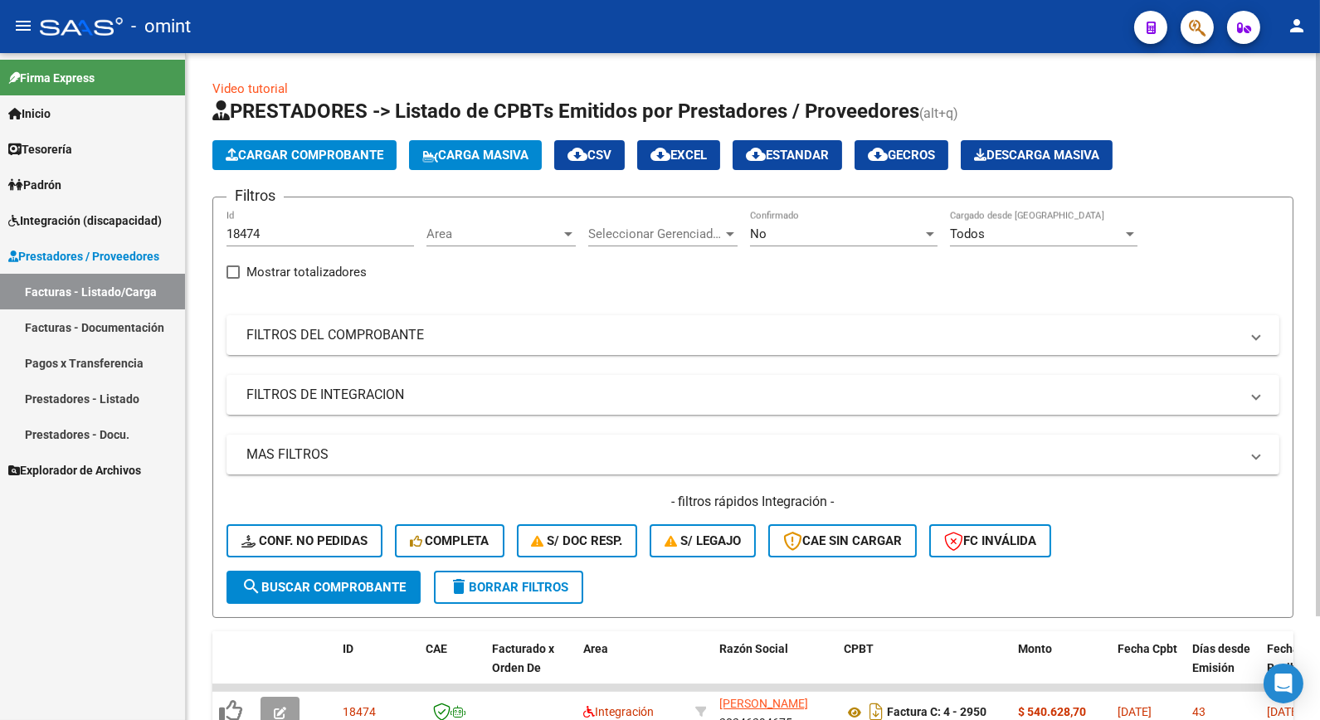
click at [498, 585] on span "delete Borrar Filtros" at bounding box center [508, 587] width 119 height 15
paste input "18474"
type input "18474"
click at [290, 588] on span "search Buscar Comprobante" at bounding box center [323, 587] width 164 height 15
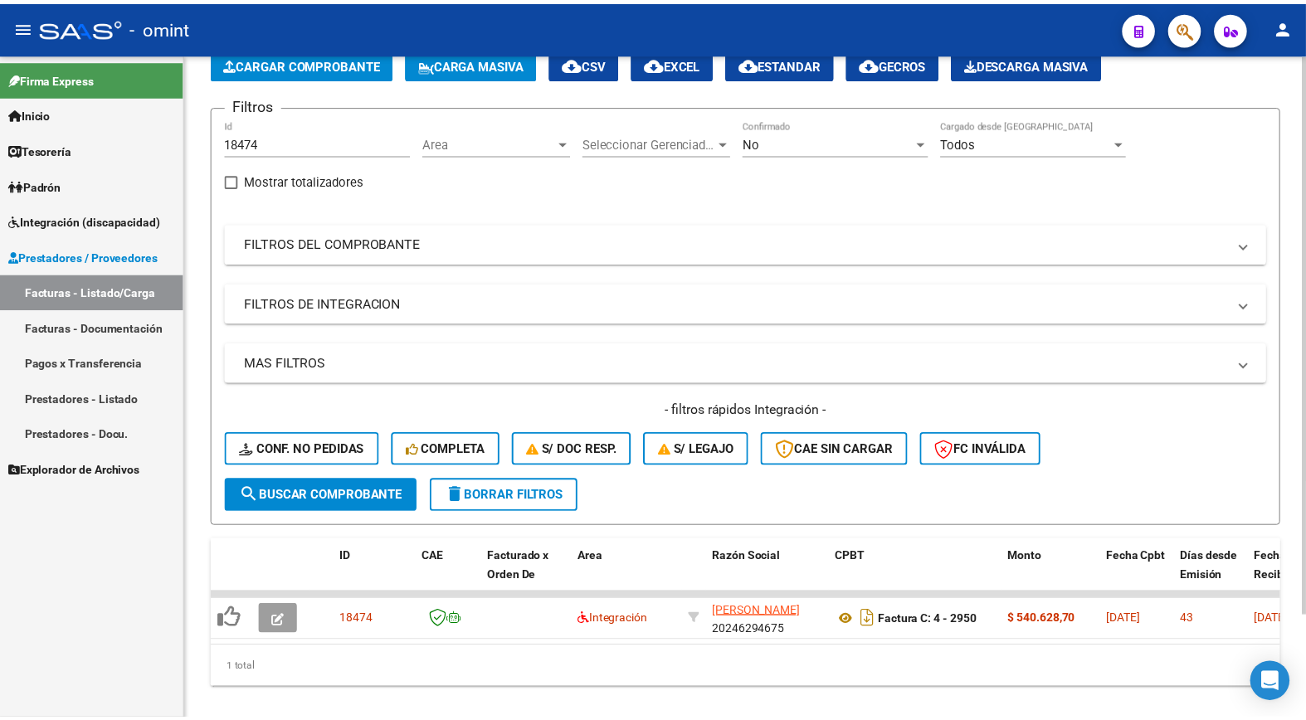
scroll to position [124, 0]
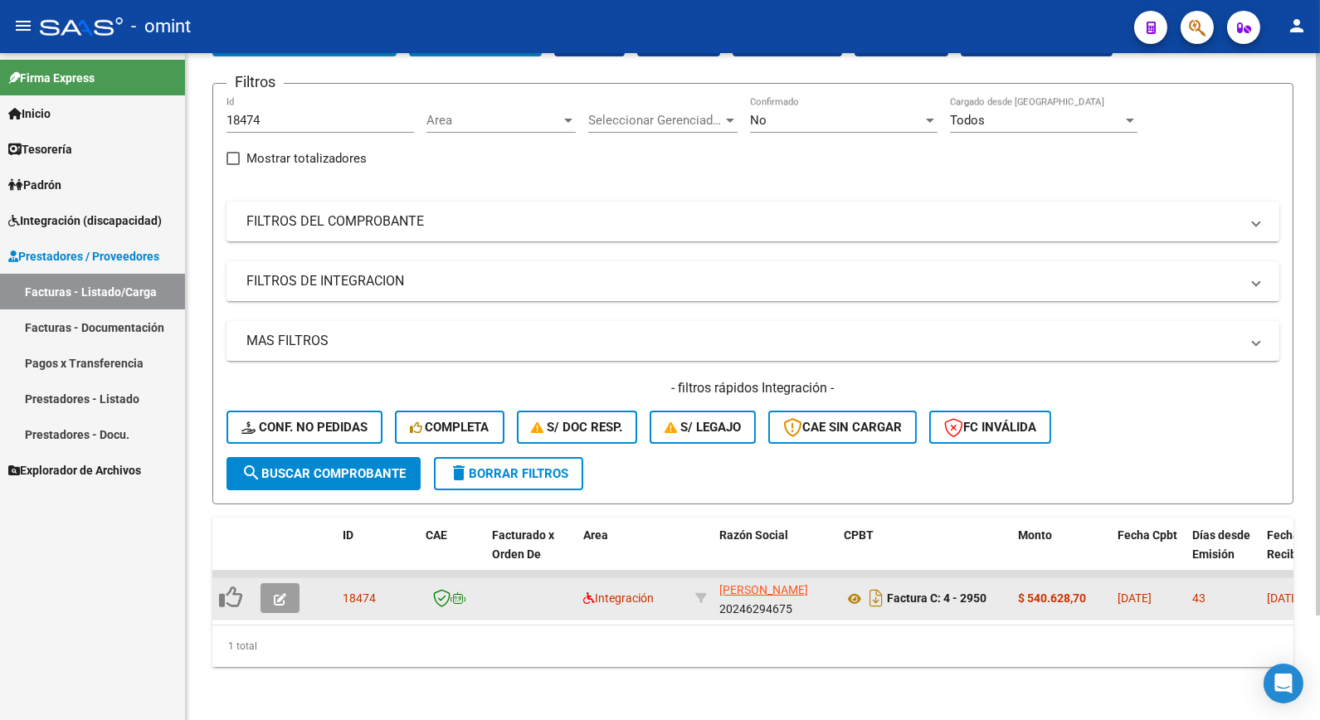
click at [280, 593] on icon "button" at bounding box center [280, 599] width 12 height 12
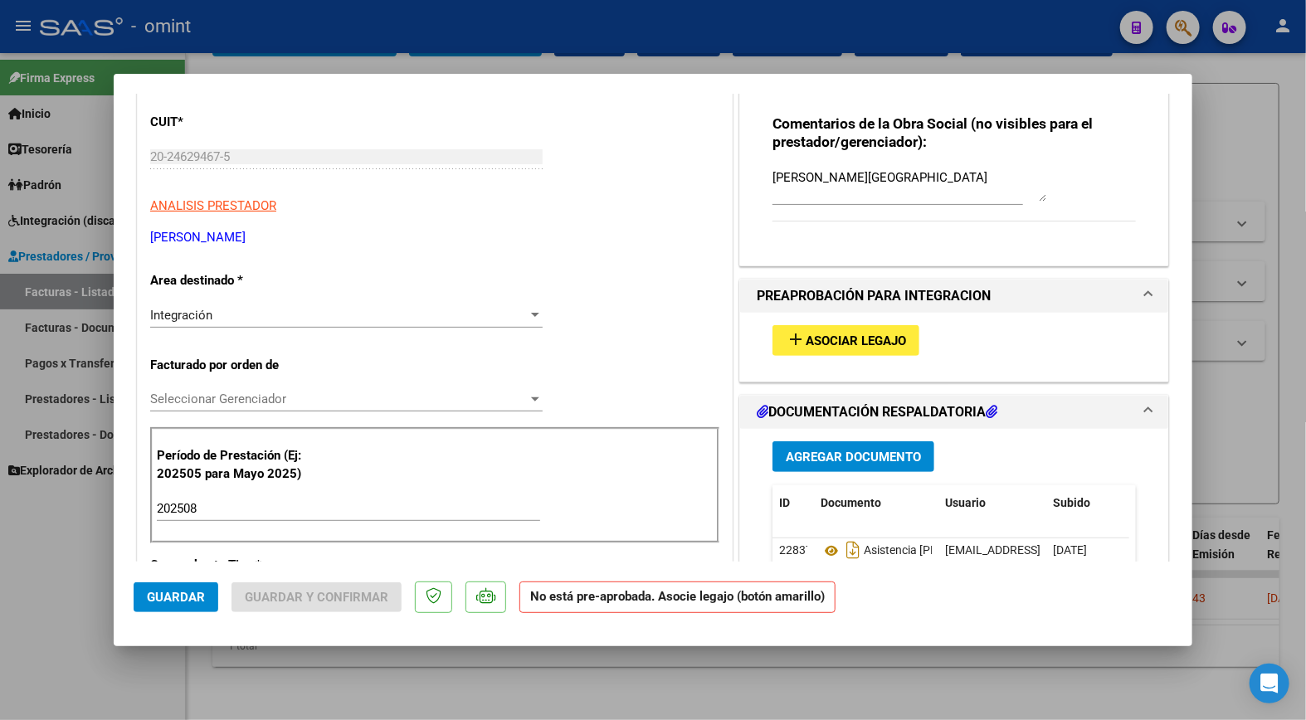
scroll to position [0, 0]
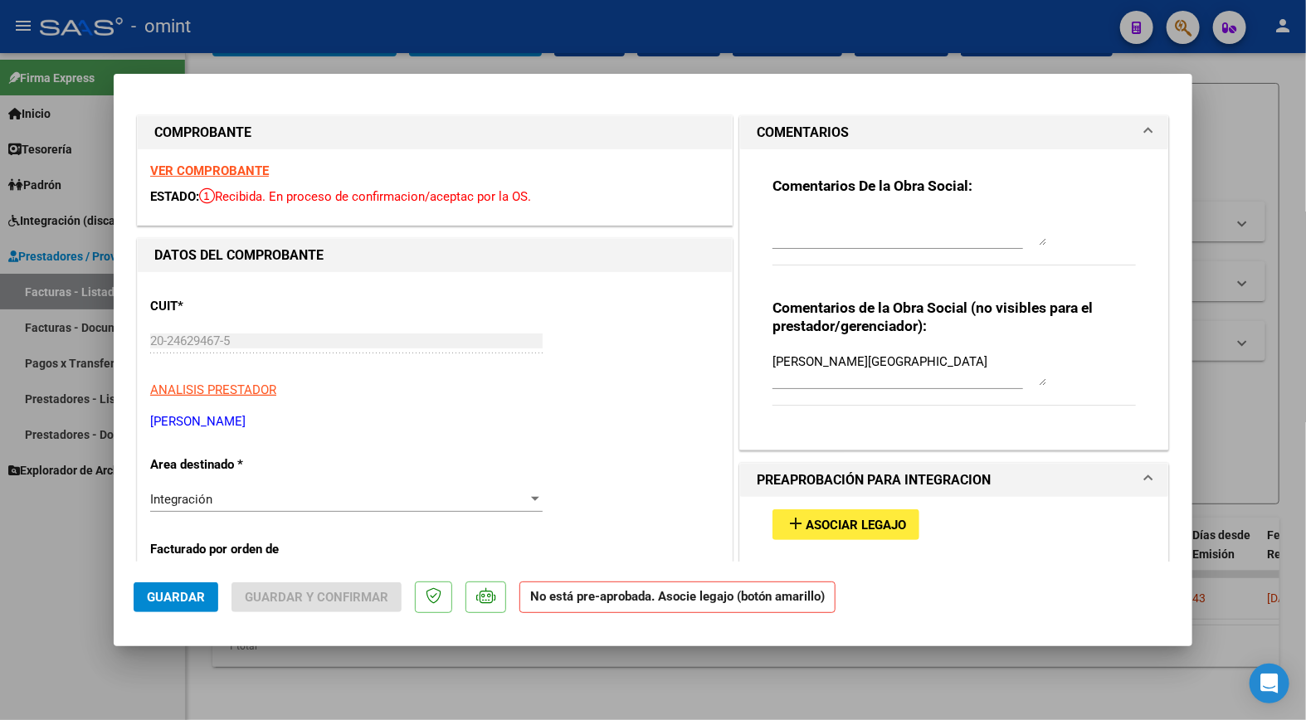
click at [214, 176] on strong "VER COMPROBANTE" at bounding box center [209, 170] width 119 height 15
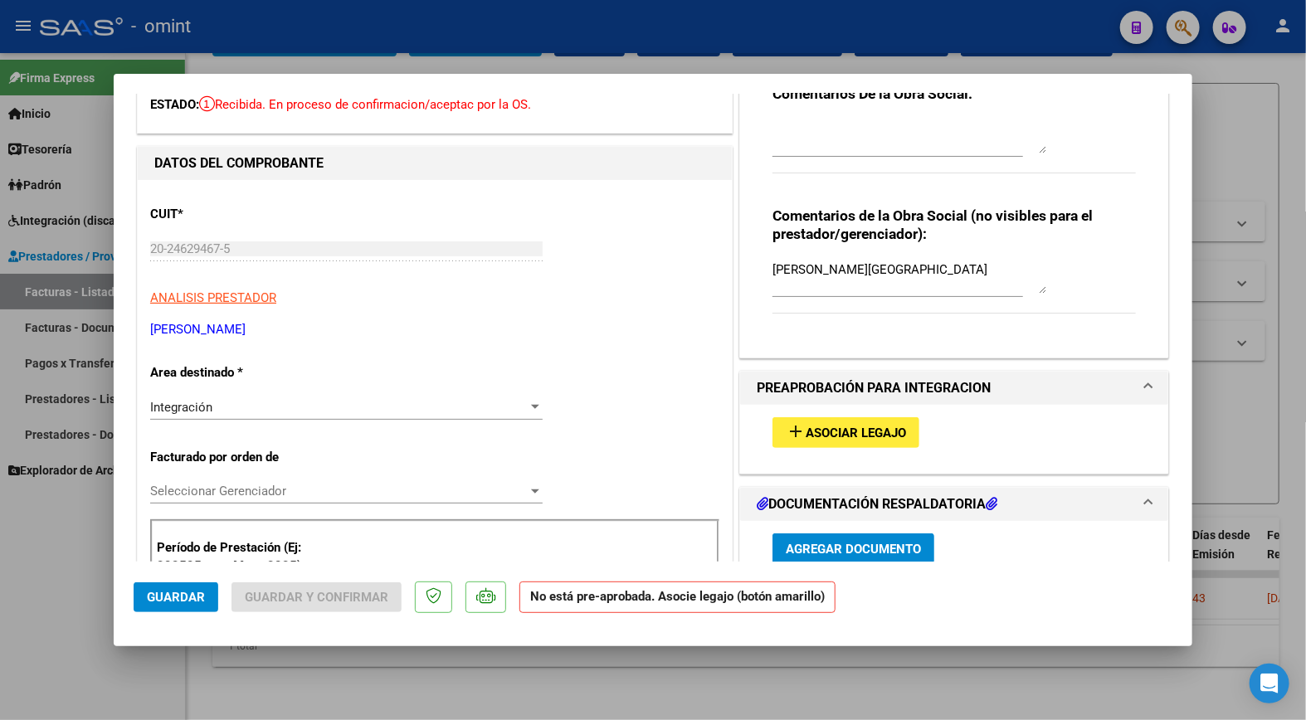
scroll to position [276, 0]
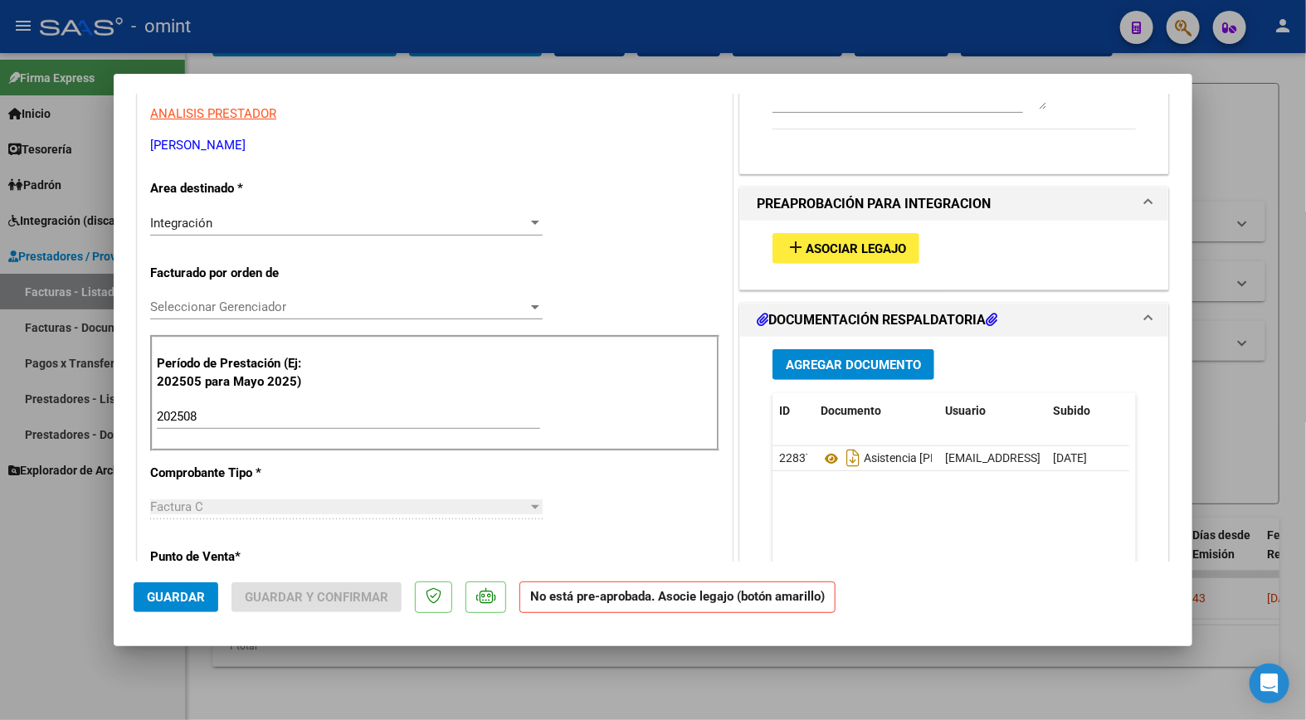
click at [864, 241] on span "Asociar Legajo" at bounding box center [856, 248] width 100 height 15
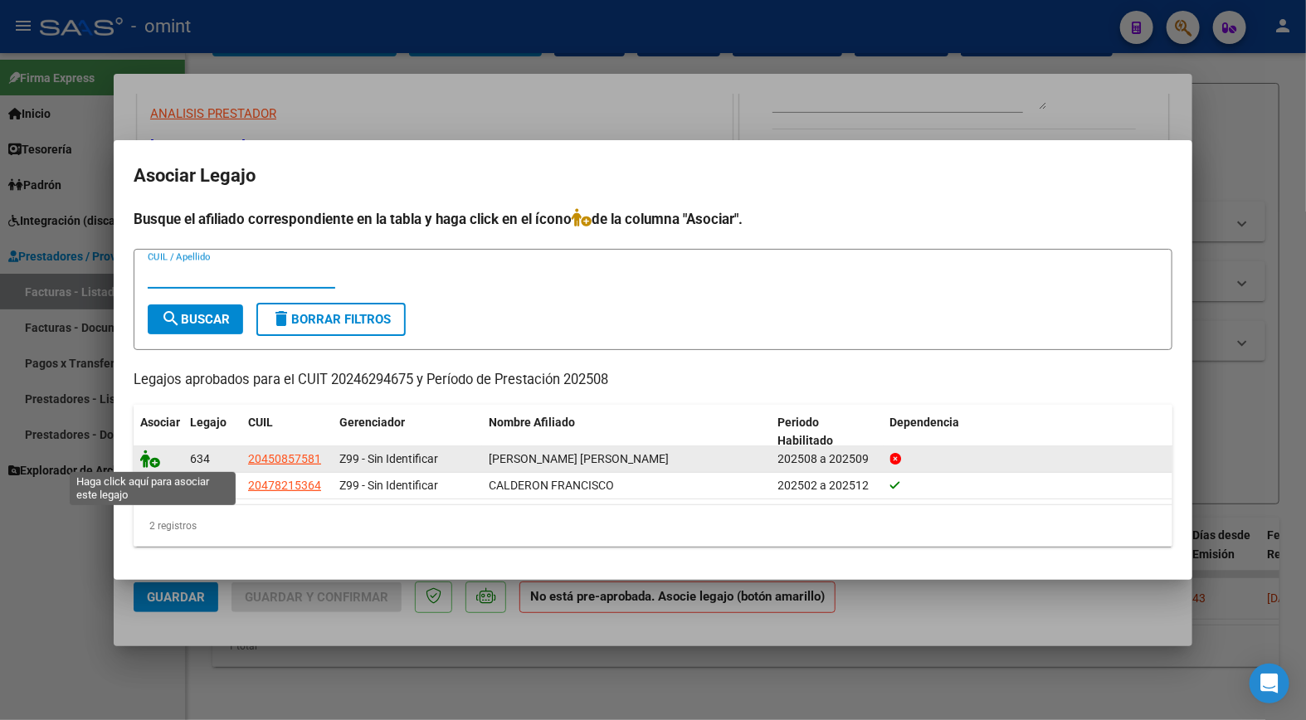
click at [146, 460] on icon at bounding box center [150, 459] width 20 height 18
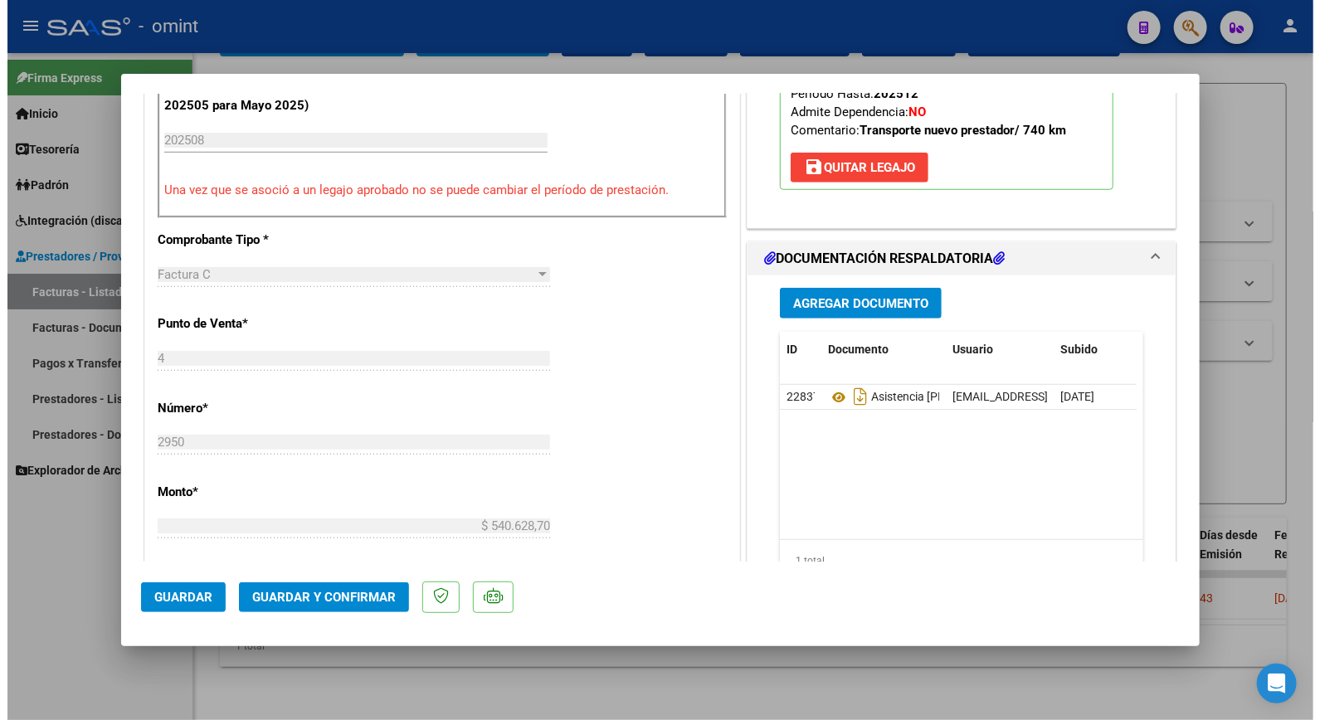
scroll to position [737, 0]
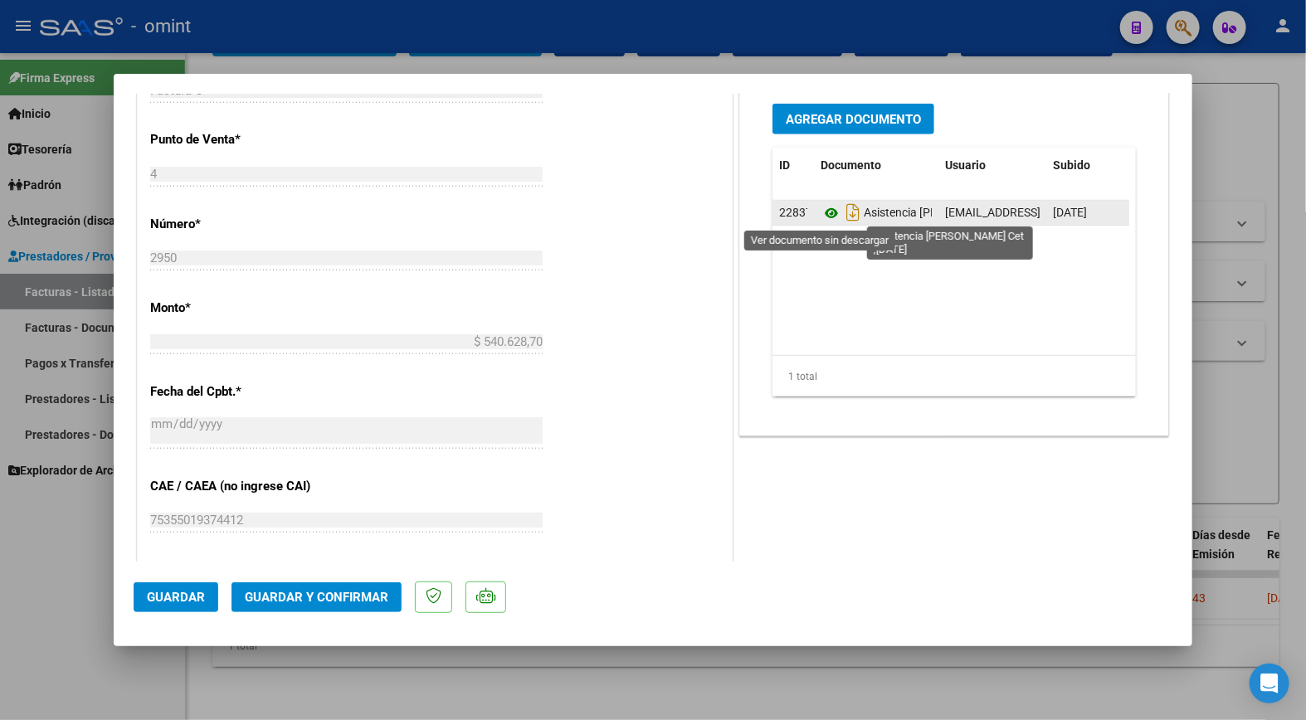
click at [822, 216] on icon at bounding box center [832, 213] width 22 height 20
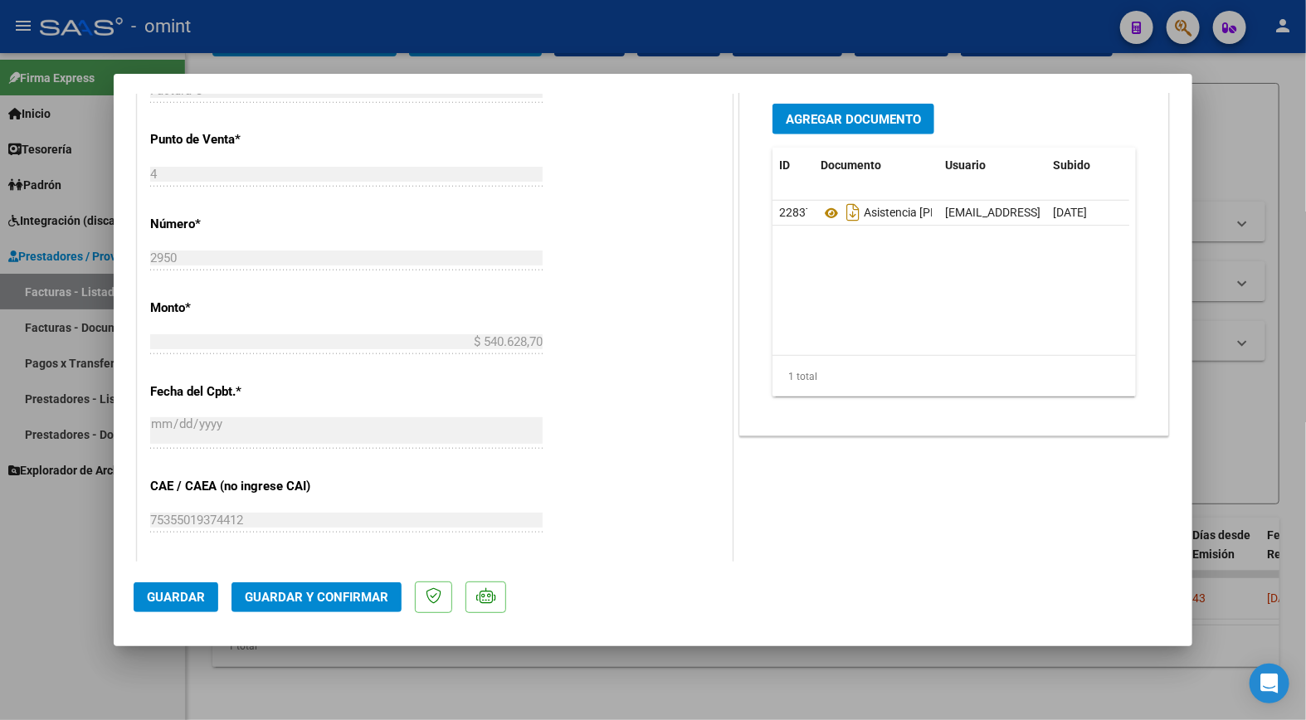
click at [372, 602] on span "Guardar y Confirmar" at bounding box center [317, 597] width 144 height 15
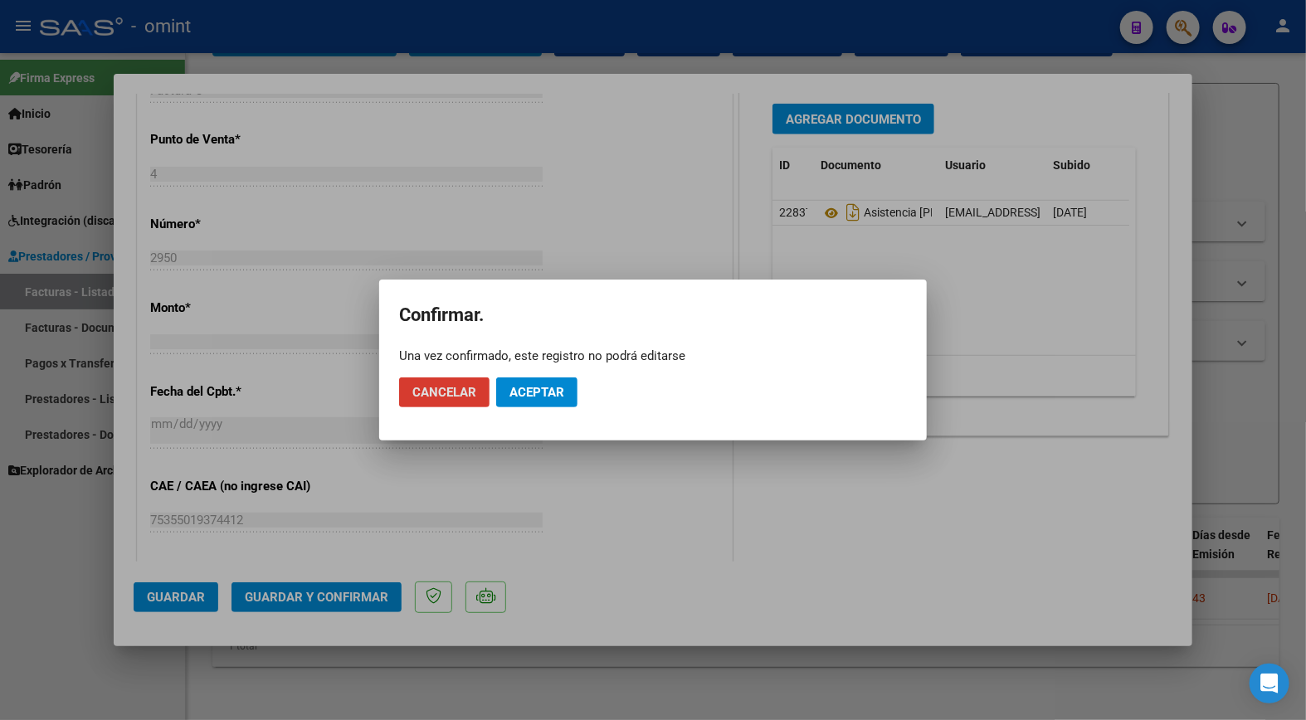
click at [545, 419] on mat-dialog-actions "Cancelar Aceptar" at bounding box center [653, 392] width 508 height 56
click at [548, 402] on button "Aceptar" at bounding box center [536, 393] width 81 height 30
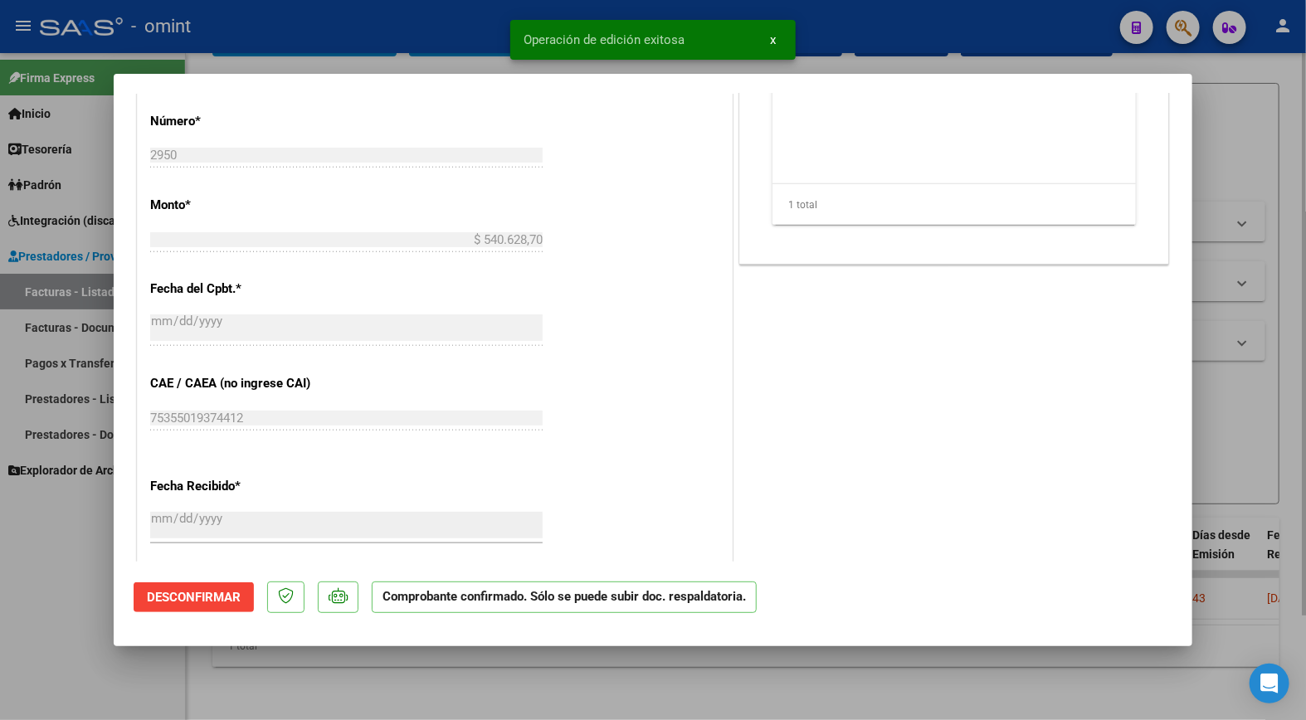
click at [415, 35] on div at bounding box center [653, 360] width 1306 height 720
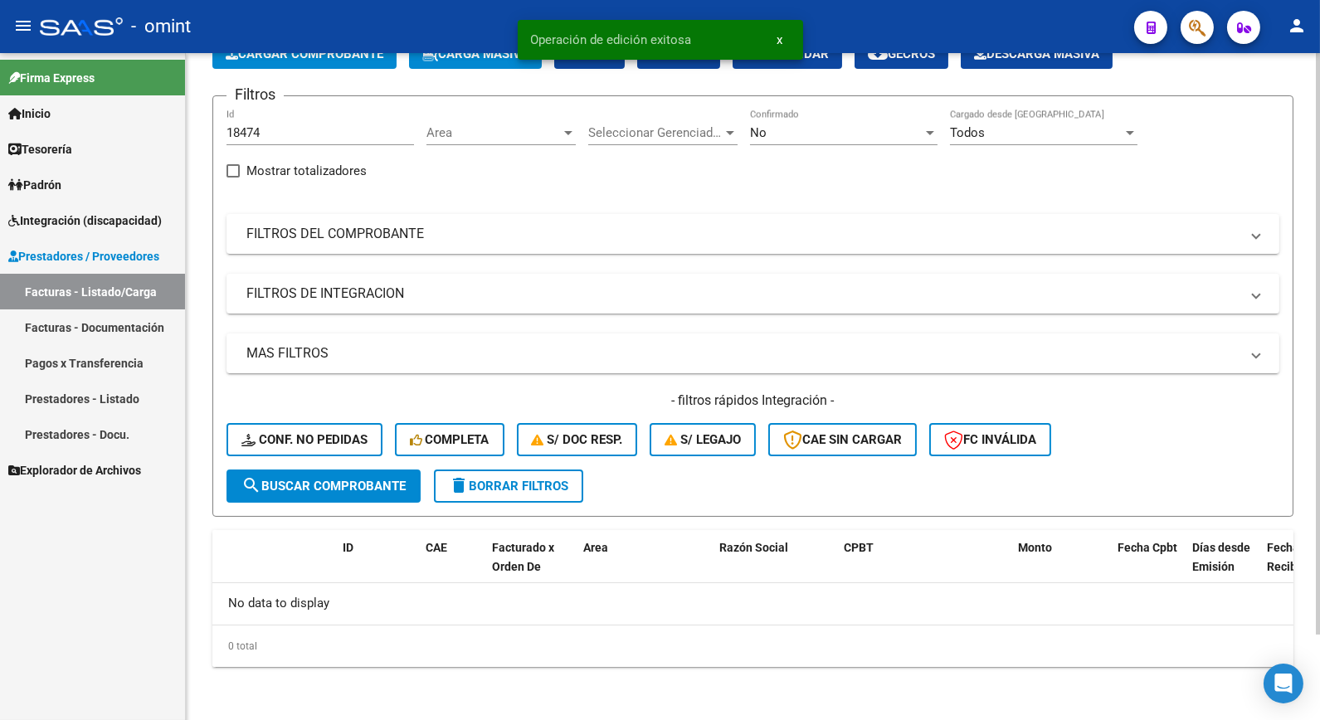
scroll to position [98, 0]
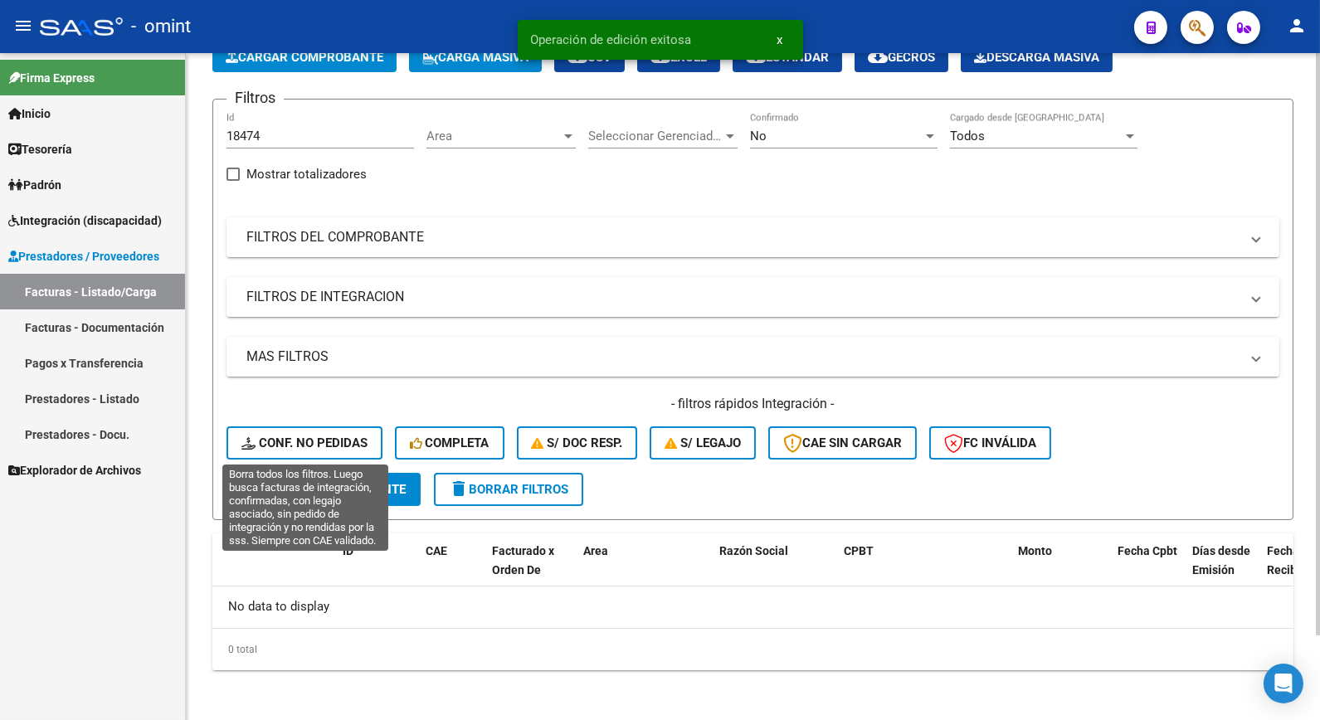
click at [287, 444] on span "Conf. no pedidas" at bounding box center [304, 443] width 126 height 15
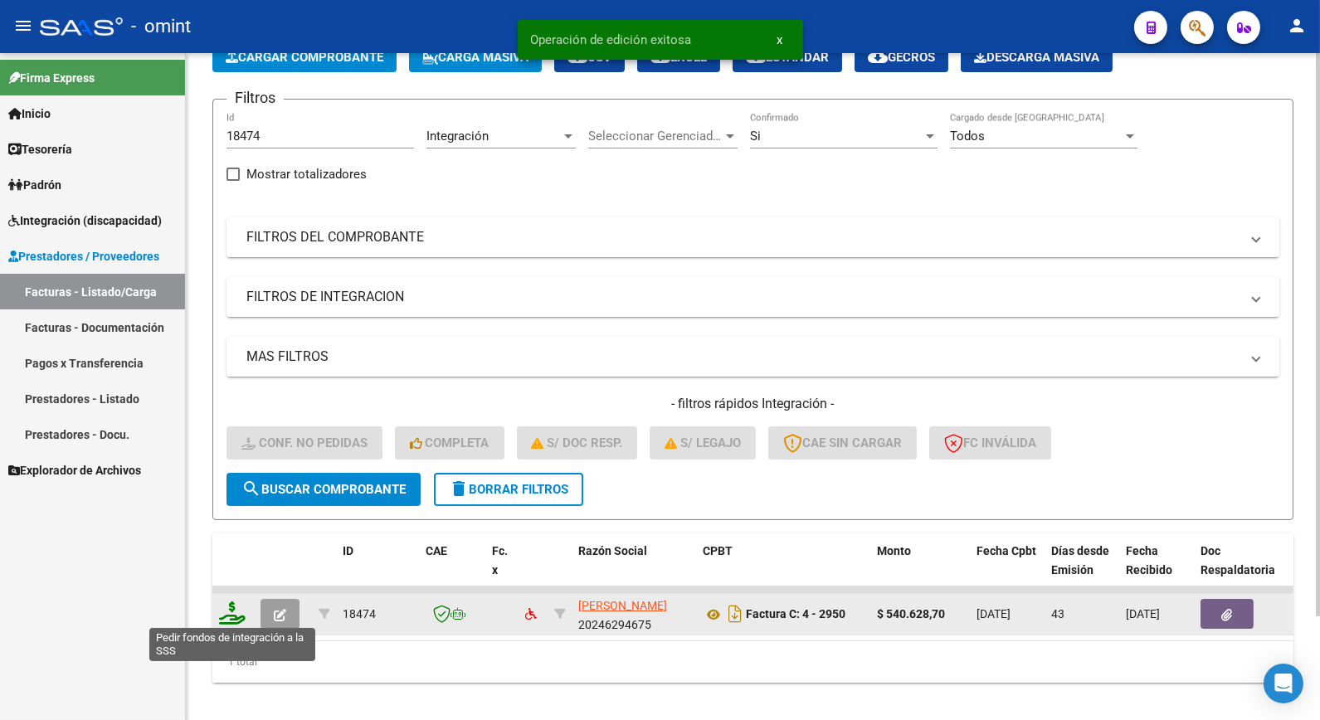
click at [233, 612] on icon at bounding box center [232, 613] width 27 height 23
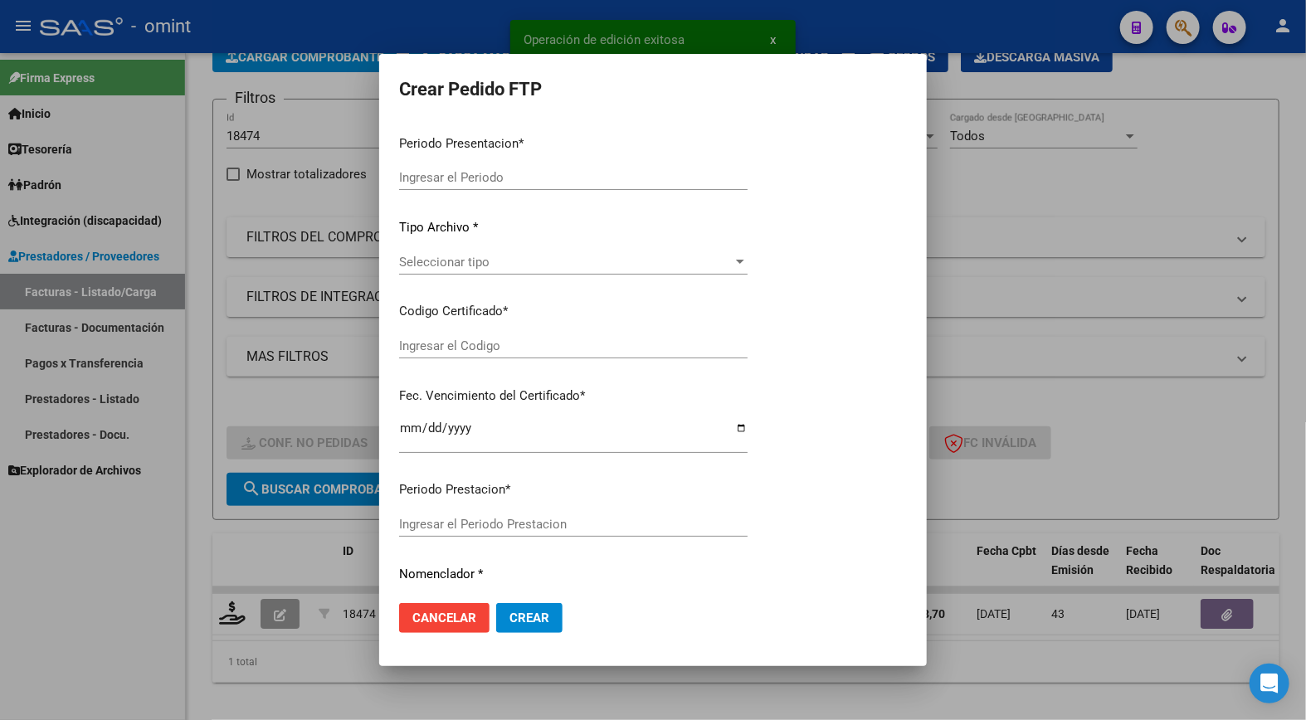
type input "202509"
type input "202508"
type input "$ 540.628,70"
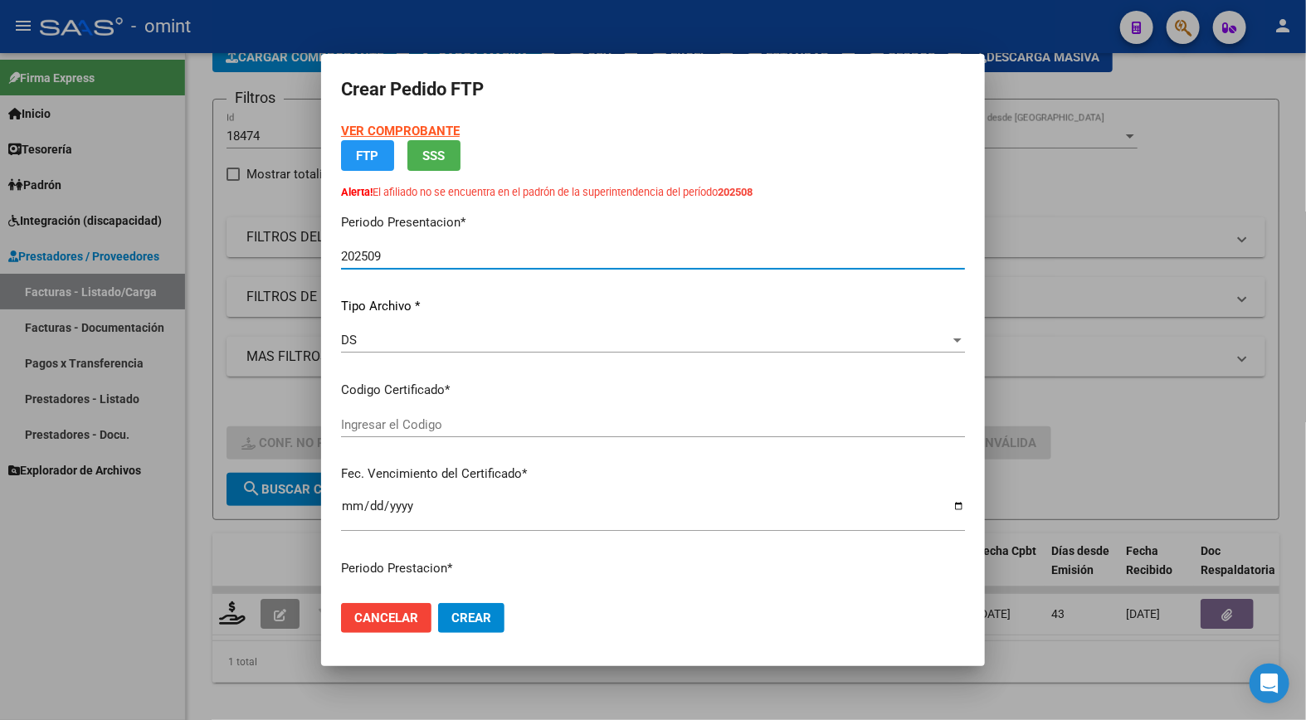
type input "3072557776"
type input "2029-12-09"
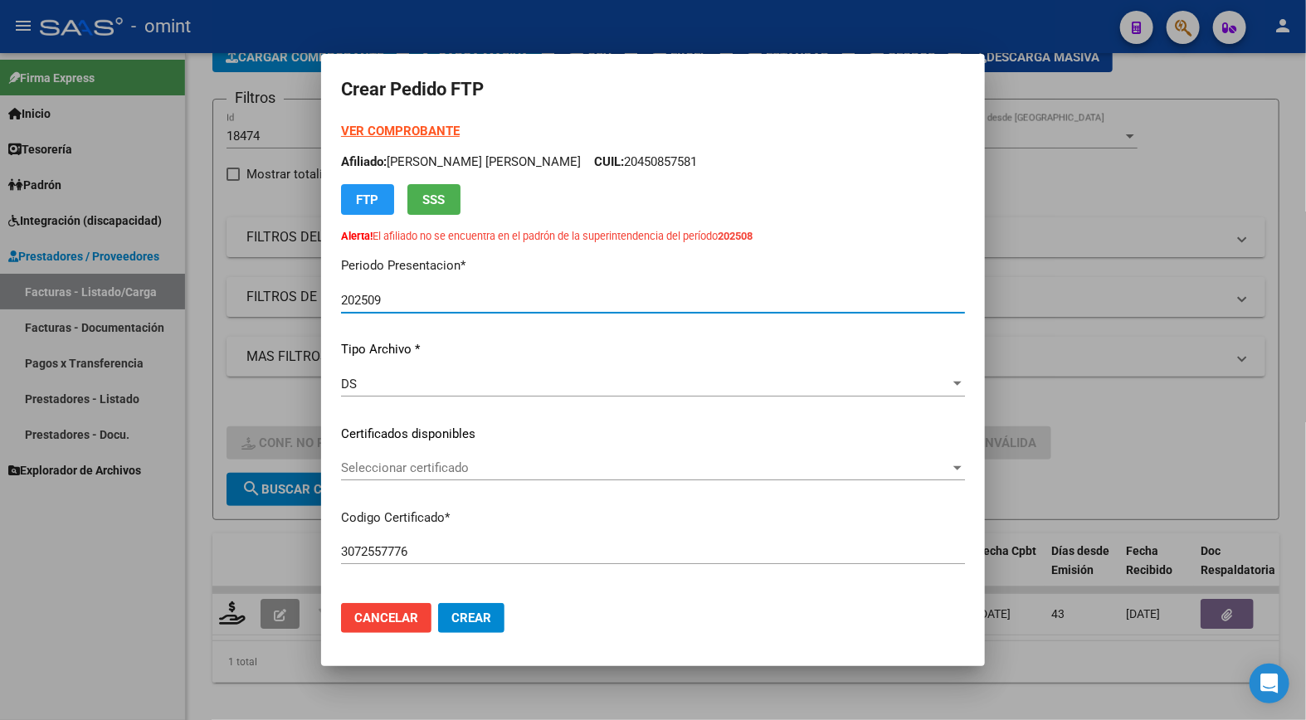
click at [832, 461] on span "Seleccionar certificado" at bounding box center [645, 468] width 609 height 15
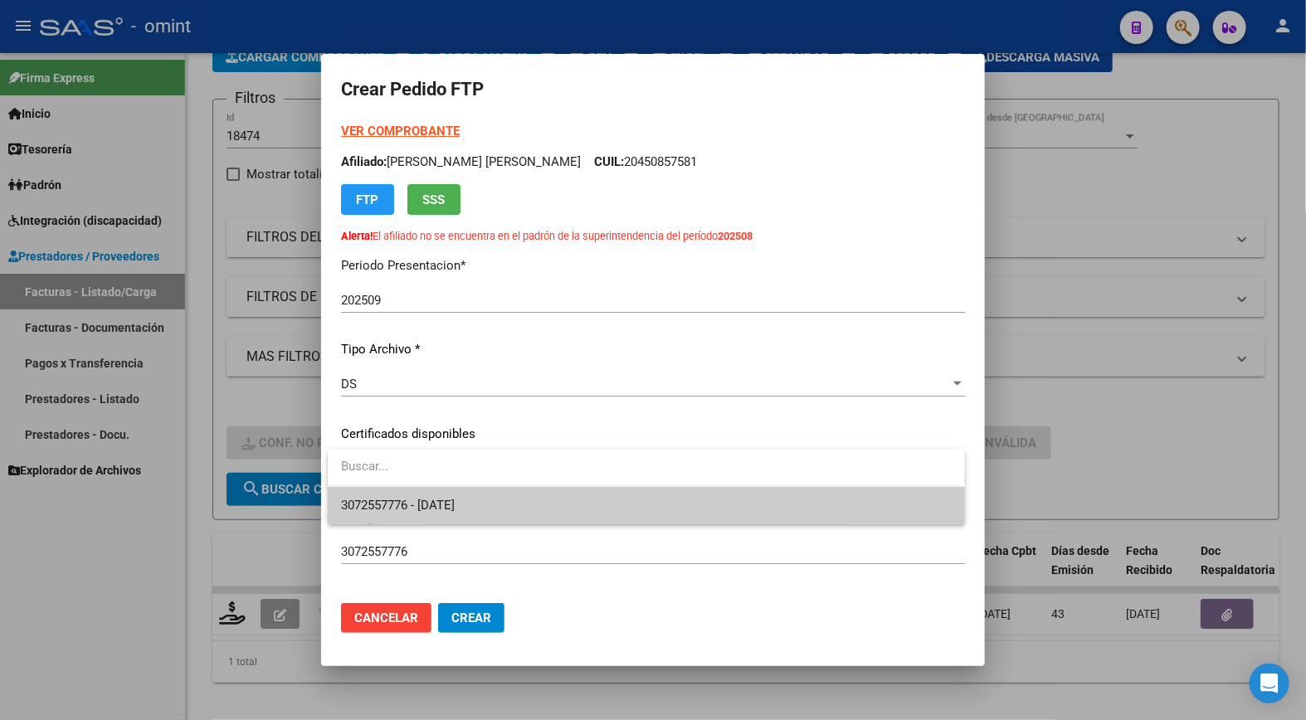
click at [778, 492] on span "3072557776 - 2029-12-09" at bounding box center [646, 505] width 610 height 37
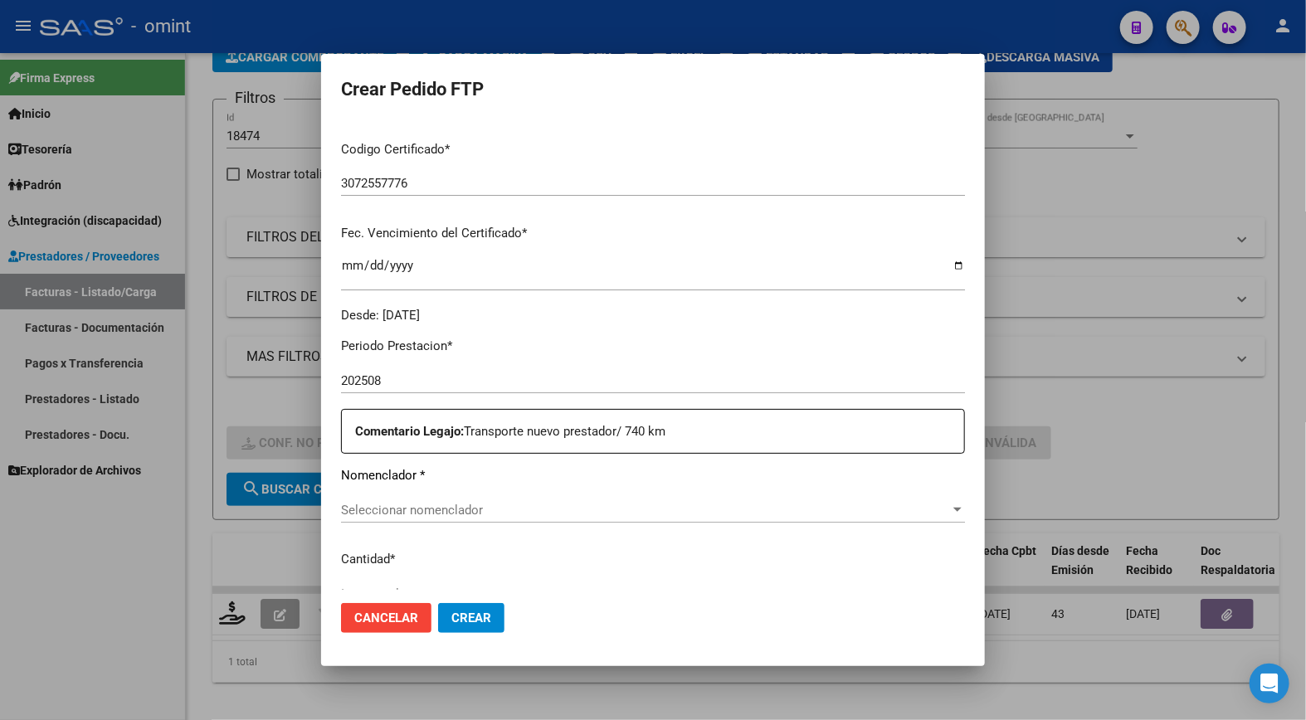
scroll to position [461, 0]
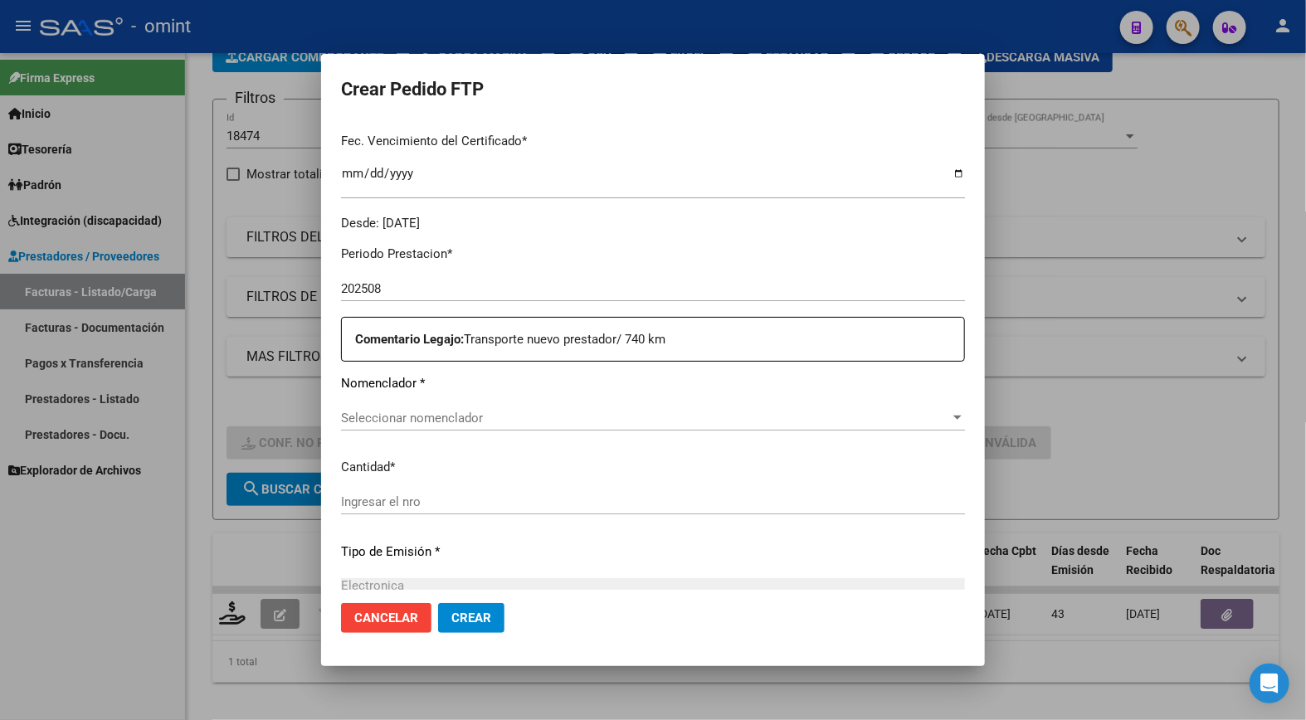
click at [454, 396] on div "Periodo Prestacion * 202508 Ingresar el Periodo Prestacion Comentario Legajo: T…" at bounding box center [653, 506] width 624 height 549
click at [451, 417] on span "Seleccionar nomenclador" at bounding box center [645, 418] width 609 height 15
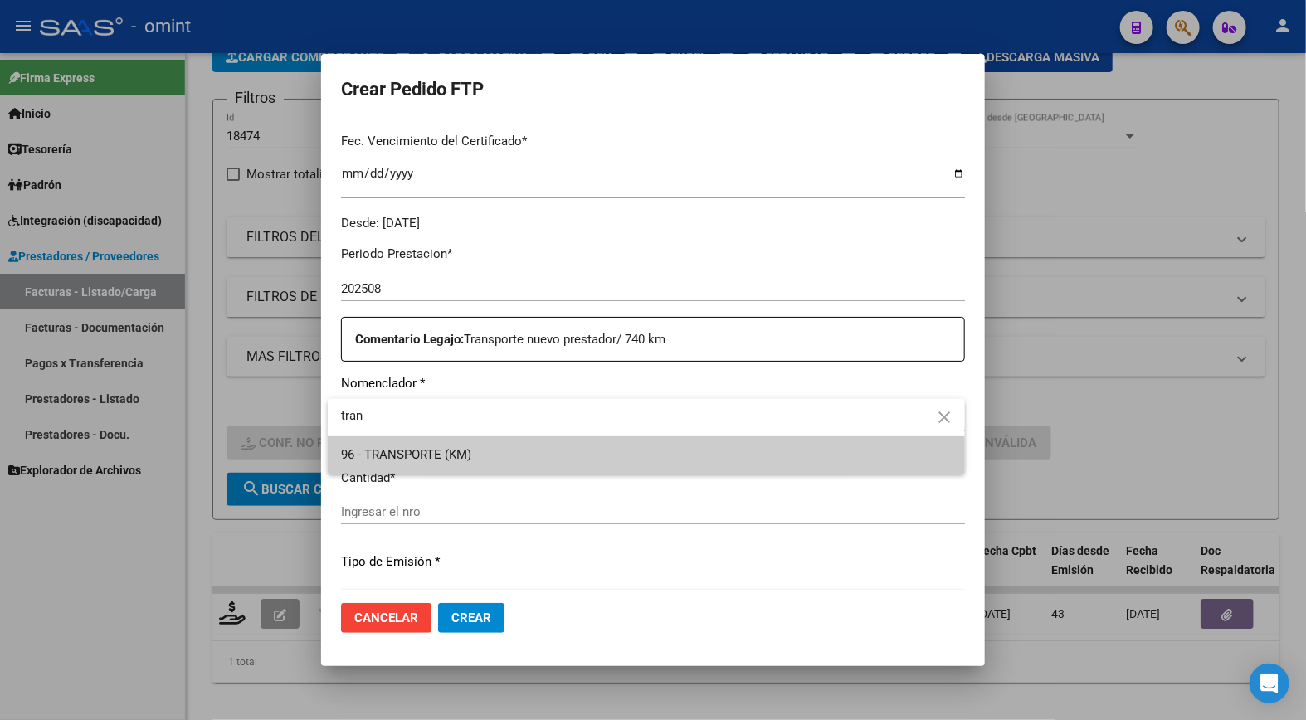
type input "tran"
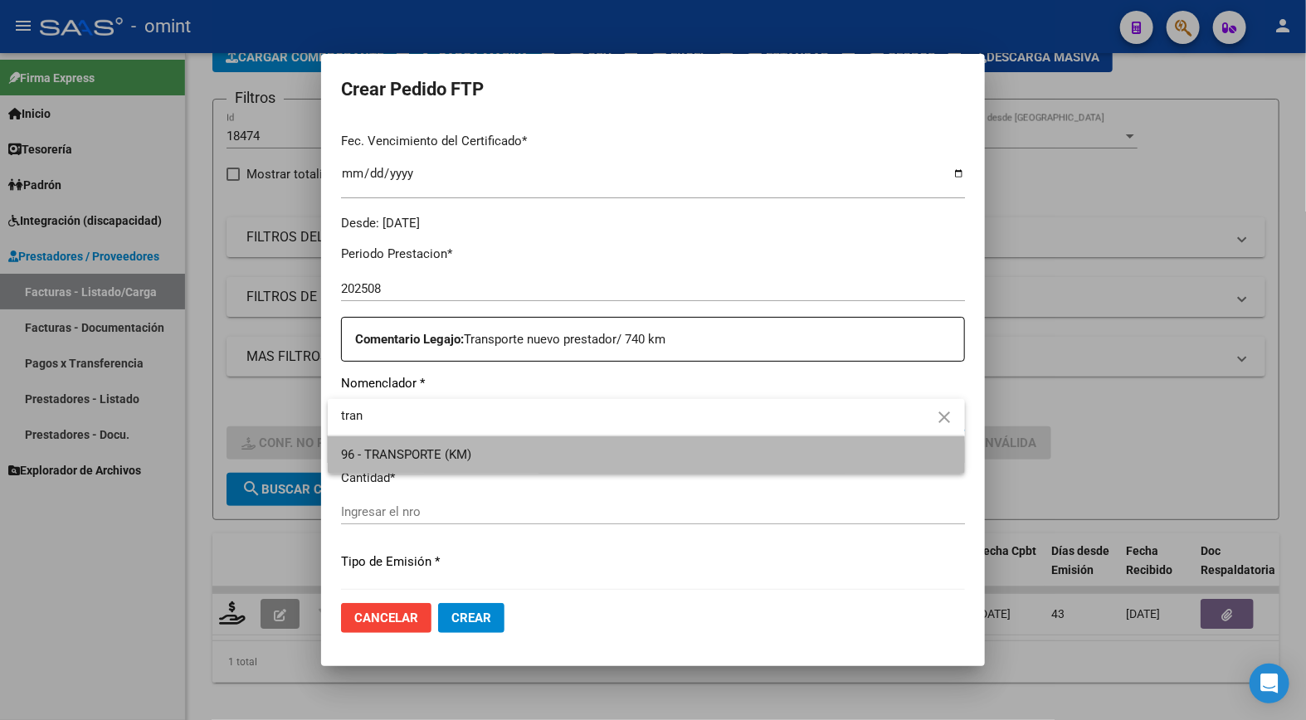
click at [541, 466] on span "96 - TRANSPORTE (KM)" at bounding box center [646, 454] width 610 height 37
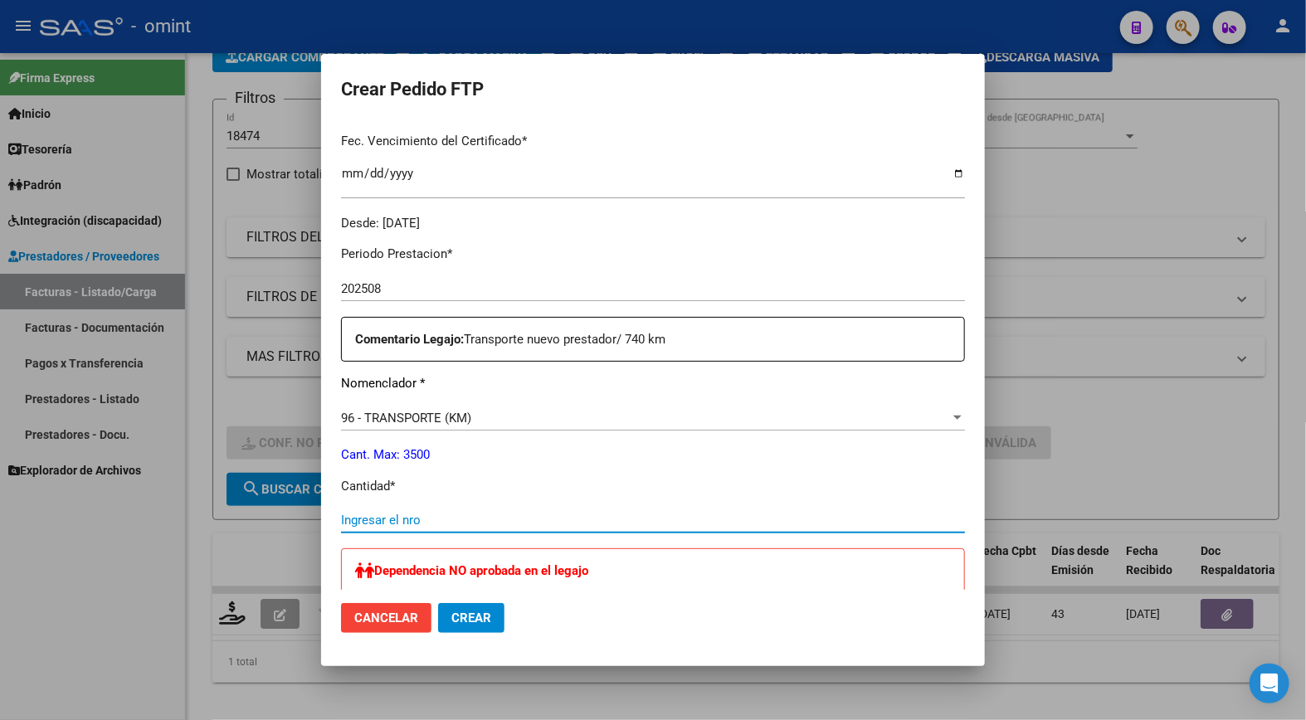
click at [402, 515] on input "Ingresar el nro" at bounding box center [653, 520] width 624 height 15
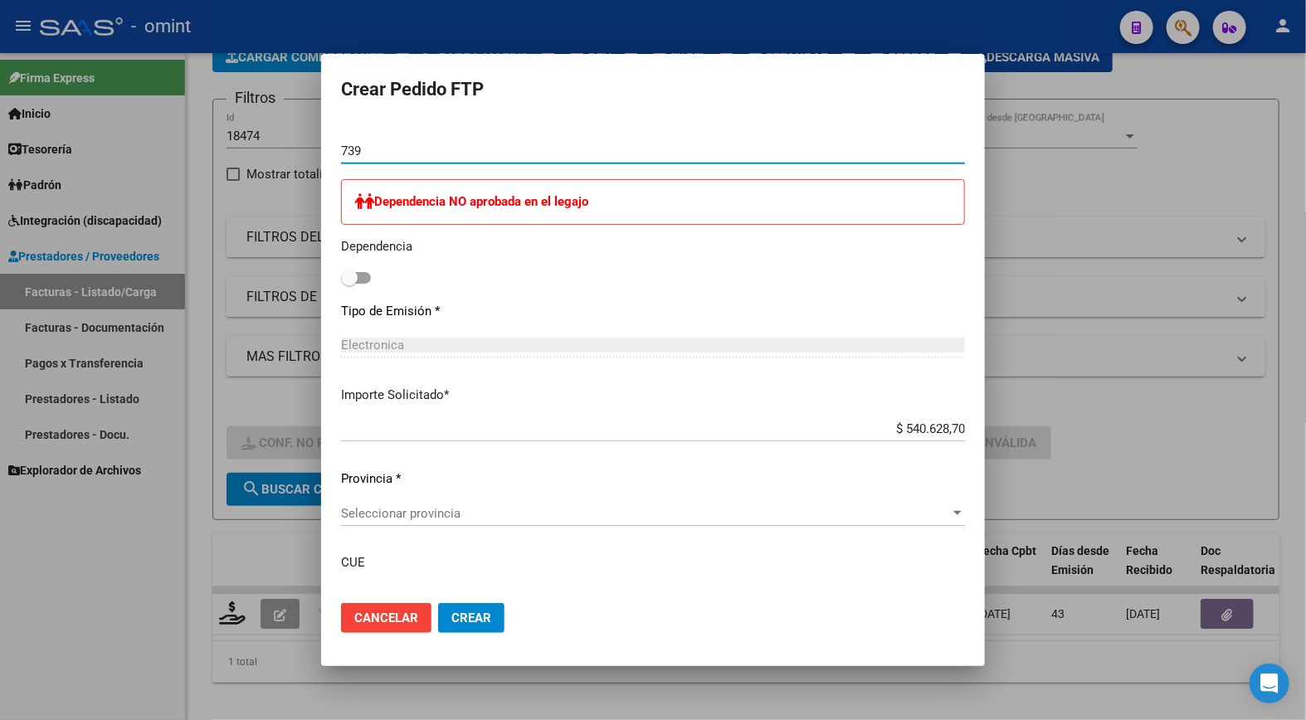
scroll to position [922, 0]
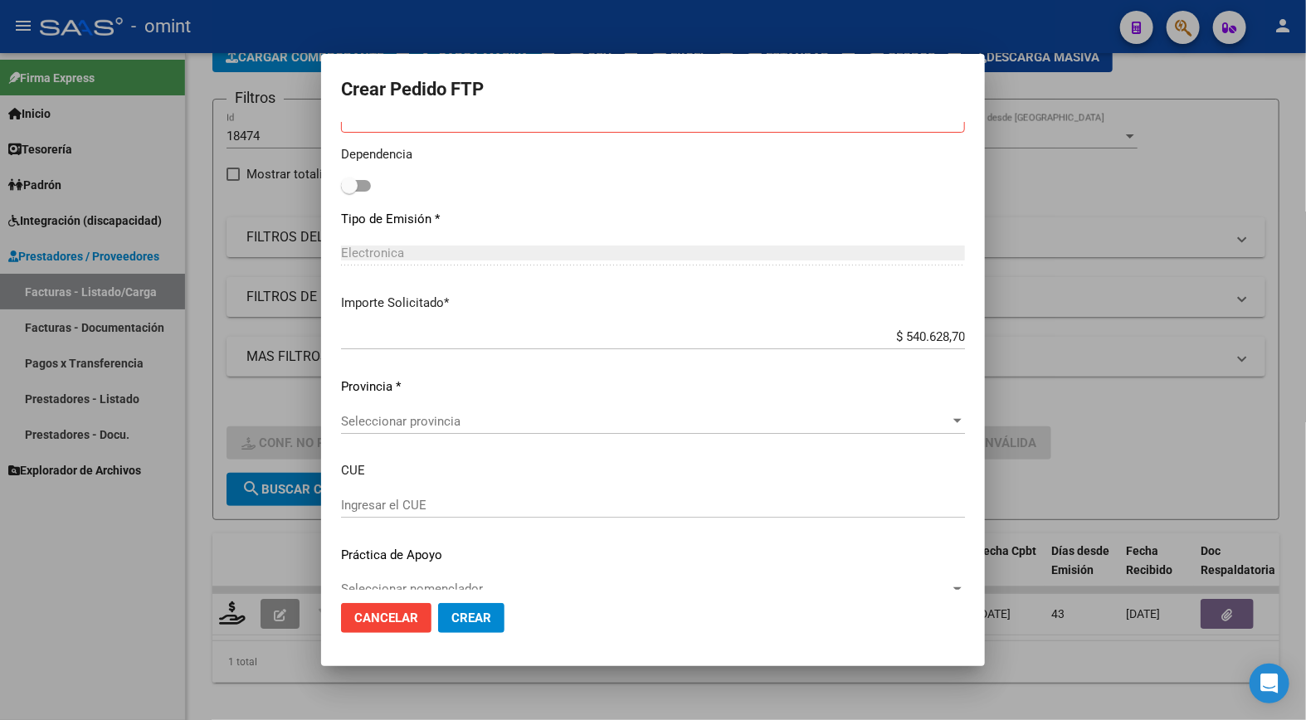
type input "739"
click at [396, 419] on span "Seleccionar provincia" at bounding box center [645, 421] width 609 height 15
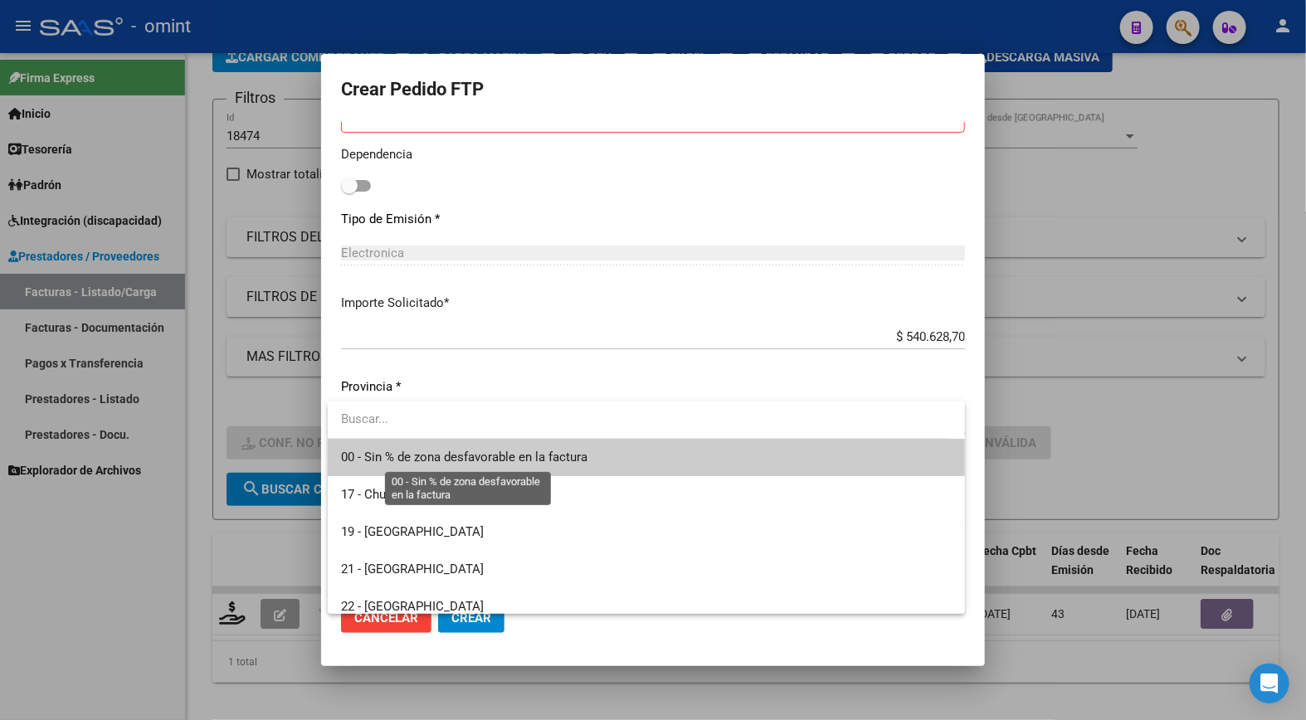
click at [443, 462] on span "00 - Sin % de zona desfavorable en la factura" at bounding box center [464, 457] width 246 height 15
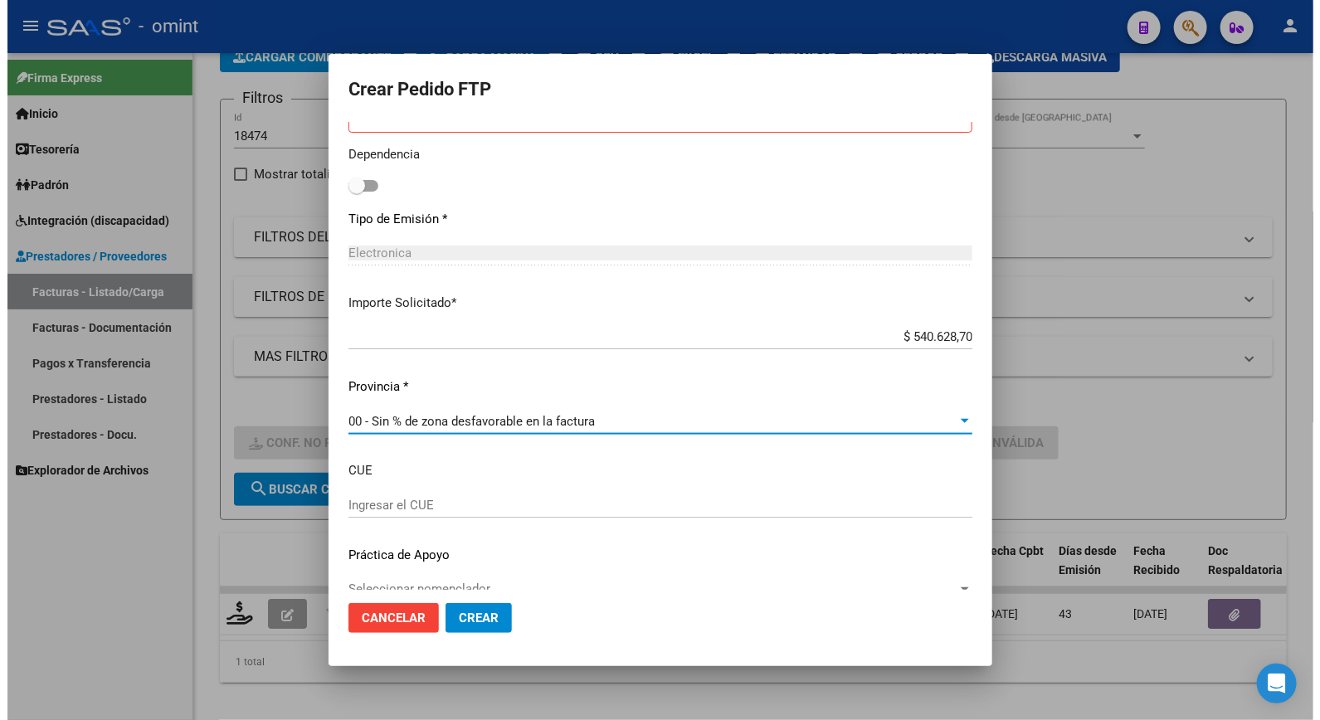
scroll to position [948, 0]
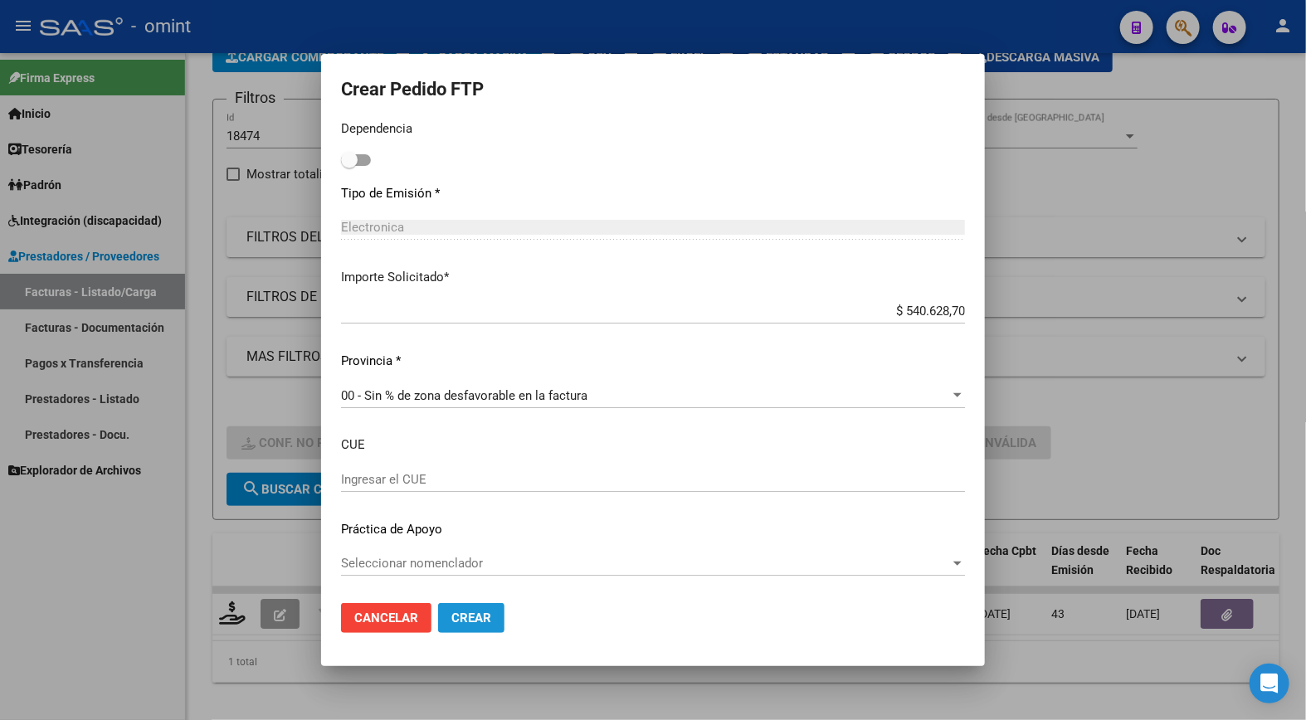
click at [483, 612] on span "Crear" at bounding box center [471, 618] width 40 height 15
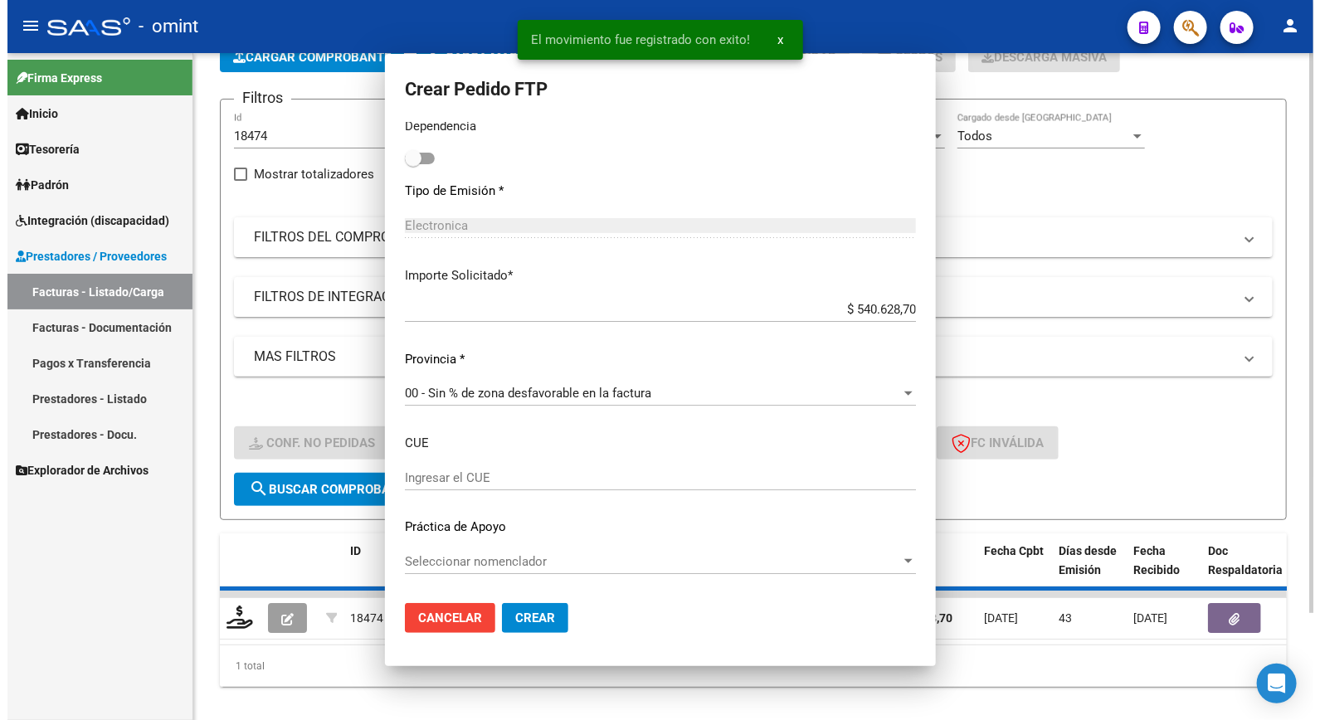
scroll to position [0, 0]
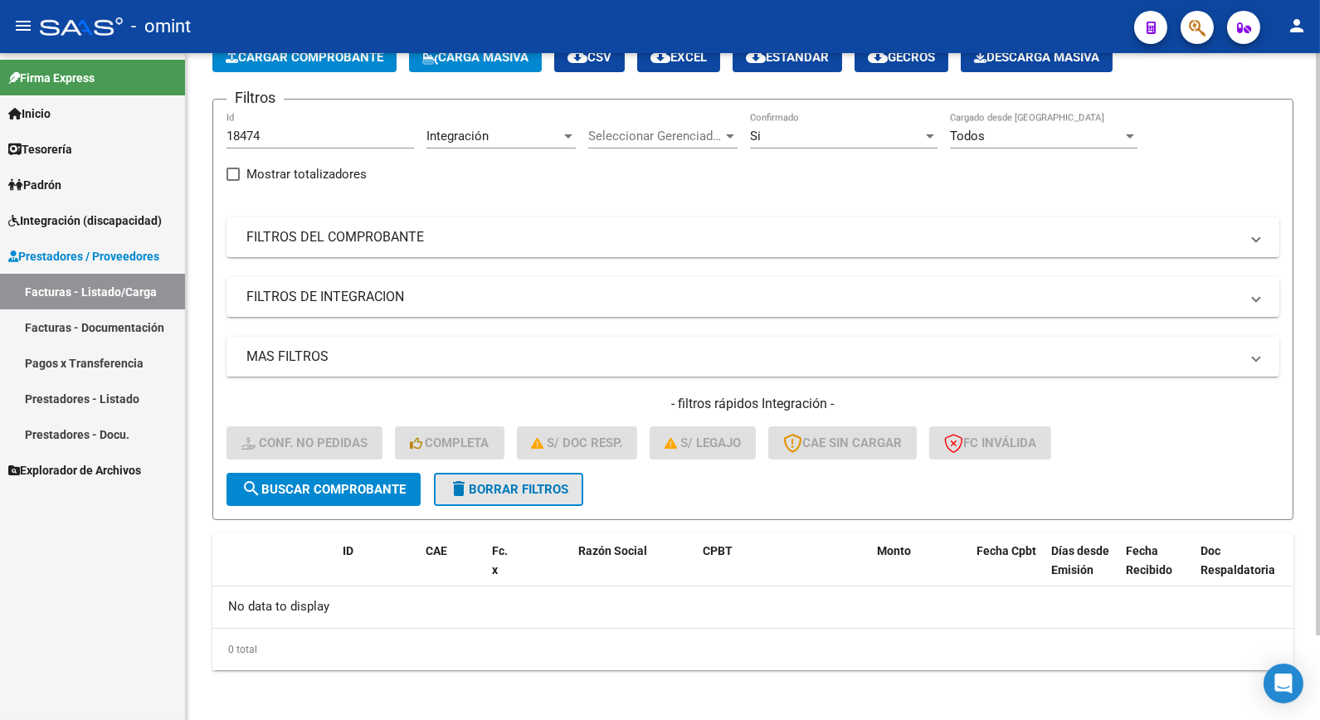
drag, startPoint x: 510, startPoint y: 485, endPoint x: 294, endPoint y: 314, distance: 276.4
click at [510, 485] on span "delete Borrar Filtros" at bounding box center [508, 489] width 119 height 15
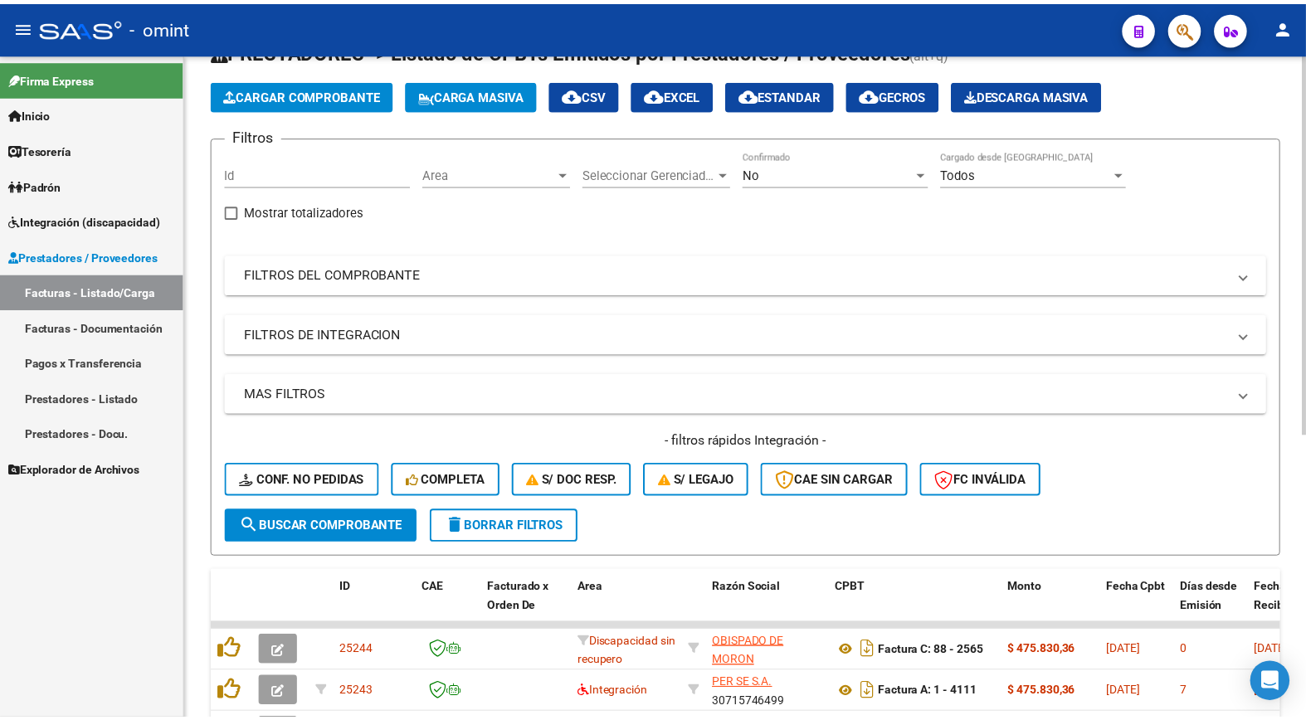
scroll to position [98, 0]
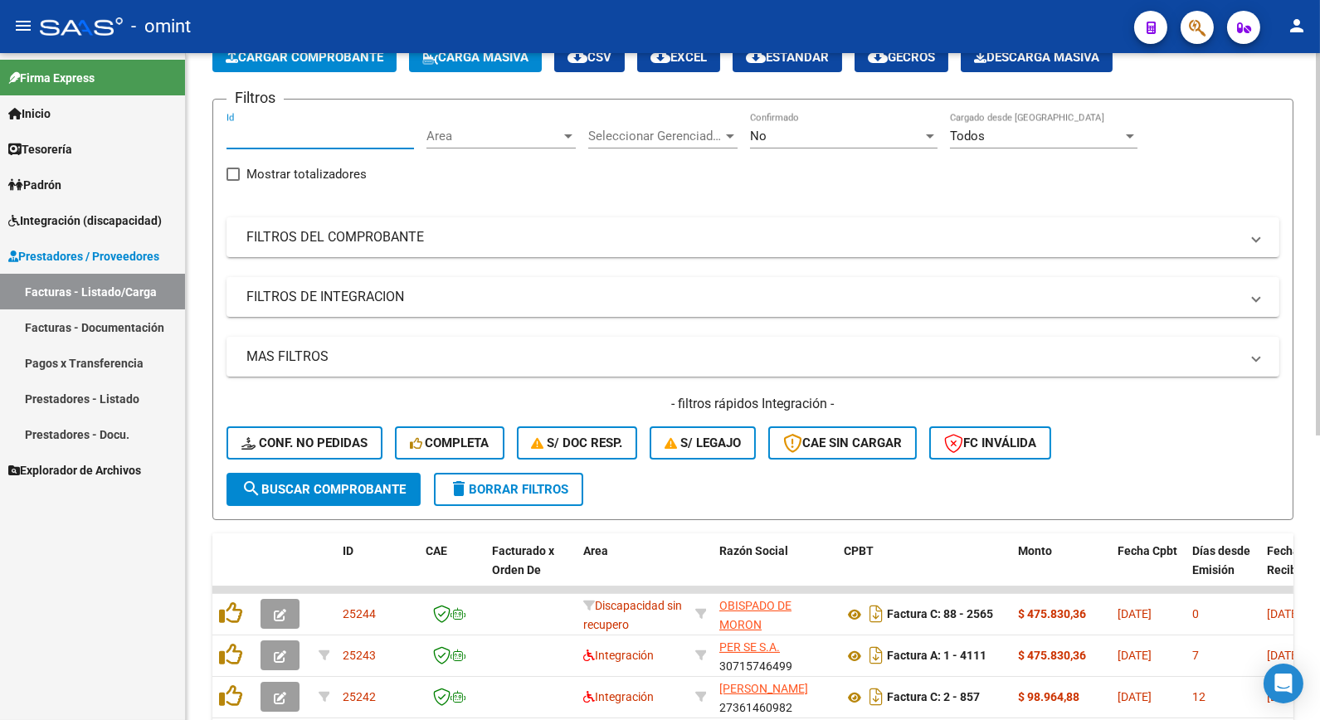
paste input "24771"
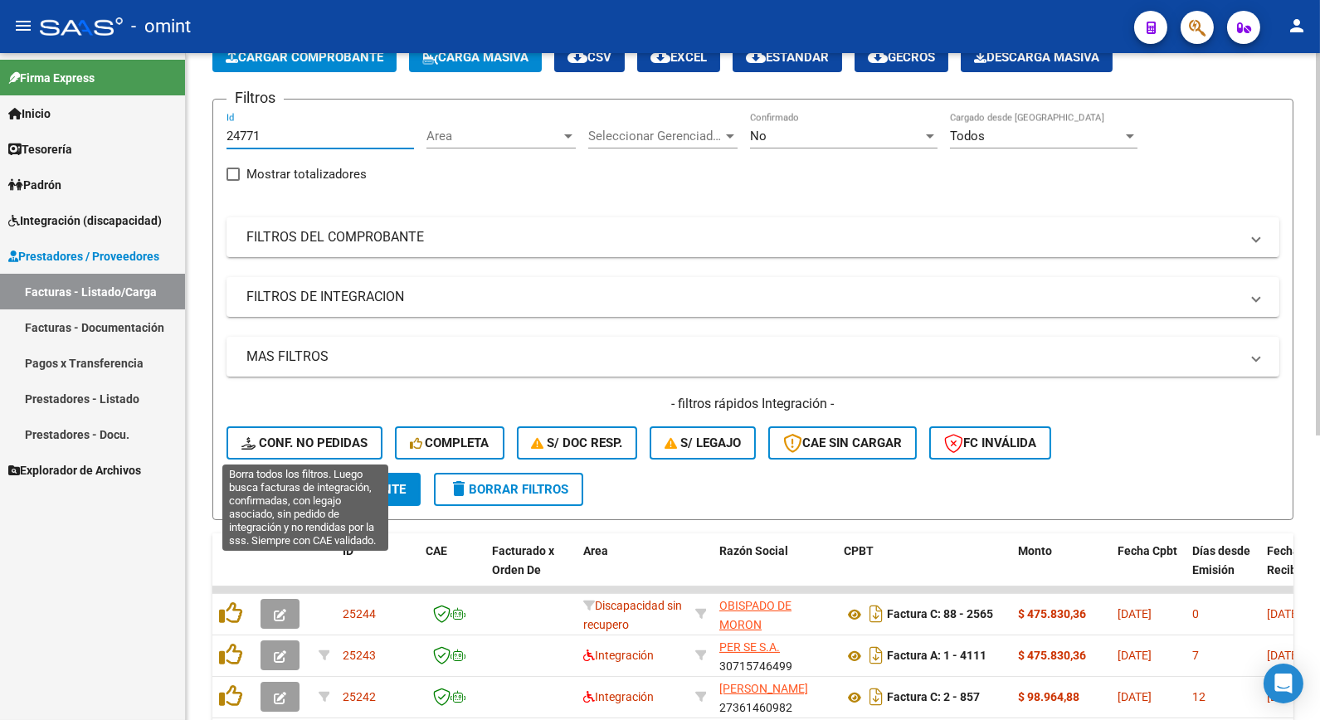
type input "24771"
click at [335, 441] on span "Conf. no pedidas" at bounding box center [304, 443] width 126 height 15
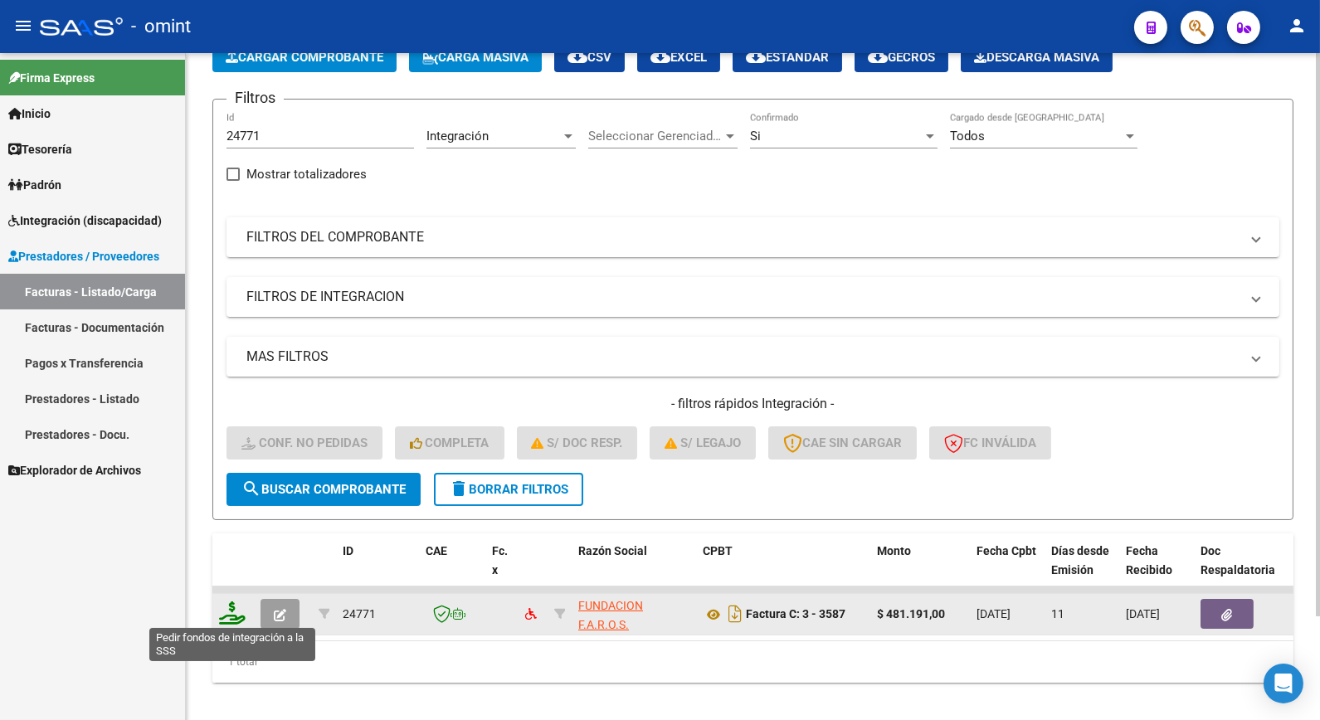
click at [233, 607] on icon at bounding box center [232, 613] width 27 height 23
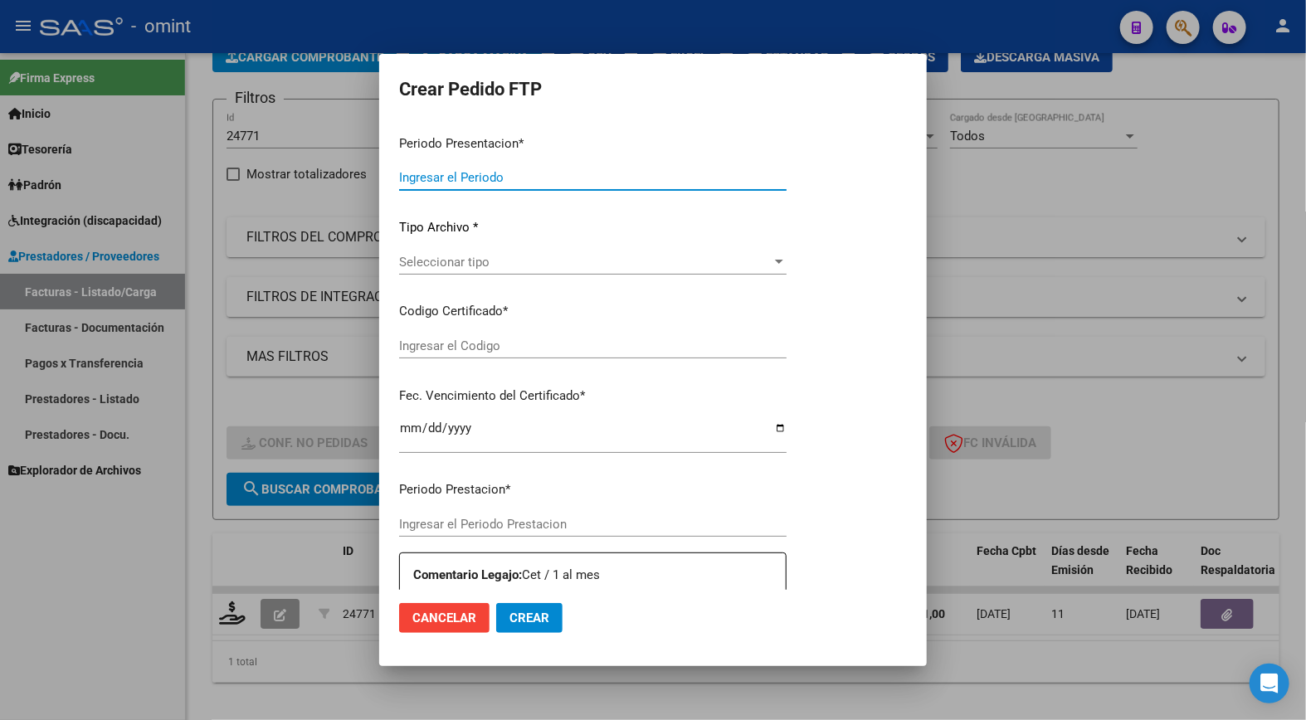
type input "202509"
type input "$ 481.191,00"
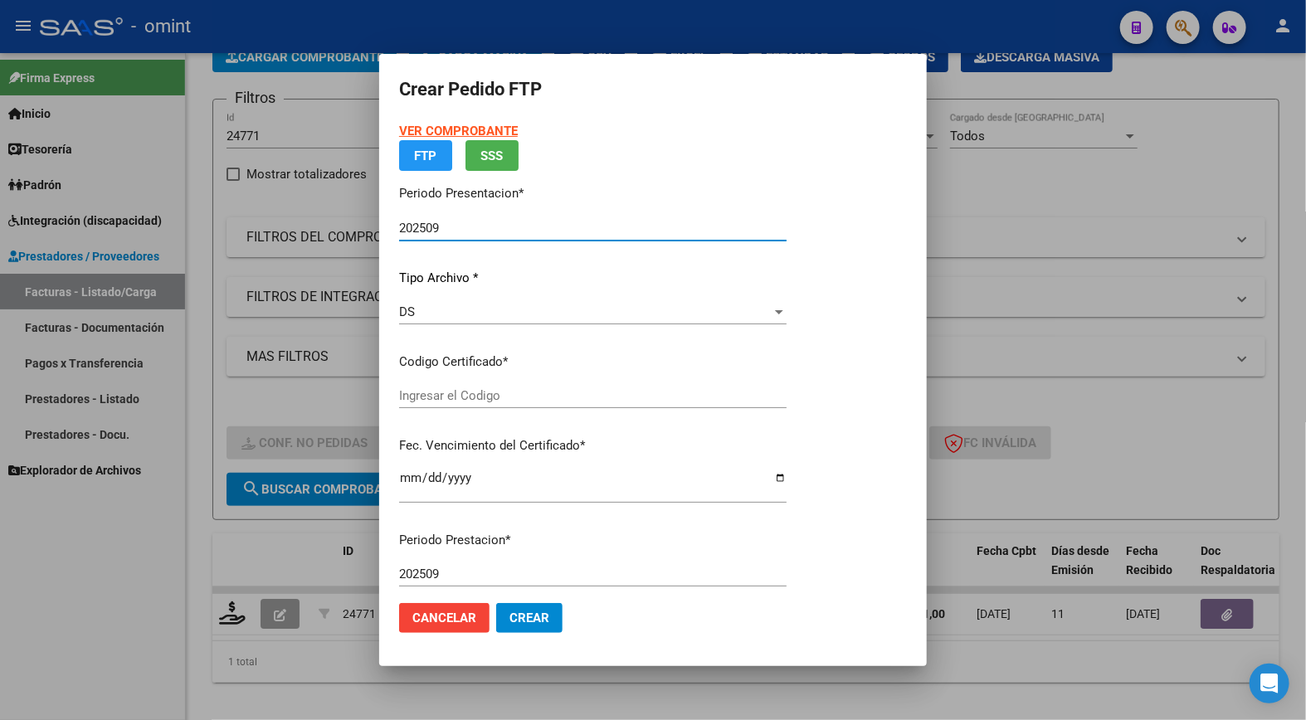
type input "2114644128"
type input "2026-11-01"
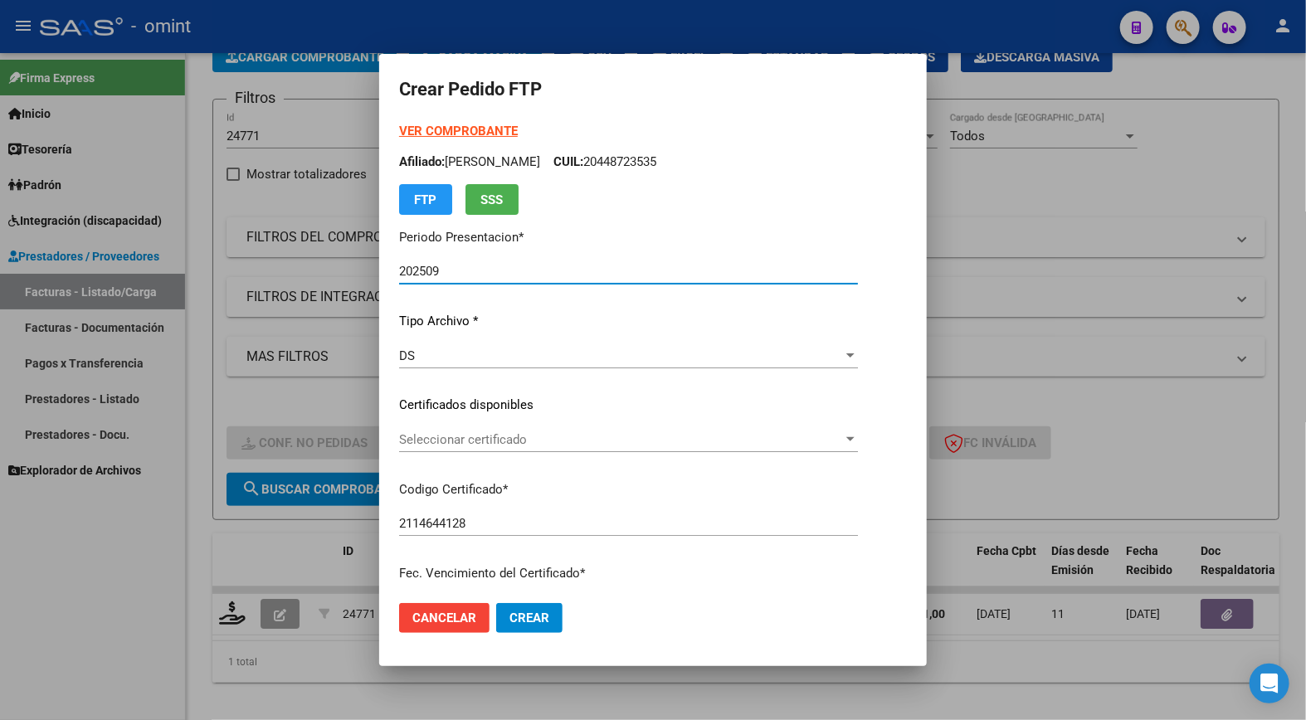
click at [845, 429] on div "Seleccionar certificado Seleccionar certificado" at bounding box center [628, 439] width 459 height 25
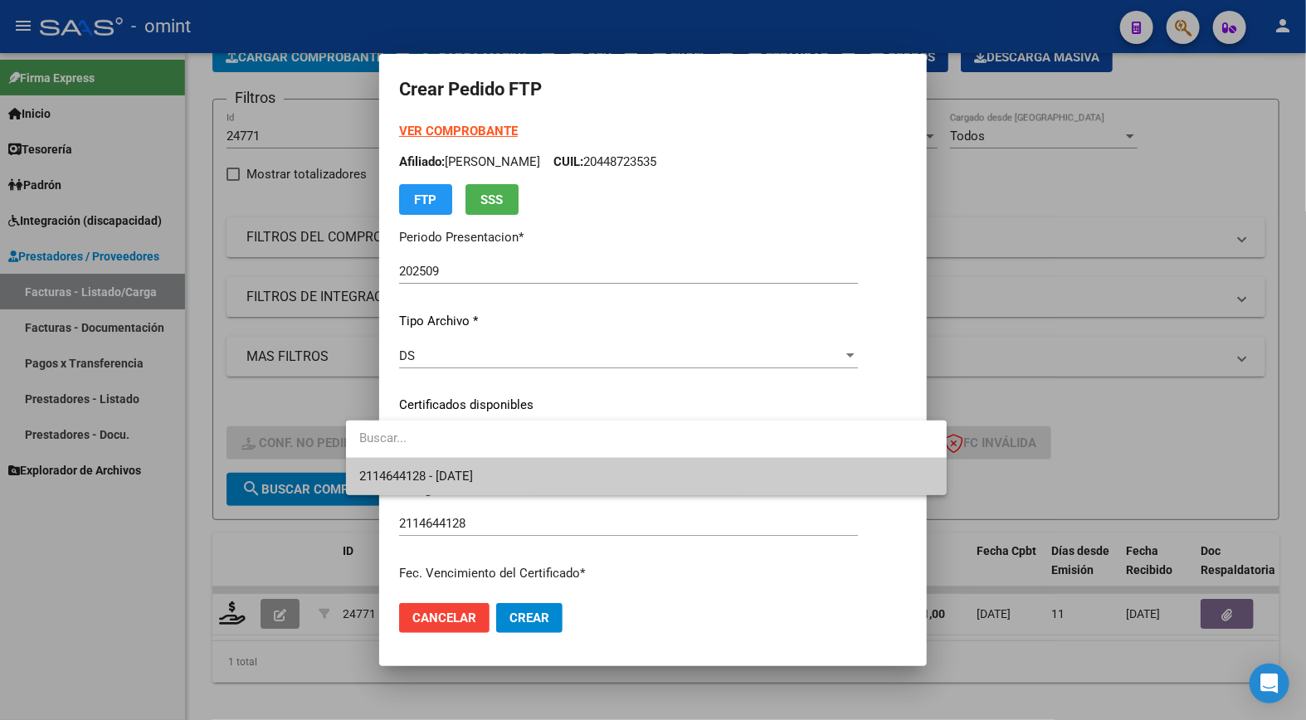
click at [722, 486] on span "2114644128 - 2026-11-01" at bounding box center [646, 476] width 574 height 37
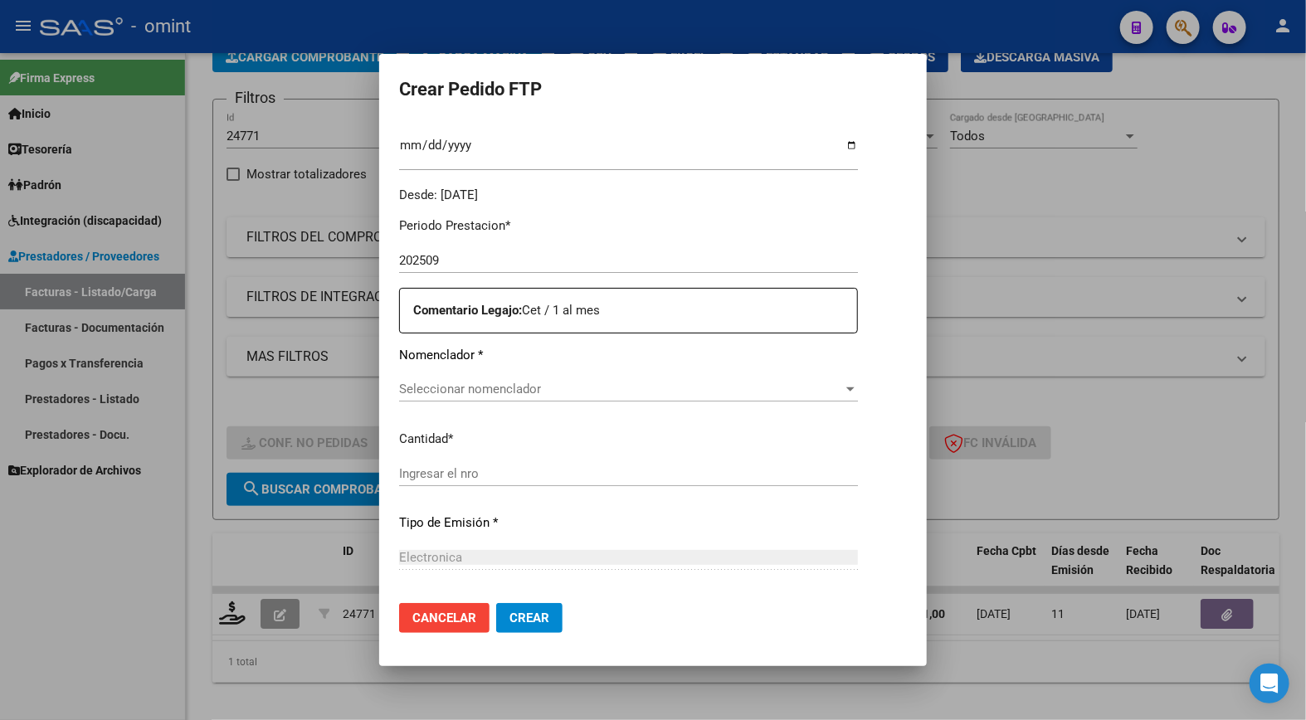
scroll to position [553, 0]
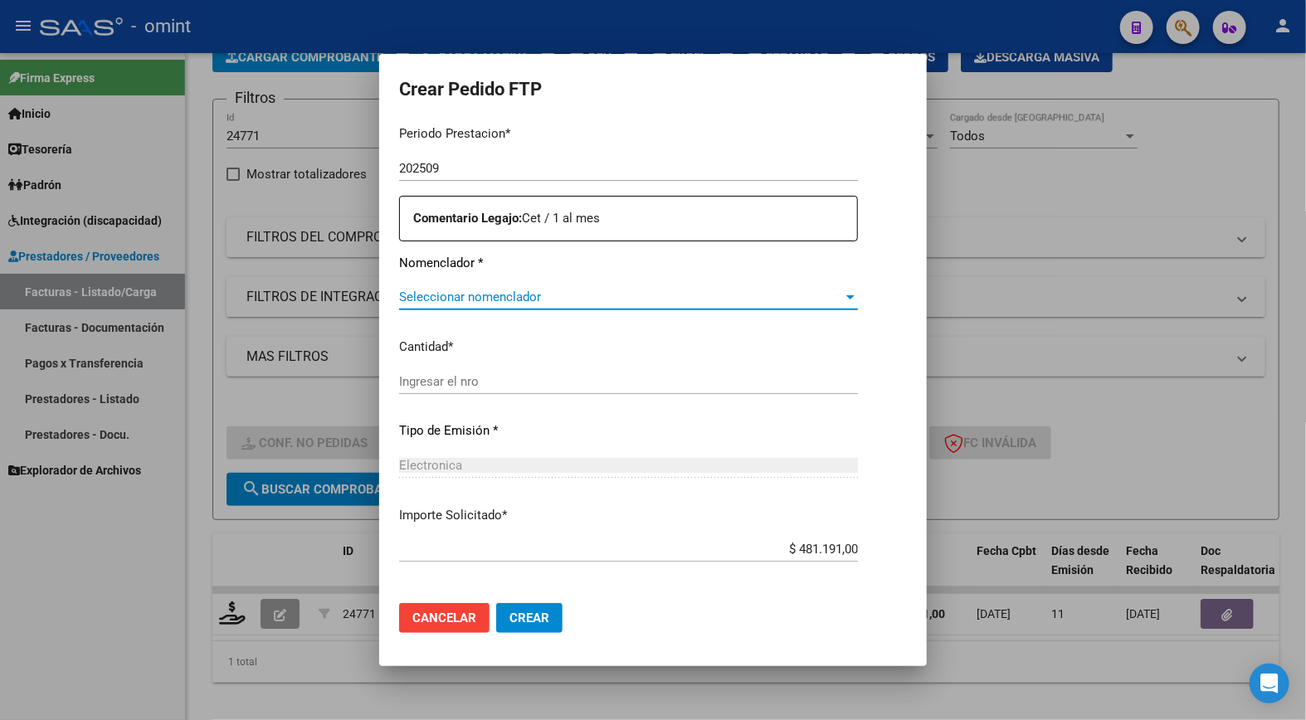
click at [473, 290] on span "Seleccionar nomenclador" at bounding box center [621, 297] width 444 height 15
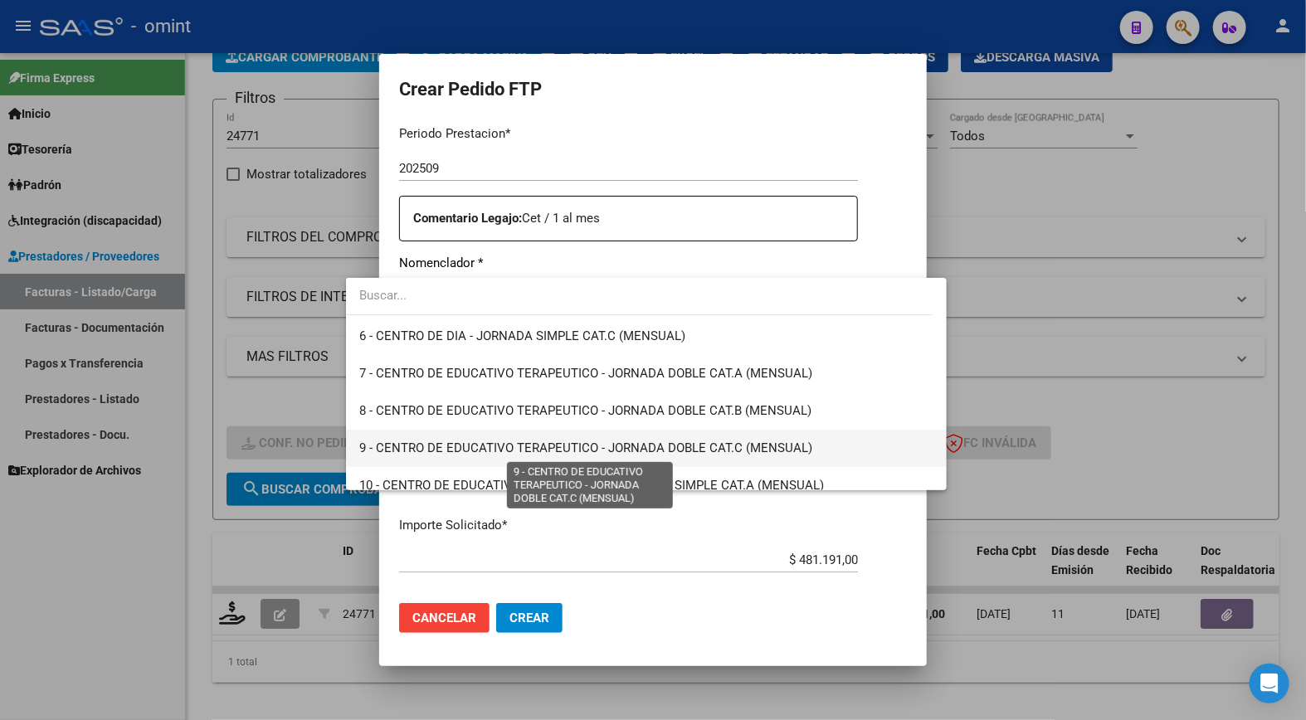
scroll to position [276, 0]
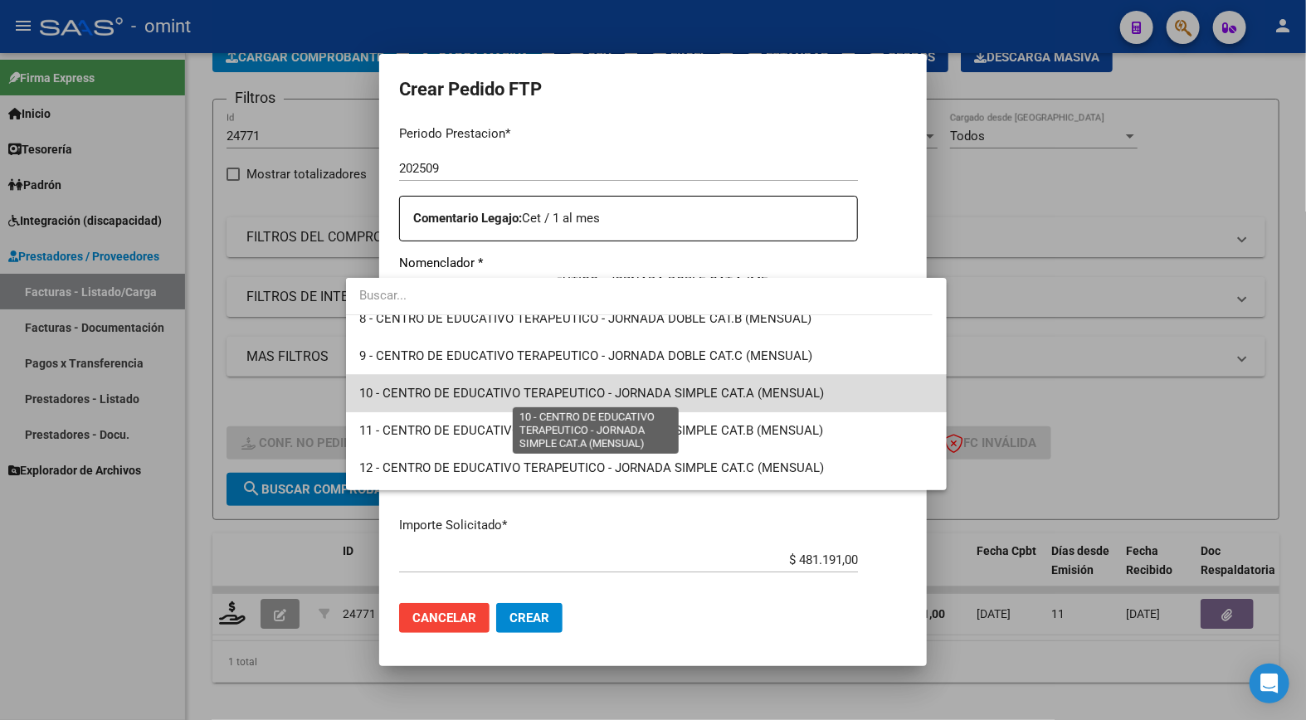
click at [665, 394] on span "10 - CENTRO DE EDUCATIVO TERAPEUTICO - JORNADA SIMPLE CAT.A (MENSUAL)" at bounding box center [591, 393] width 465 height 15
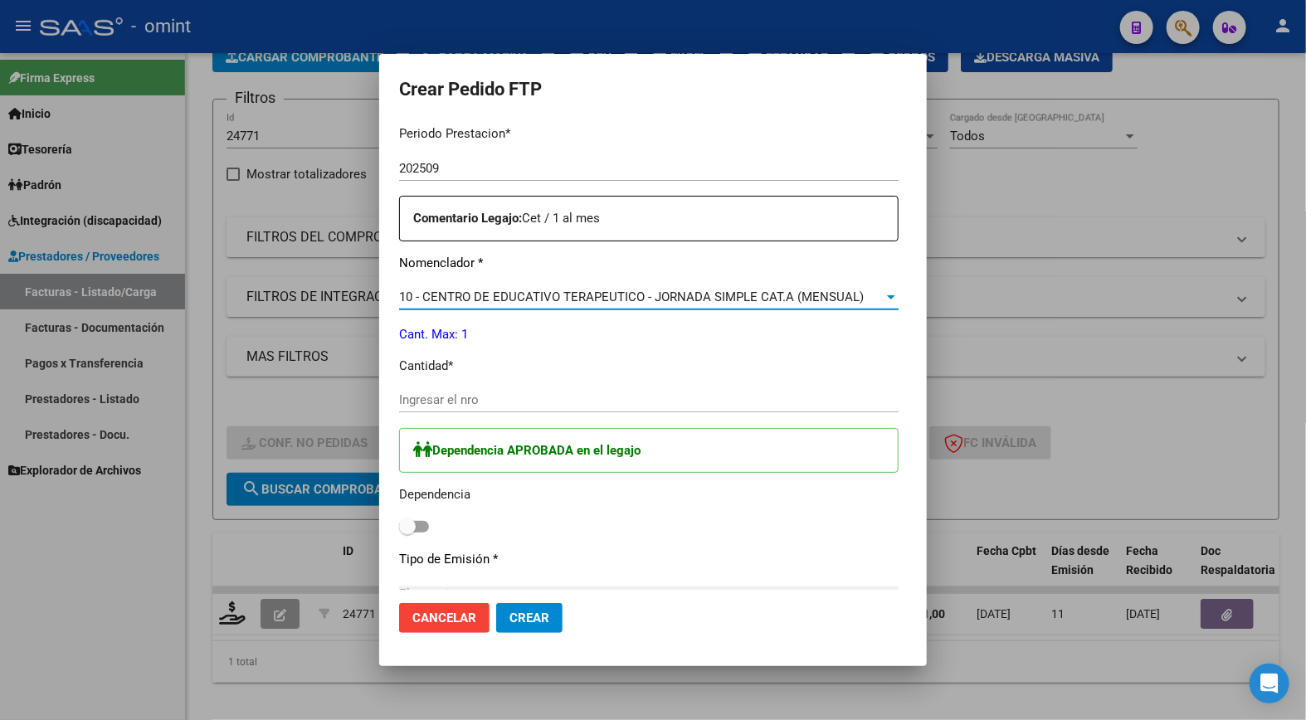
click at [841, 291] on div "10 - CENTRO DE EDUCATIVO TERAPEUTICO - JORNADA SIMPLE CAT.A (MENSUAL)" at bounding box center [641, 297] width 485 height 15
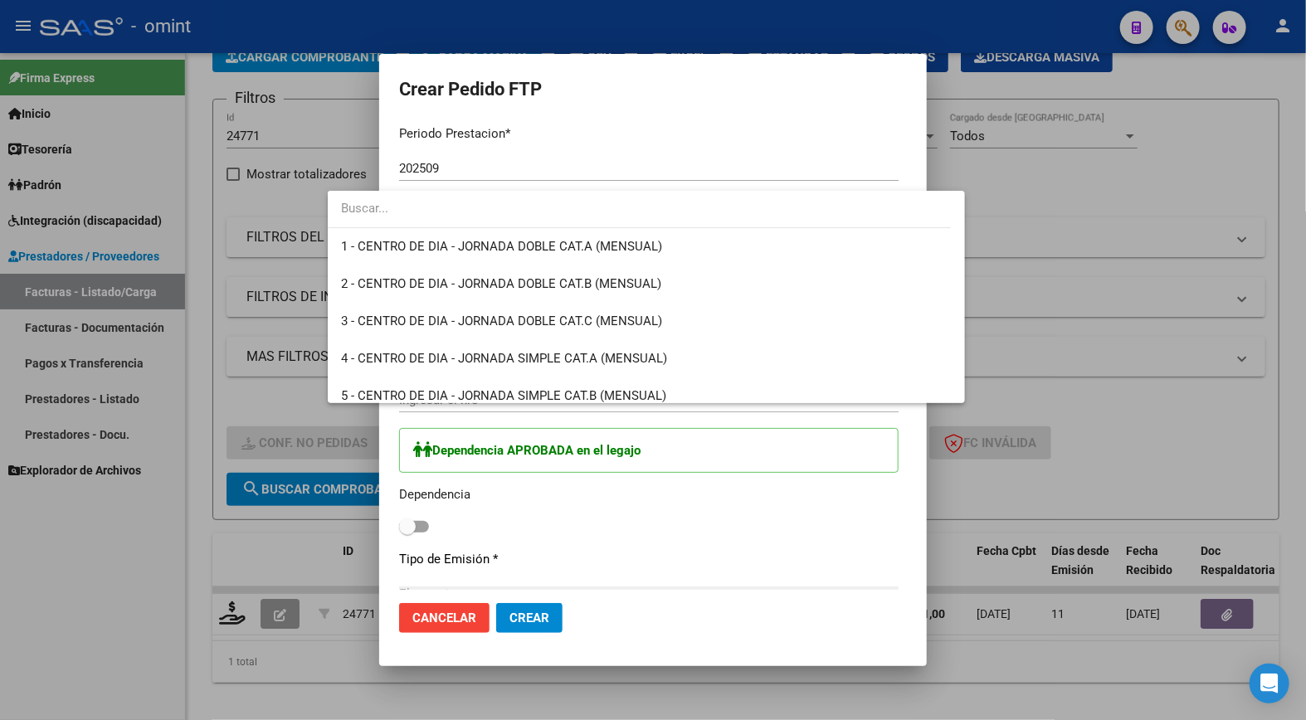
scroll to position [285, 0]
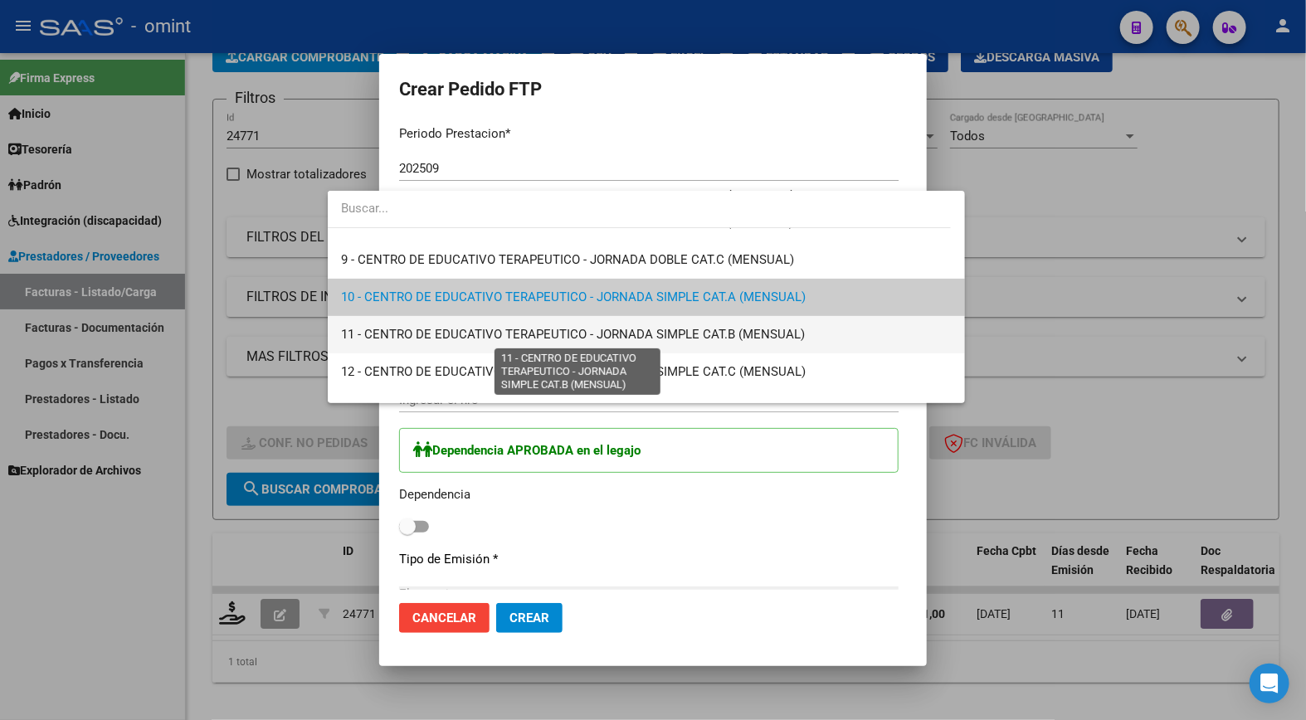
click at [780, 341] on span "11 - CENTRO DE EDUCATIVO TERAPEUTICO - JORNADA SIMPLE CAT.B (MENSUAL)" at bounding box center [573, 334] width 464 height 15
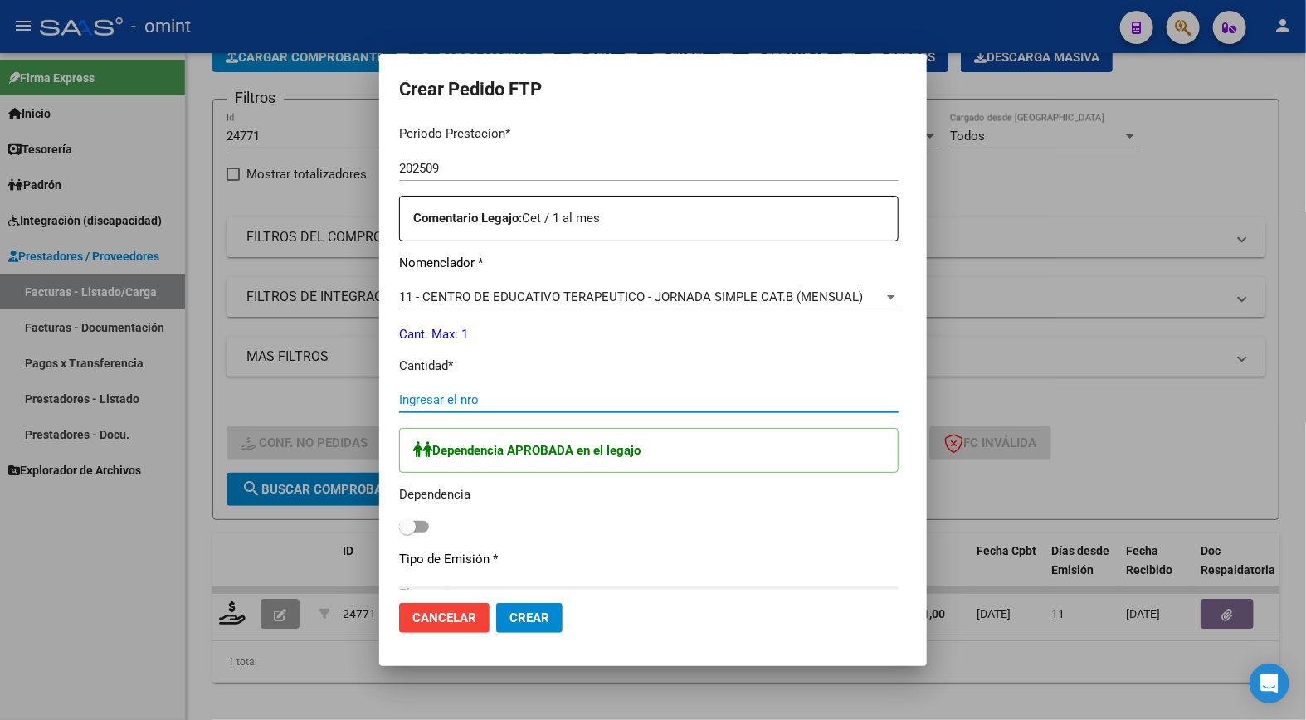
click at [451, 394] on input "Ingresar el nro" at bounding box center [649, 400] width 500 height 15
type input "1"
click at [732, 553] on p "Tipo de Emisión *" at bounding box center [649, 559] width 500 height 19
drag, startPoint x: 342, startPoint y: 523, endPoint x: 362, endPoint y: 526, distance: 20.2
click at [399, 523] on span at bounding box center [407, 527] width 17 height 17
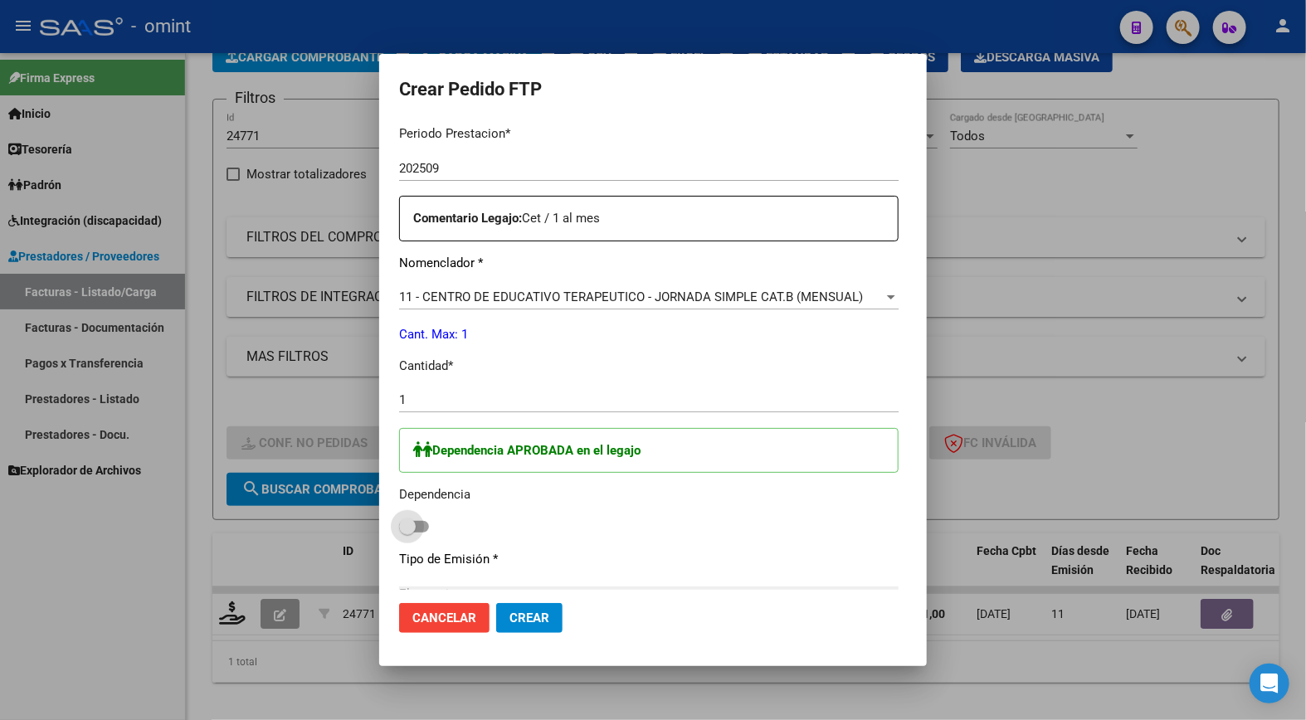
click at [407, 533] on input "checkbox" at bounding box center [407, 533] width 1 height 1
checkbox input "true"
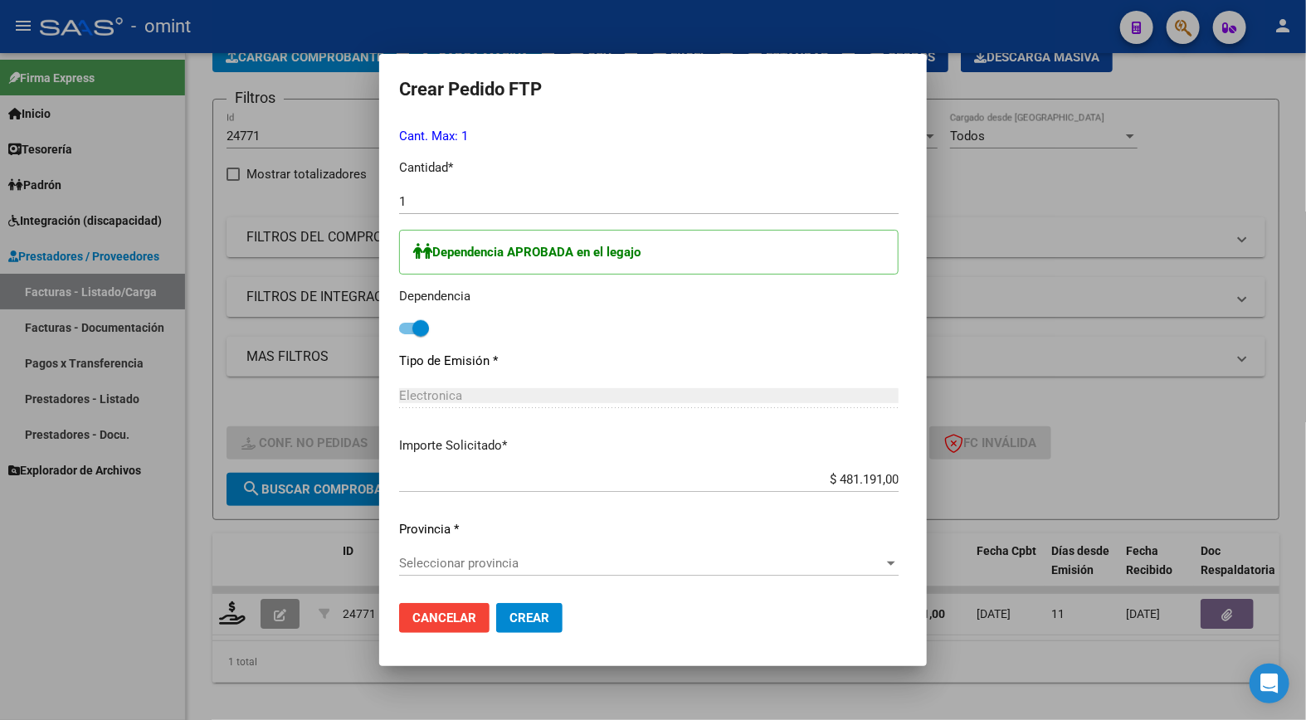
click at [452, 566] on span "Seleccionar provincia" at bounding box center [641, 563] width 485 height 15
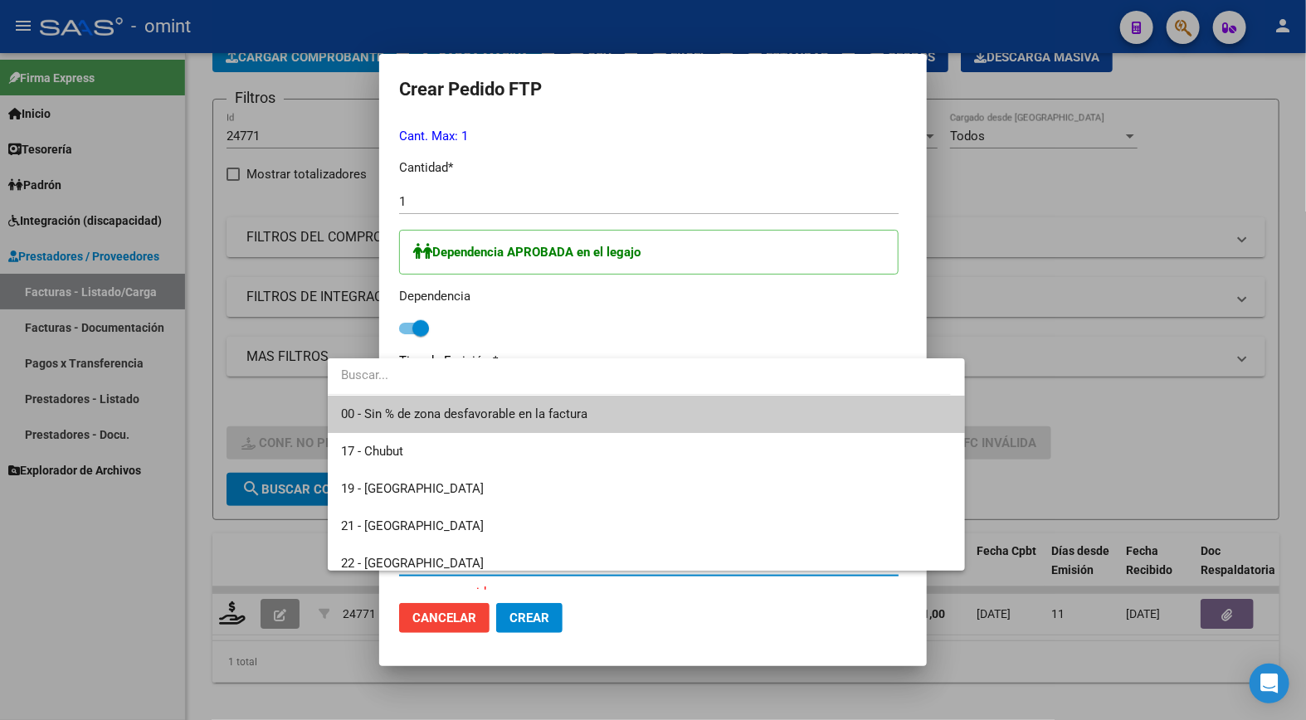
drag, startPoint x: 452, startPoint y: 566, endPoint x: 393, endPoint y: 404, distance: 172.5
click at [388, 402] on span "00 - Sin % de zona desfavorable en la factura" at bounding box center [646, 414] width 610 height 37
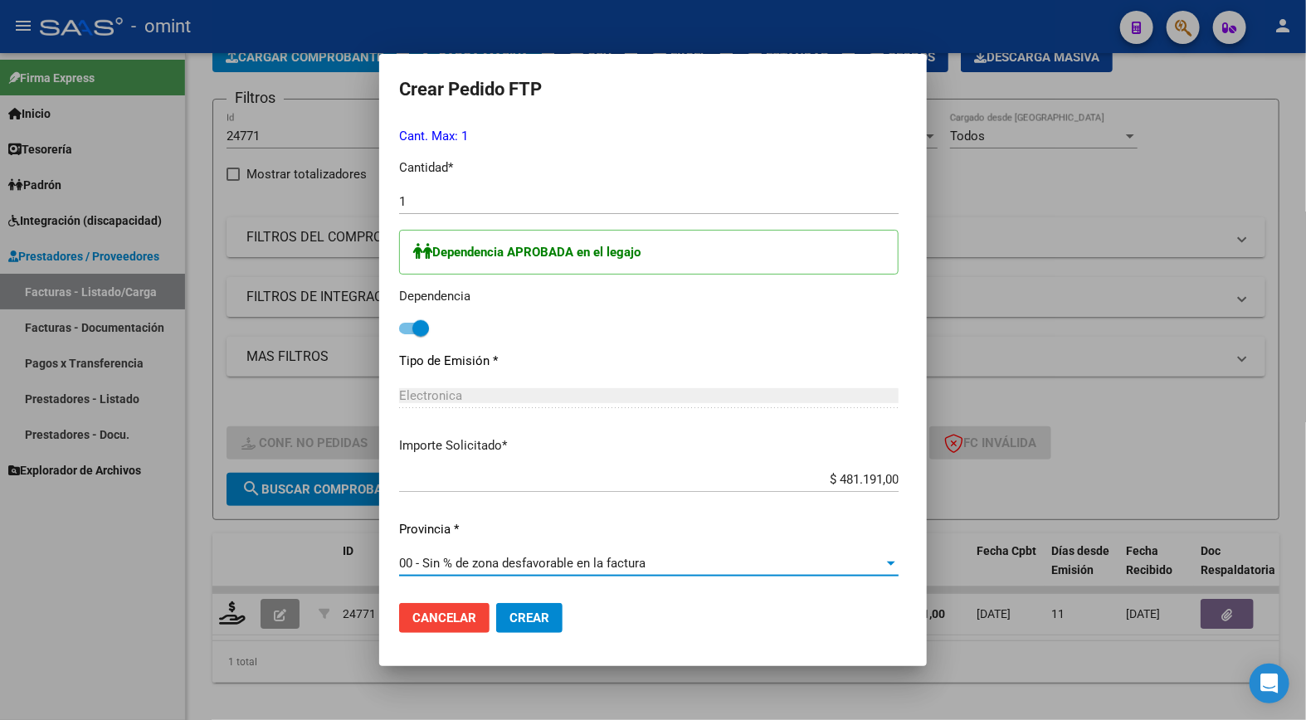
click at [510, 612] on span "Crear" at bounding box center [530, 618] width 40 height 15
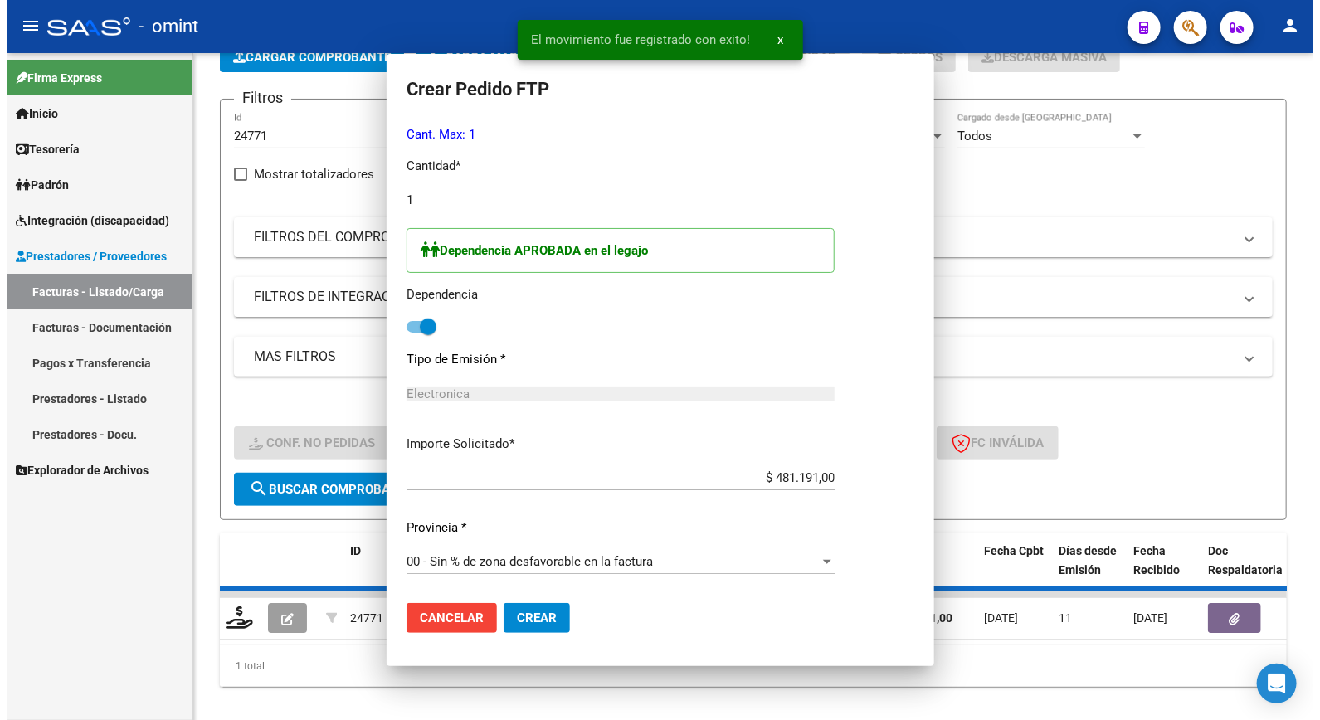
scroll to position [657, 0]
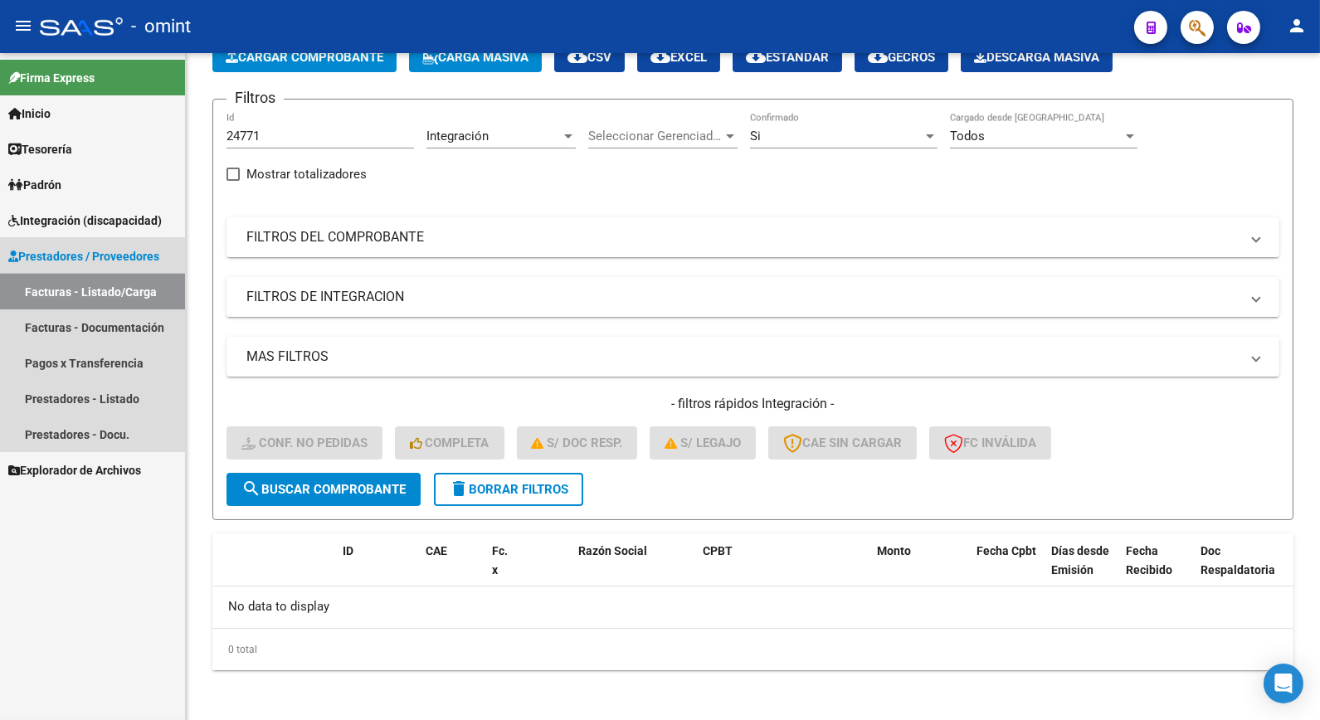
click at [105, 285] on link "Facturas - Listado/Carga" at bounding box center [92, 292] width 185 height 36
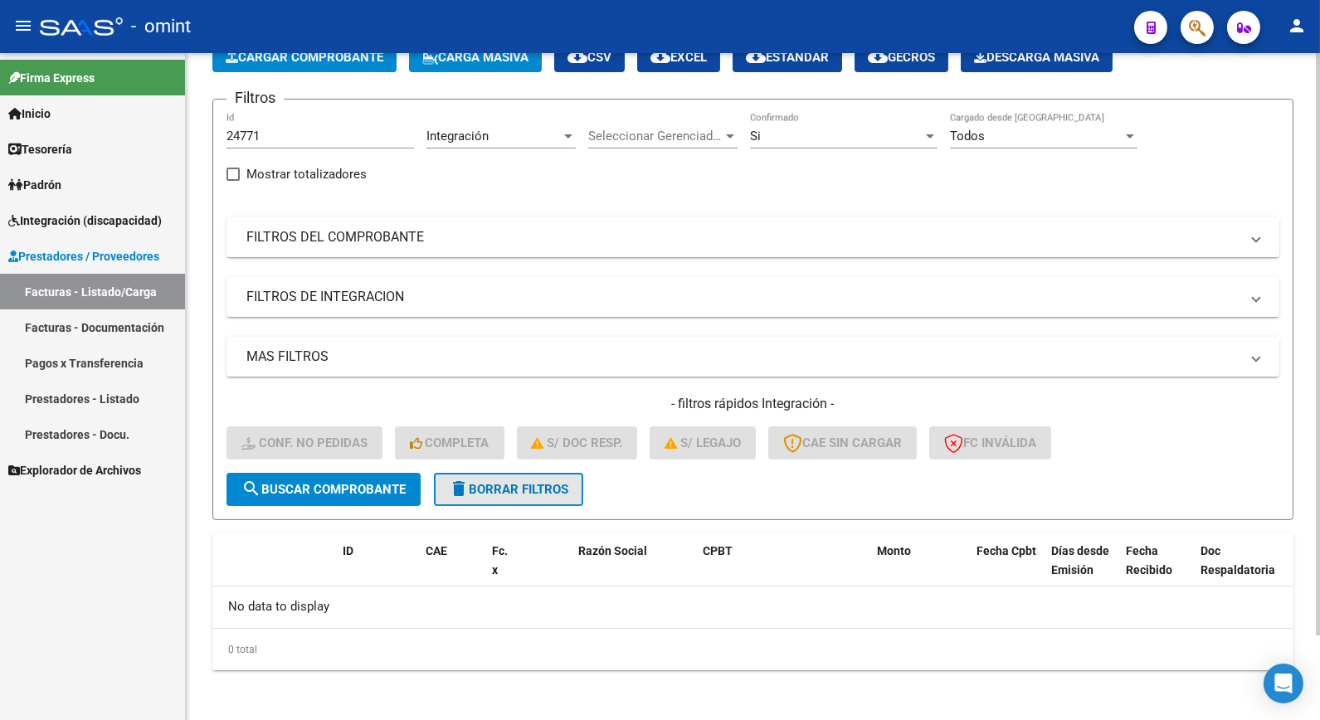
click at [524, 492] on span "delete Borrar Filtros" at bounding box center [508, 489] width 119 height 15
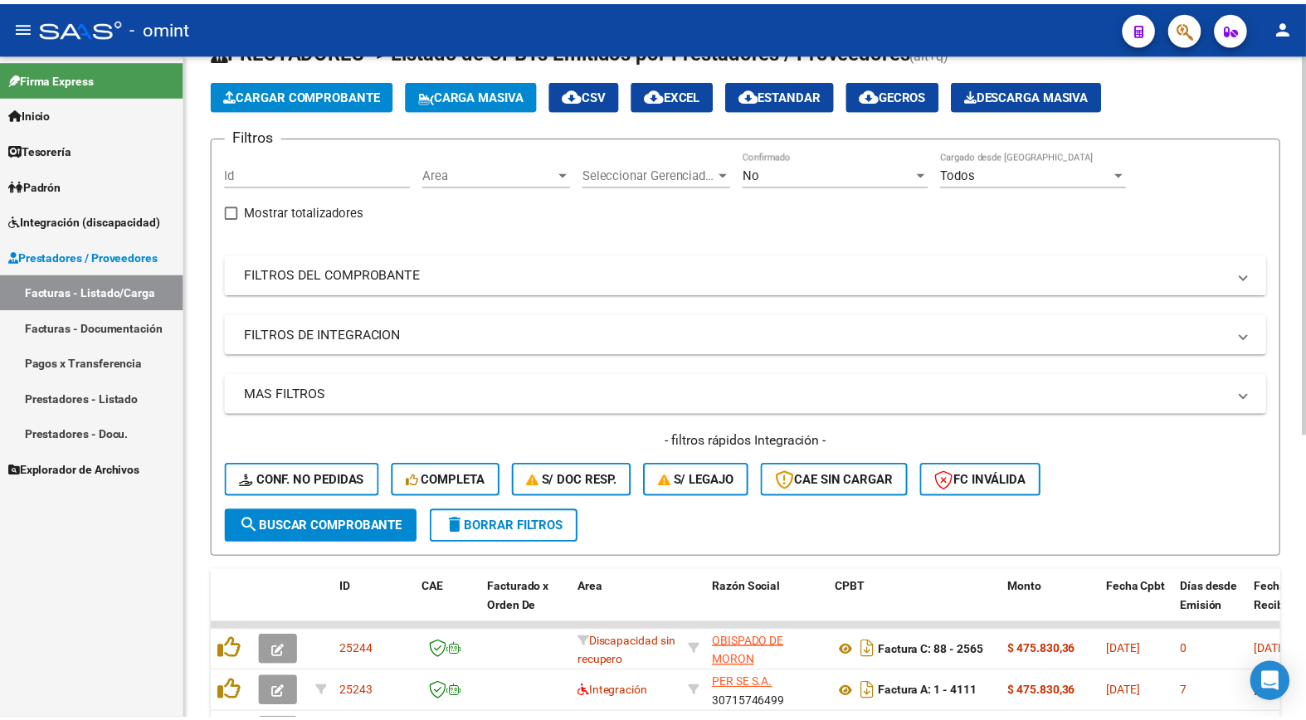
scroll to position [98, 0]
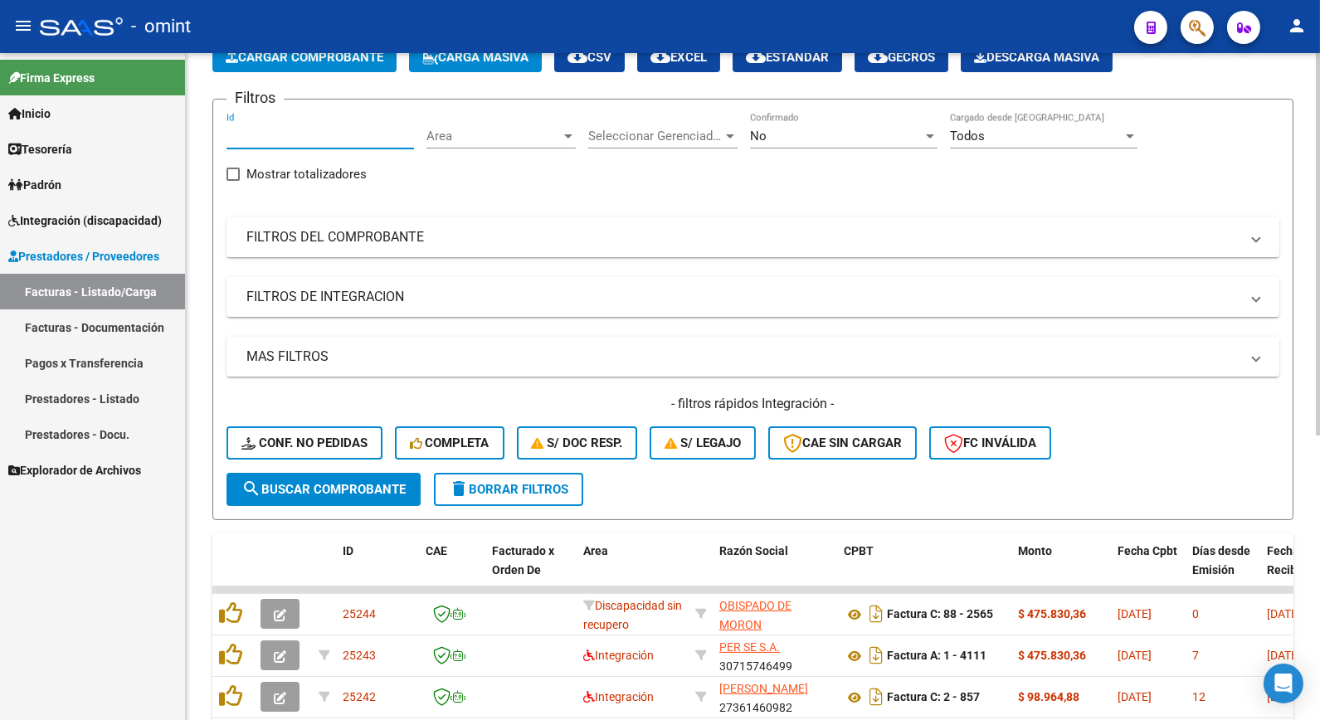
paste input "24386"
type input "24386"
click at [301, 490] on span "search Buscar Comprobante" at bounding box center [323, 489] width 164 height 15
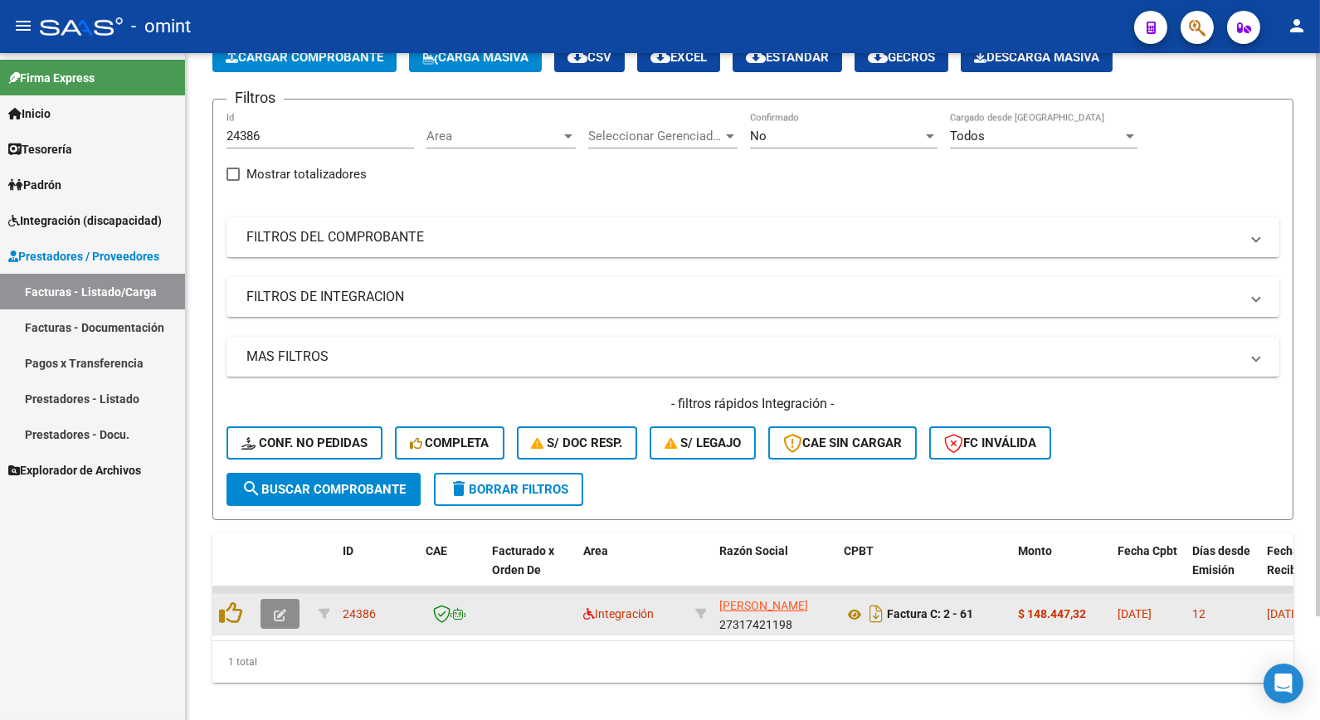
click at [282, 618] on icon "button" at bounding box center [280, 615] width 12 height 12
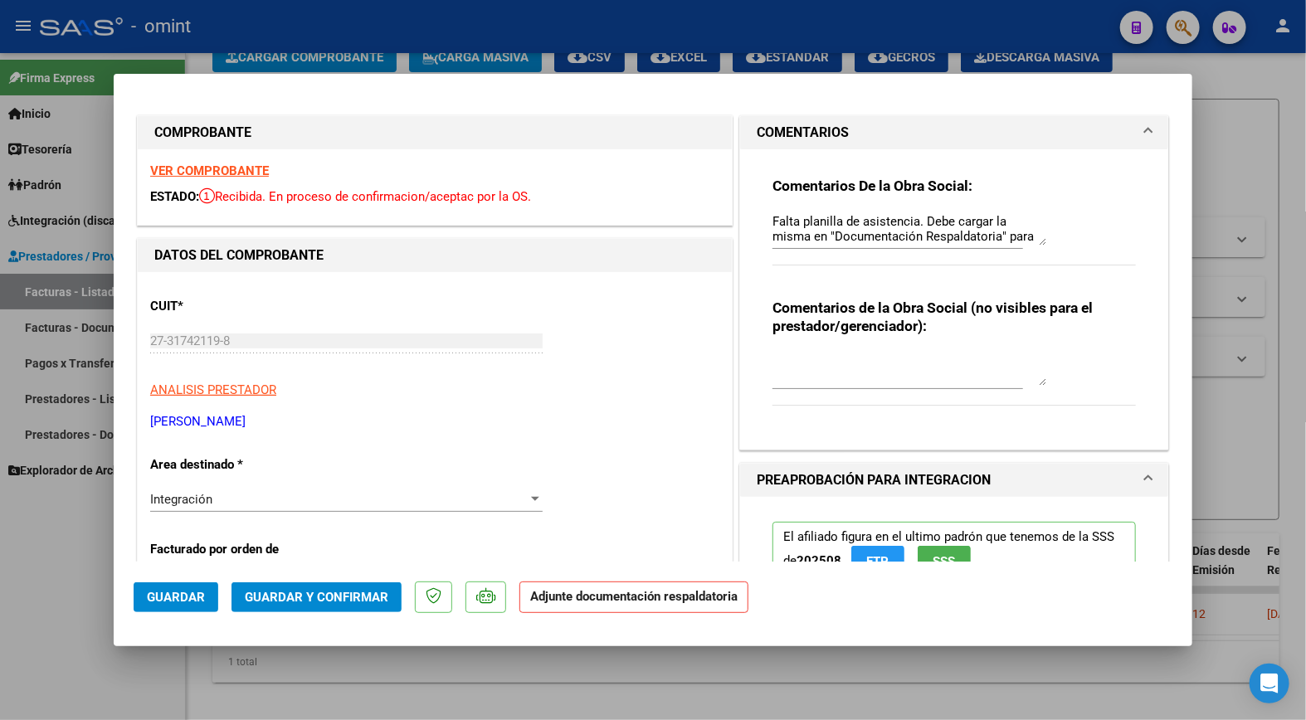
click at [228, 174] on strong "VER COMPROBANTE" at bounding box center [209, 170] width 119 height 15
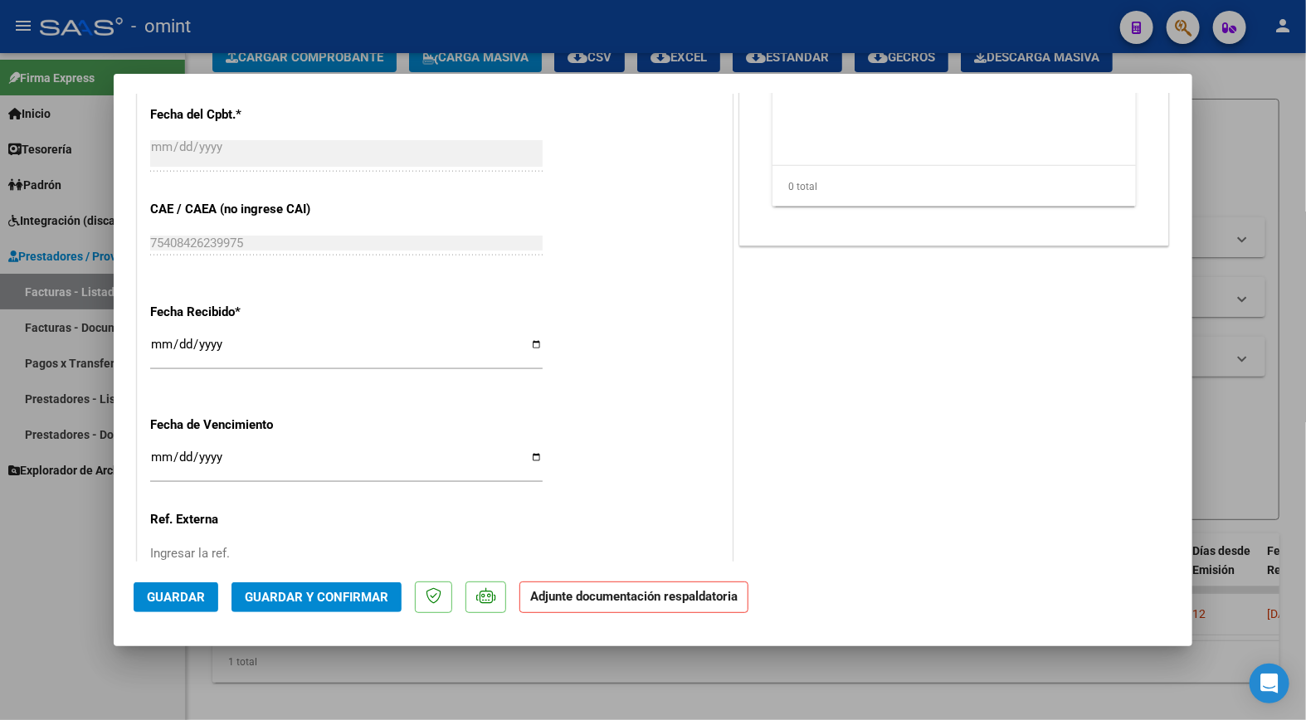
scroll to position [1134, 0]
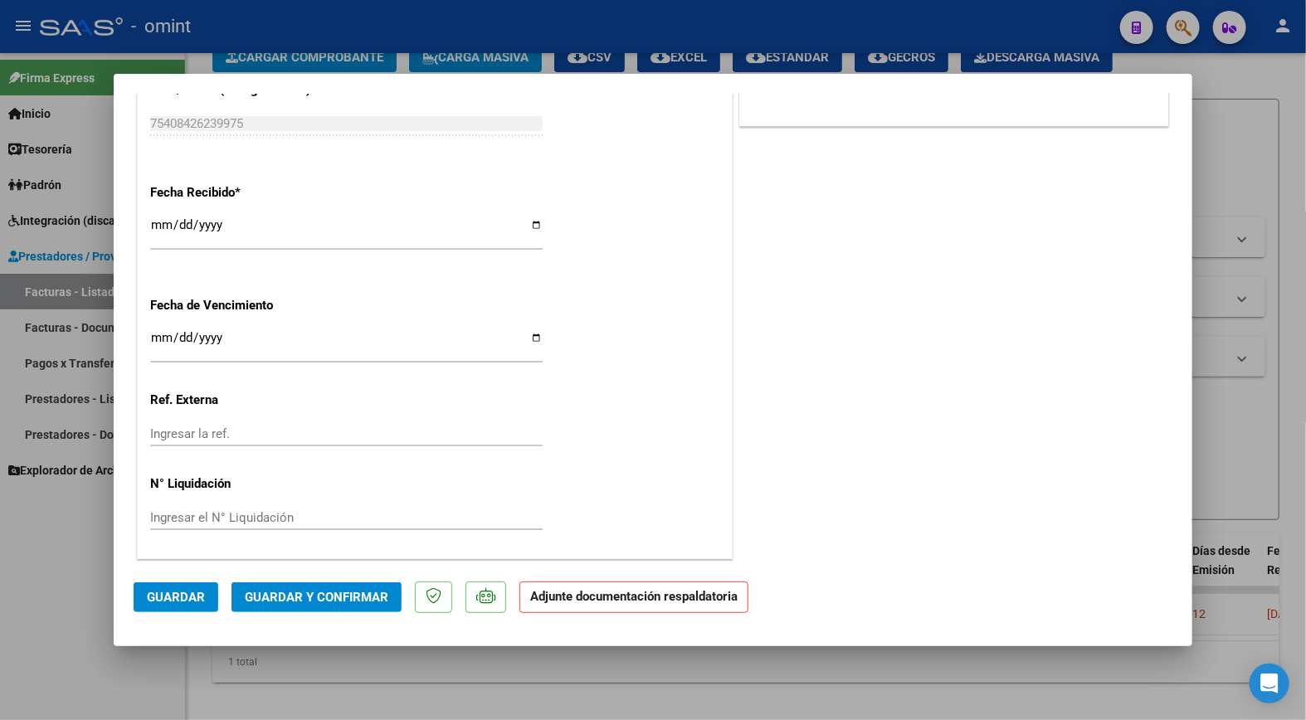
click at [320, 597] on span "Guardar y Confirmar" at bounding box center [317, 597] width 144 height 15
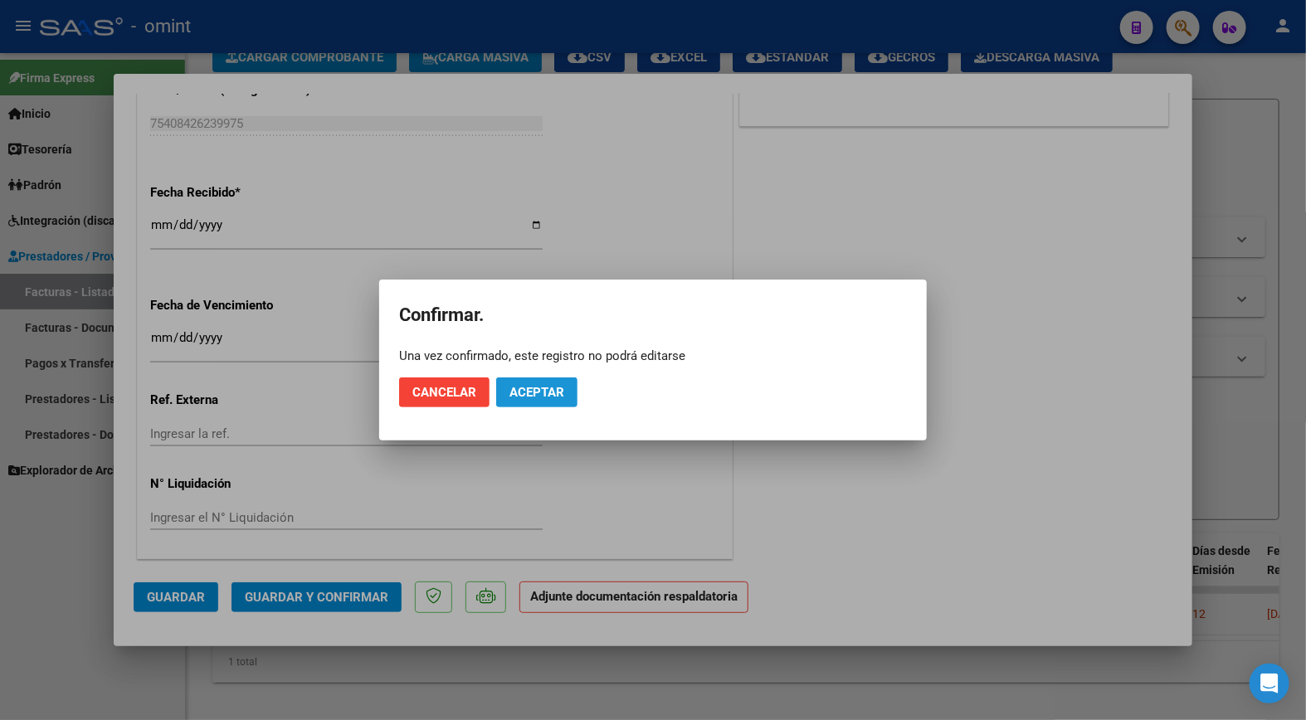
click at [559, 393] on span "Aceptar" at bounding box center [537, 392] width 55 height 15
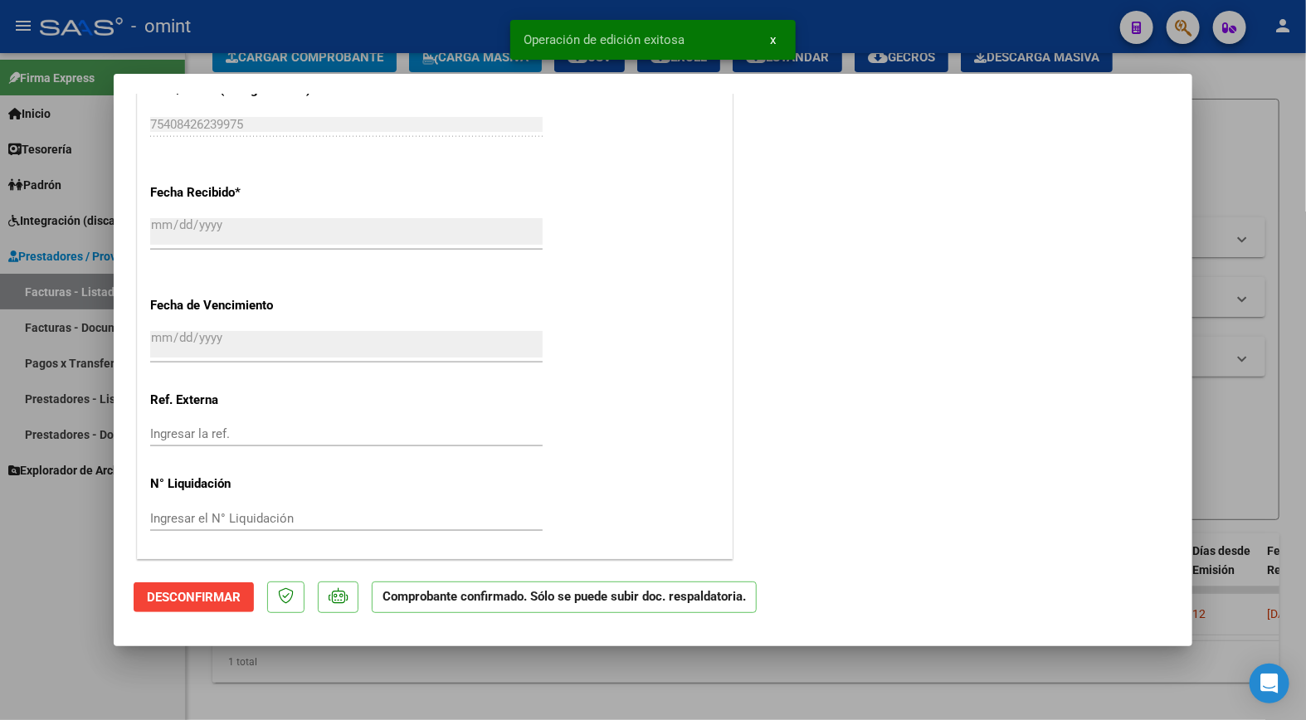
click at [342, 51] on div at bounding box center [653, 360] width 1306 height 720
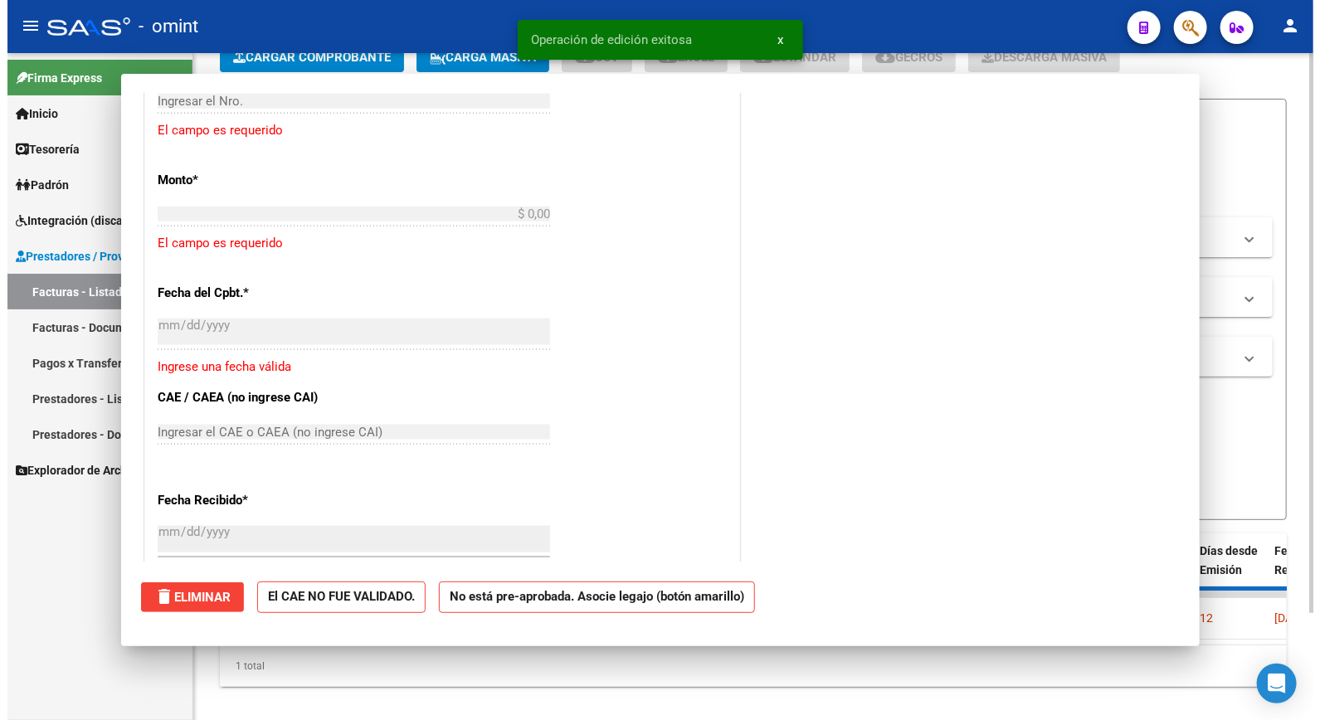
scroll to position [0, 0]
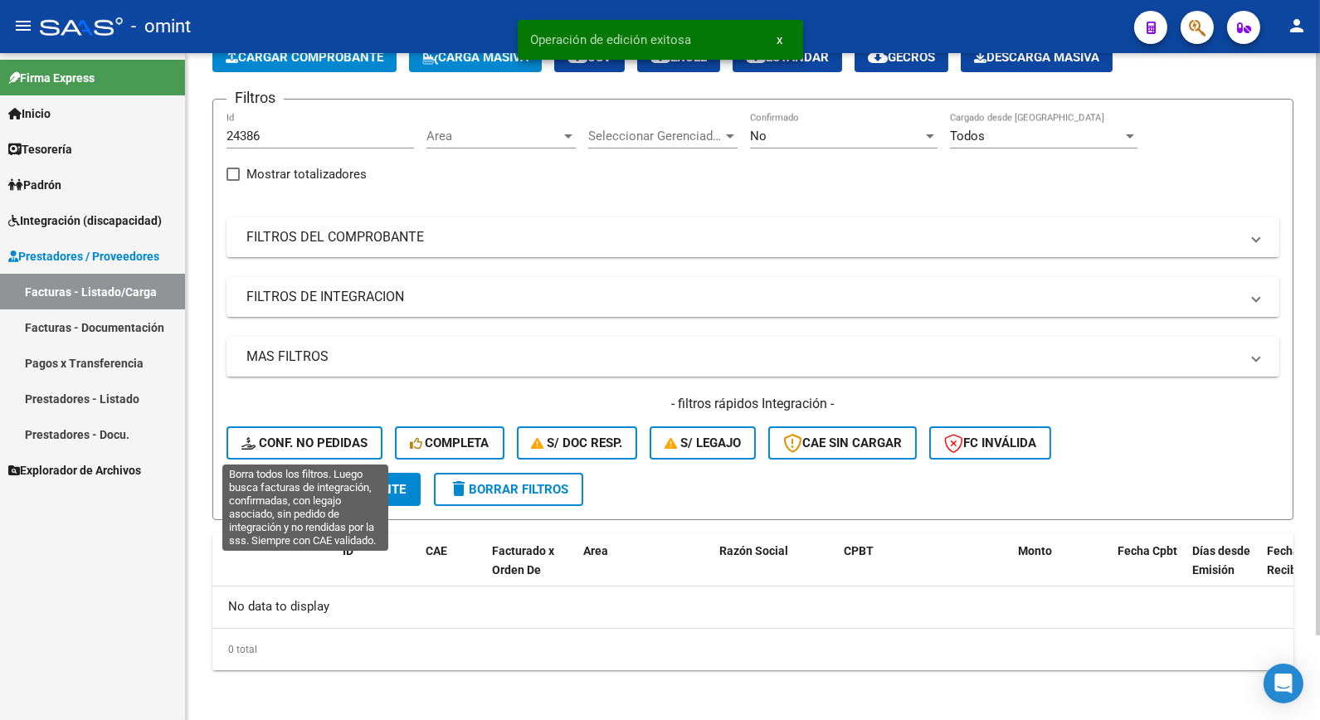
click at [329, 444] on span "Conf. no pedidas" at bounding box center [304, 443] width 126 height 15
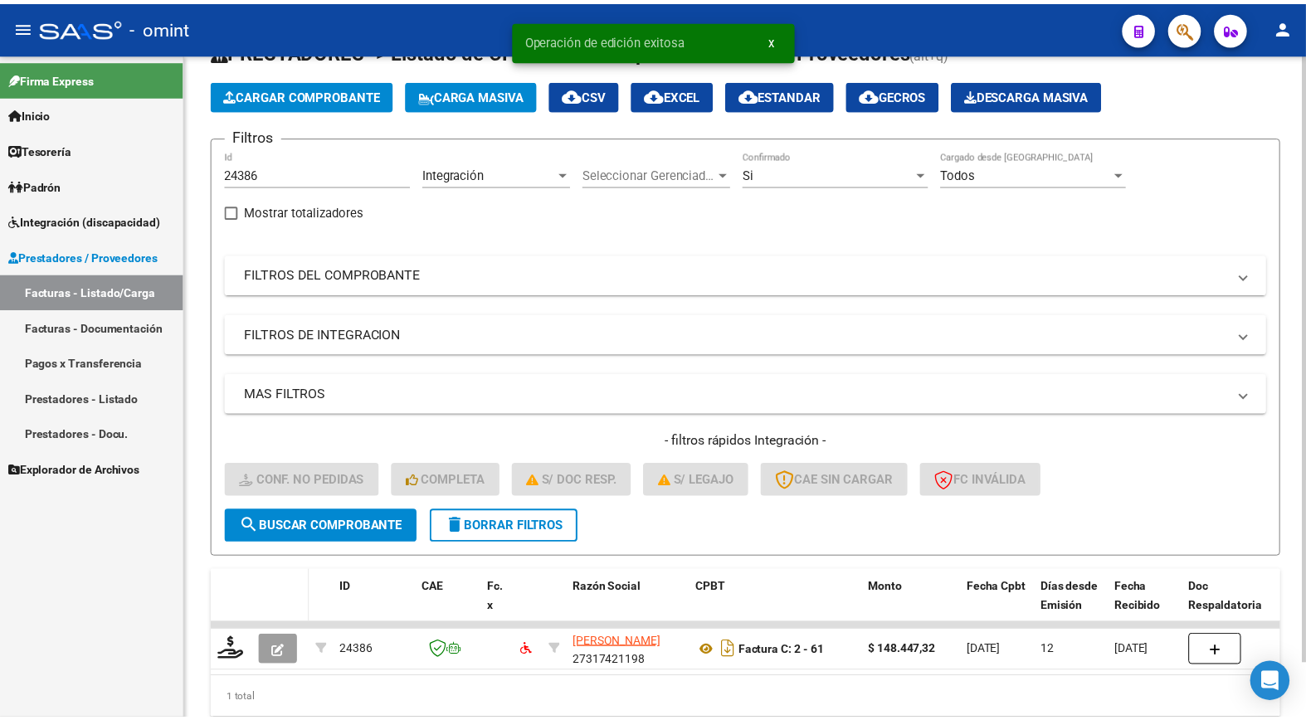
scroll to position [98, 0]
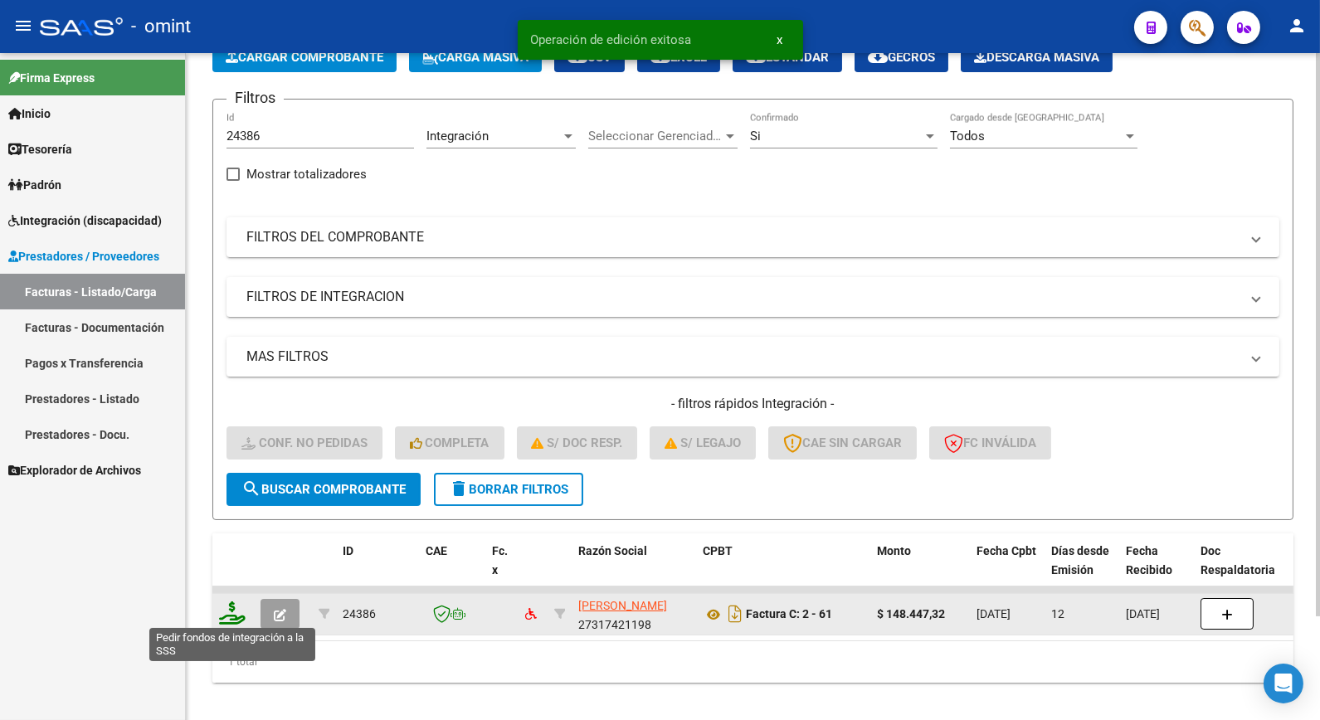
click at [243, 612] on icon at bounding box center [232, 613] width 27 height 23
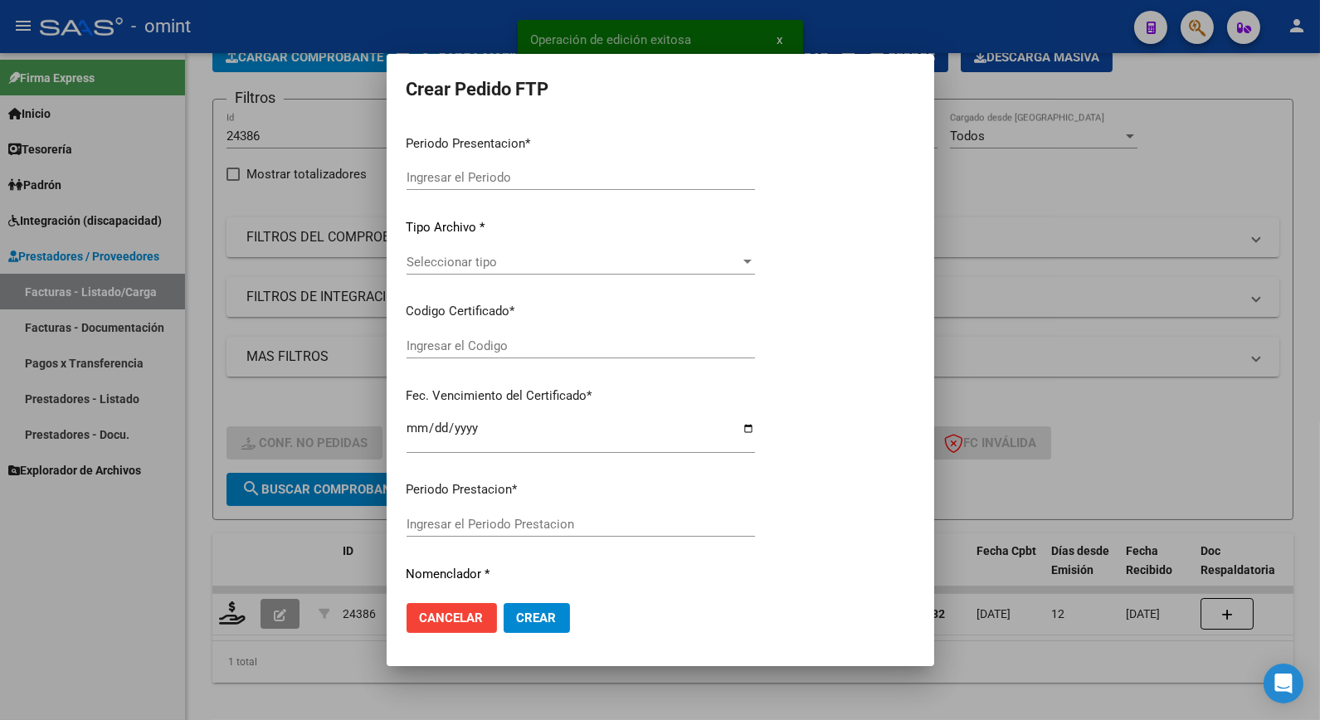
type input "202509"
type input "$ 148.447,32"
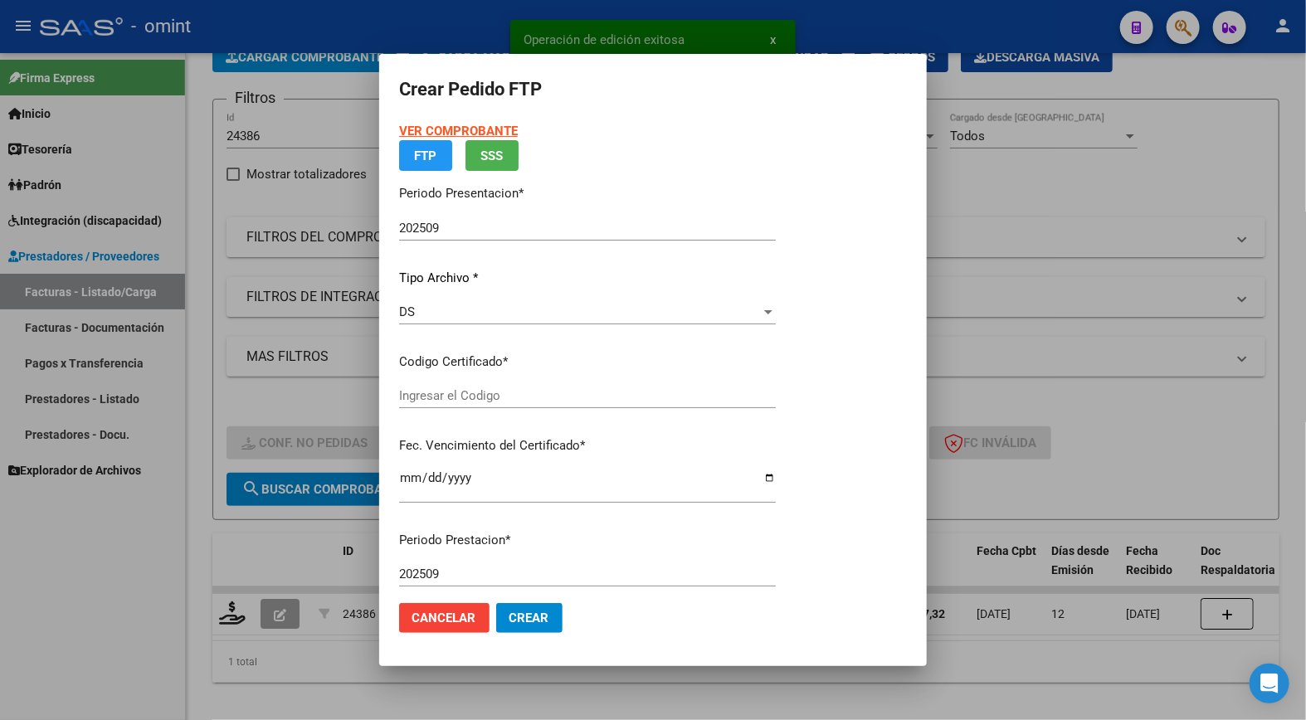
type input "302725864"
type input "2032-02-10"
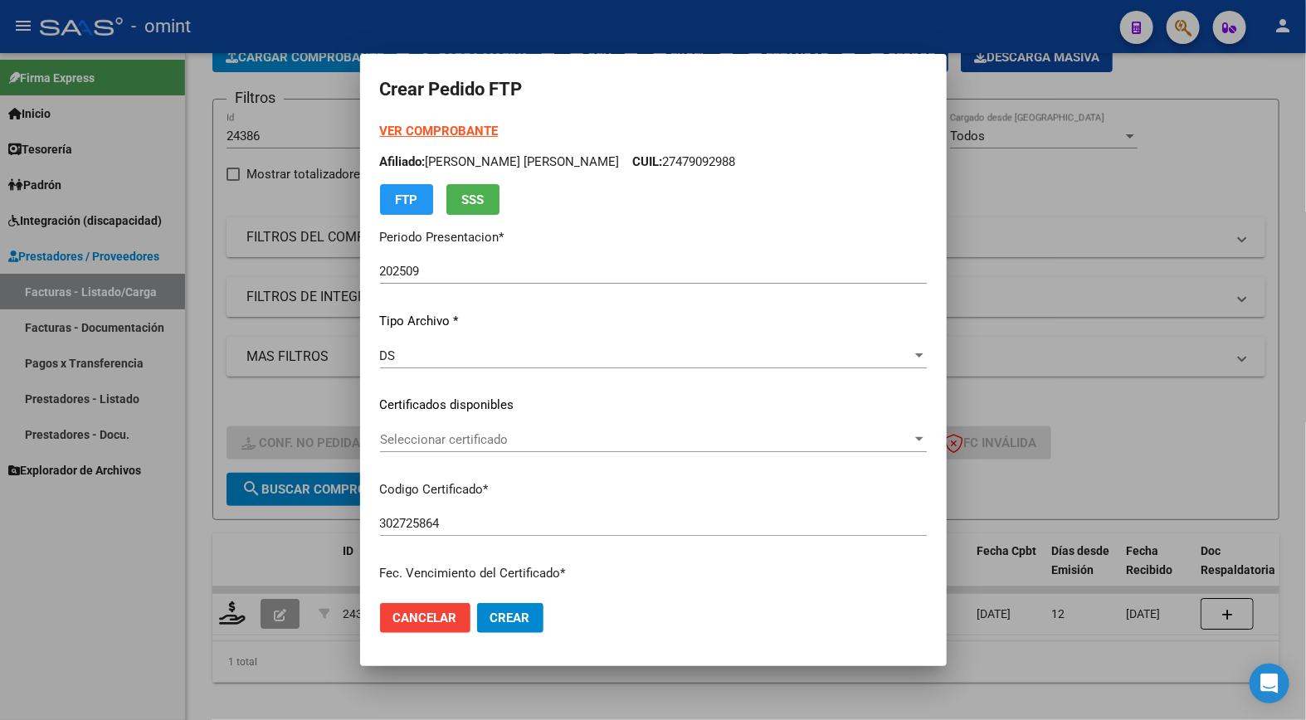
click at [690, 446] on span "Seleccionar certificado" at bounding box center [646, 439] width 532 height 15
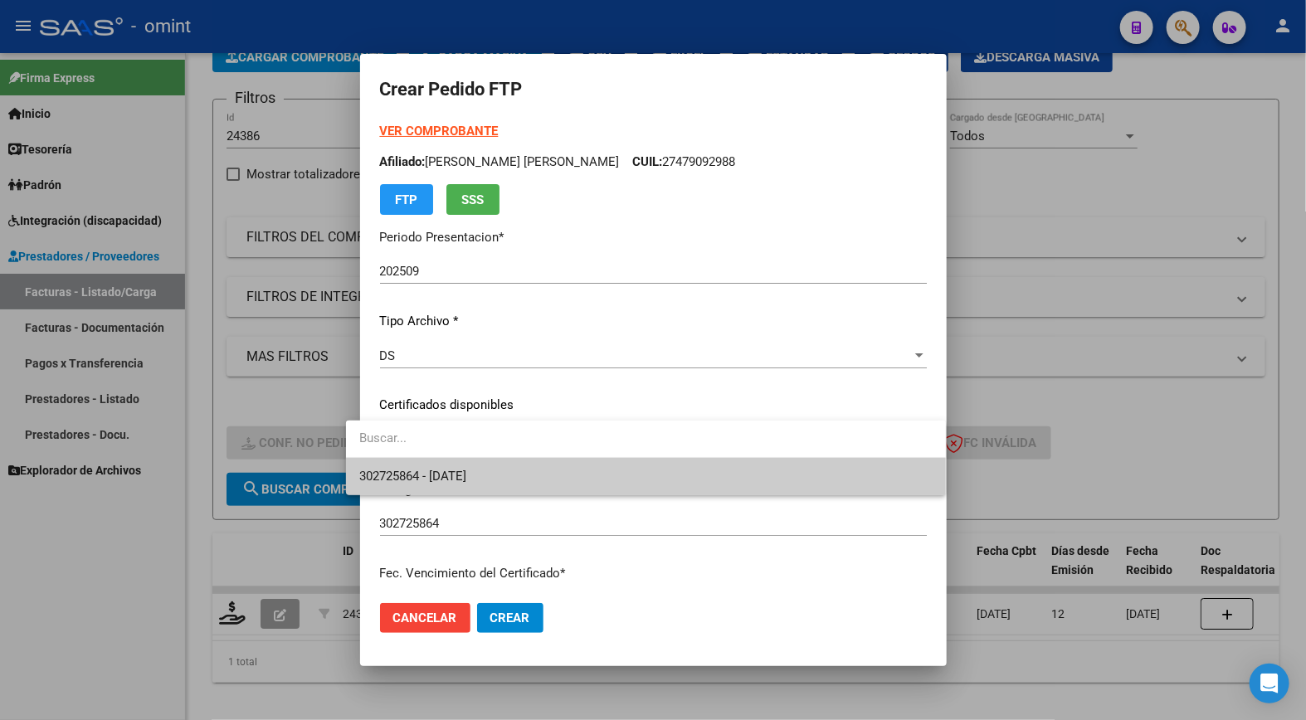
click at [661, 476] on span "302725864 - 2032-02-10" at bounding box center [645, 476] width 573 height 37
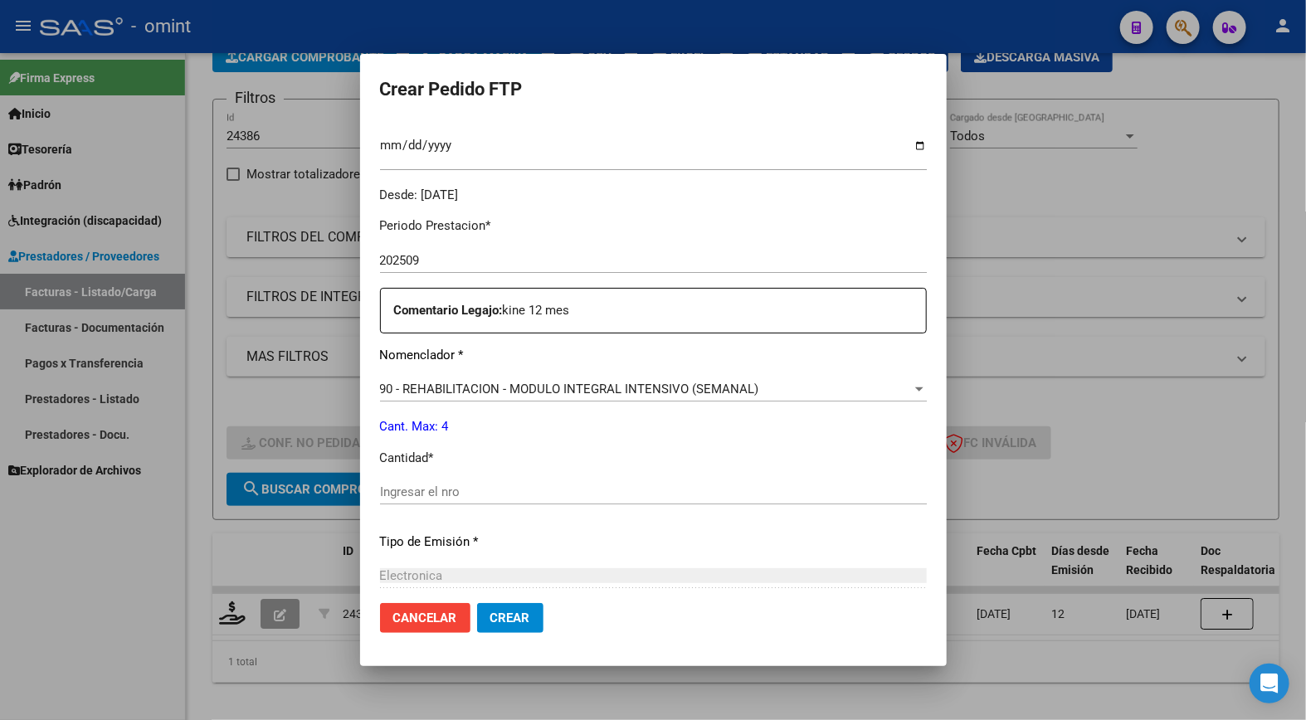
scroll to position [553, 0]
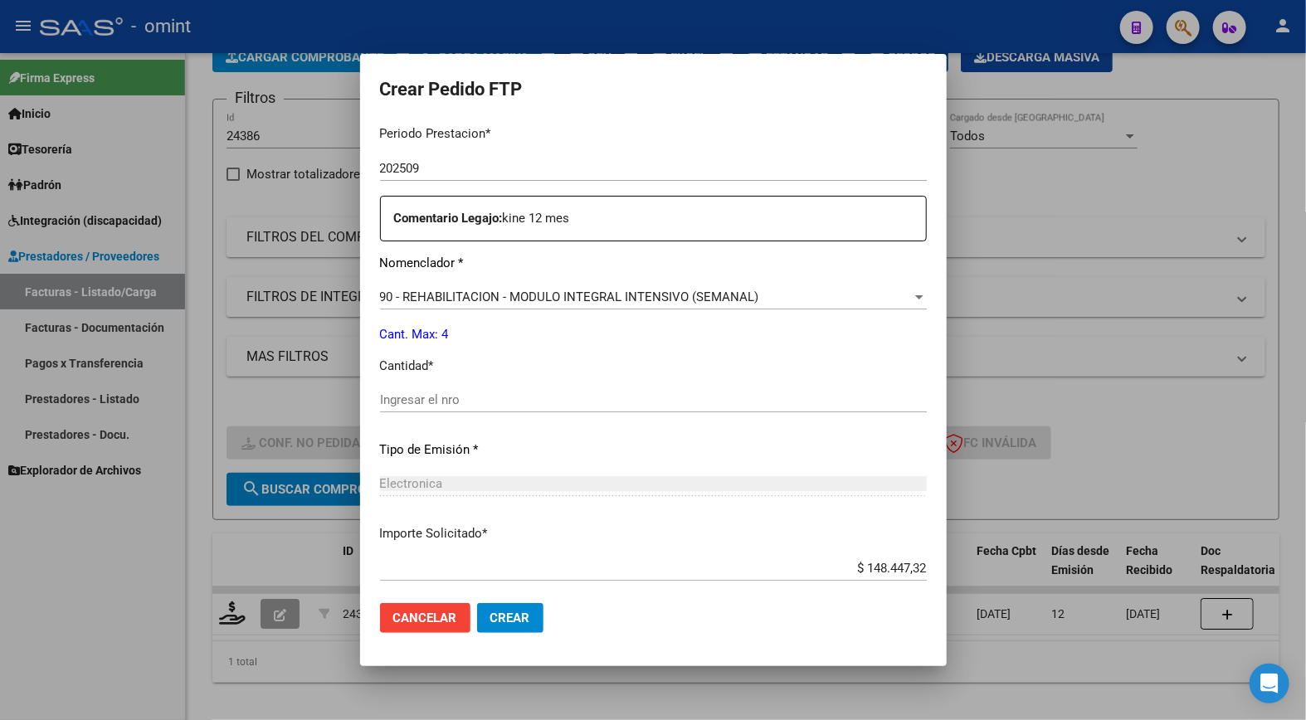
click at [411, 401] on input "Ingresar el nro" at bounding box center [653, 400] width 547 height 15
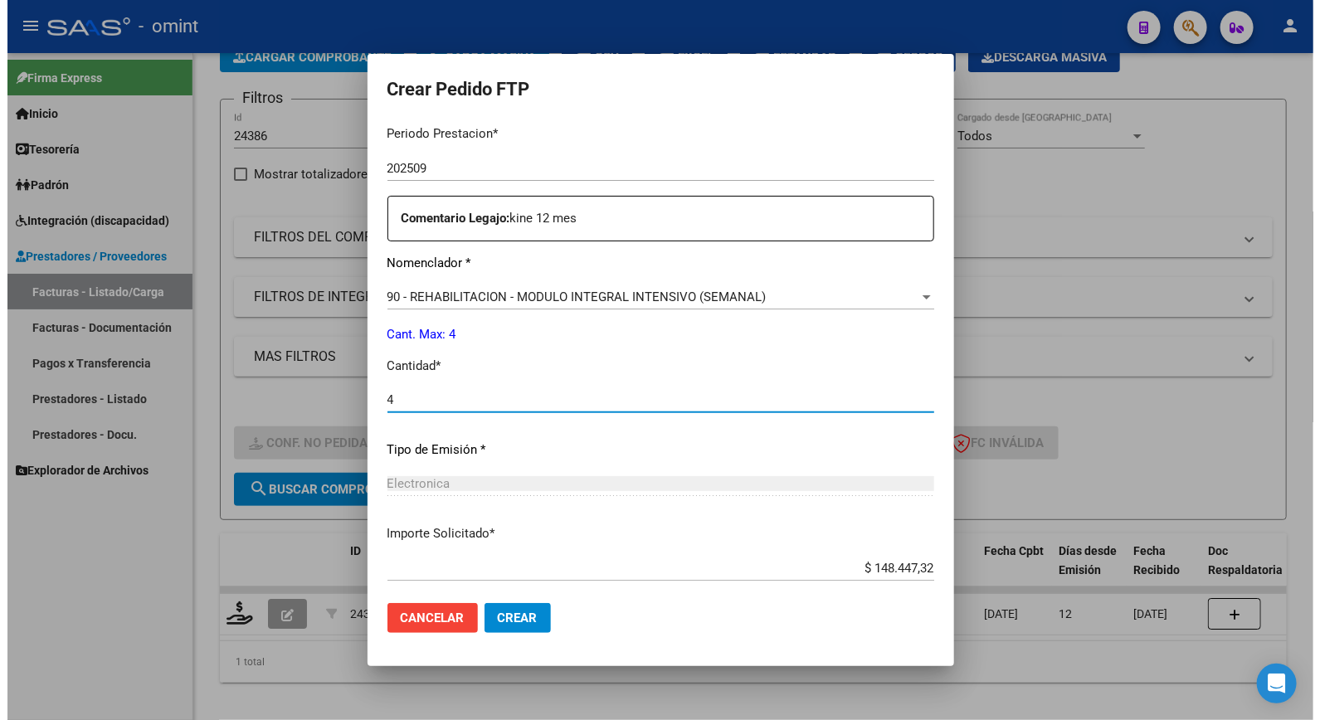
scroll to position [641, 0]
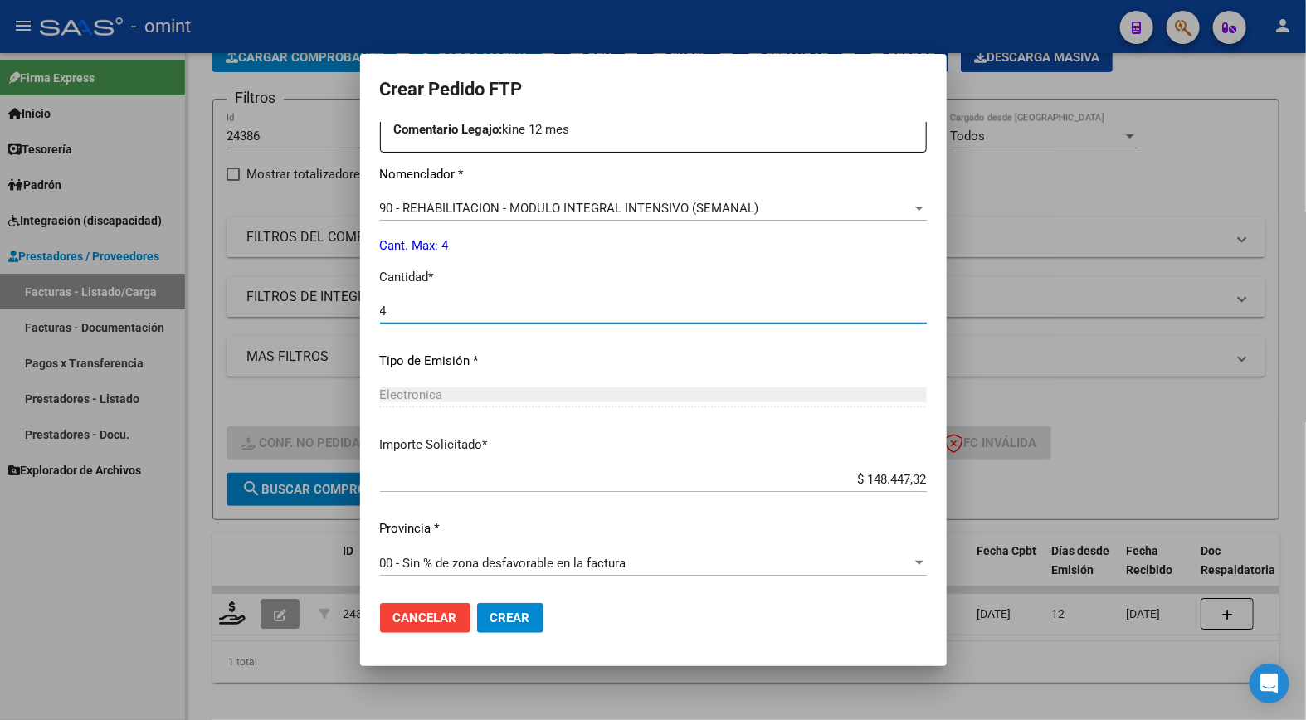
type input "4"
click at [480, 631] on button "Crear" at bounding box center [510, 618] width 66 height 30
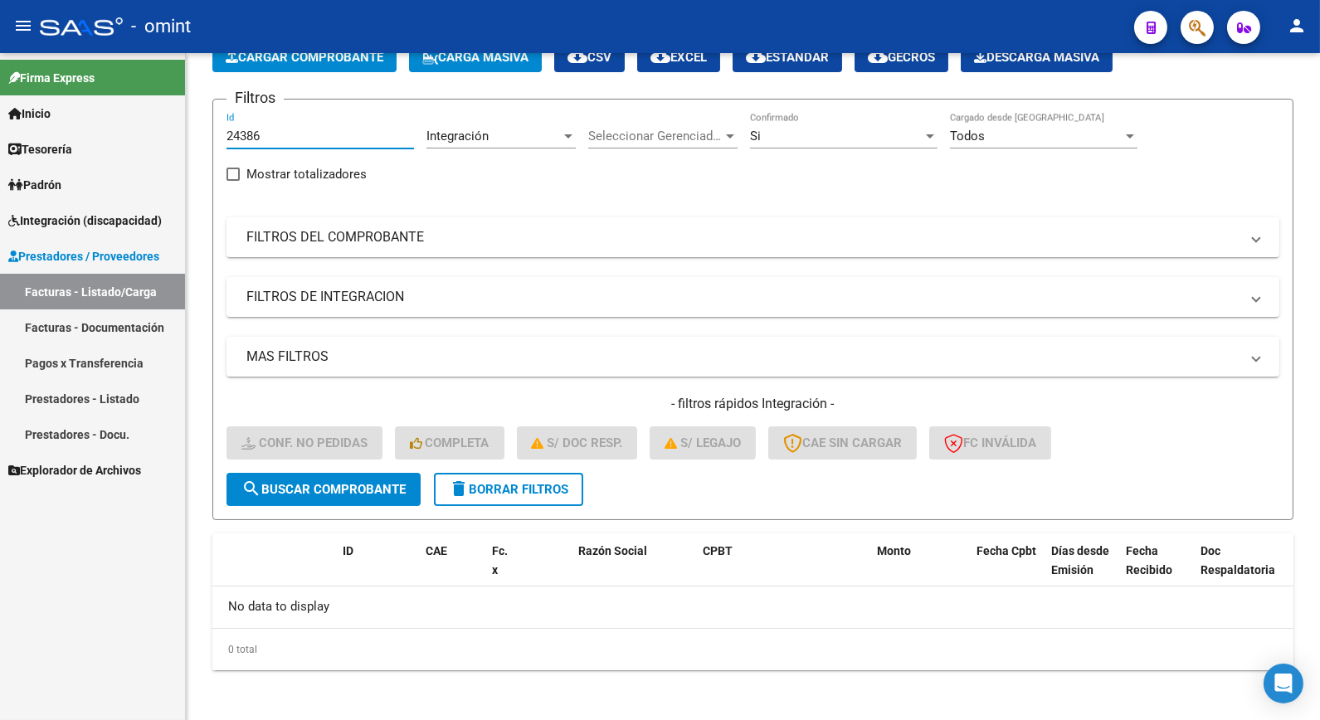
drag, startPoint x: 266, startPoint y: 136, endPoint x: 93, endPoint y: 125, distance: 173.8
click at [94, 127] on mat-sidenav-container "Firma Express Inicio Calendario SSS Instructivos Contacto OS Tesorería Extracto…" at bounding box center [660, 386] width 1320 height 667
type input "25127"
click at [487, 499] on button "delete Borrar Filtros" at bounding box center [508, 489] width 149 height 33
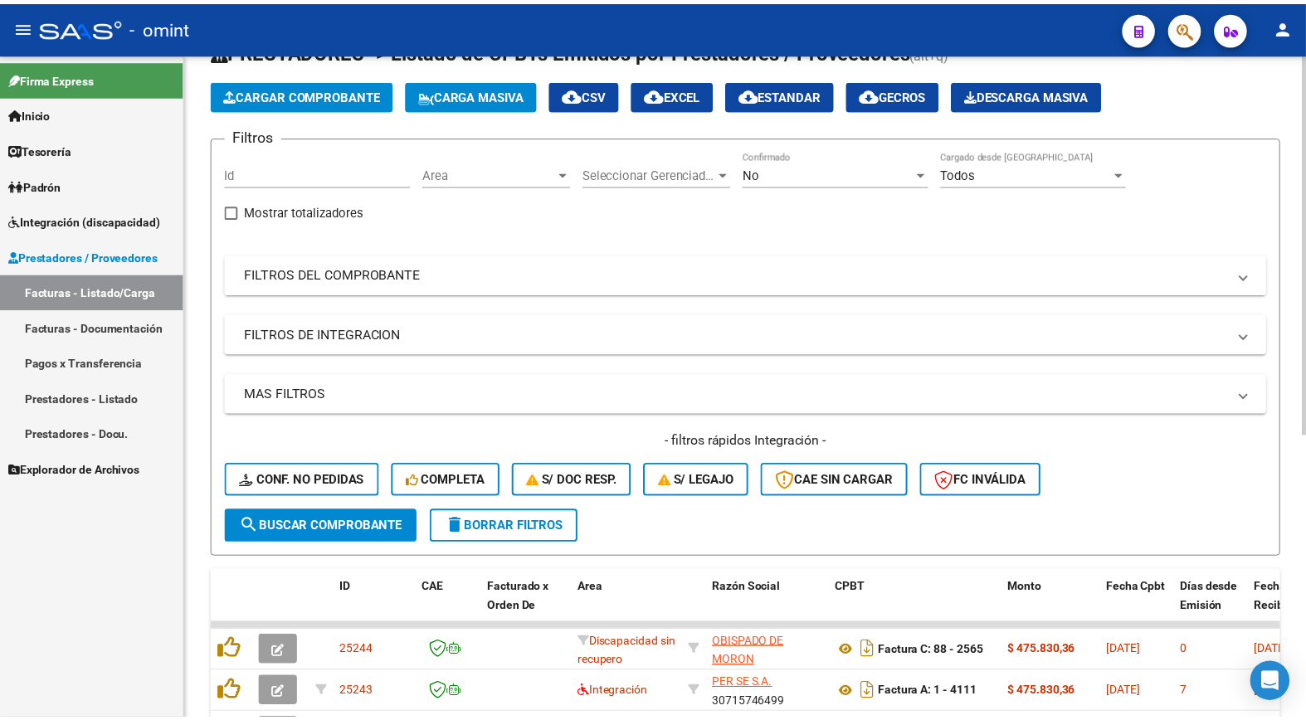
scroll to position [98, 0]
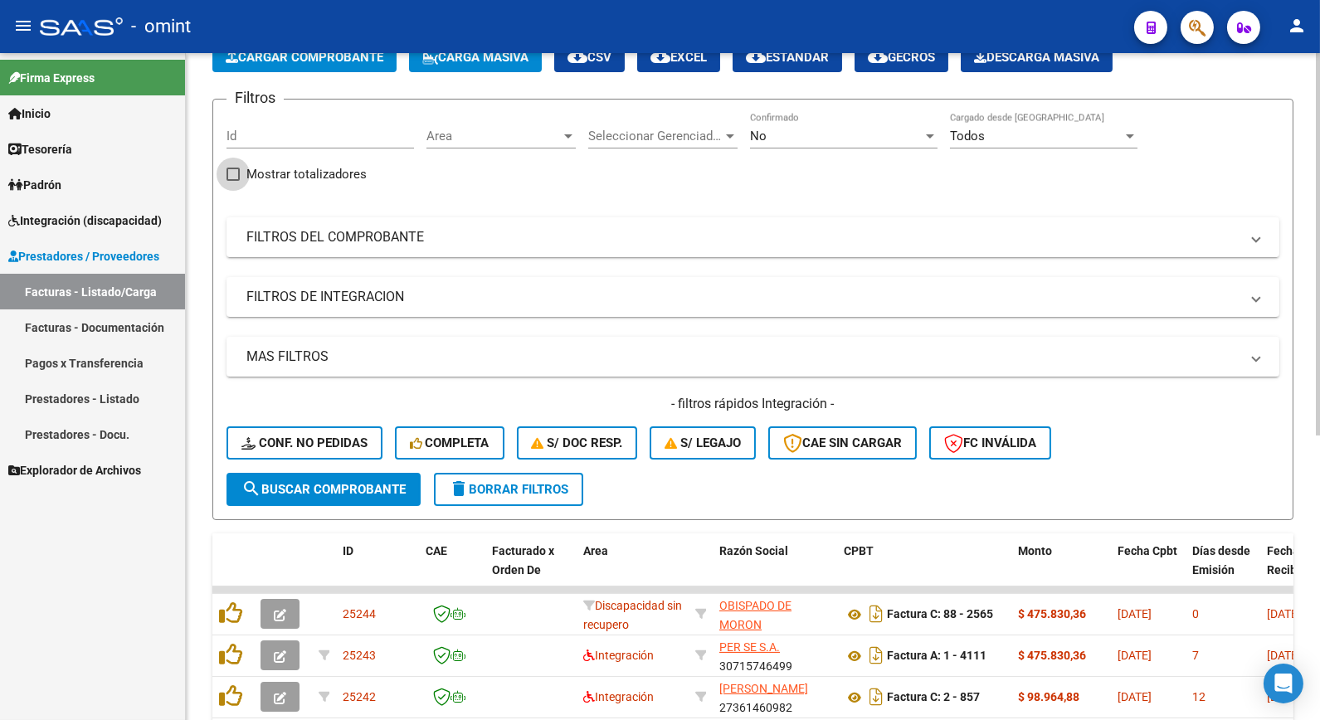
click at [259, 176] on span "Mostrar totalizadores" at bounding box center [306, 174] width 120 height 20
click at [233, 181] on input "Mostrar totalizadores" at bounding box center [232, 181] width 1 height 1
click at [239, 177] on span at bounding box center [233, 174] width 13 height 13
click at [233, 181] on input "Mostrar totalizadores" at bounding box center [232, 181] width 1 height 1
click at [271, 139] on input "Id" at bounding box center [321, 136] width 188 height 15
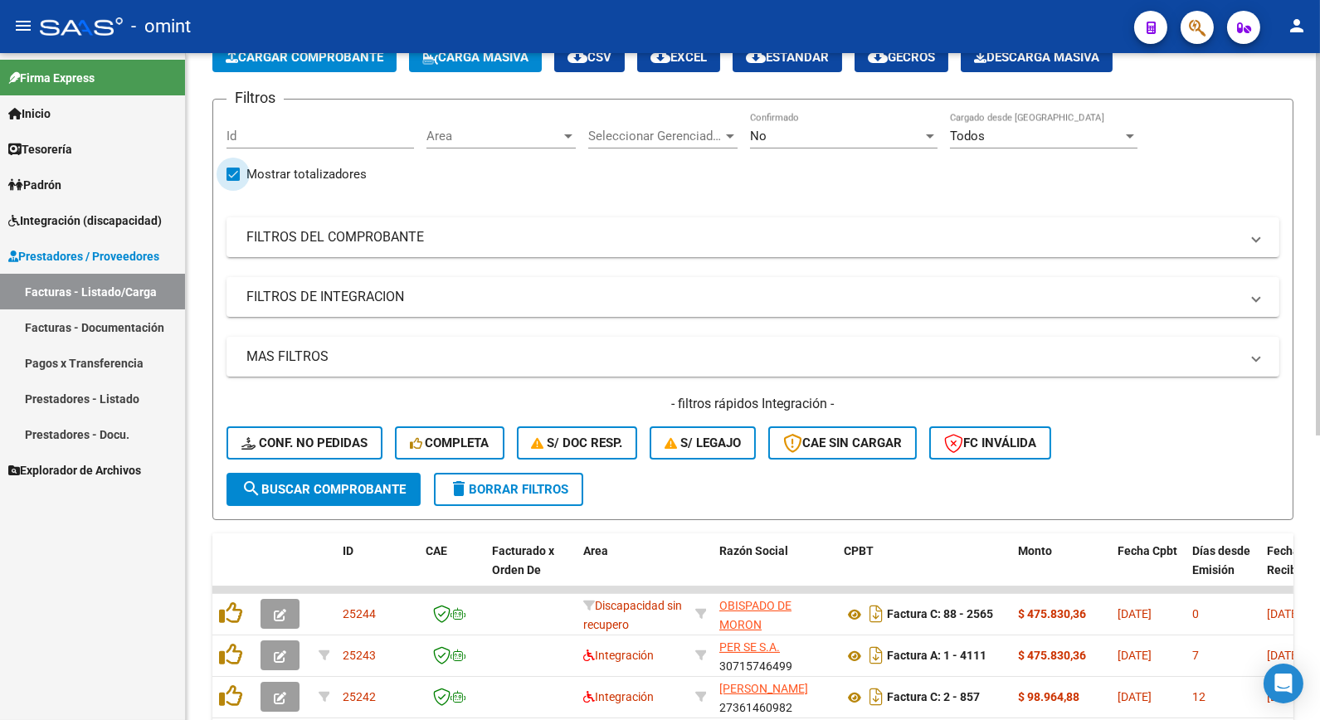
click at [242, 170] on label "Mostrar totalizadores" at bounding box center [297, 174] width 140 height 20
click at [233, 181] on input "Mostrar totalizadores" at bounding box center [232, 181] width 1 height 1
checkbox input "false"
click at [287, 133] on input "Id" at bounding box center [321, 136] width 188 height 15
type input "25127"
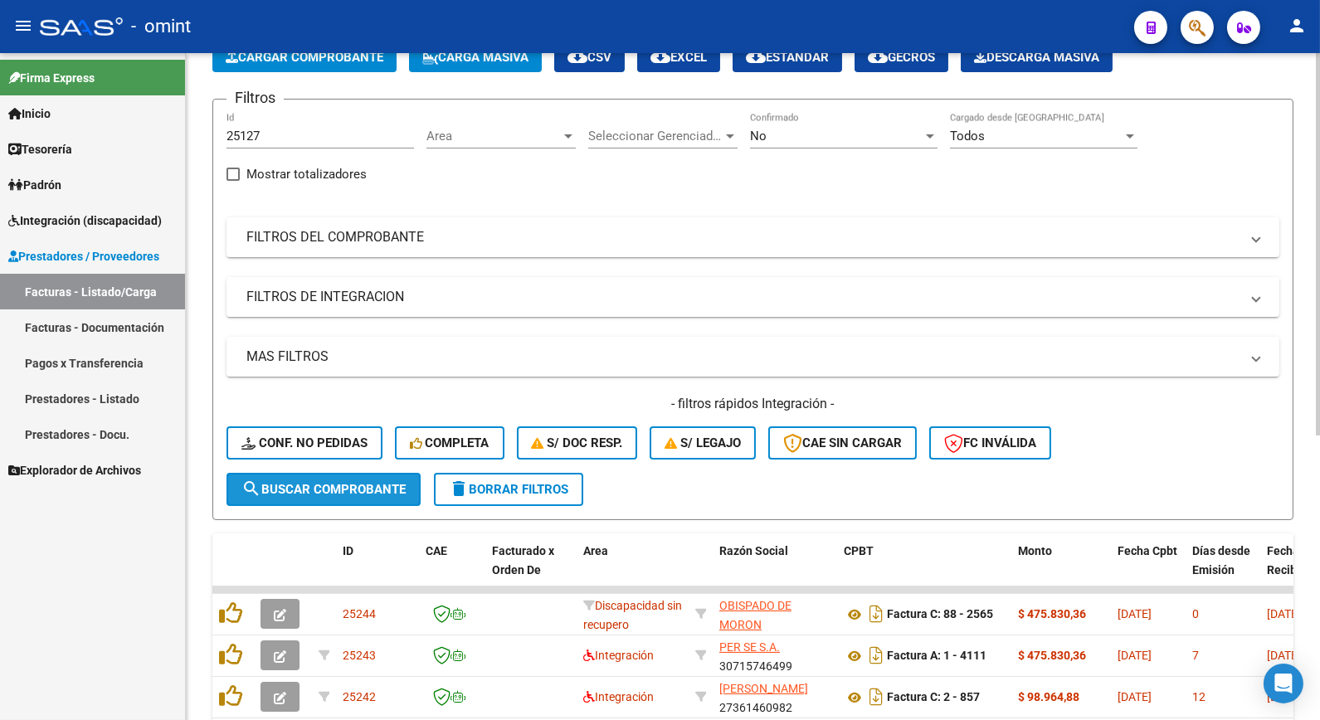
click at [402, 478] on button "search Buscar Comprobante" at bounding box center [324, 489] width 194 height 33
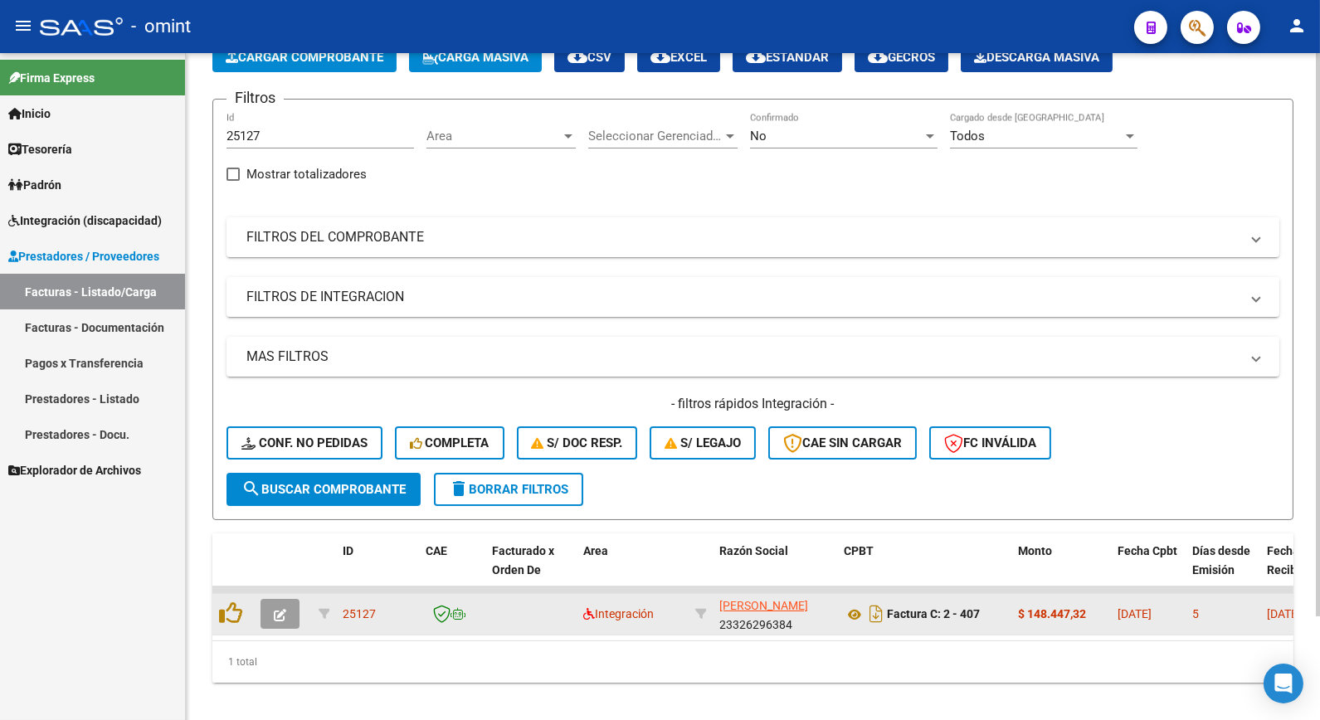
click at [278, 615] on button "button" at bounding box center [280, 614] width 39 height 30
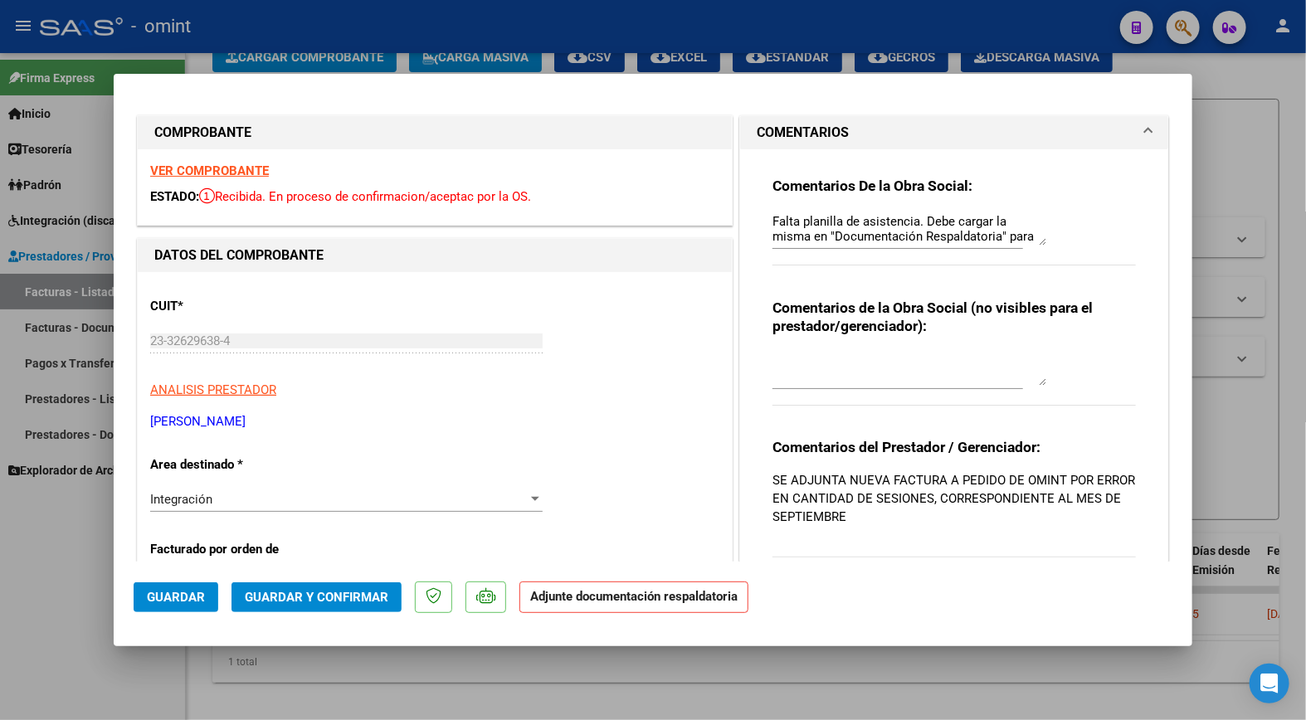
click at [178, 172] on strong "VER COMPROBANTE" at bounding box center [209, 170] width 119 height 15
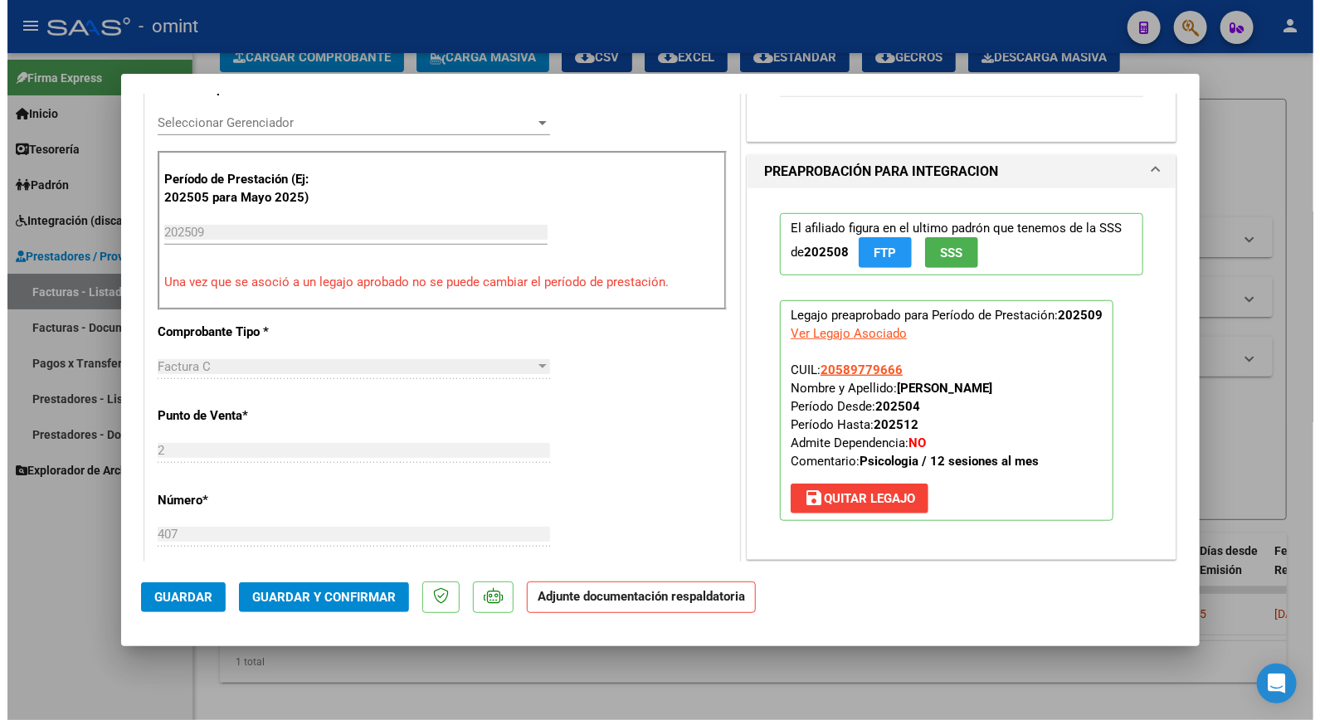
scroll to position [737, 0]
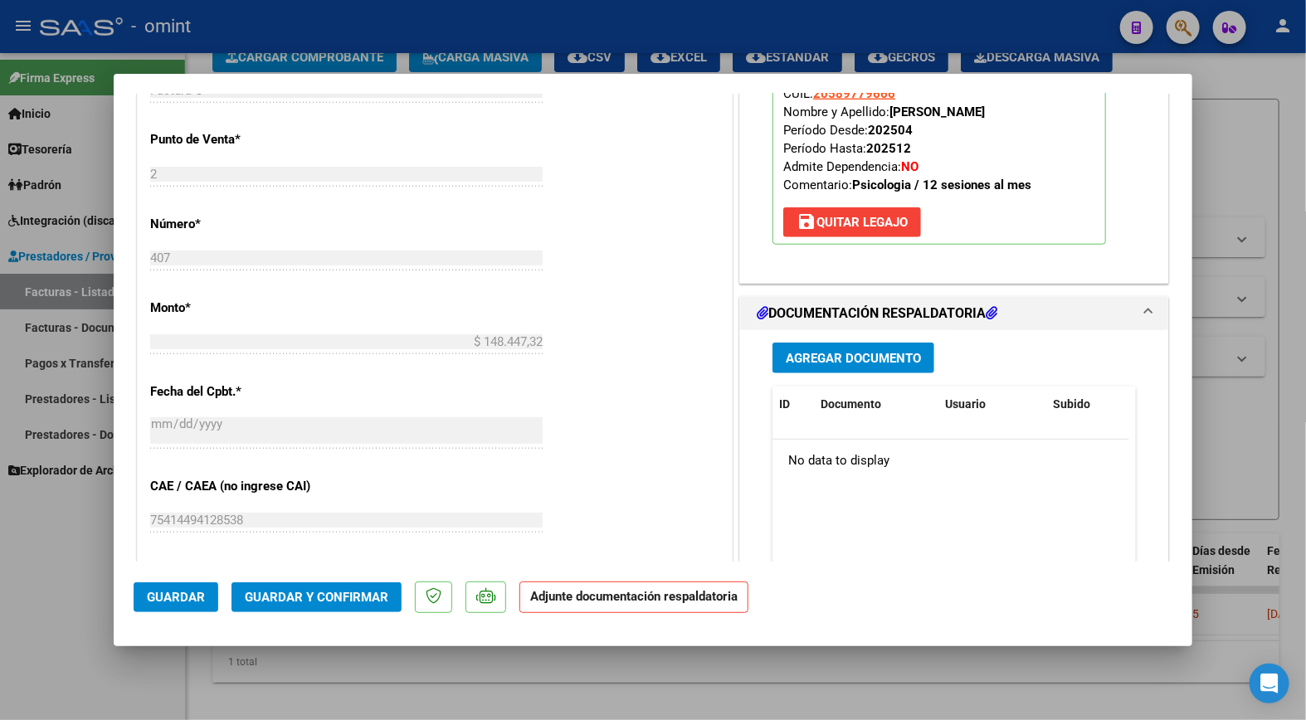
click at [305, 594] on span "Guardar y Confirmar" at bounding box center [317, 597] width 144 height 15
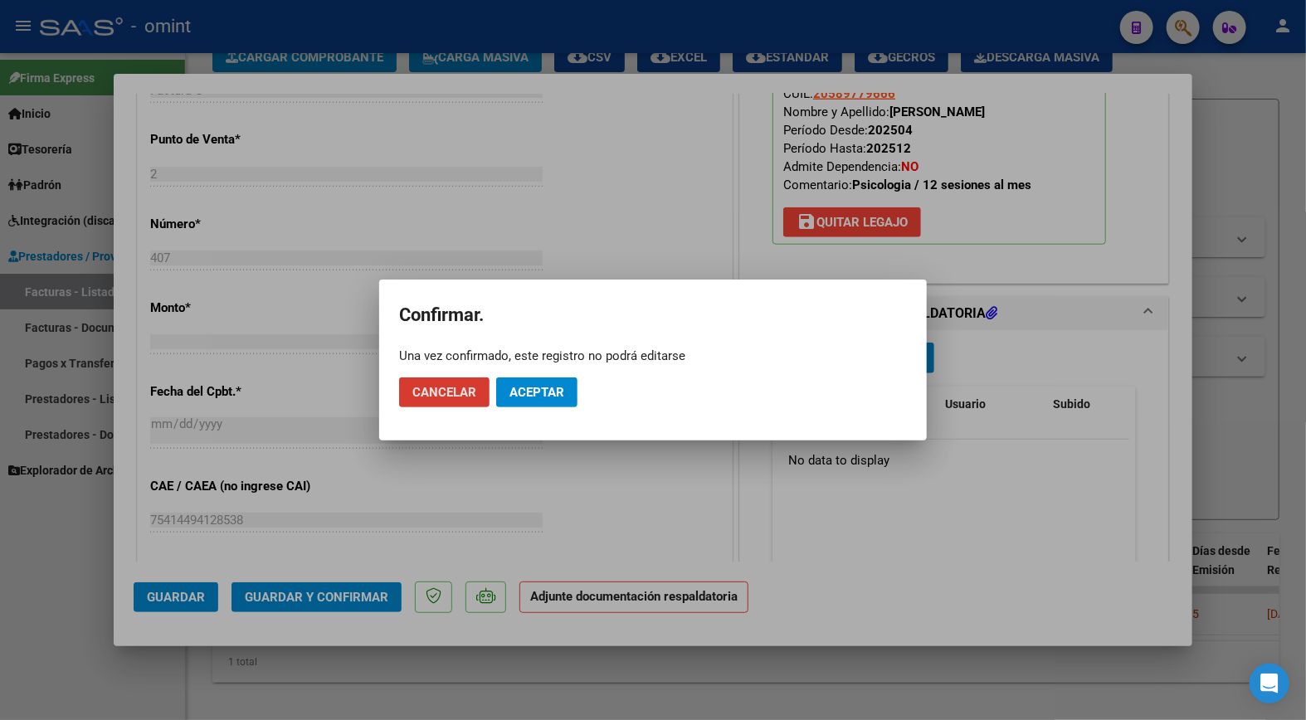
click at [559, 397] on span "Aceptar" at bounding box center [537, 392] width 55 height 15
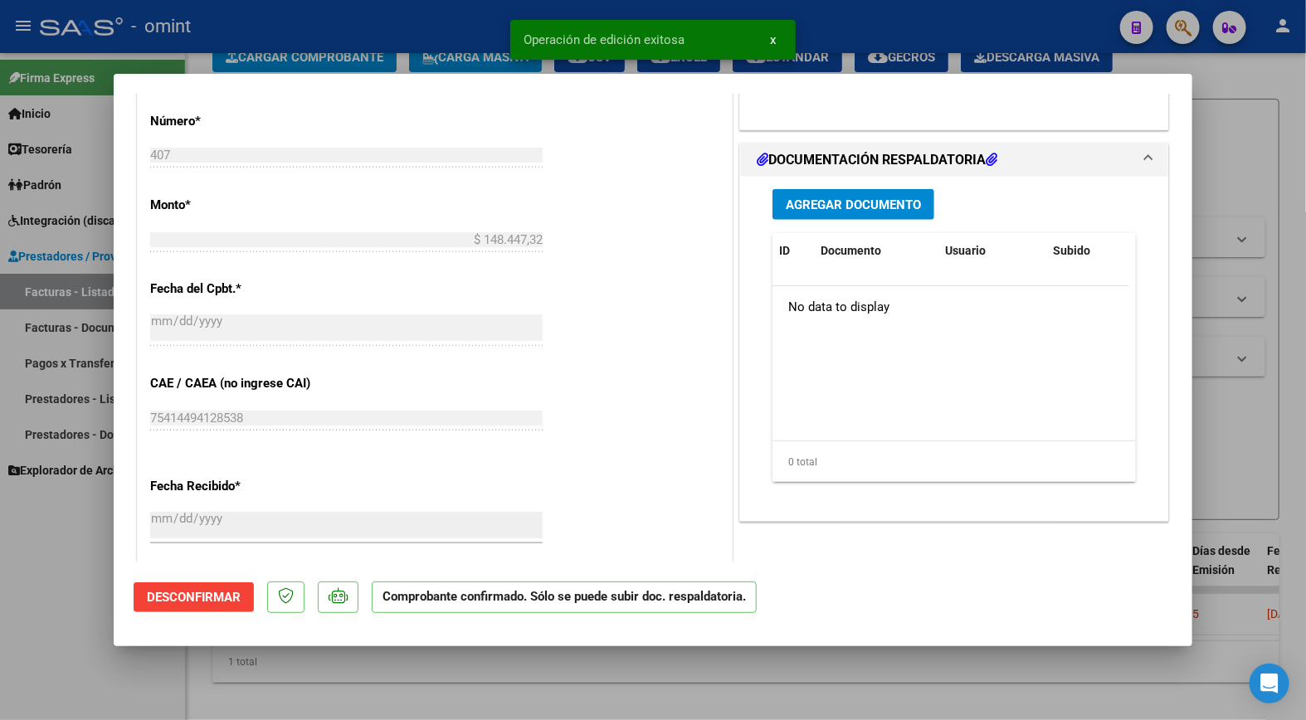
click at [398, 58] on div at bounding box center [653, 360] width 1306 height 720
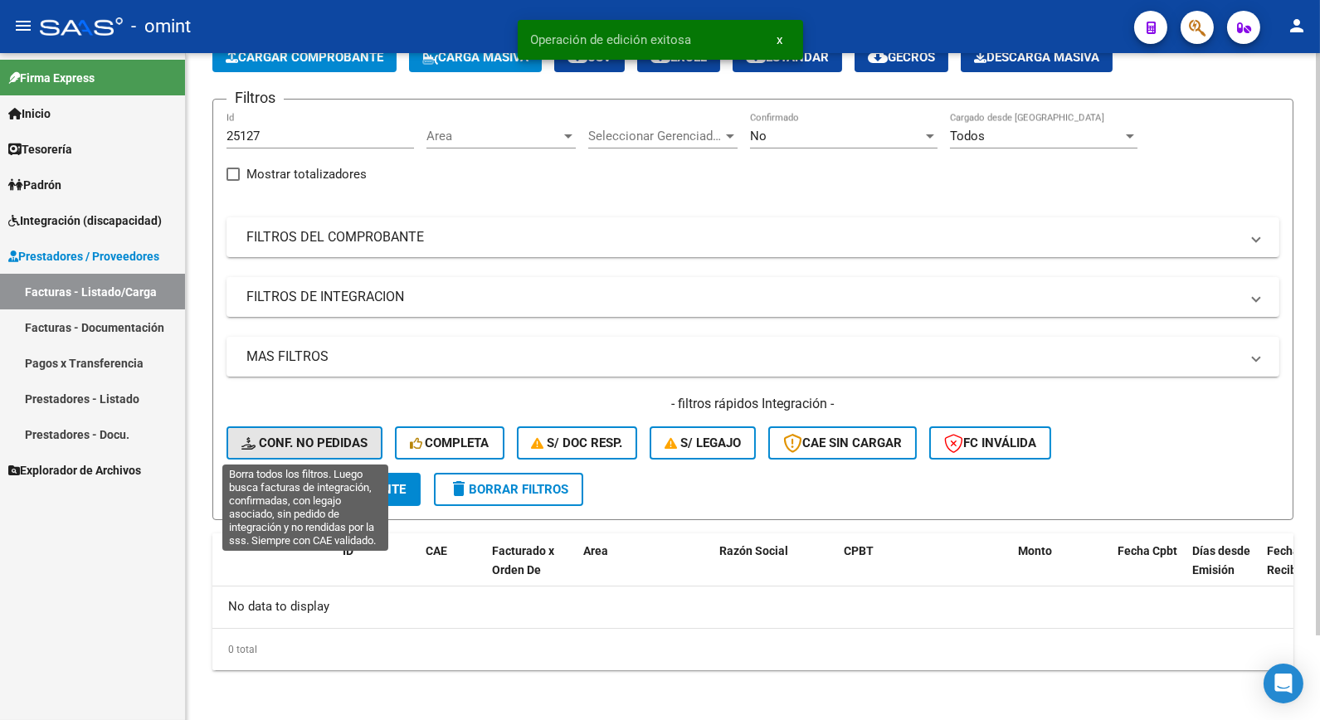
drag, startPoint x: 321, startPoint y: 440, endPoint x: 378, endPoint y: 441, distance: 57.3
click at [322, 440] on span "Conf. no pedidas" at bounding box center [304, 443] width 126 height 15
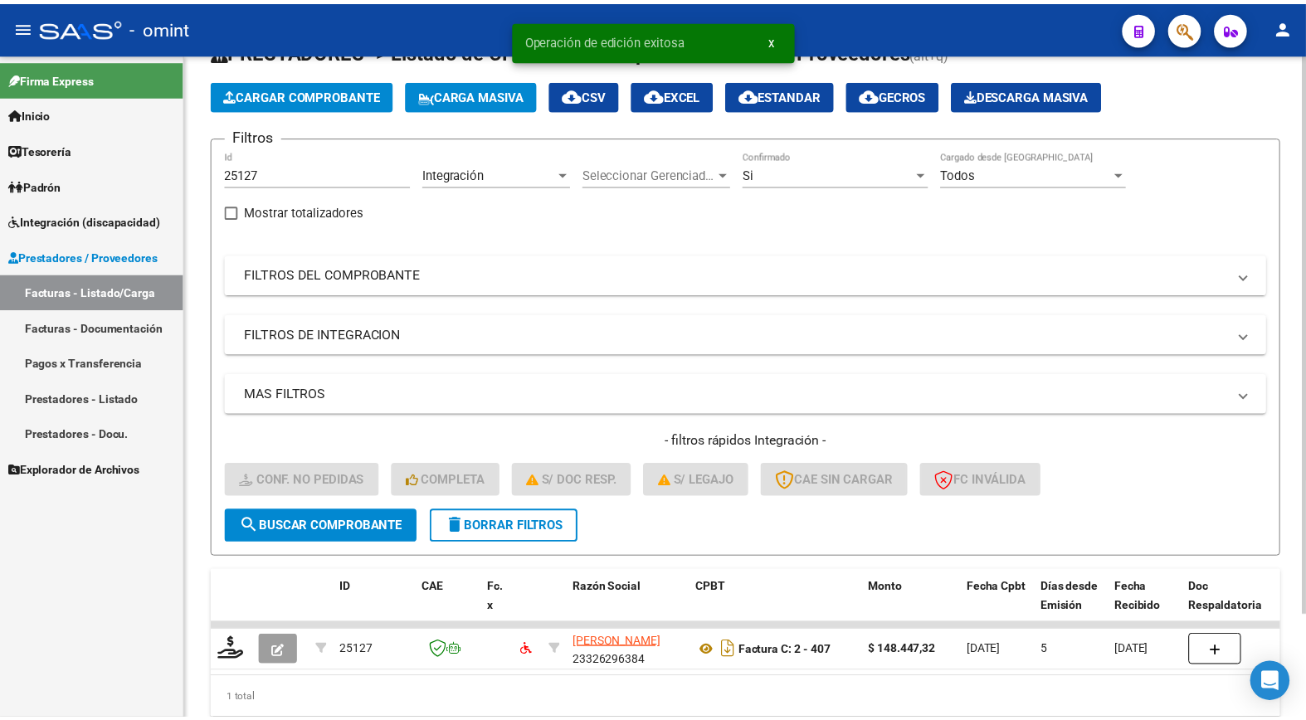
scroll to position [98, 0]
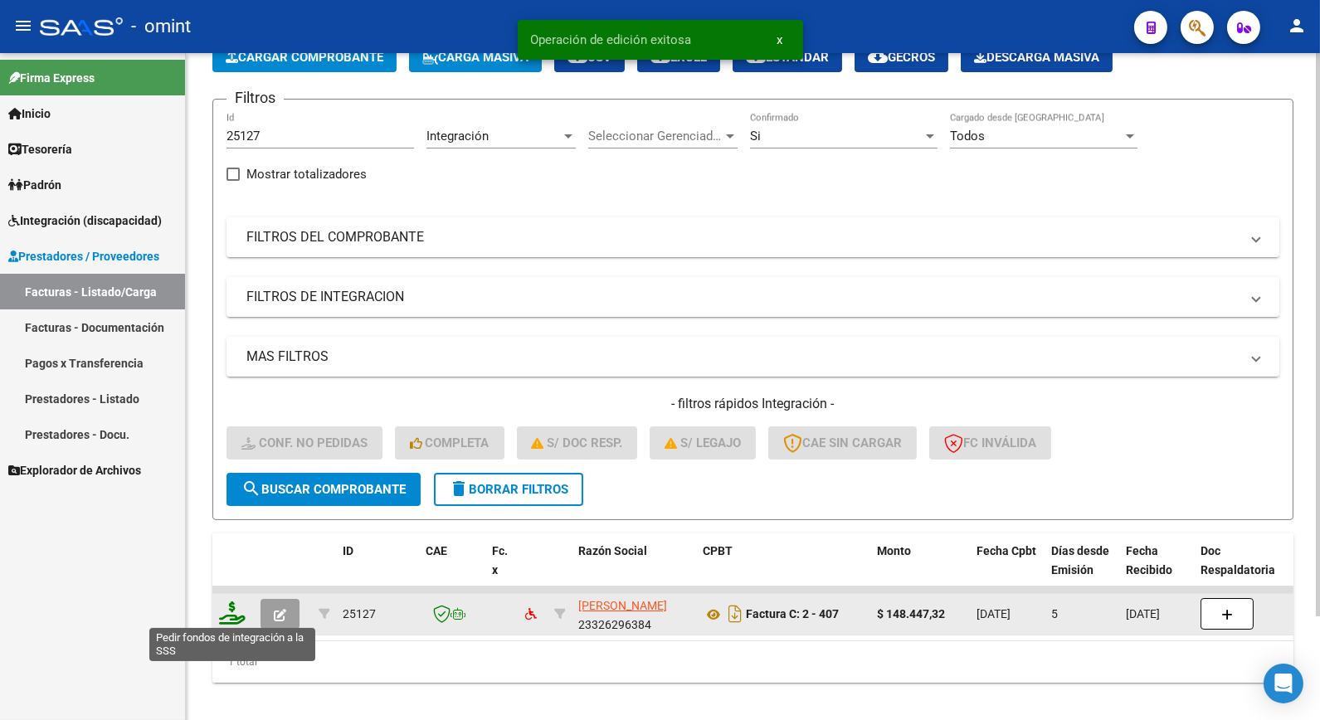
click at [242, 608] on icon at bounding box center [232, 613] width 27 height 23
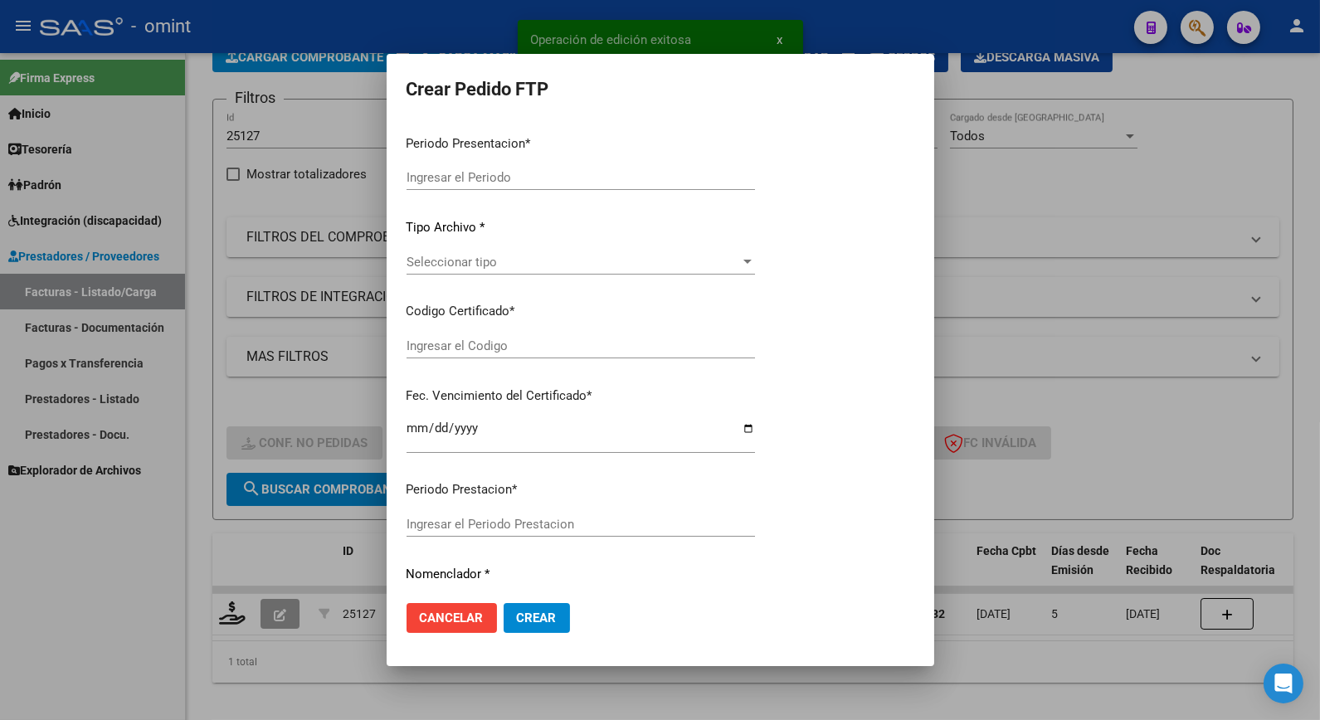
type input "202509"
type input "$ 148.447,32"
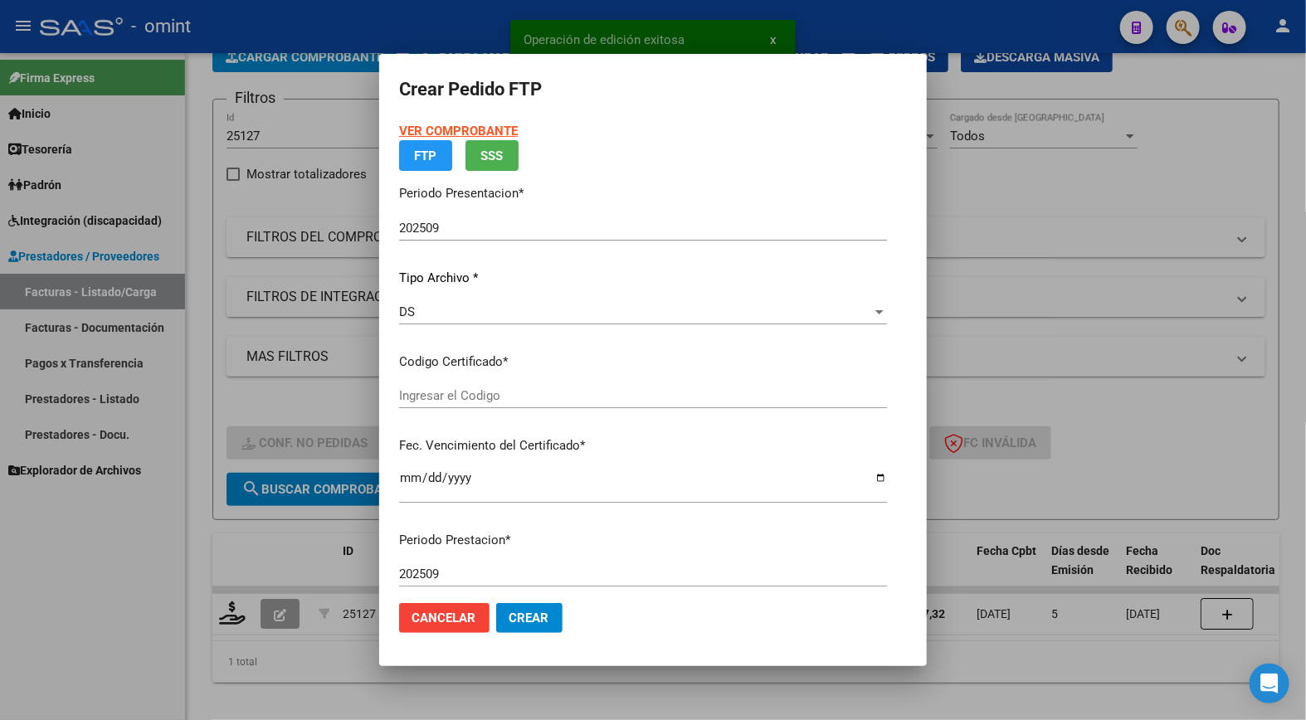
type input "479070637"
type input "2030-02-01"
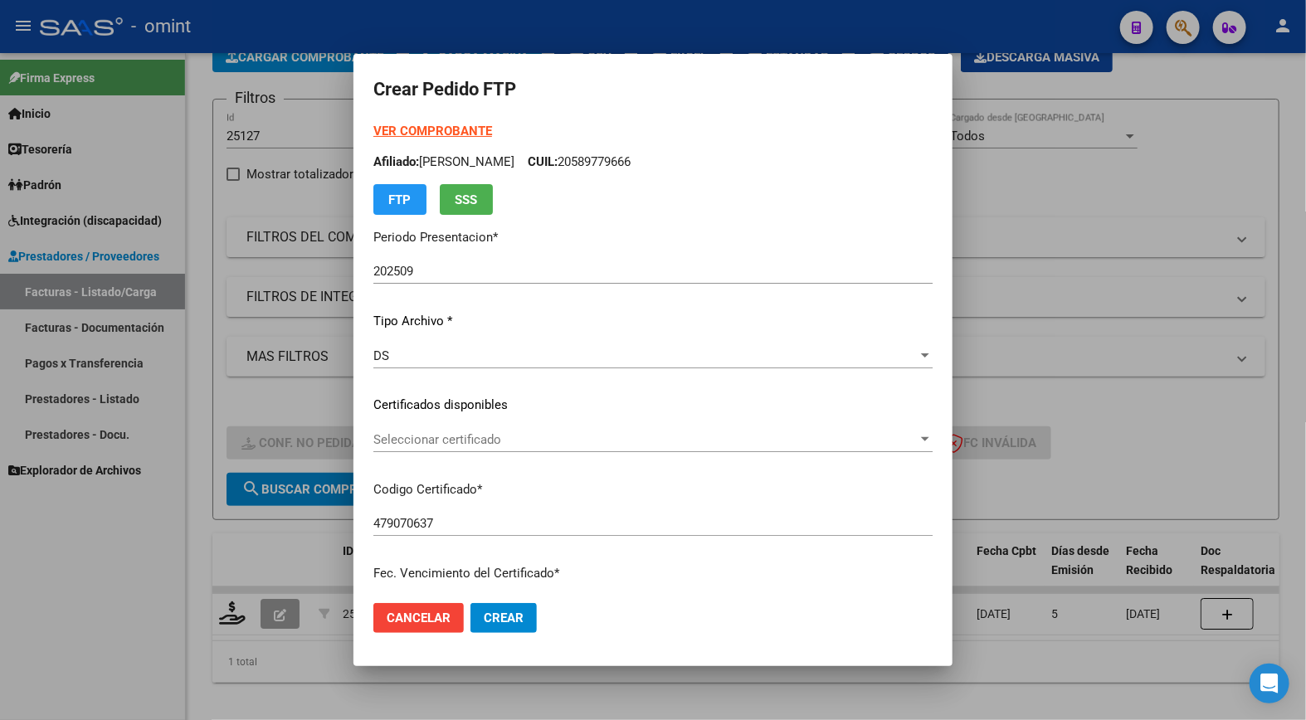
click at [699, 430] on div "Seleccionar certificado Seleccionar certificado" at bounding box center [652, 439] width 559 height 25
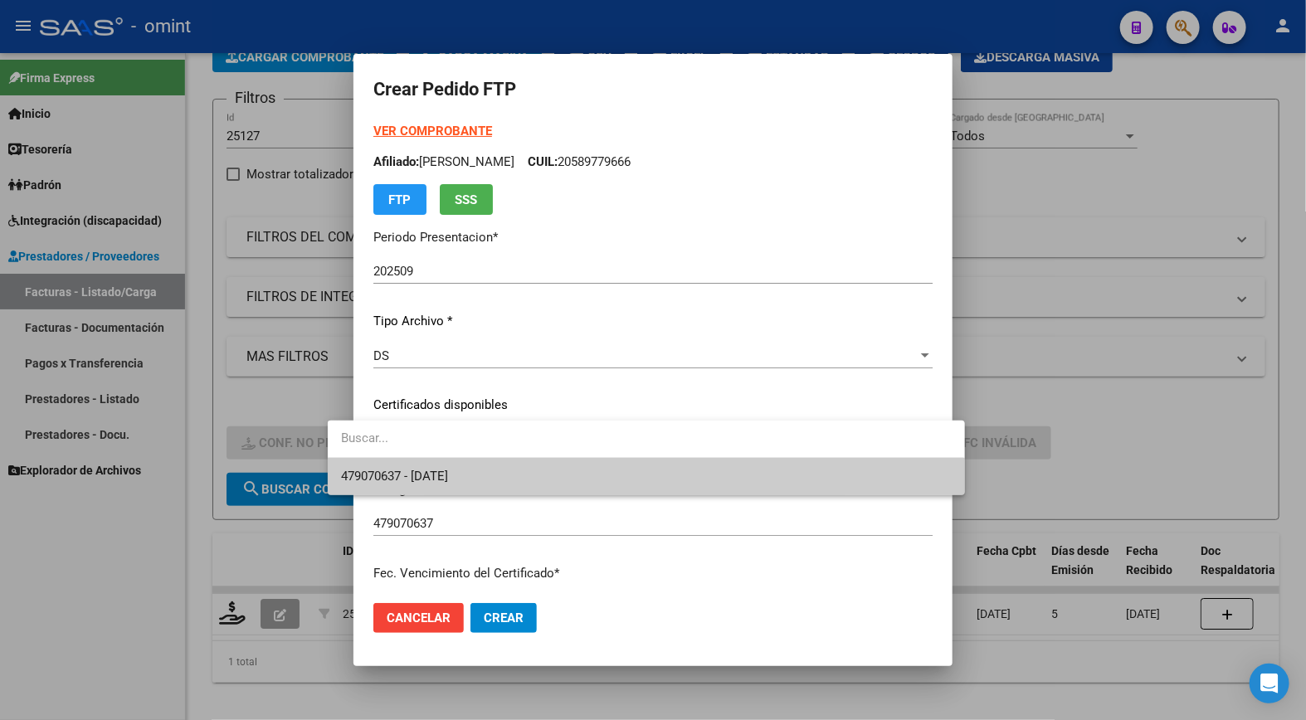
click at [666, 473] on span "479070637 - 2030-02-01" at bounding box center [646, 476] width 610 height 37
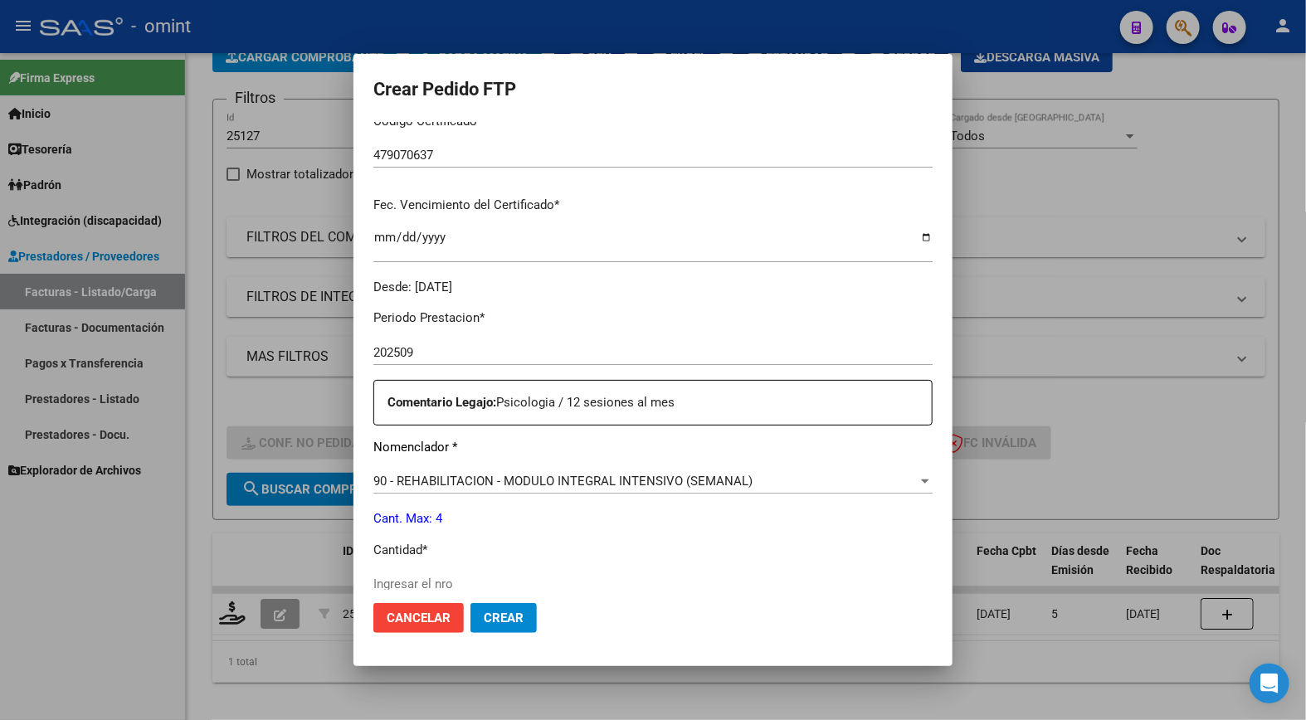
scroll to position [461, 0]
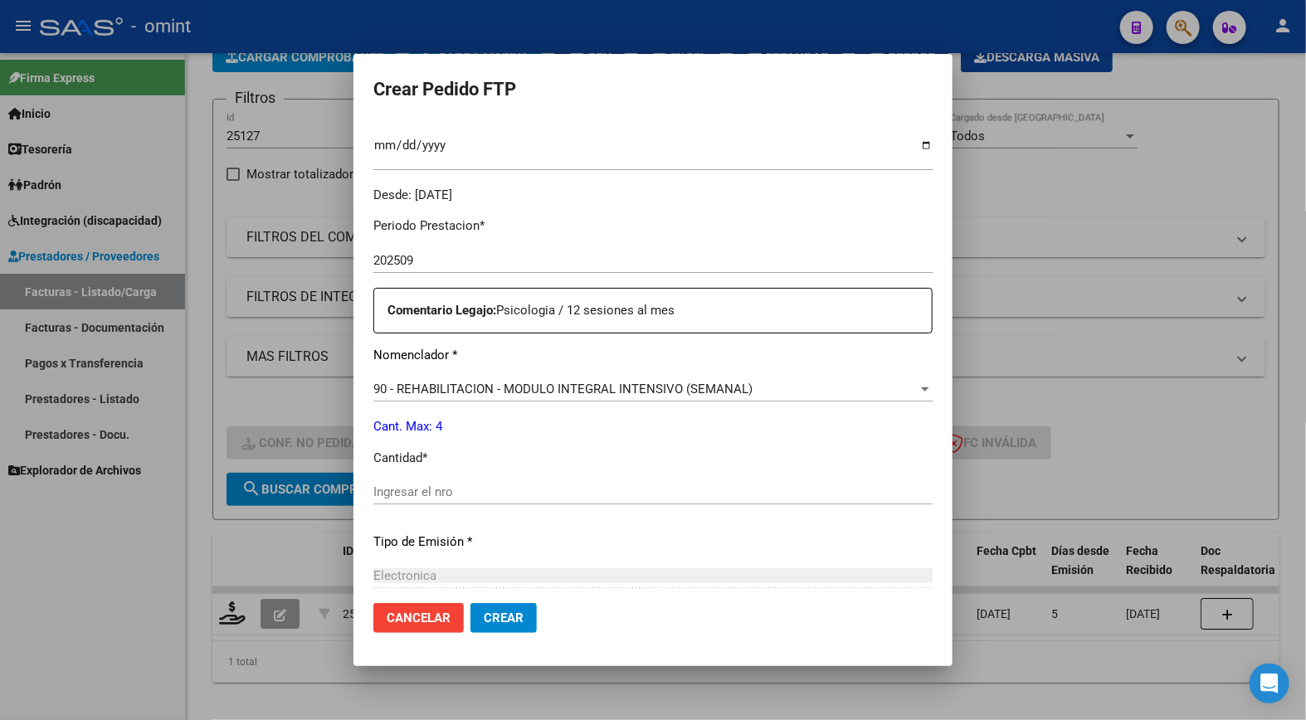
click at [432, 486] on input "Ingresar el nro" at bounding box center [652, 492] width 559 height 15
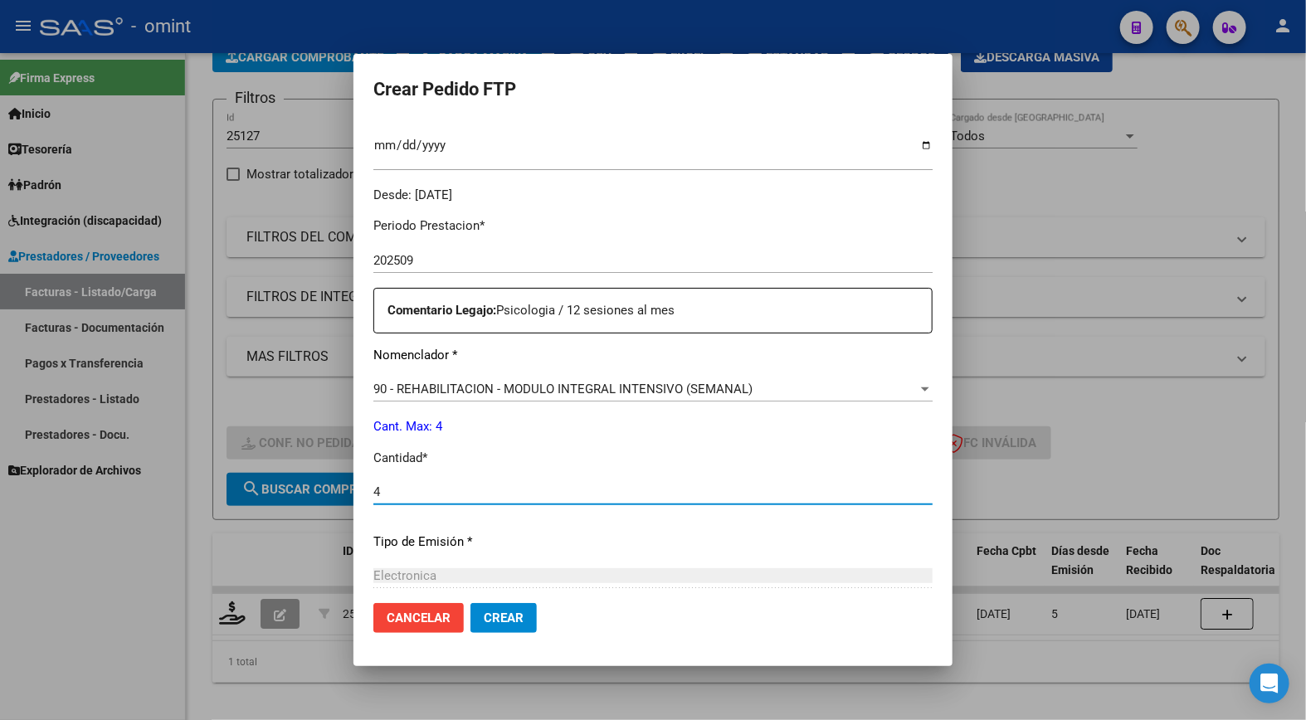
scroll to position [641, 0]
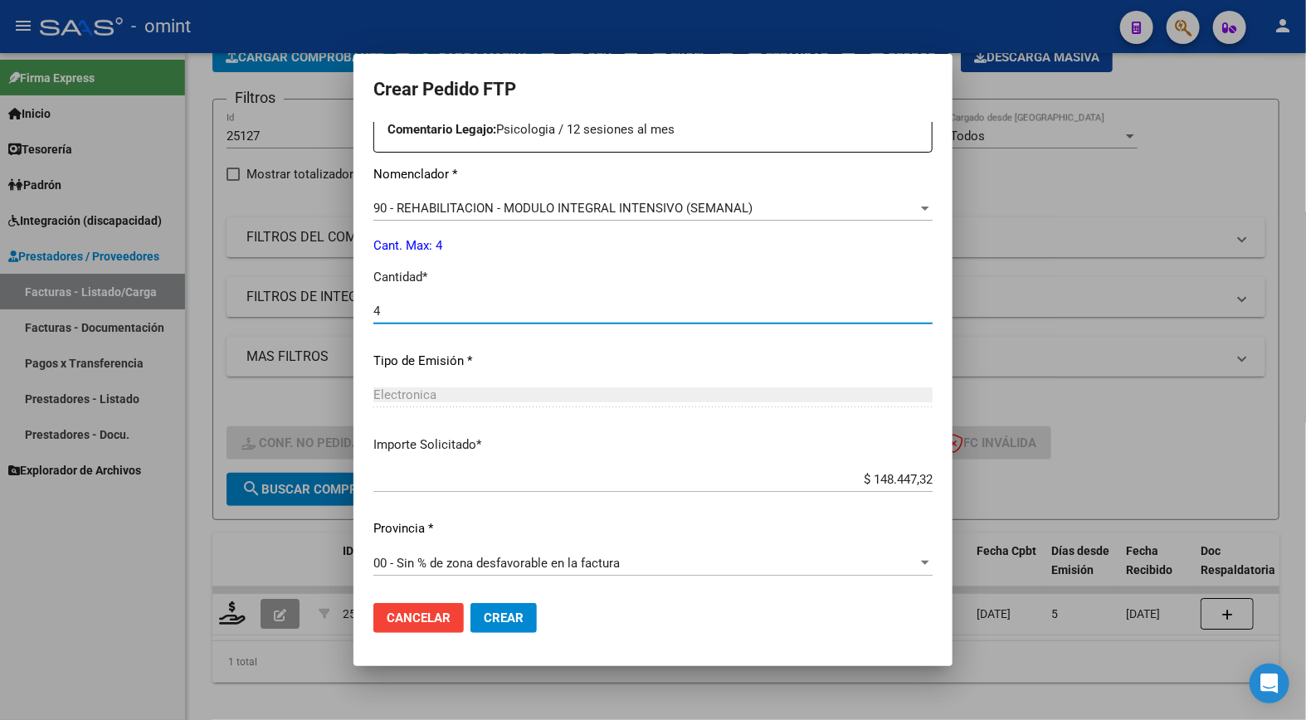
type input "4"
click at [484, 623] on span "Crear" at bounding box center [504, 618] width 40 height 15
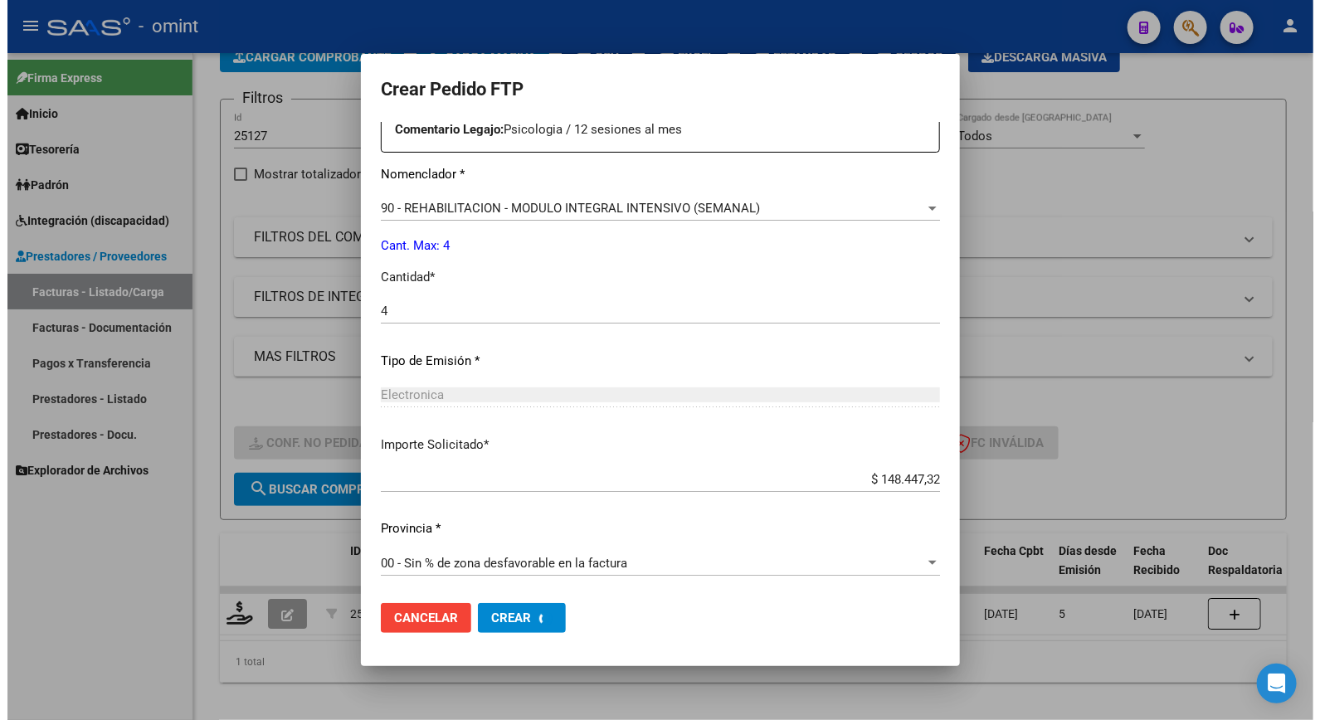
scroll to position [0, 0]
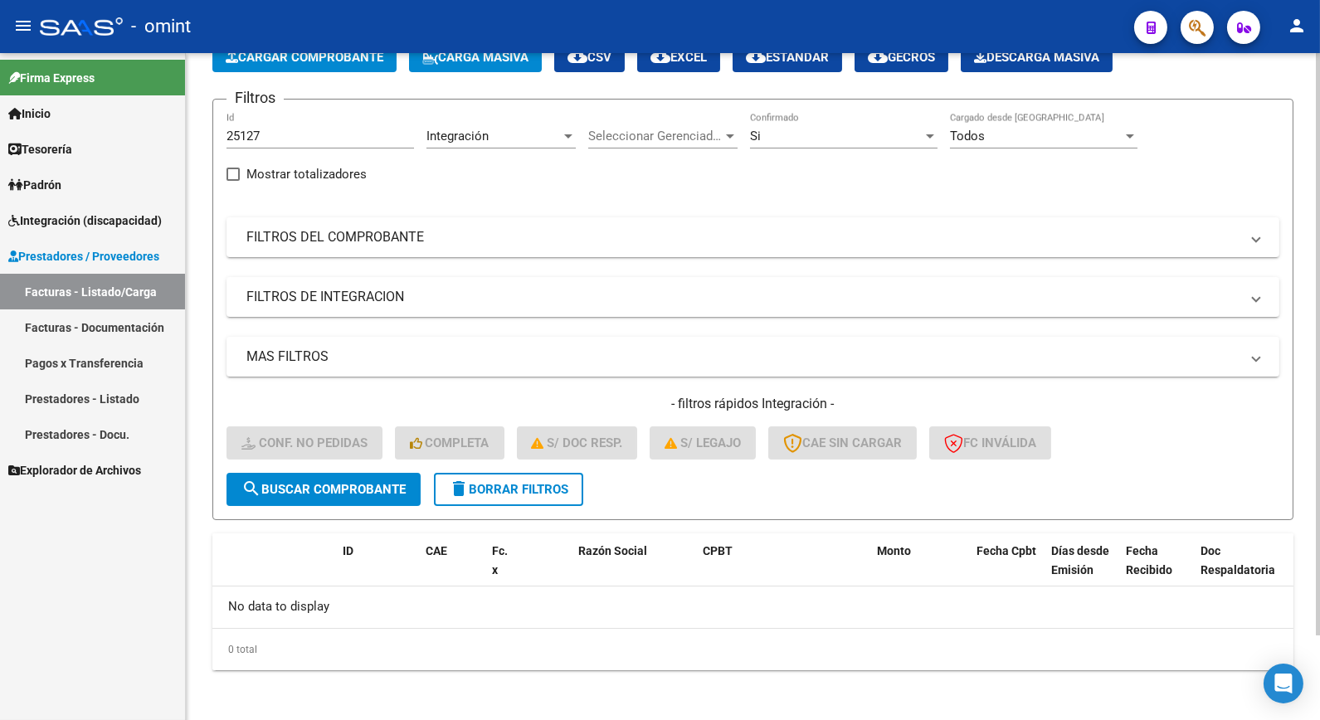
click at [568, 482] on span "delete Borrar Filtros" at bounding box center [508, 489] width 119 height 15
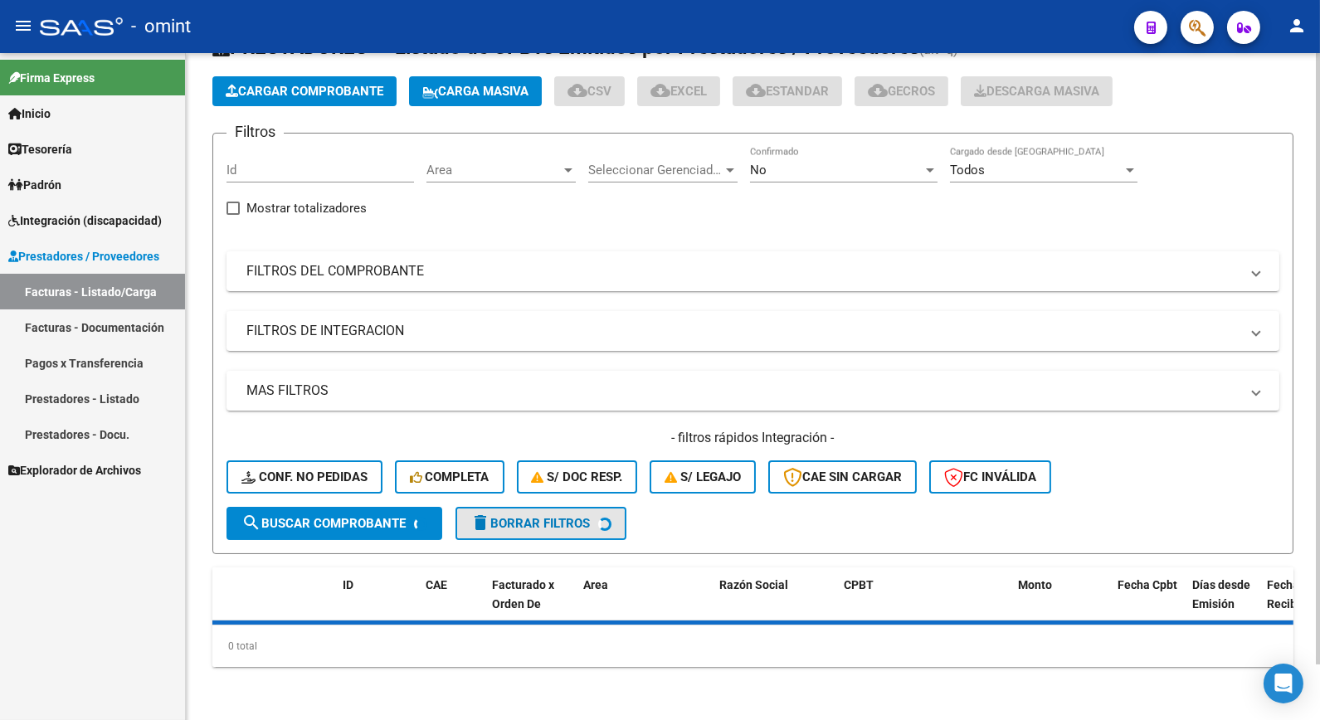
scroll to position [61, 0]
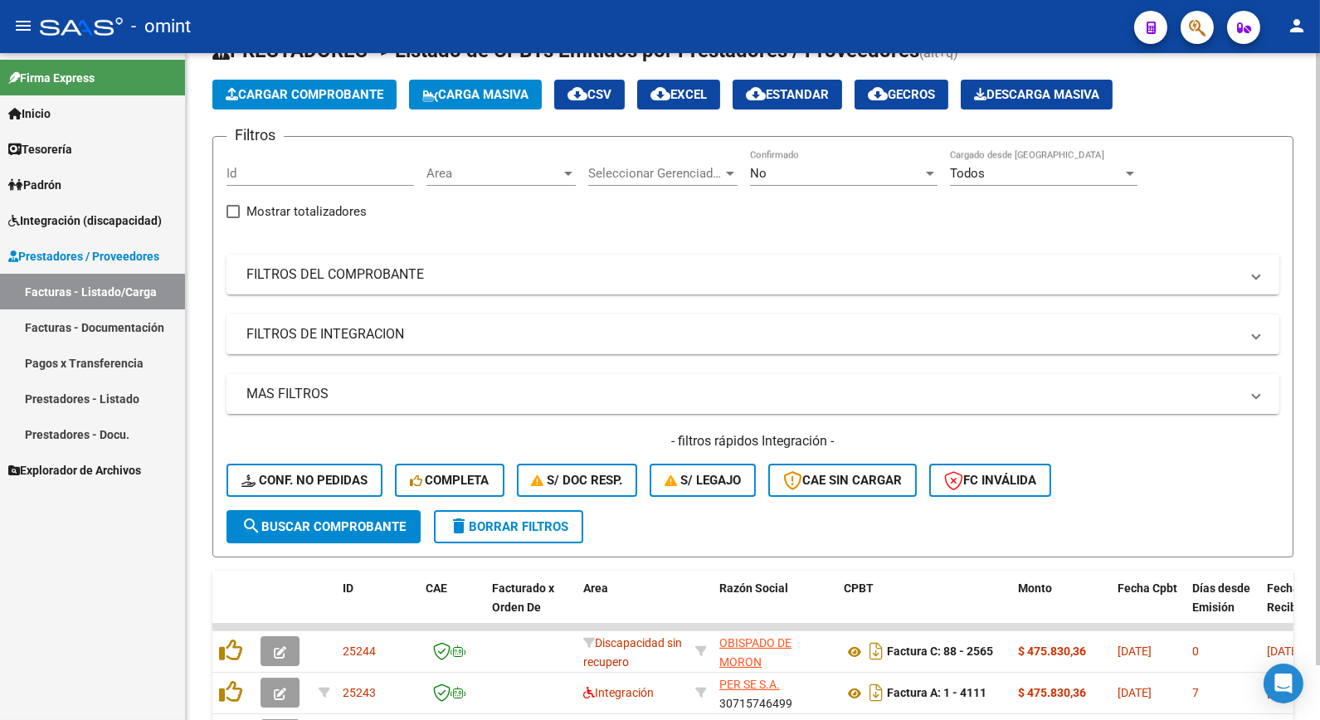
click at [269, 202] on span "Mostrar totalizadores" at bounding box center [306, 212] width 120 height 20
click at [233, 218] on input "Mostrar totalizadores" at bounding box center [232, 218] width 1 height 1
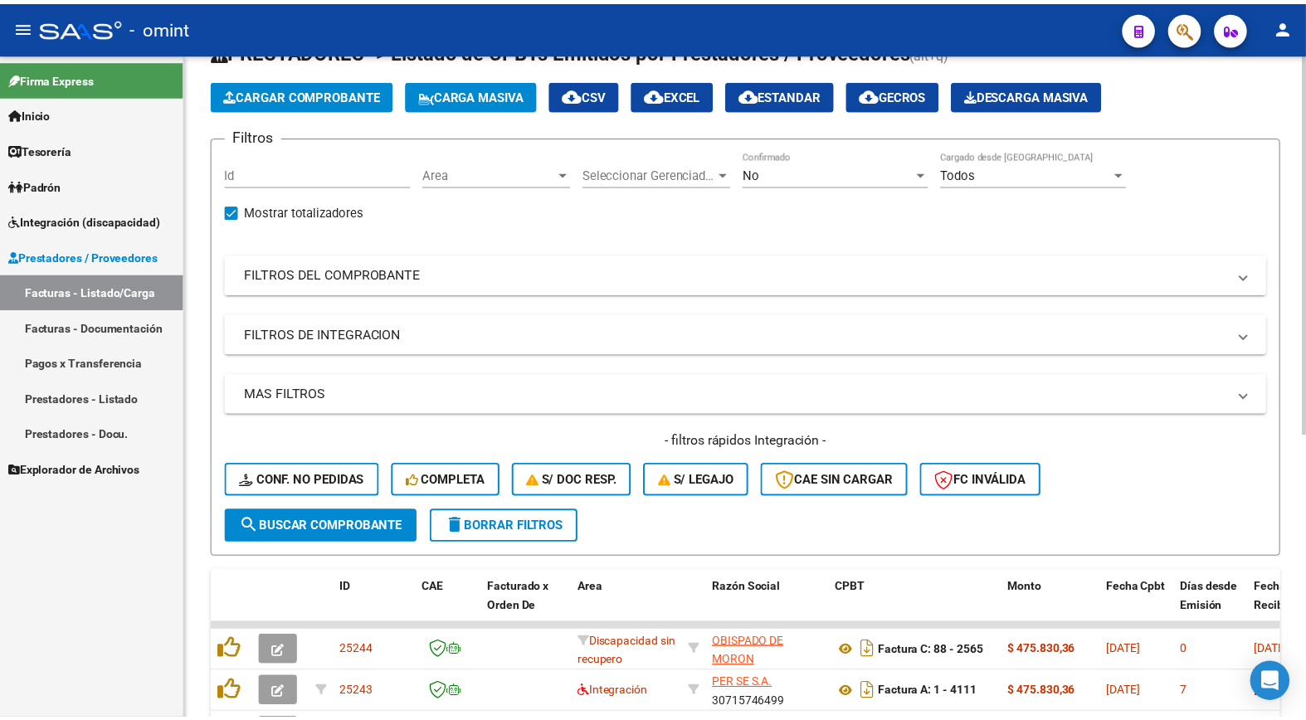
scroll to position [98, 0]
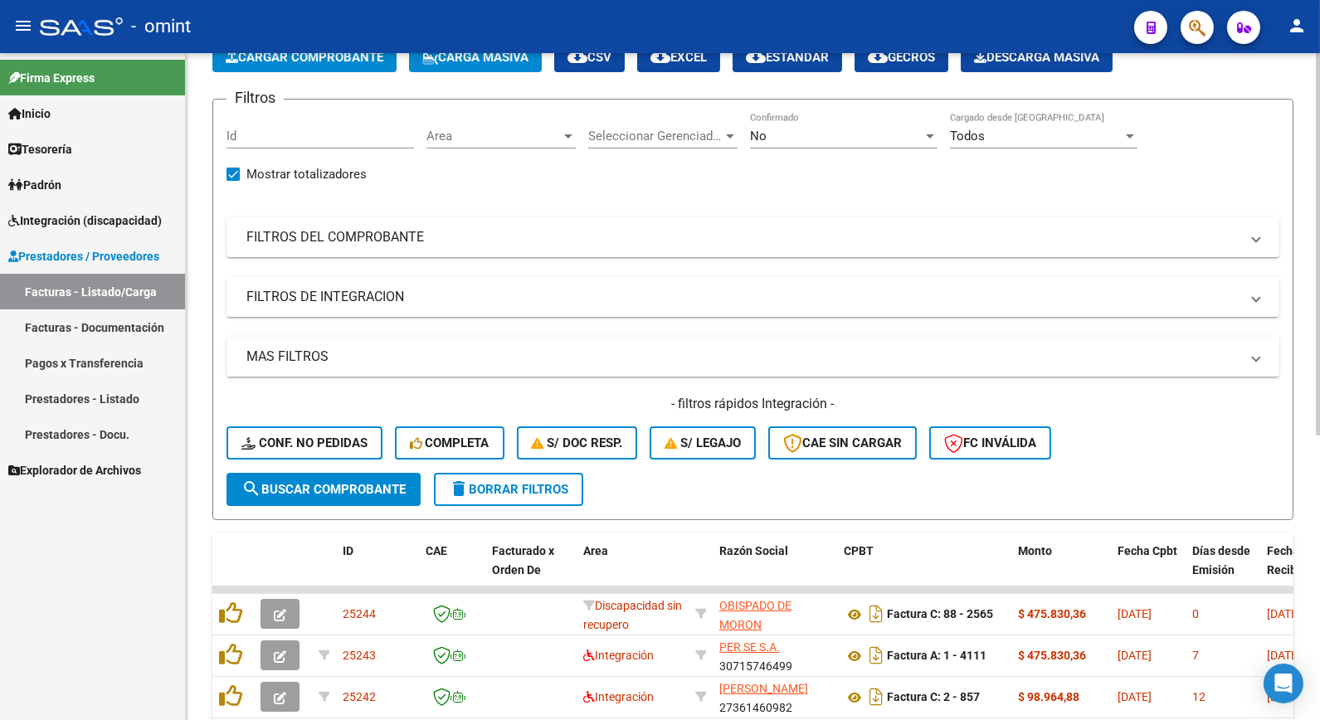
click at [231, 164] on label "Mostrar totalizadores" at bounding box center [297, 174] width 140 height 20
click at [232, 181] on input "Mostrar totalizadores" at bounding box center [232, 181] width 1 height 1
click at [253, 136] on input "Id" at bounding box center [321, 136] width 188 height 15
click at [237, 174] on span at bounding box center [233, 174] width 13 height 13
click at [233, 181] on input "Mostrar totalizadores" at bounding box center [232, 181] width 1 height 1
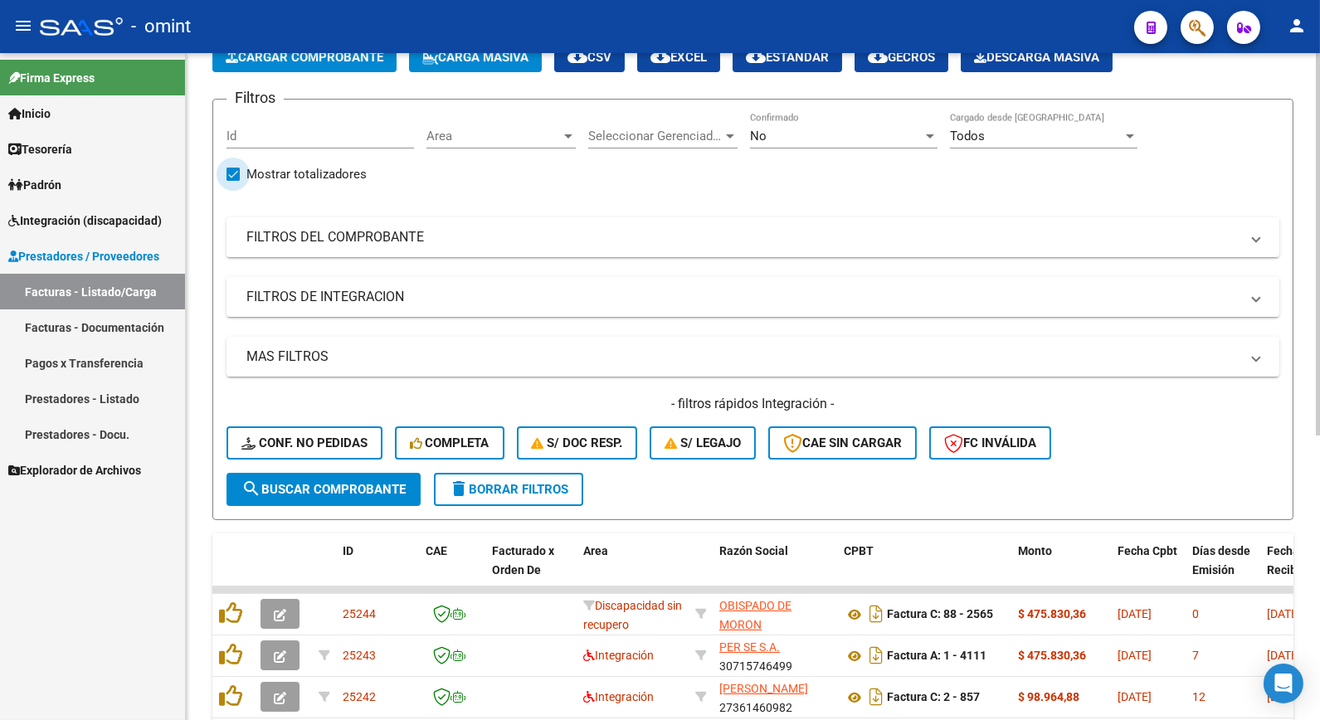
checkbox input "false"
click at [268, 131] on input "Id" at bounding box center [321, 136] width 188 height 15
type input "25160"
click at [318, 494] on span "search Buscar Comprobante" at bounding box center [323, 489] width 164 height 15
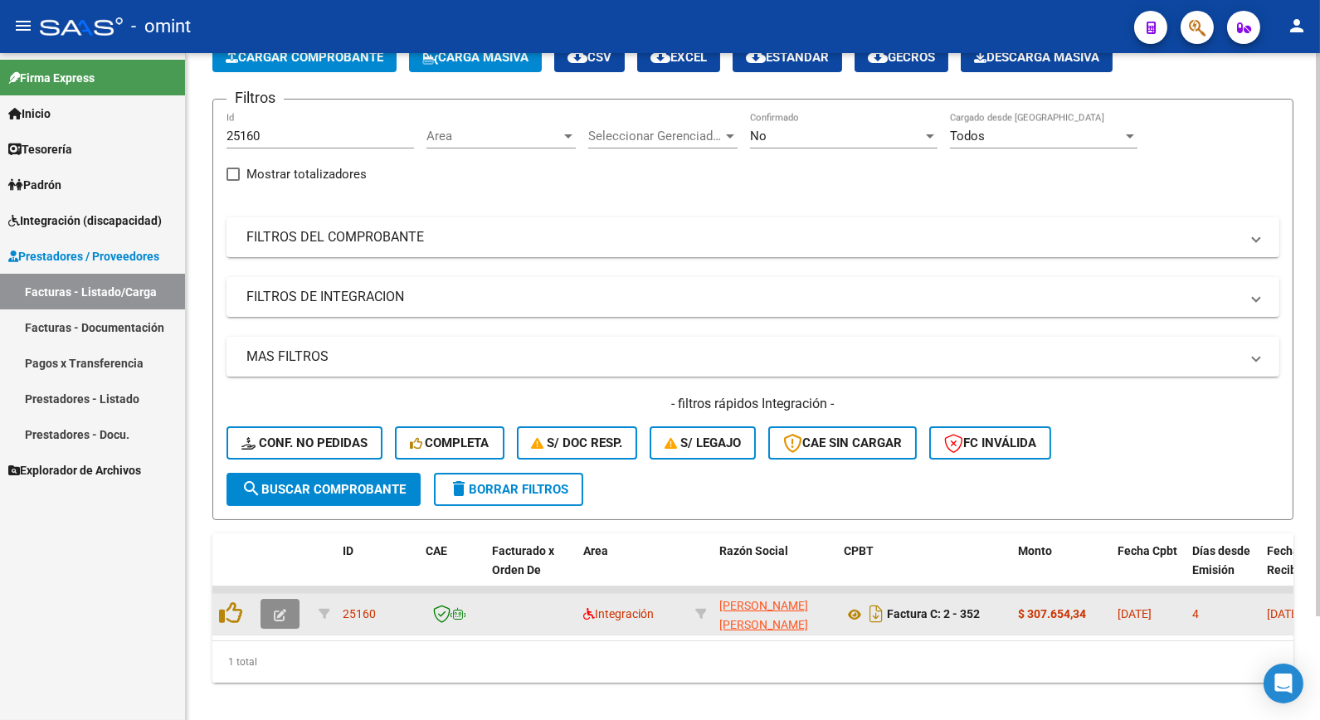
click at [275, 612] on icon "button" at bounding box center [280, 615] width 12 height 12
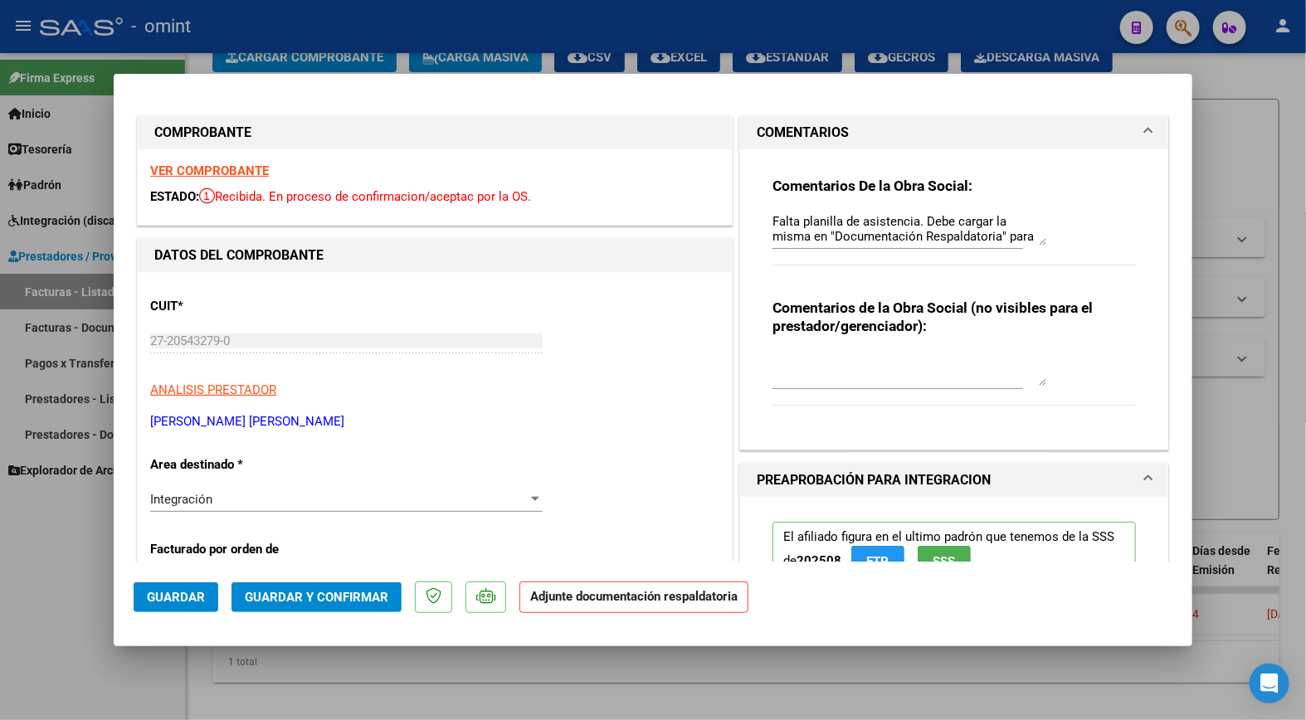
click at [208, 176] on strong "VER COMPROBANTE" at bounding box center [209, 170] width 119 height 15
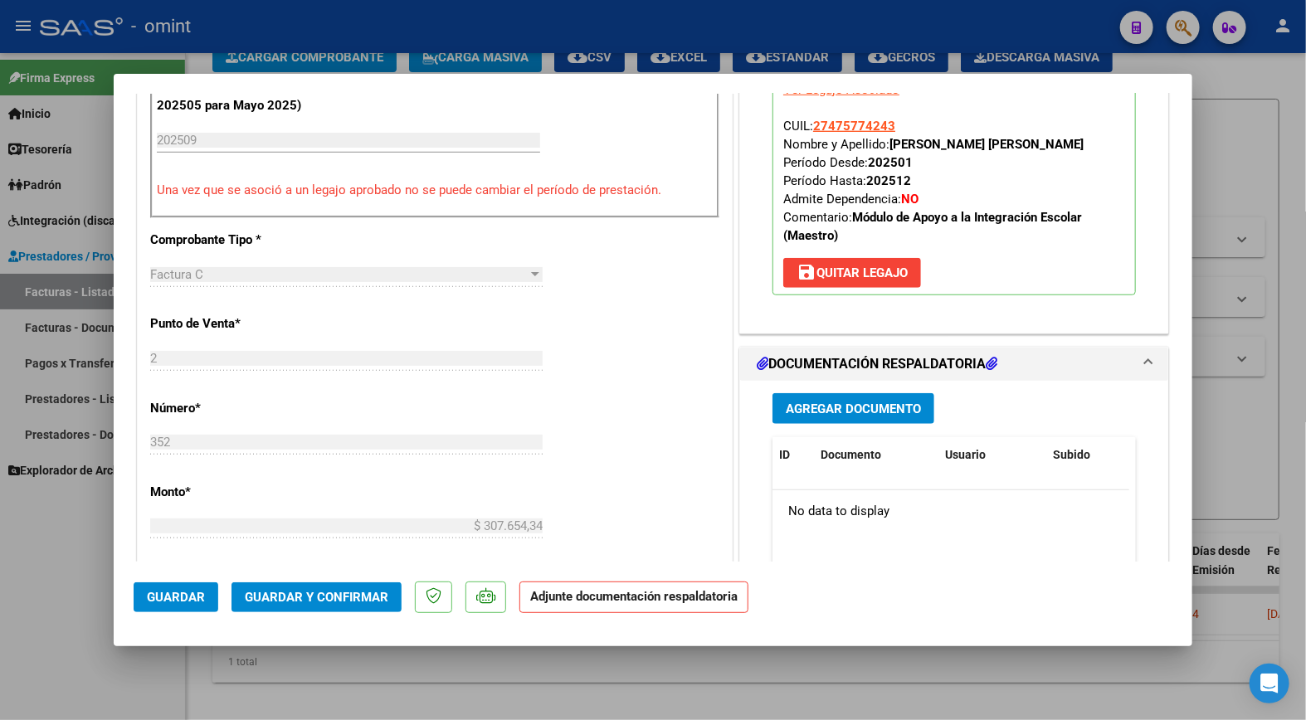
scroll to position [922, 0]
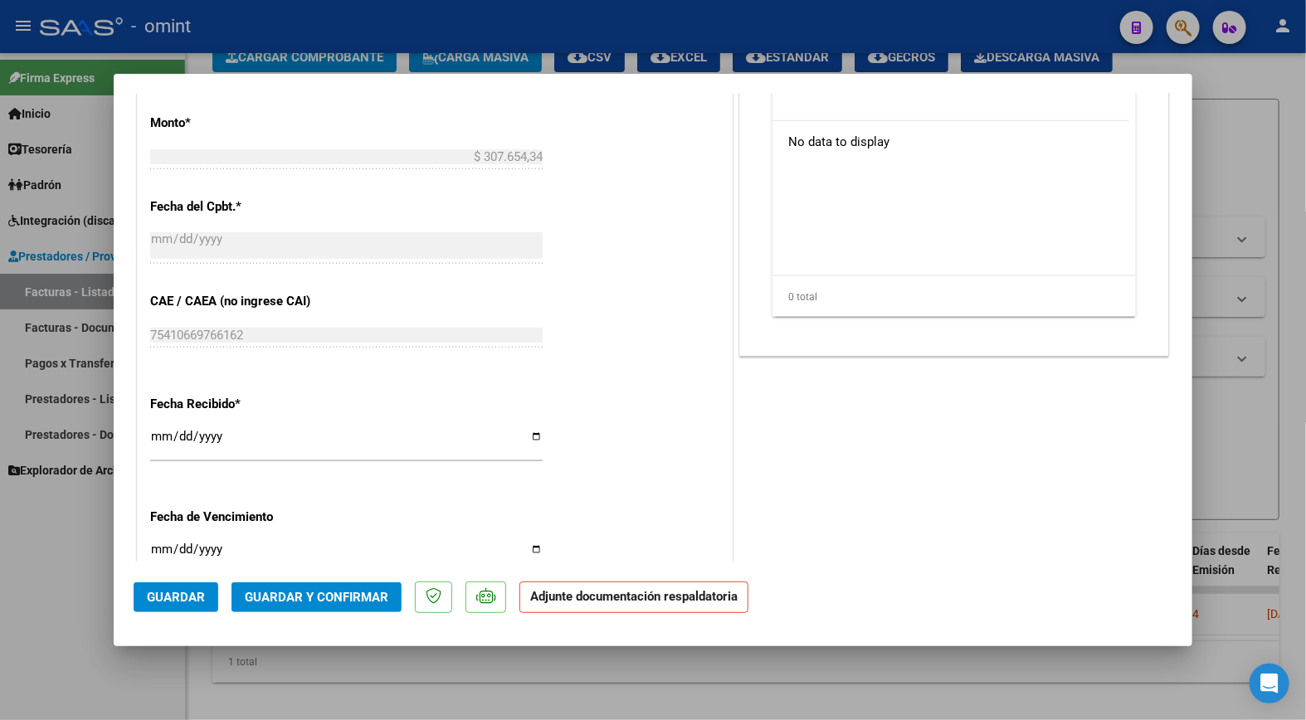
click at [334, 583] on button "Guardar y Confirmar" at bounding box center [317, 598] width 170 height 30
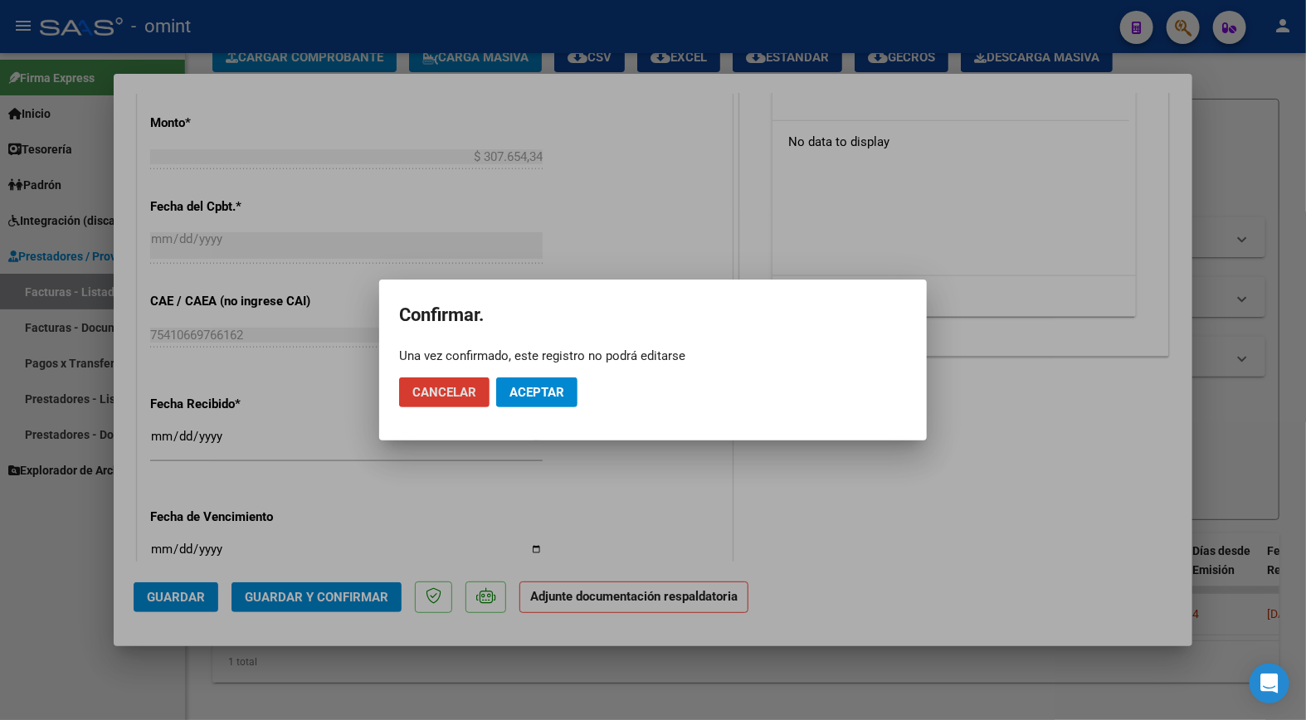
click at [517, 393] on span "Aceptar" at bounding box center [537, 392] width 55 height 15
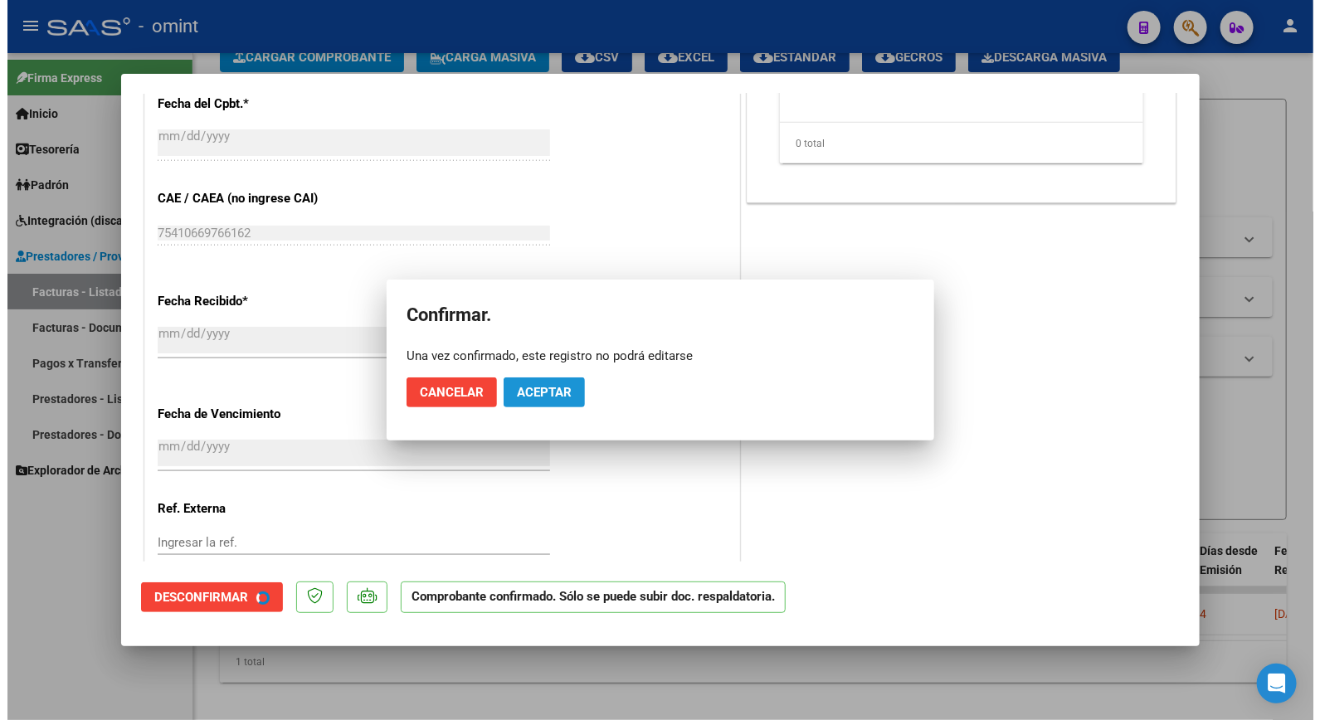
scroll to position [818, 0]
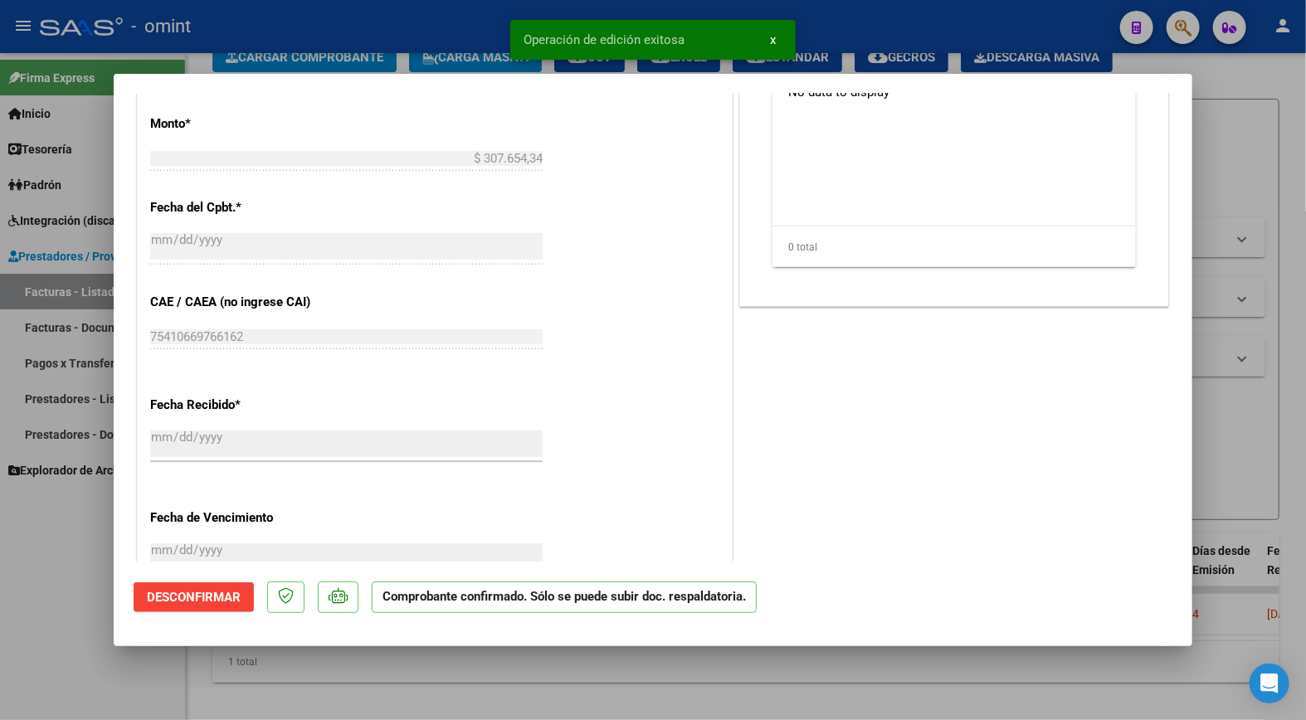
click at [343, 51] on div at bounding box center [653, 360] width 1306 height 720
type input "$ 0,00"
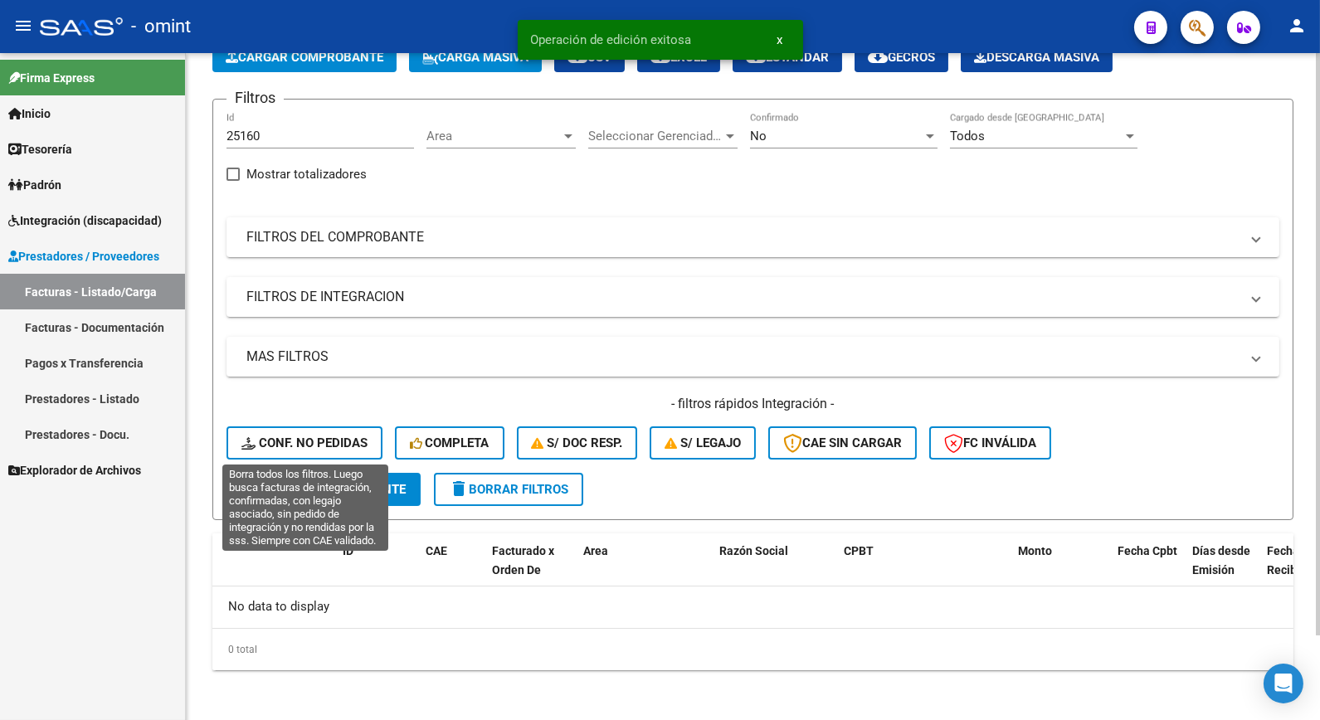
click at [319, 446] on span "Conf. no pedidas" at bounding box center [304, 443] width 126 height 15
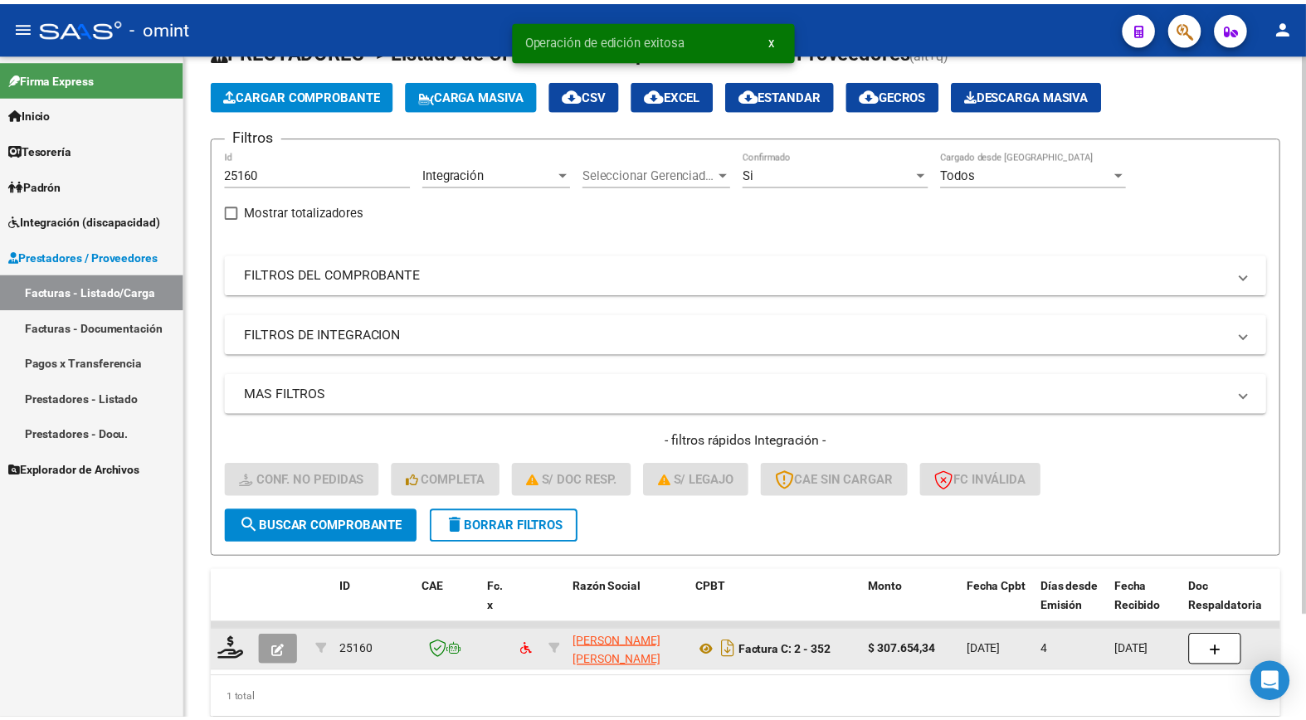
scroll to position [98, 0]
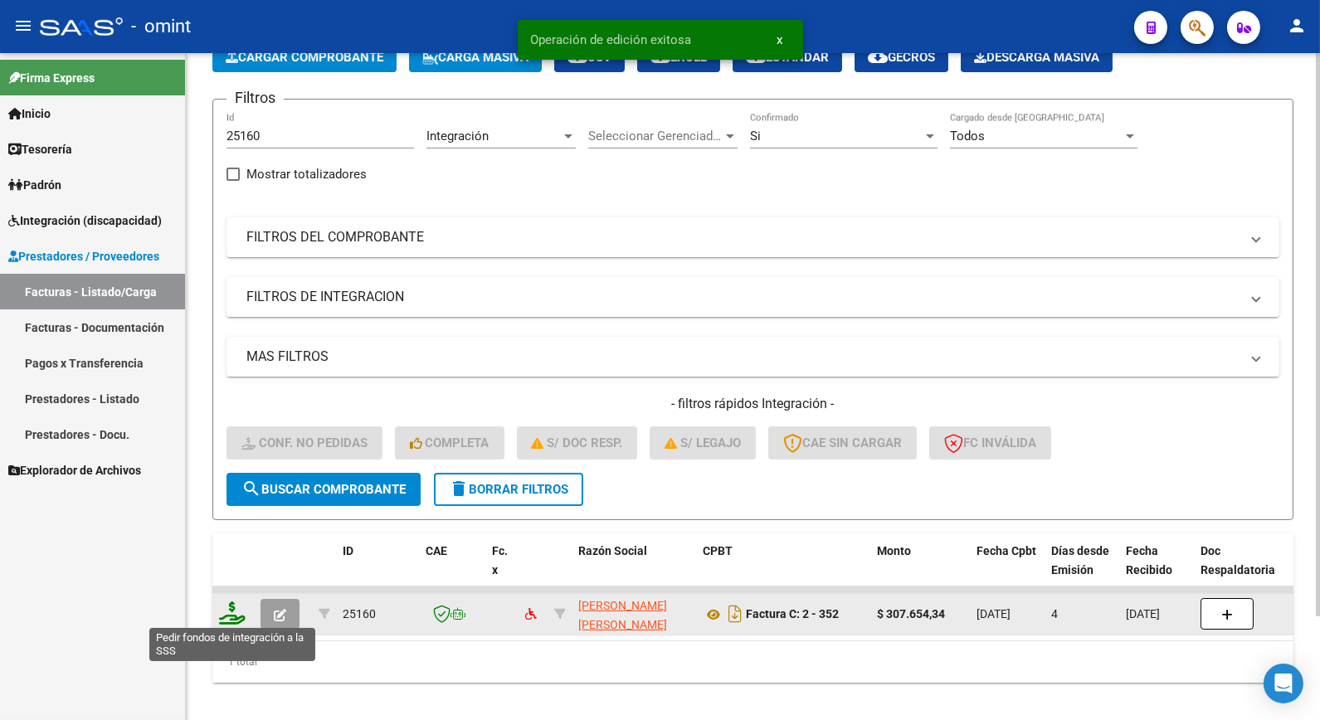
click at [224, 615] on icon at bounding box center [232, 613] width 27 height 23
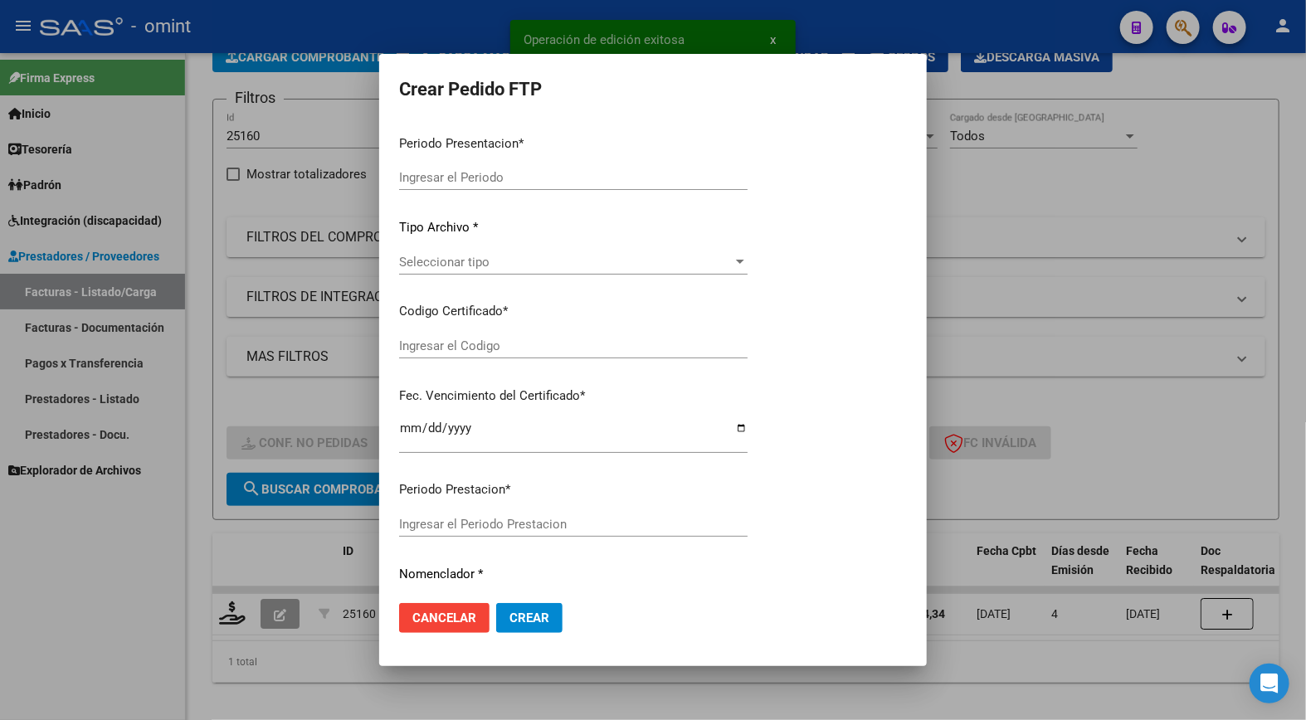
type input "202509"
type input "$ 307.654,34"
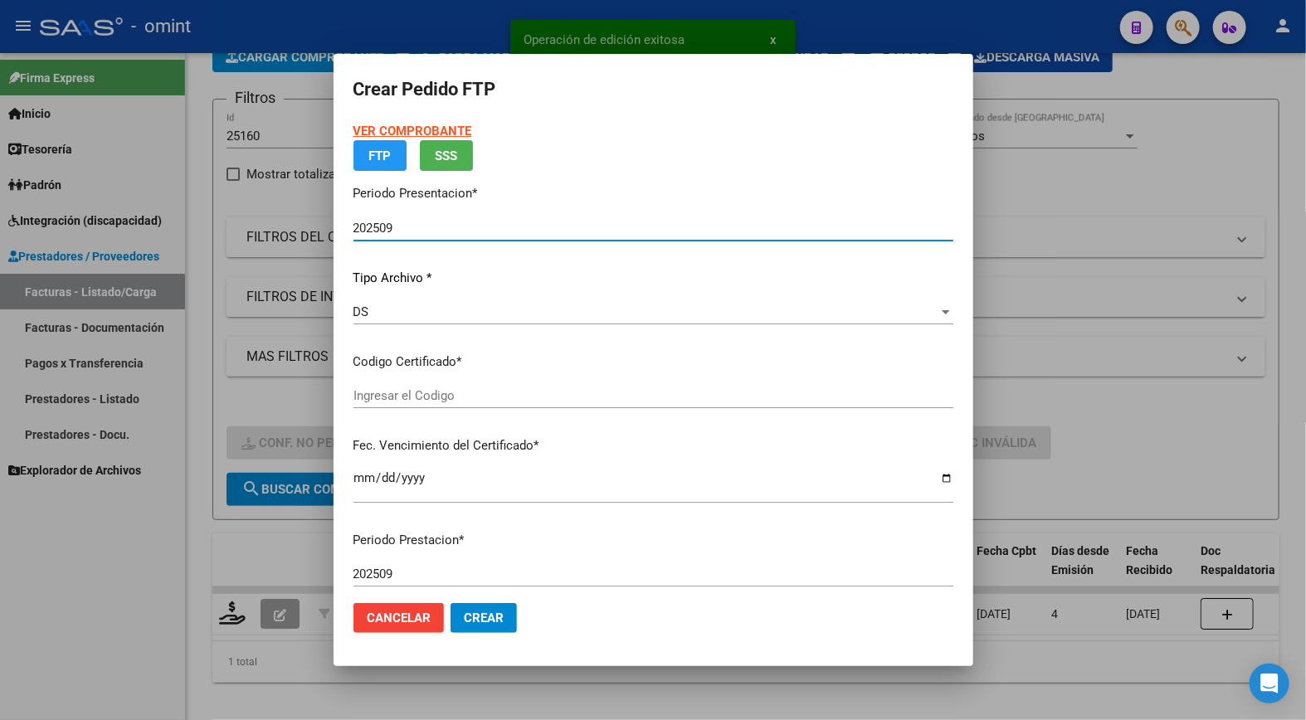
type input "2980292301"
type input "2025-12-17"
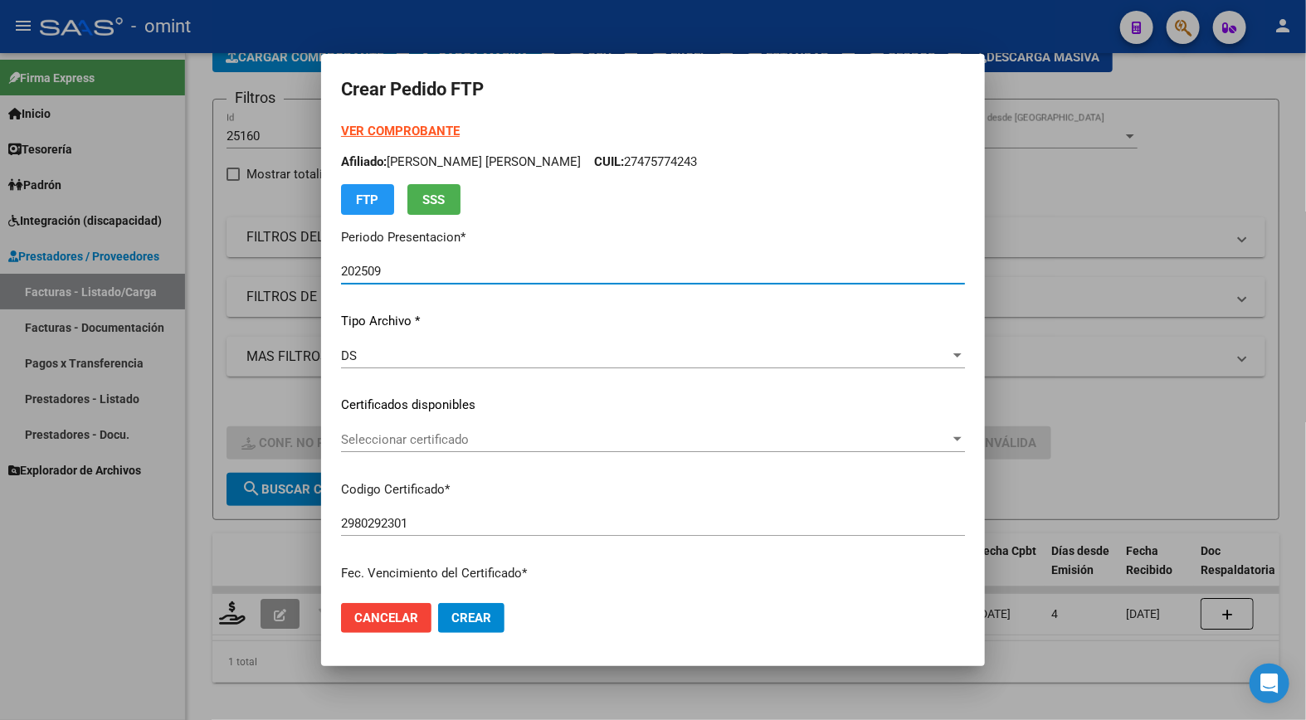
click at [800, 436] on div "Seleccionar certificado Seleccionar certificado" at bounding box center [653, 439] width 624 height 25
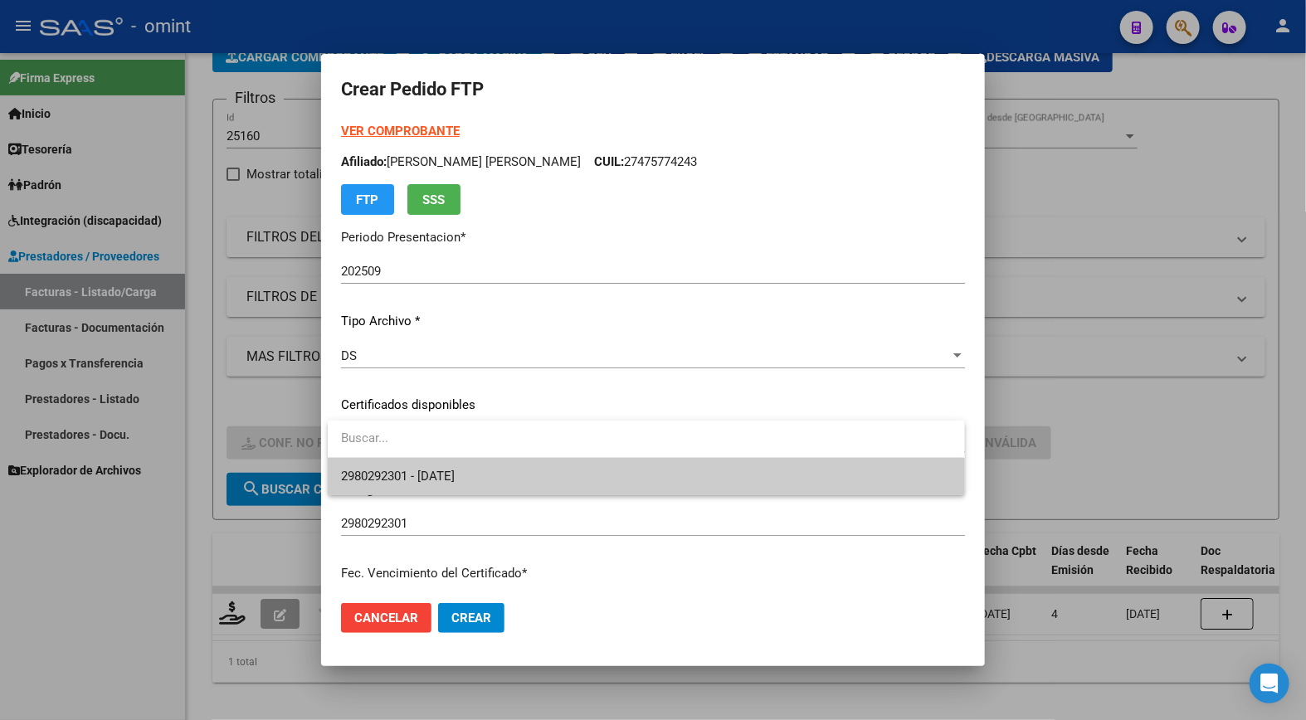
drag, startPoint x: 800, startPoint y: 436, endPoint x: 679, endPoint y: 477, distance: 128.1
click at [676, 480] on span "2980292301 - 2025-12-17" at bounding box center [646, 476] width 610 height 37
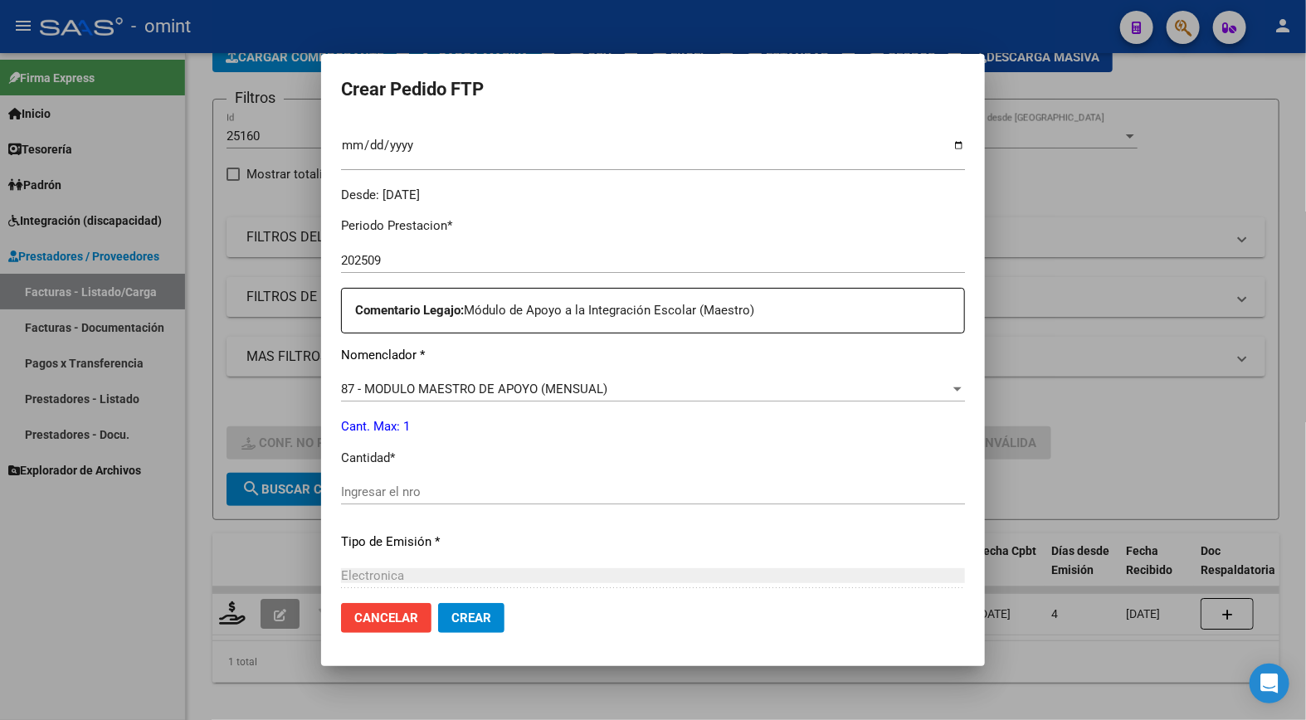
scroll to position [553, 0]
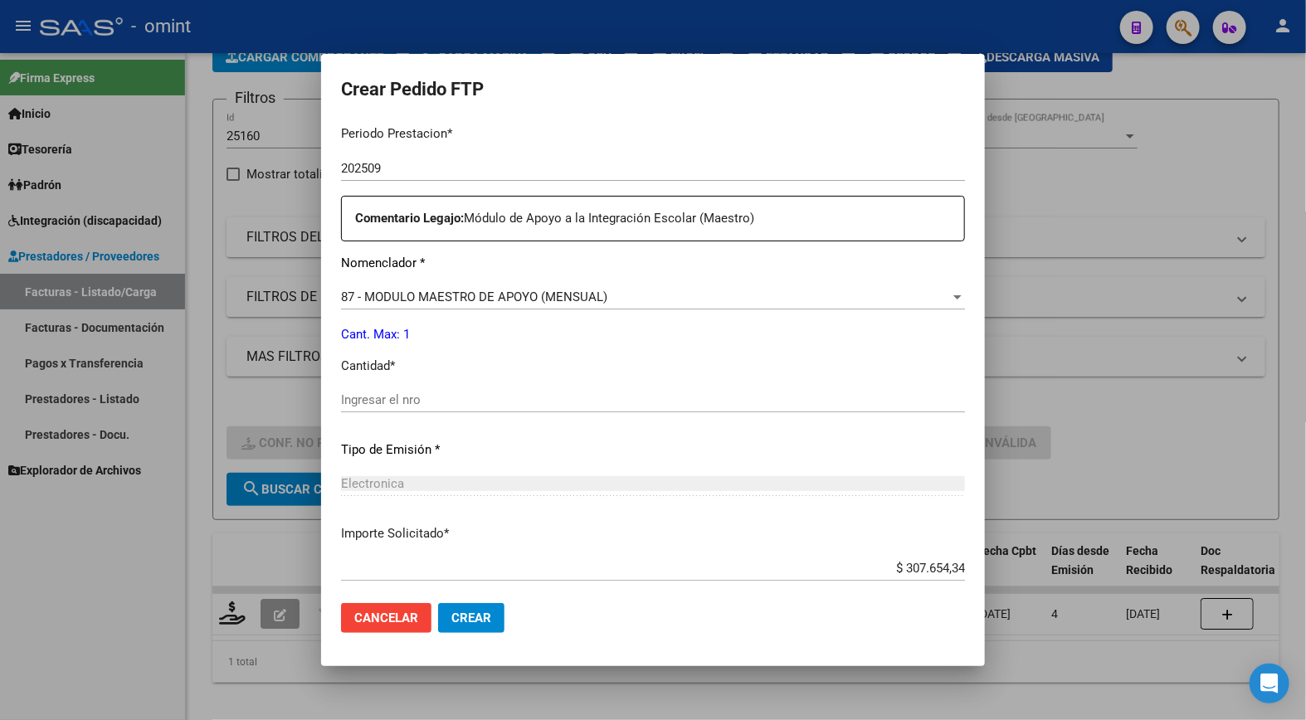
click at [466, 388] on div "Ingresar el nro" at bounding box center [653, 400] width 624 height 25
click at [469, 402] on input "Ingresar el nro" at bounding box center [653, 400] width 624 height 15
type input "1"
click at [633, 484] on div "Electronica" at bounding box center [653, 483] width 624 height 15
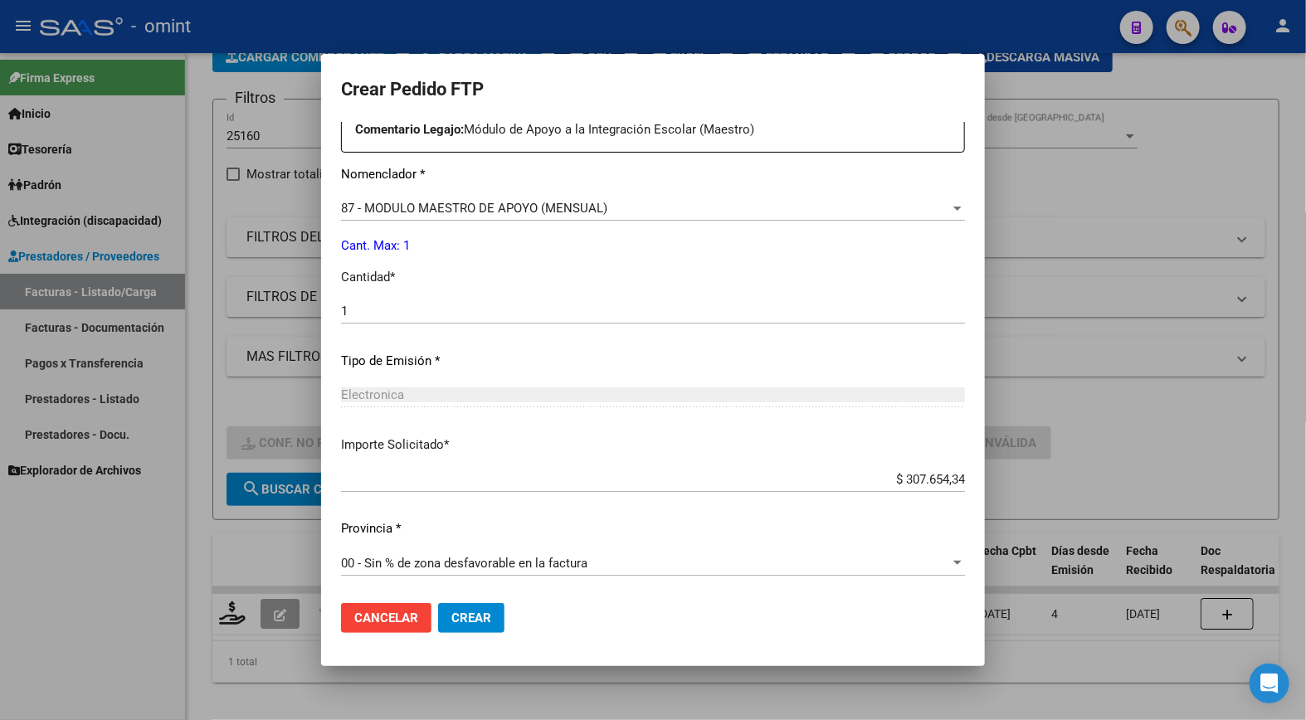
click at [468, 619] on span "Crear" at bounding box center [471, 618] width 40 height 15
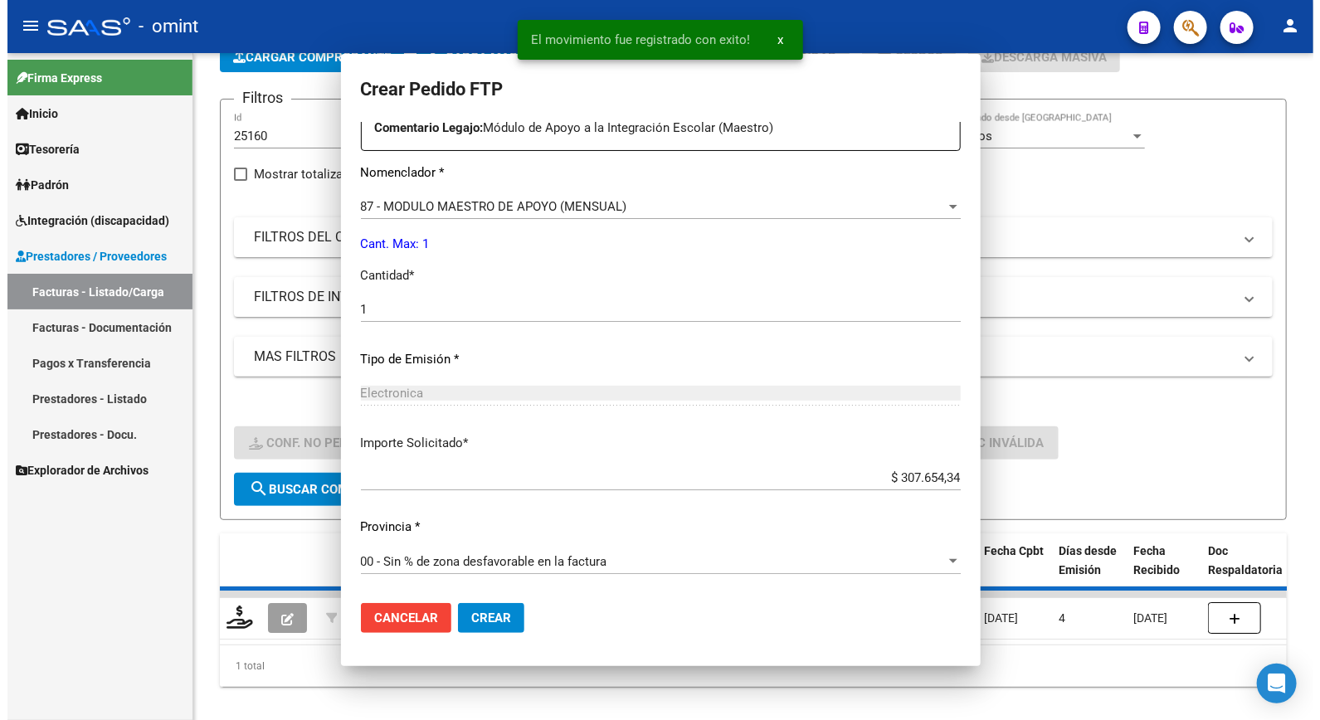
scroll to position [548, 0]
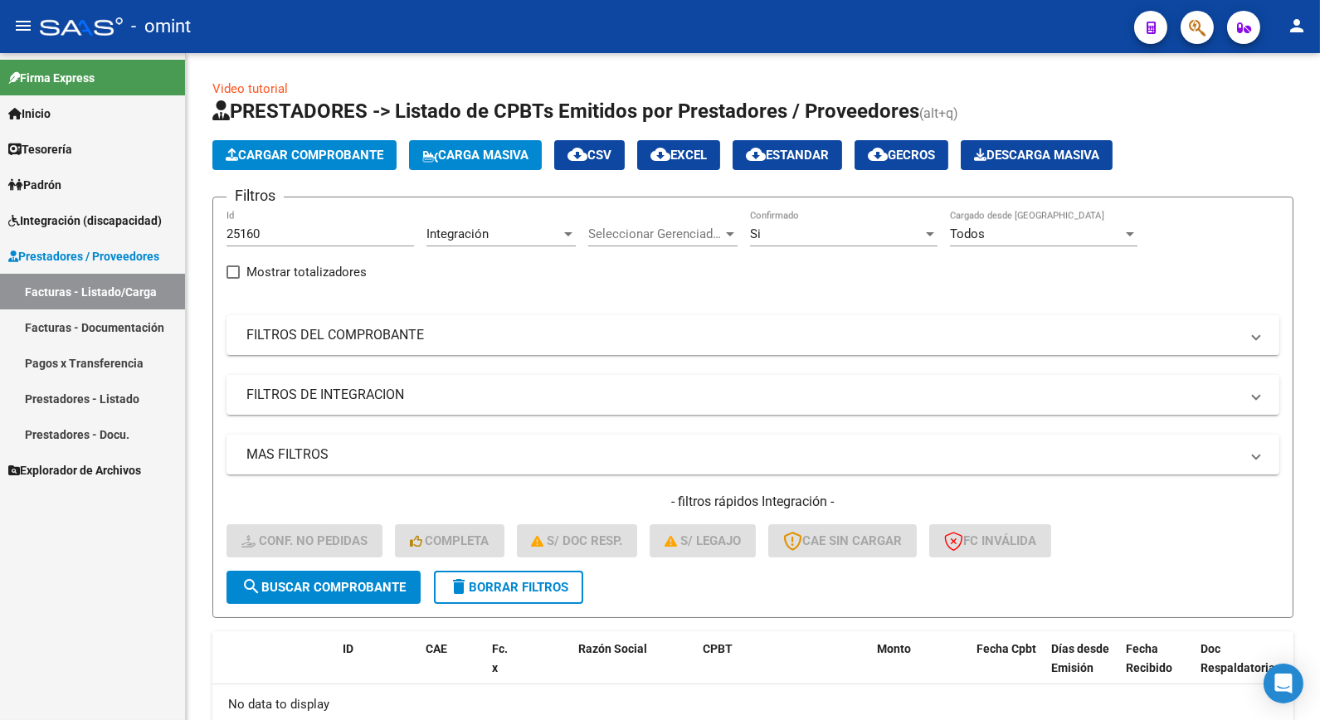
scroll to position [98, 0]
